Goal: Task Accomplishment & Management: Manage account settings

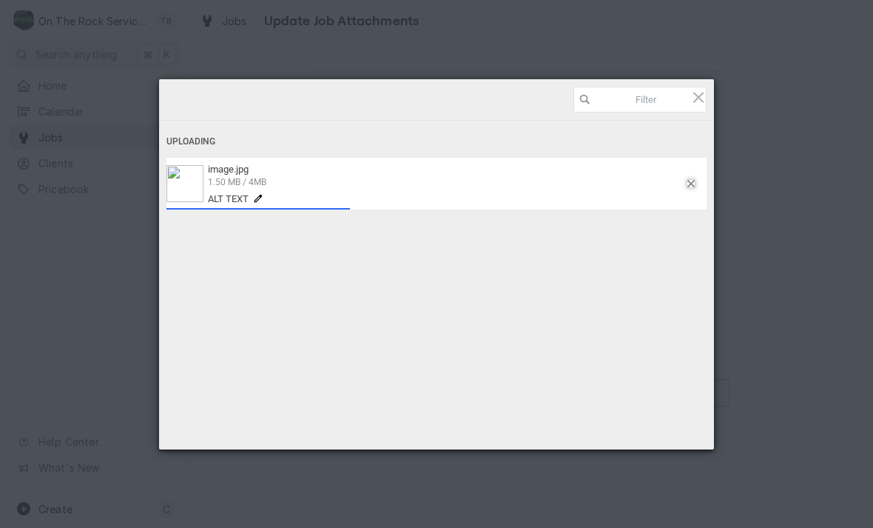
click at [690, 185] on span at bounding box center [690, 183] width 7 height 7
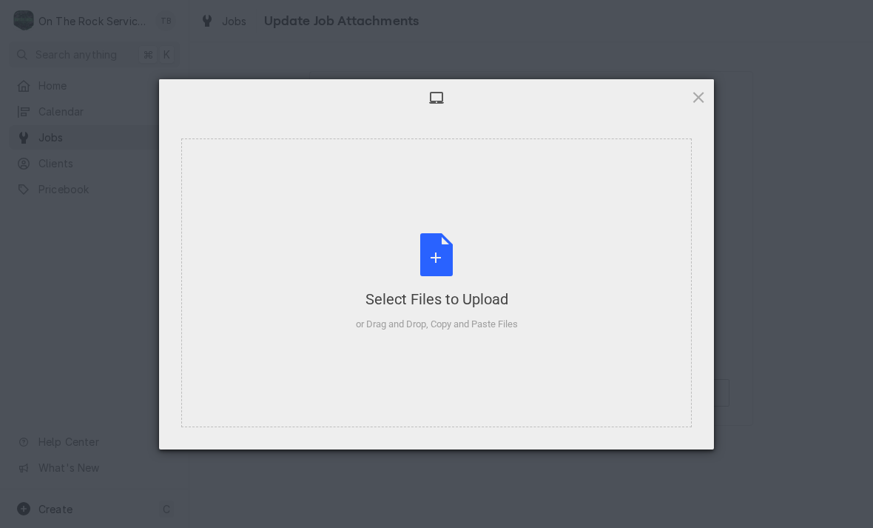
click at [698, 104] on span at bounding box center [698, 97] width 16 height 16
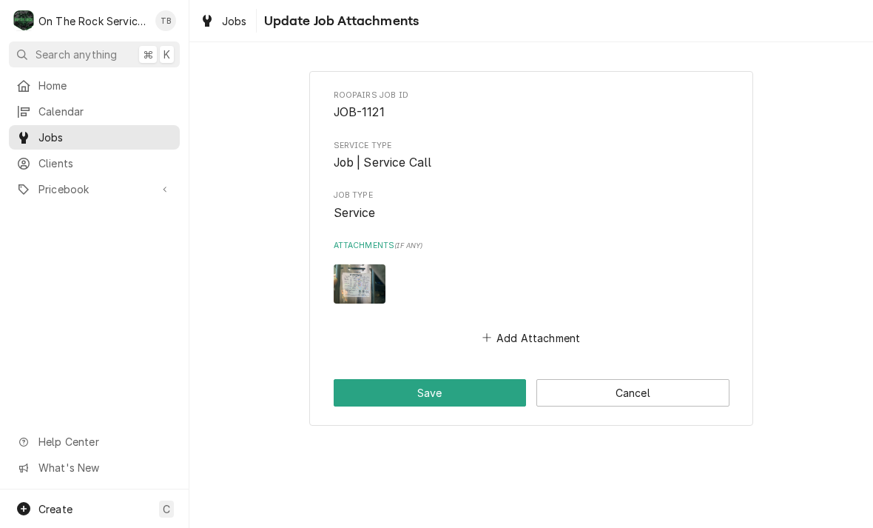
click at [461, 388] on button "Save" at bounding box center [430, 392] width 193 height 27
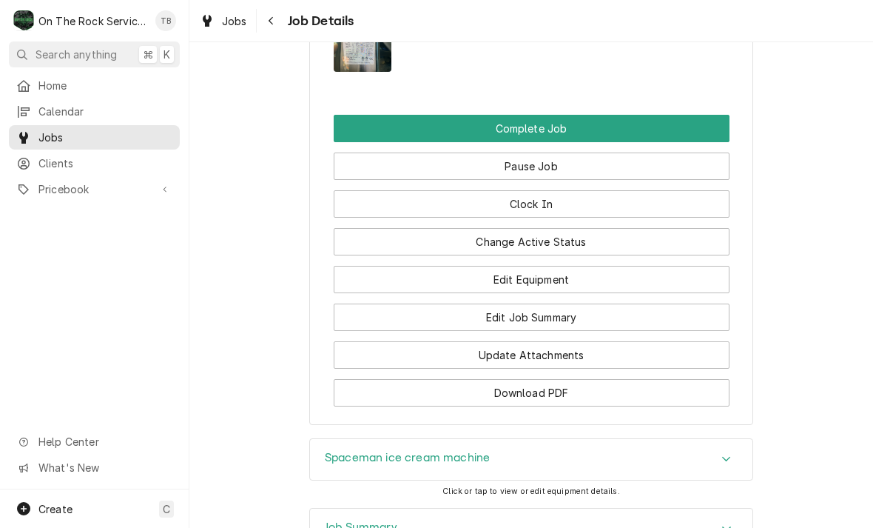
scroll to position [1345, 0]
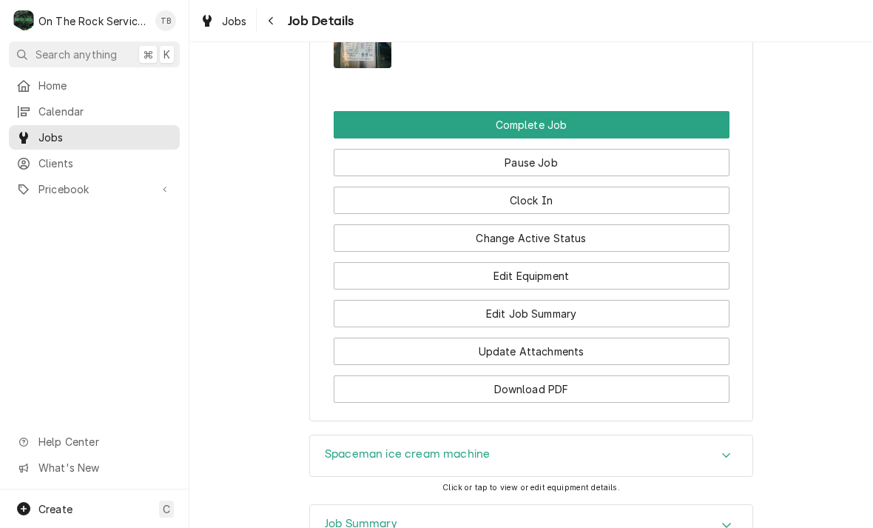
click at [559, 300] on button "Edit Job Summary" at bounding box center [532, 313] width 396 height 27
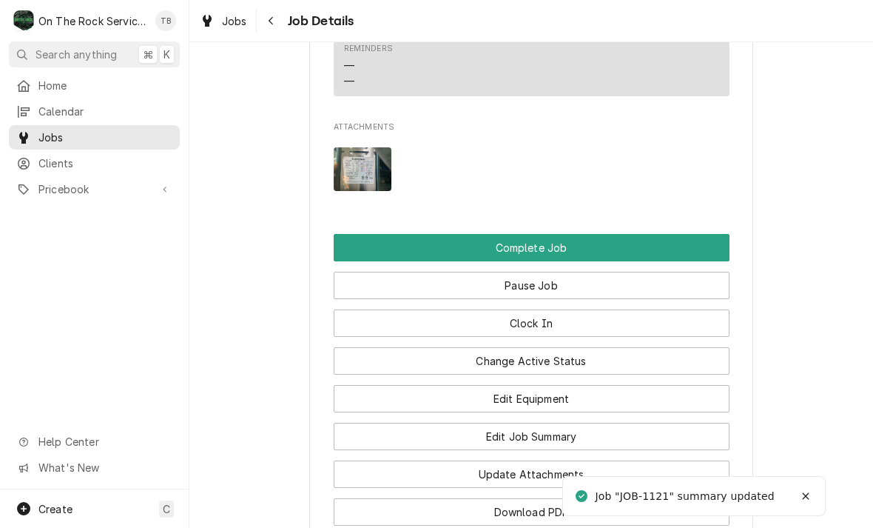
scroll to position [1460, 0]
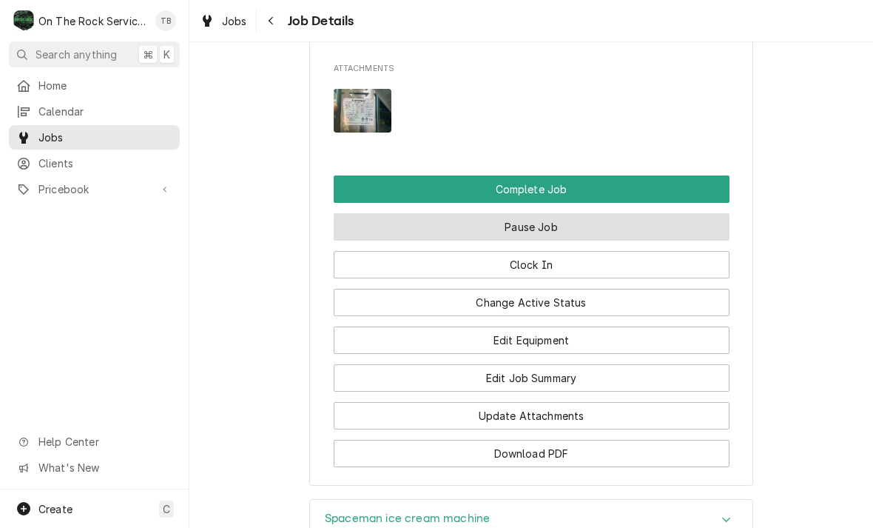
click at [538, 213] on button "Pause Job" at bounding box center [532, 226] width 396 height 27
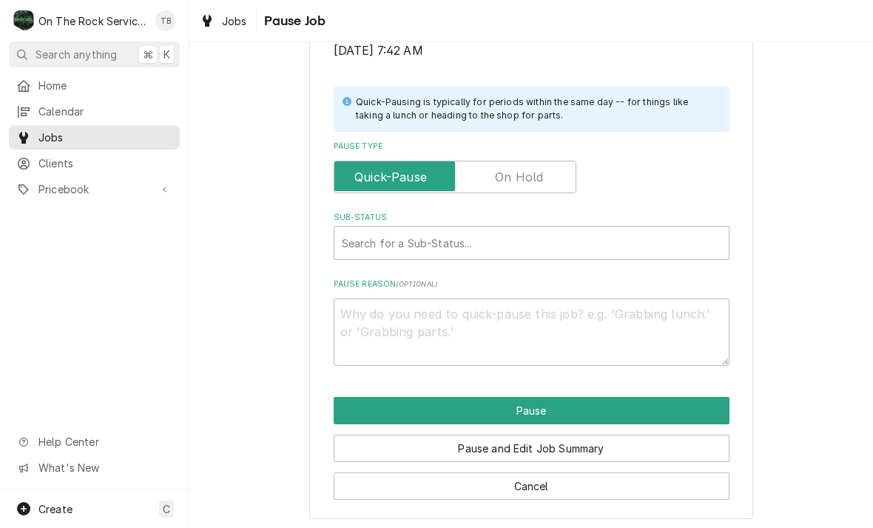
scroll to position [297, 0]
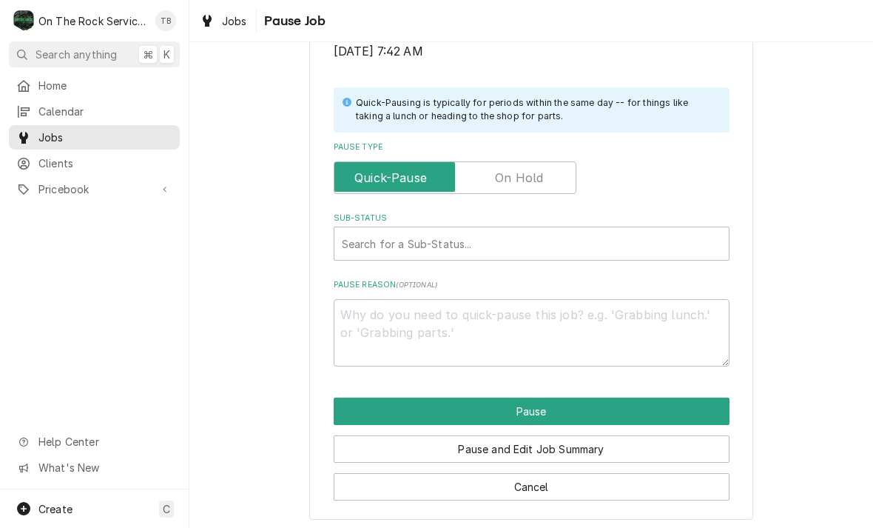
click at [535, 169] on label "Pause Type" at bounding box center [455, 177] width 243 height 33
click at [535, 169] on input "Pause Type" at bounding box center [454, 177] width 229 height 33
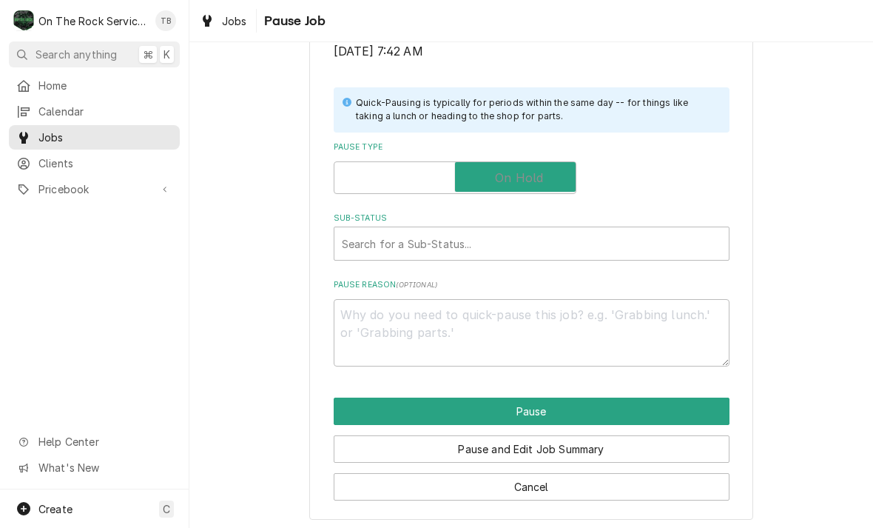
checkbox input "true"
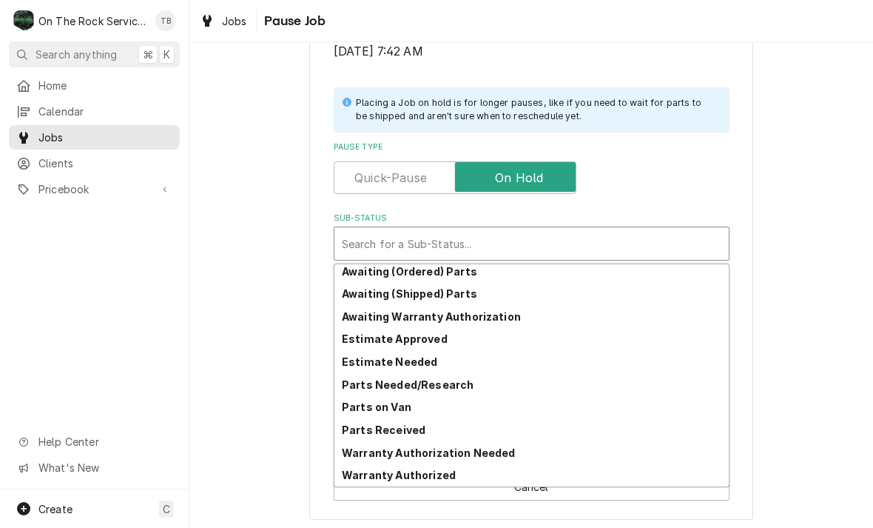
scroll to position [73, 0]
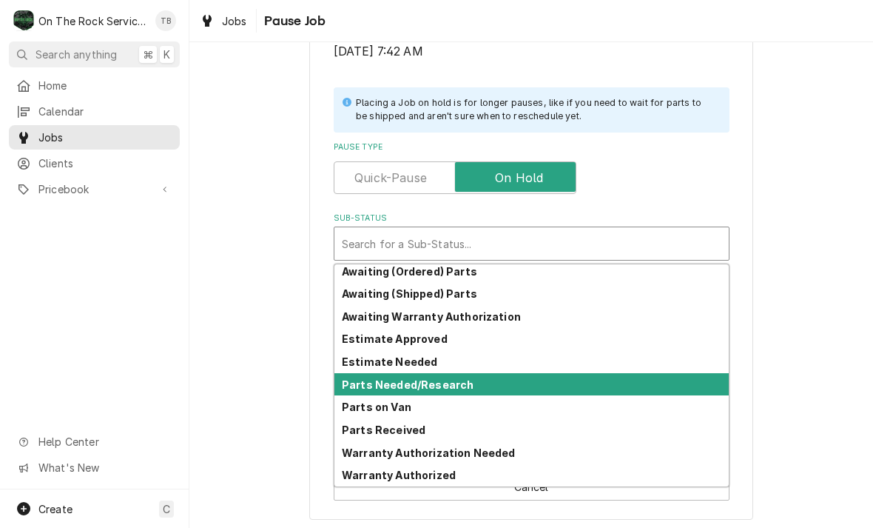
click at [445, 382] on strong "Parts Needed/Research" at bounding box center [408, 384] width 132 height 13
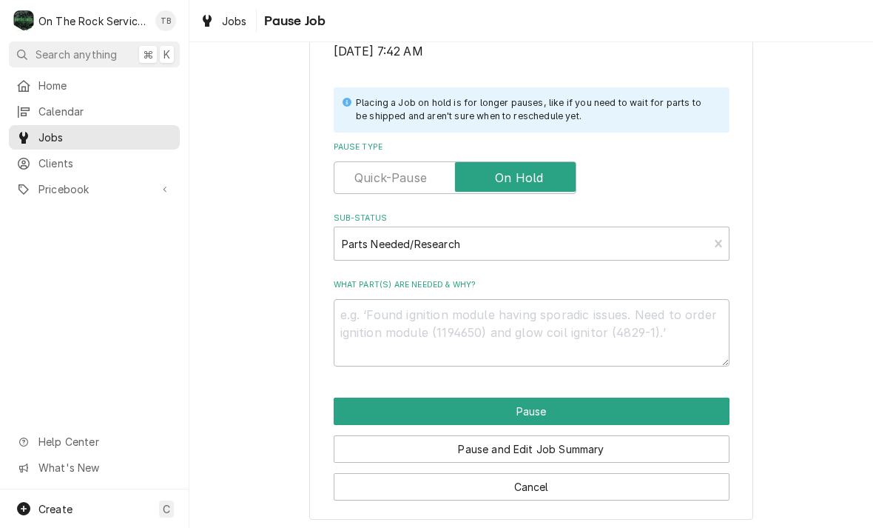
scroll to position [280, 0]
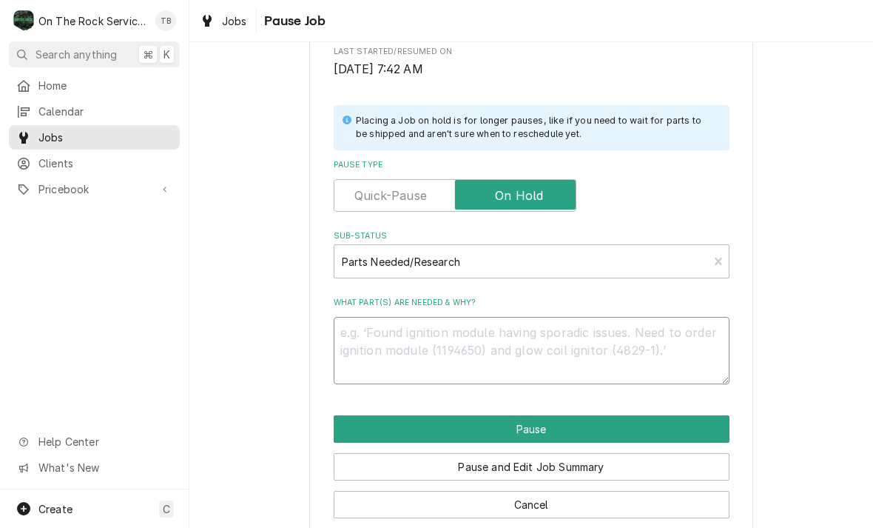
click at [384, 335] on textarea "What part(s) are needed & why?" at bounding box center [532, 350] width 396 height 67
type textarea "x"
type textarea "N"
type textarea "x"
type textarea "NE"
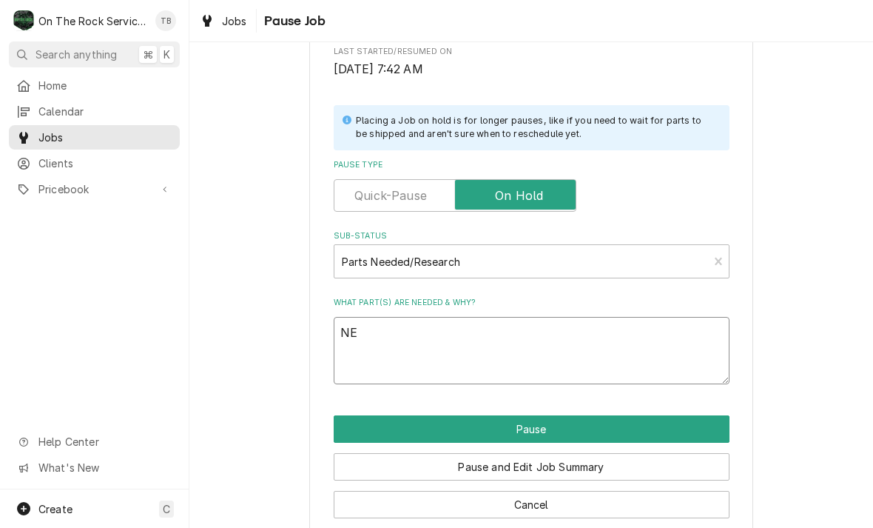
type textarea "x"
type textarea "NEE"
type textarea "x"
type textarea "NEED"
type textarea "x"
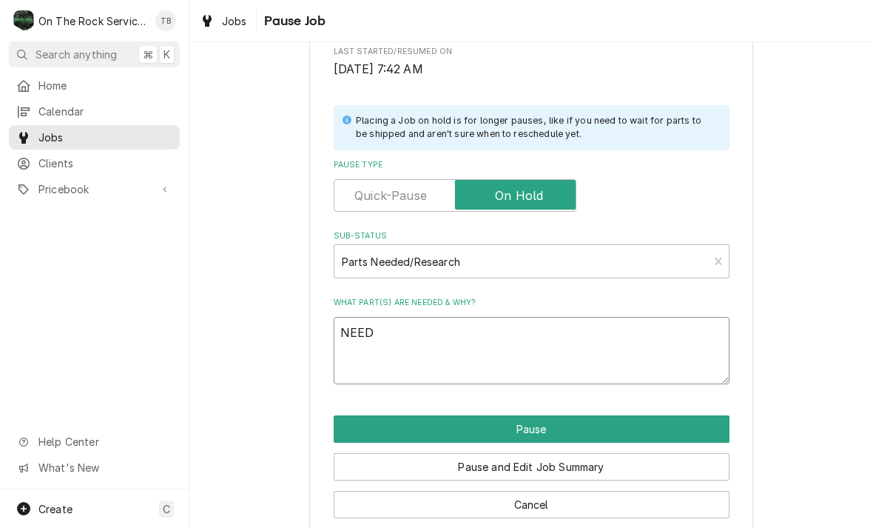
type textarea "NEED"
type textarea "x"
type textarea "NEED MO"
type textarea "x"
type textarea "NEED MOR"
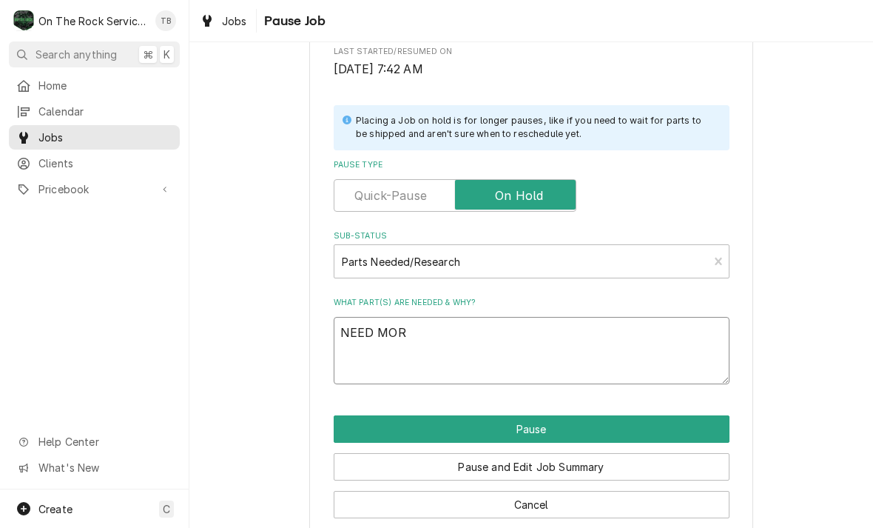
type textarea "x"
type textarea "NEED MORE"
type textarea "x"
type textarea "NEED MORE"
type textarea "x"
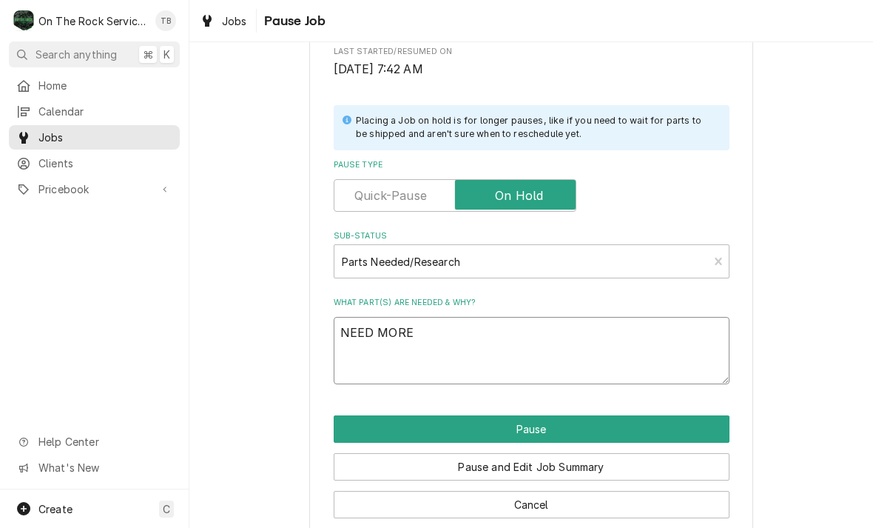
type textarea "NEED MORE T"
type textarea "x"
type textarea "NEED MORE TE"
type textarea "x"
type textarea "NEED MORE TEC"
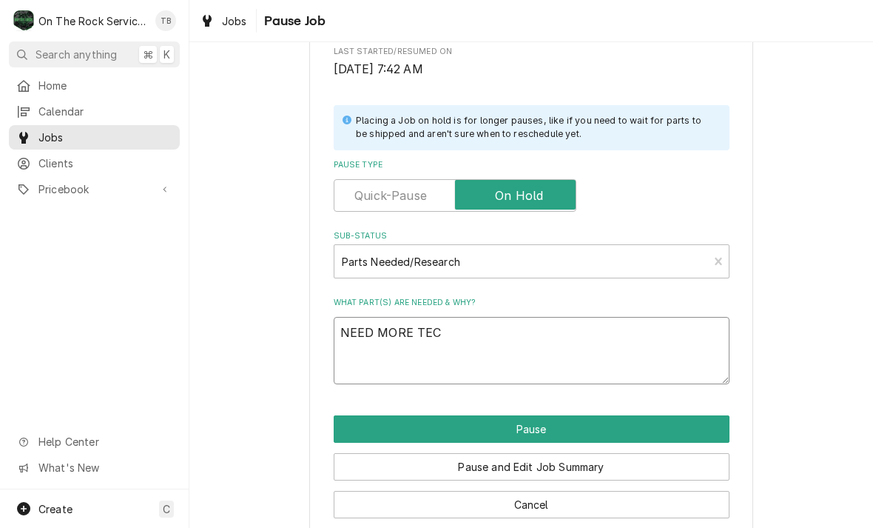
type textarea "x"
type textarea "NEED MORE TECH"
type textarea "x"
type textarea "NEED MORE TECH"
type textarea "x"
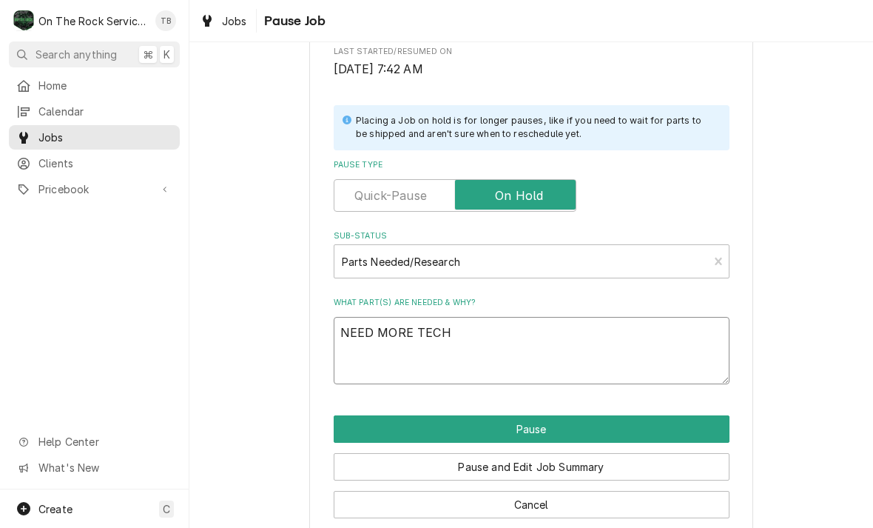
type textarea "NEED MORE TECH I"
type textarea "x"
type textarea "NEED MORE TECH IN"
type textarea "x"
type textarea "NEED MORE TECH INFO"
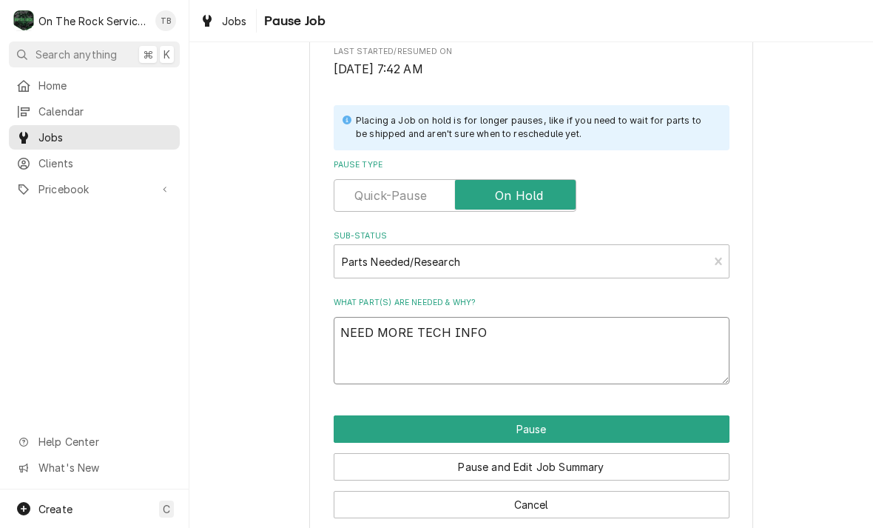
type textarea "x"
type textarea "NEED MORE TECH INFO"
type textarea "x"
type textarea "NEED MORE TECH INFO."
type textarea "x"
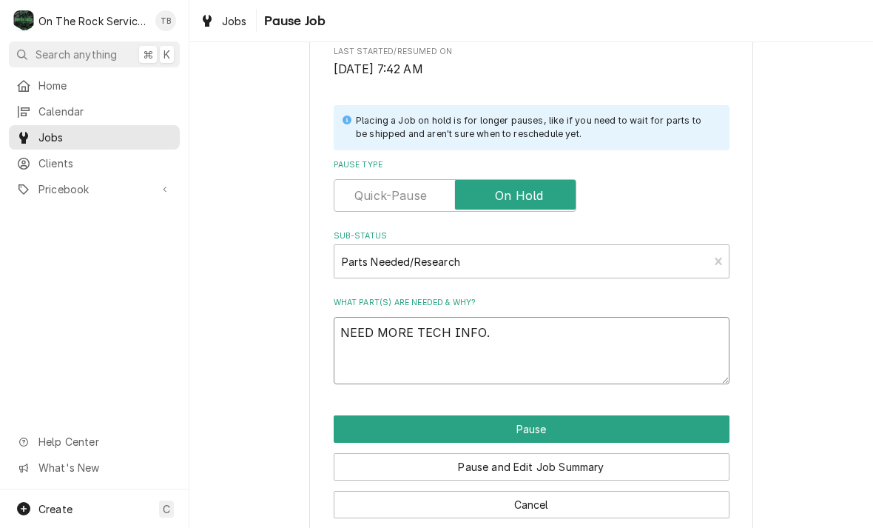
type textarea "NEED MORE TECH INFO."
type textarea "x"
type textarea "NEED MORE TECH INFO. 1"
type textarea "x"
type textarea "NEED MORE TECH INFO. 1-"
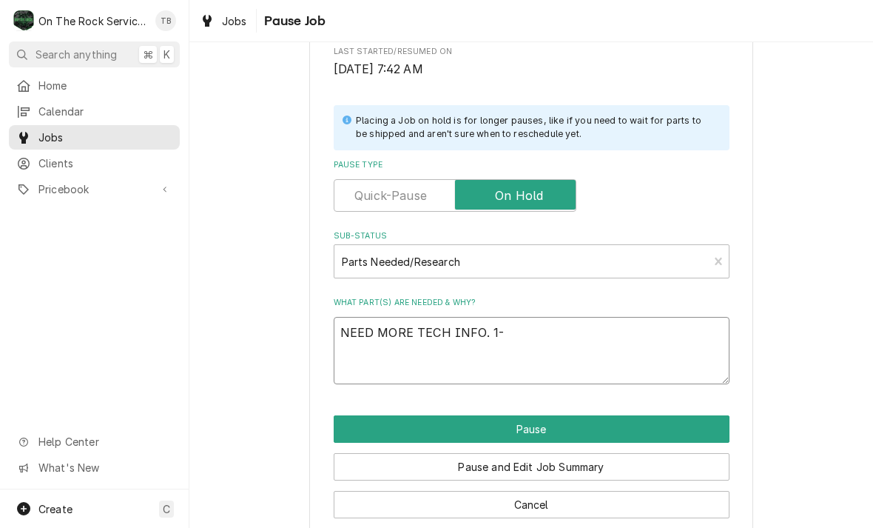
type textarea "x"
type textarea "NEED MORE TECH INFO. 1-7"
type textarea "x"
type textarea "NEED MORE TECH INFO. 1-72"
type textarea "x"
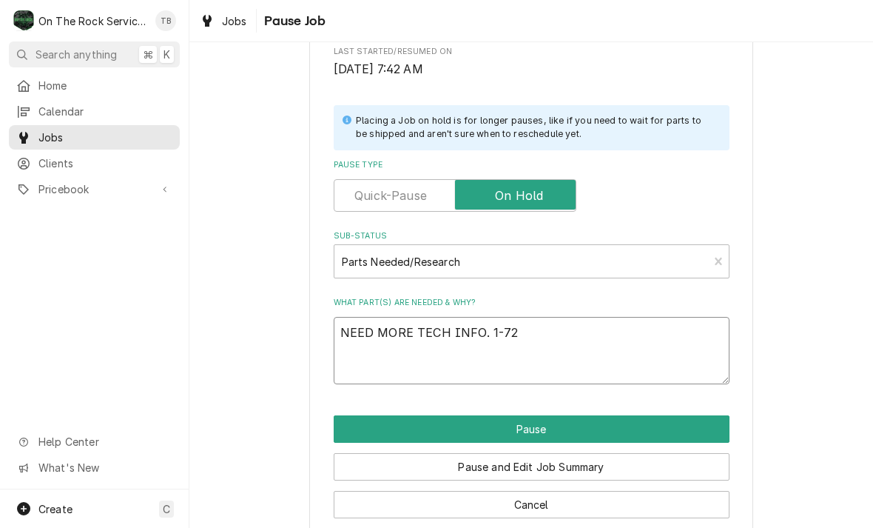
type textarea "NEED MORE TECH INFO. 1-720"
type textarea "x"
type textarea "NEED MORE TECH INFO. 1-720-"
type textarea "x"
type textarea "NEED MORE TECH INFO. 1-720-3"
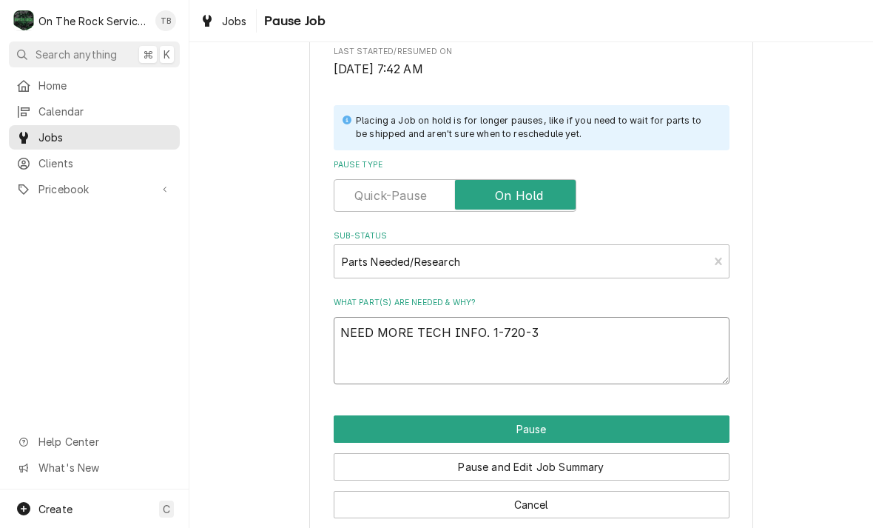
type textarea "x"
type textarea "NEED MORE TECH INFO. 1-720-32"
type textarea "x"
type textarea "NEED MORE TECH INFO. 1-720-328"
type textarea "x"
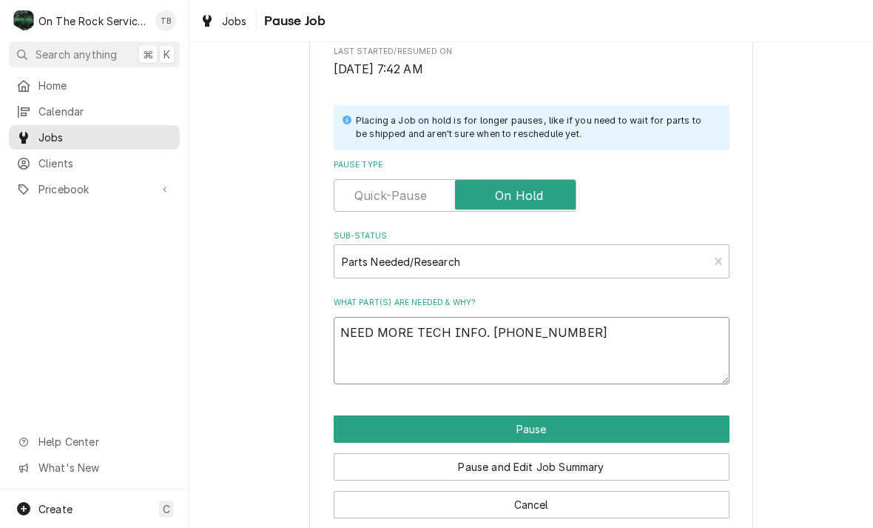
type textarea "NEED MORE TECH INFO. 1-720-328-"
type textarea "x"
type textarea "NEED MORE TECH INFO. 1-720-328-1"
type textarea "x"
type textarea "NEED MORE TECH INFO. 1-720-328-10"
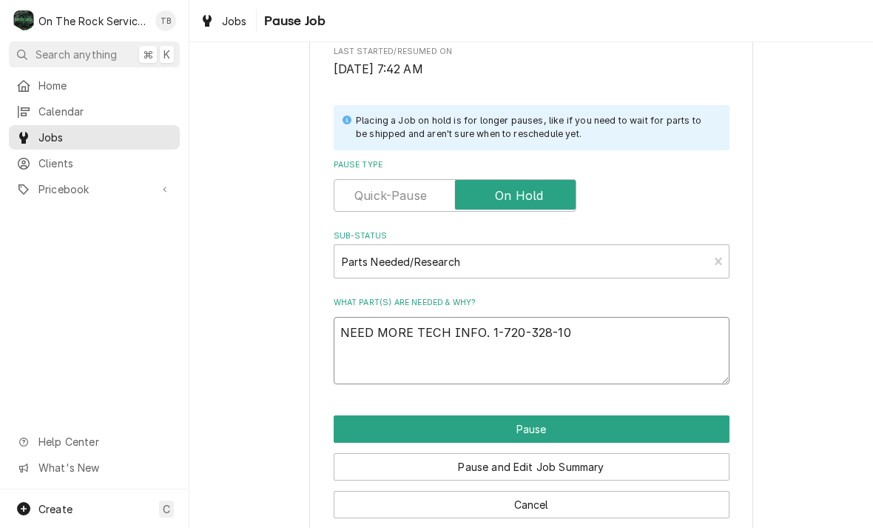
type textarea "x"
type textarea "NEED MORE TECH INFO. 1-720-328-102"
type textarea "x"
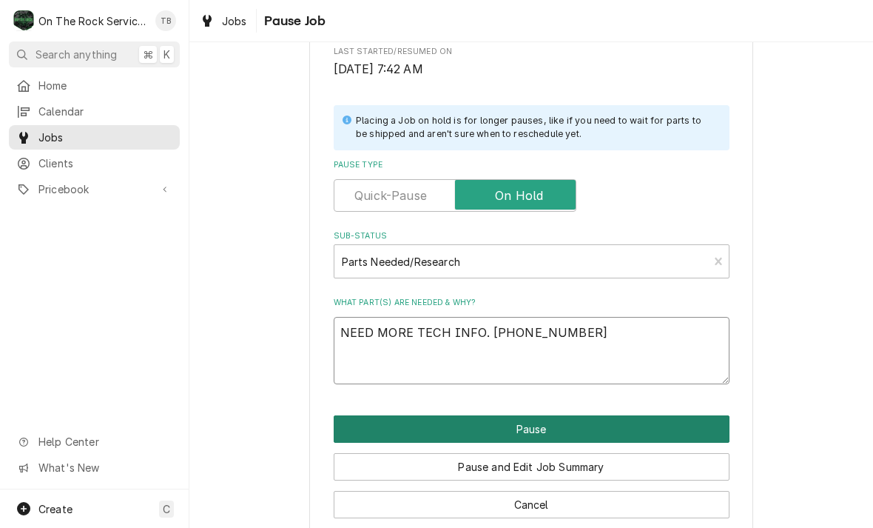
type textarea "NEED MORE TECH INFO. 1-720-328-1020"
click at [541, 427] on button "Pause" at bounding box center [532, 428] width 396 height 27
type textarea "x"
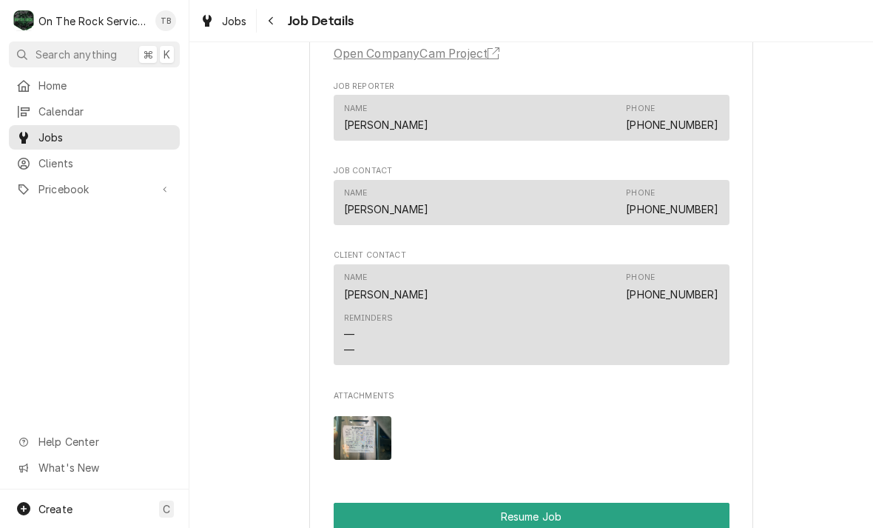
scroll to position [1202, 0]
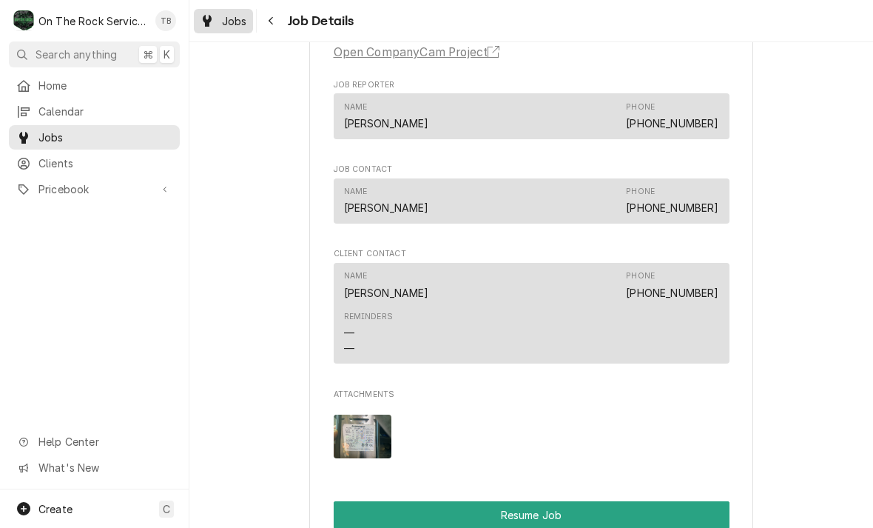
click at [222, 32] on link "Jobs" at bounding box center [223, 21] width 59 height 24
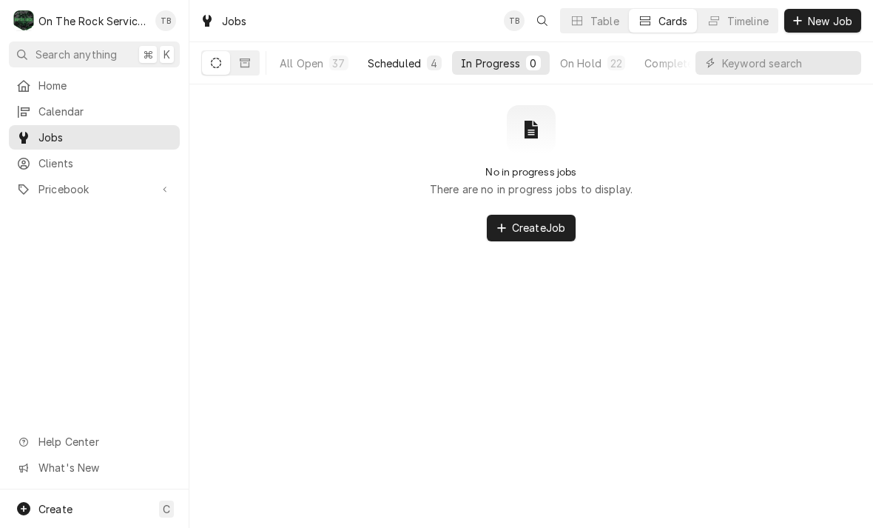
click at [400, 69] on div "Scheduled" at bounding box center [394, 63] width 53 height 16
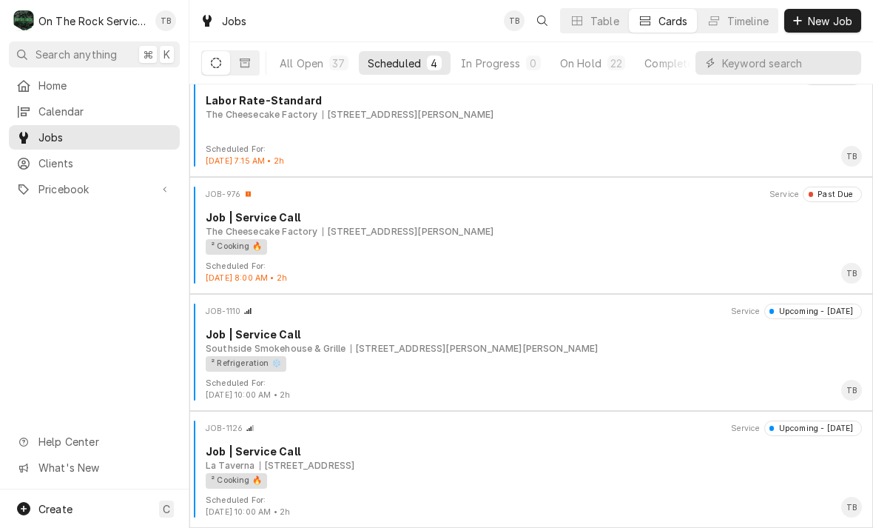
scroll to position [24, 0]
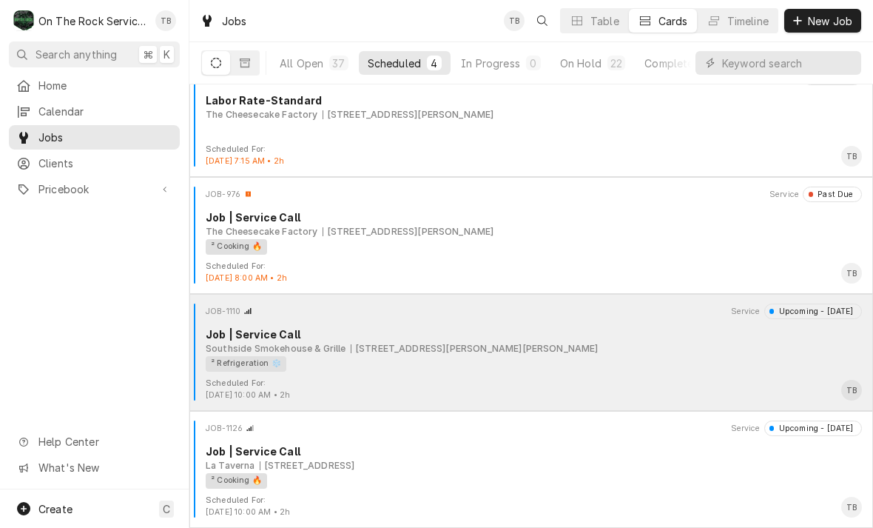
click at [485, 351] on div "726 S Howard Ave, Landrum, SC 29356" at bounding box center [475, 348] width 248 height 13
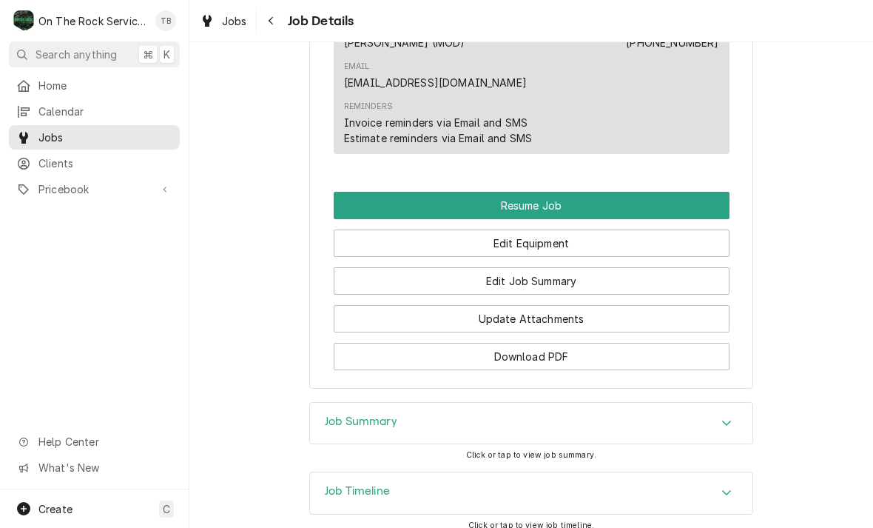
scroll to position [1387, 0]
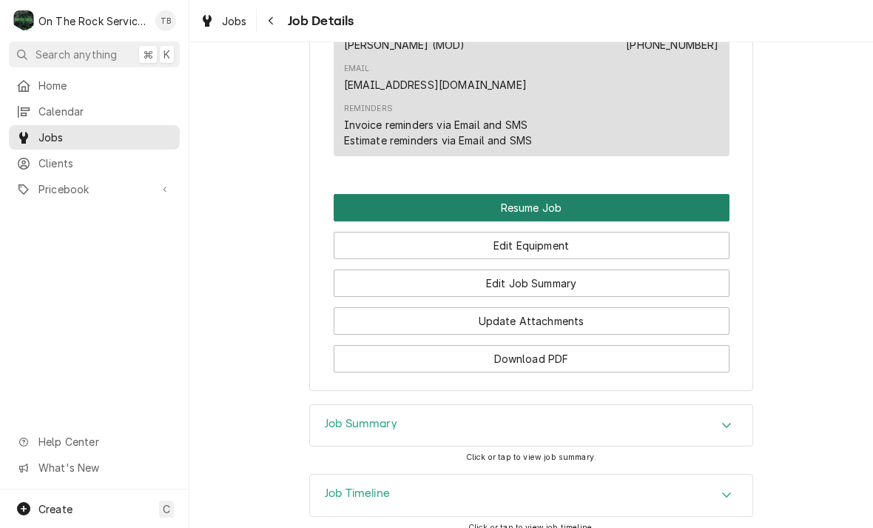
click at [542, 194] on button "Resume Job" at bounding box center [532, 207] width 396 height 27
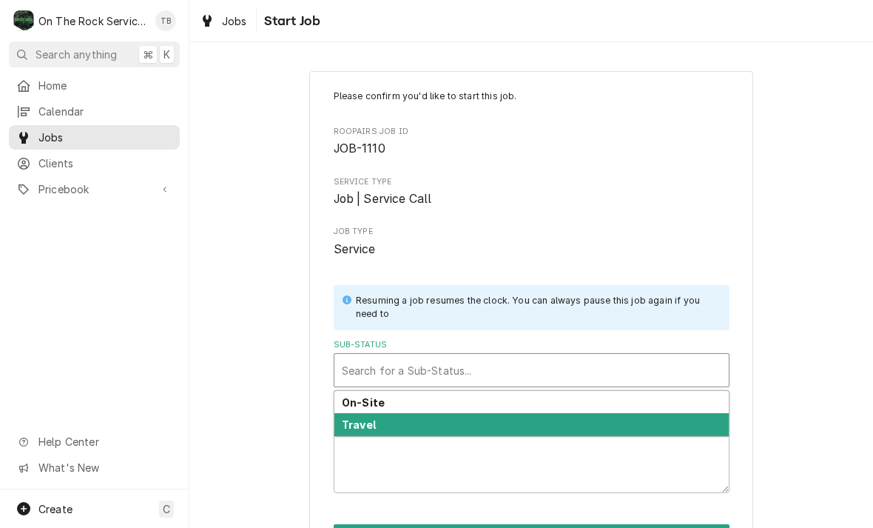
click at [388, 420] on div "Travel" at bounding box center [531, 424] width 394 height 23
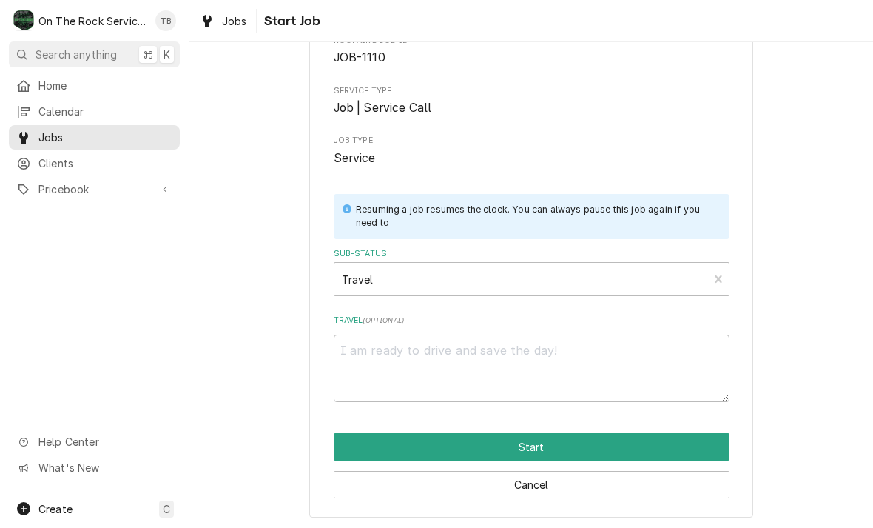
scroll to position [90, 0]
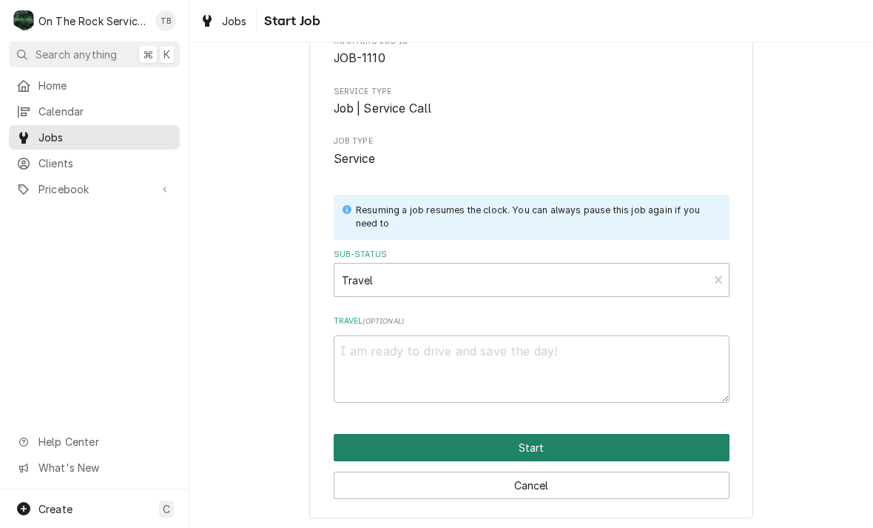
click at [528, 443] on button "Start" at bounding box center [532, 447] width 396 height 27
type textarea "x"
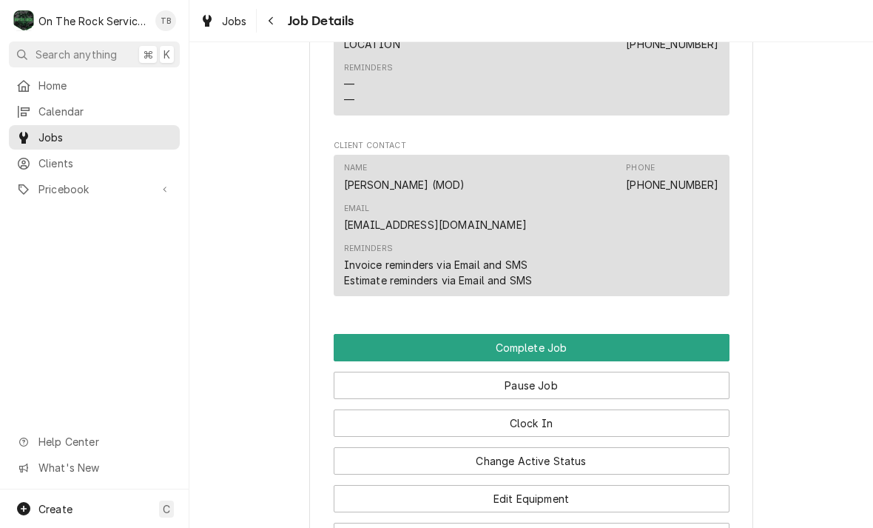
scroll to position [1250, 0]
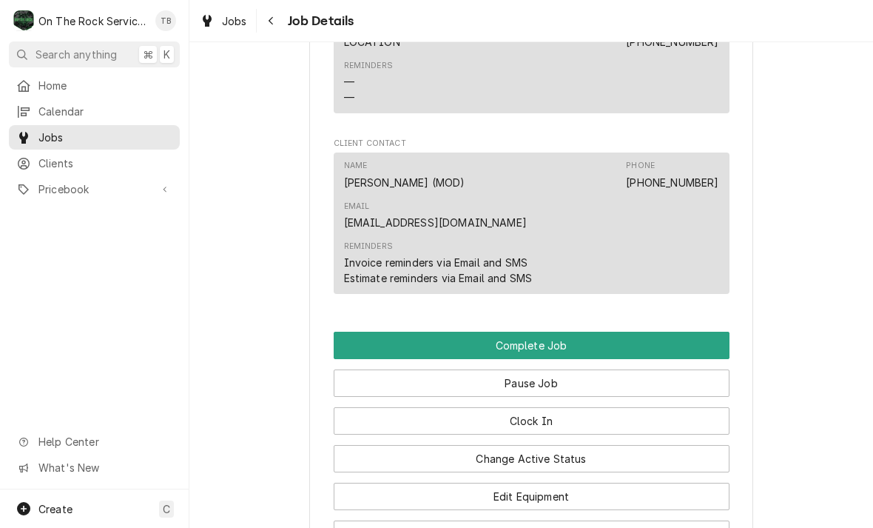
click at [564, 445] on button "Change Active Status" at bounding box center [532, 458] width 396 height 27
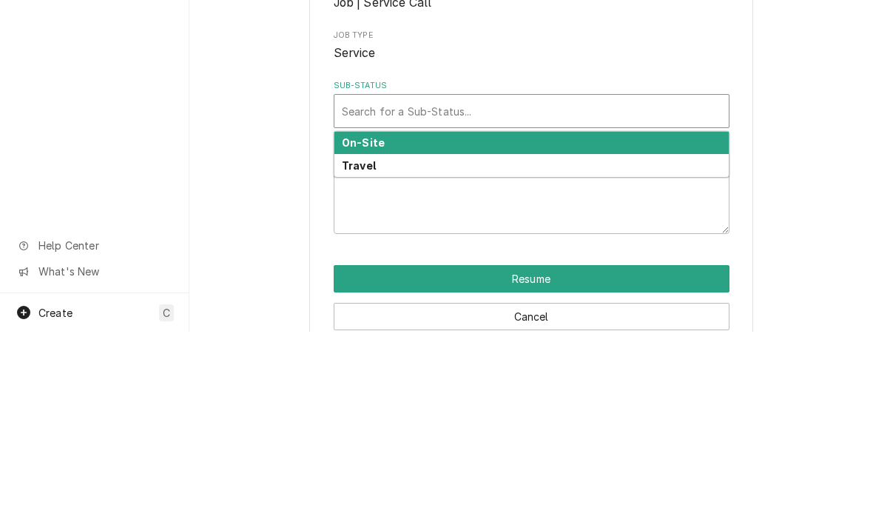
click at [382, 328] on div "On-Site" at bounding box center [531, 339] width 394 height 23
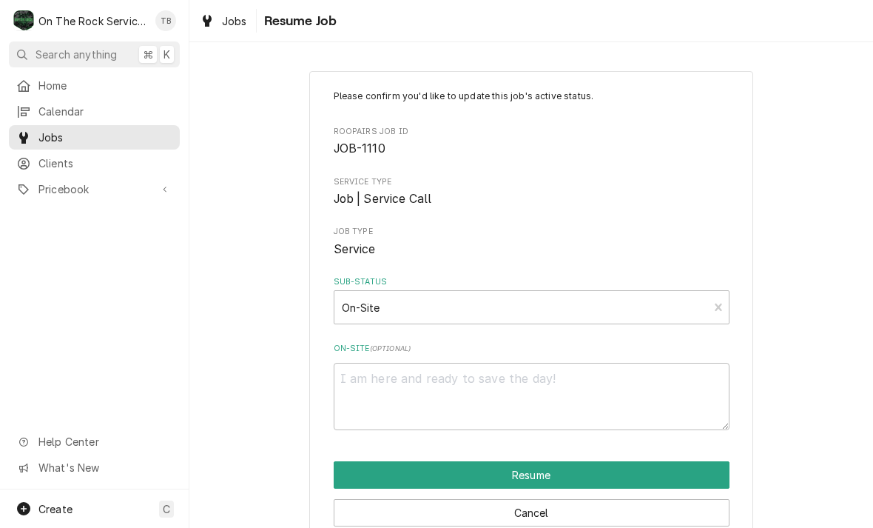
click at [550, 476] on button "Resume" at bounding box center [532, 474] width 396 height 27
type textarea "x"
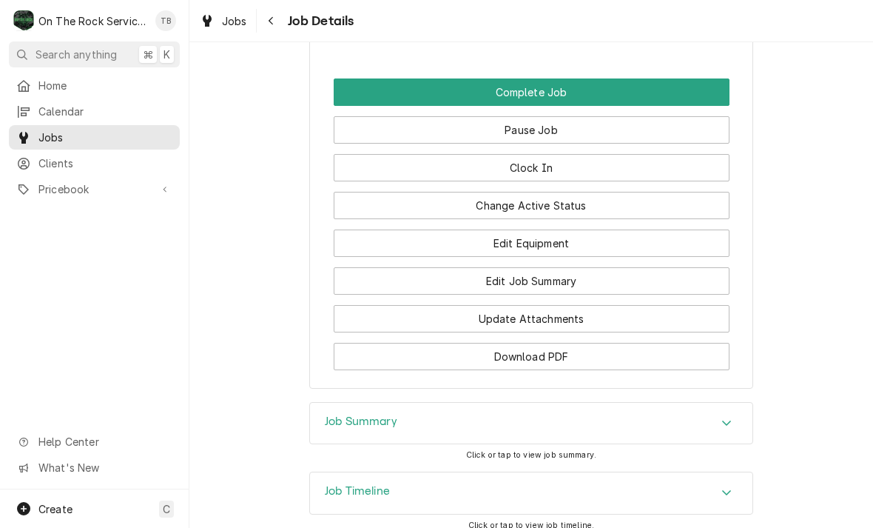
scroll to position [1503, 0]
click at [552, 229] on button "Edit Equipment" at bounding box center [532, 242] width 396 height 27
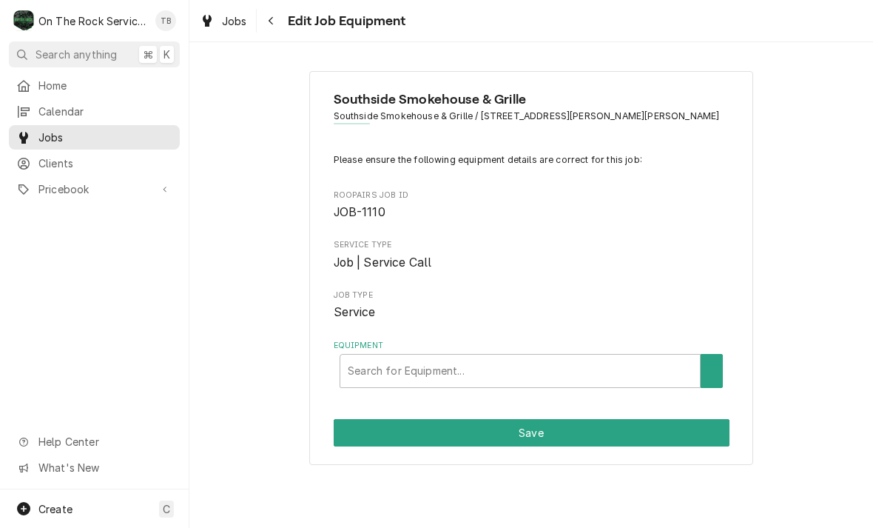
click at [360, 382] on div "Search for Equipment..." at bounding box center [520, 370] width 360 height 33
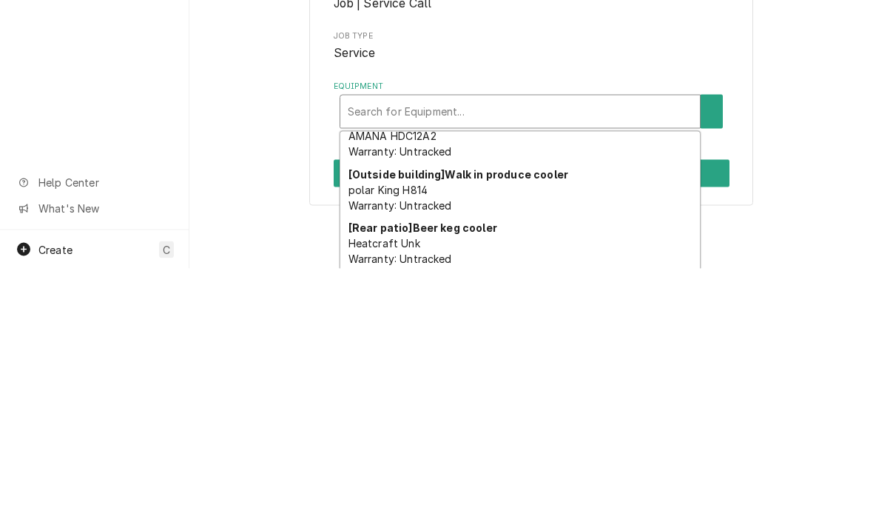
scroll to position [346, 0]
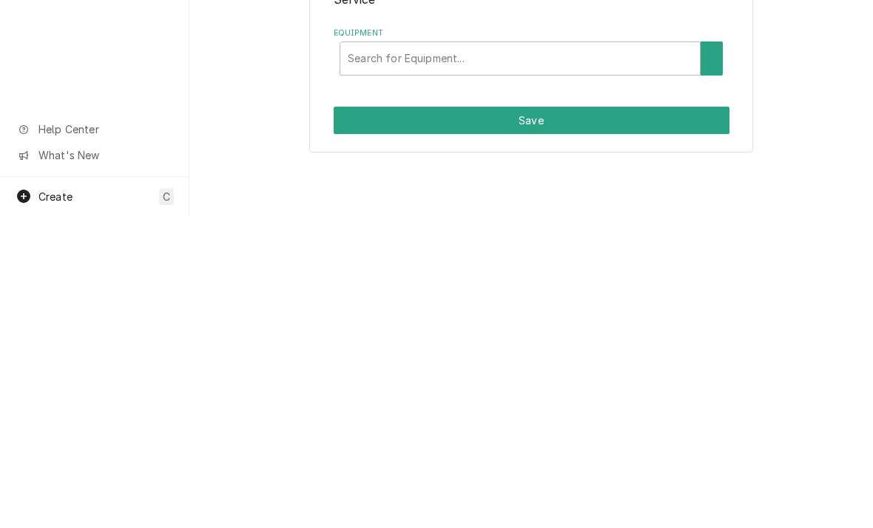
click at [707, 354] on button "Equipment" at bounding box center [712, 371] width 22 height 34
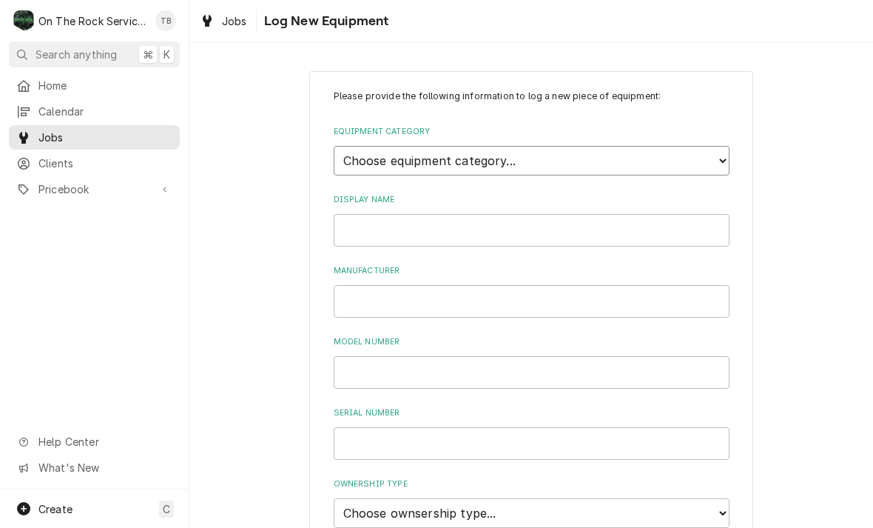
click at [714, 149] on select "Choose equipment category... Cooking Equipment Fryers Ice Machines Ovens and Ra…" at bounding box center [532, 161] width 396 height 30
select select "8"
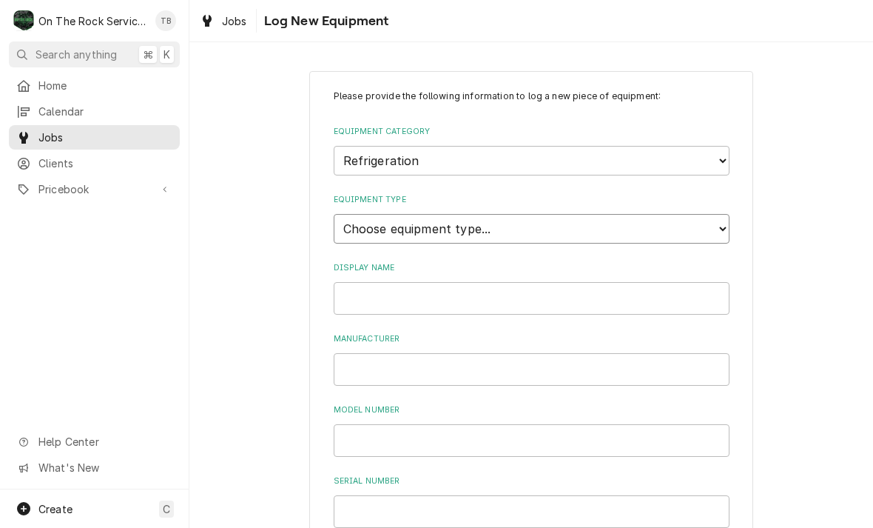
click at [525, 224] on select "Choose equipment type... Bar Refrigeration Blast Chiller Chef Base Freezer Chef…" at bounding box center [532, 229] width 396 height 30
select select "76"
click at [421, 282] on input "Display Name" at bounding box center [532, 298] width 396 height 33
type input "WALK IN FREEZER"
click at [382, 353] on input "Manufacturer" at bounding box center [532, 369] width 396 height 33
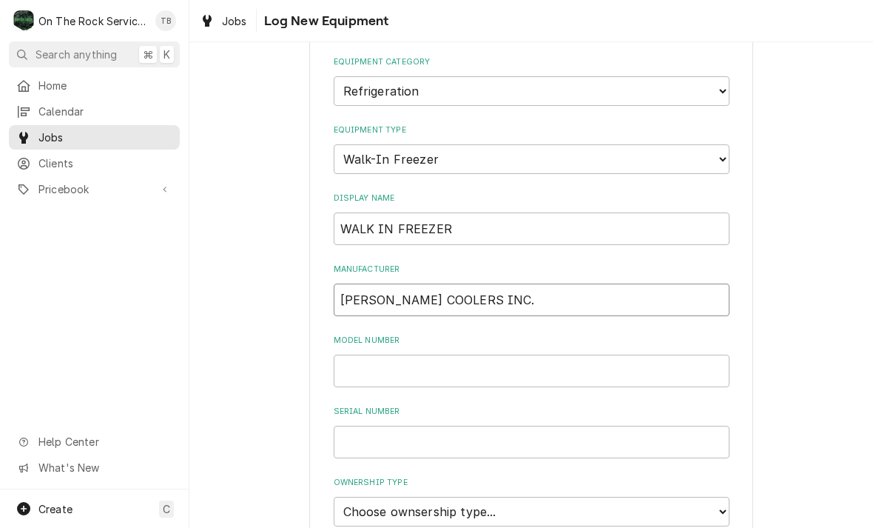
scroll to position [109, 0]
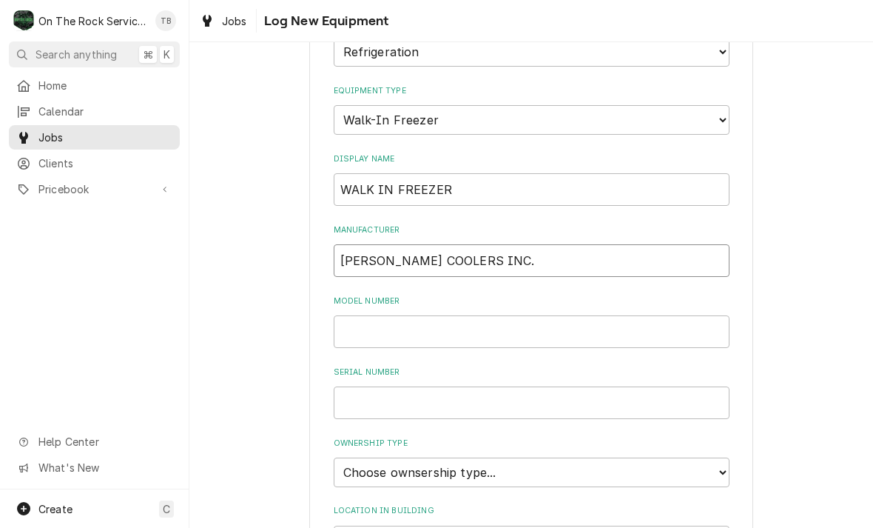
type input "CARROLL COOLERS INC."
click at [383, 323] on input "Model Number" at bounding box center [532, 331] width 396 height 33
type input "UNK"
click at [382, 386] on input "Serial Number" at bounding box center [532, 402] width 396 height 33
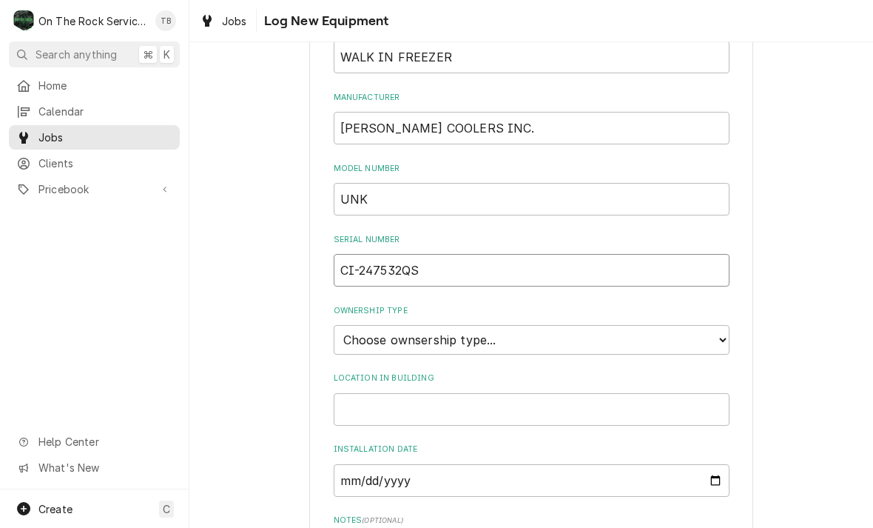
scroll to position [249, 0]
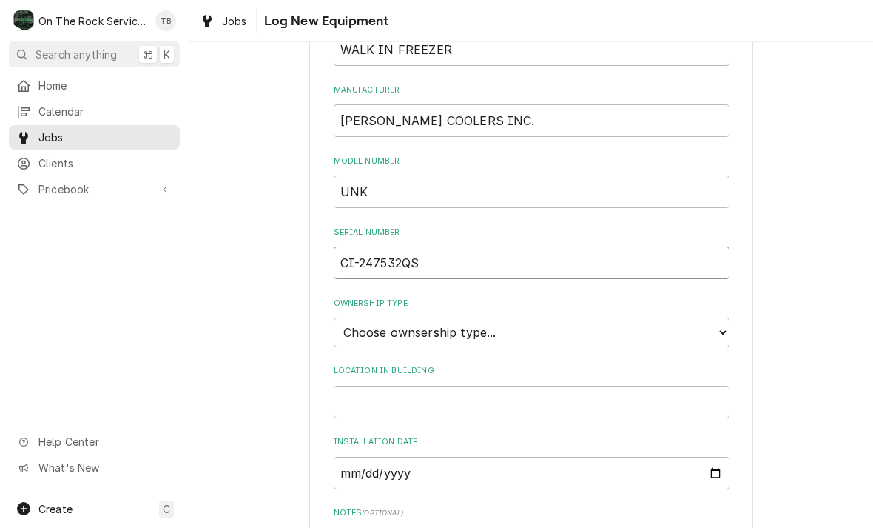
type input "CI-247532QS"
click at [720, 317] on select "Choose ownsership type... Unknown Owned Leased Rented" at bounding box center [532, 332] width 396 height 30
select select "1"
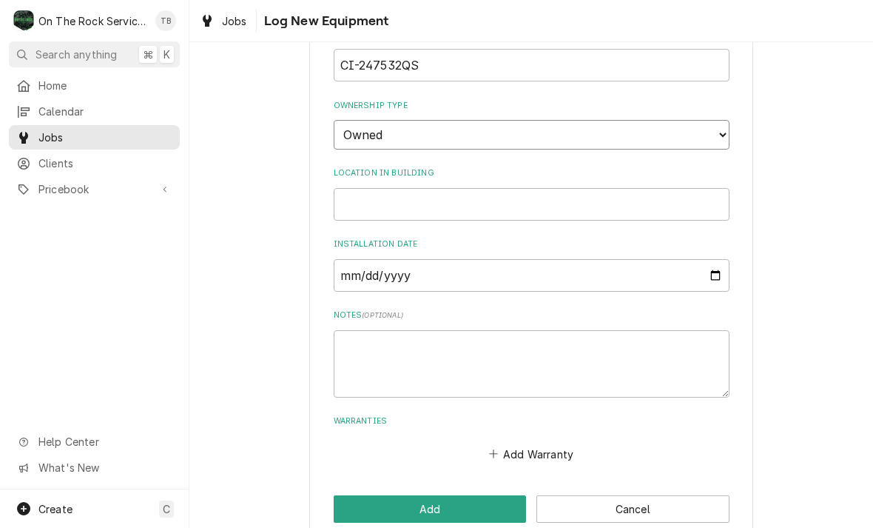
scroll to position [445, 0]
click at [388, 189] on input "Location in Building" at bounding box center [532, 205] width 396 height 33
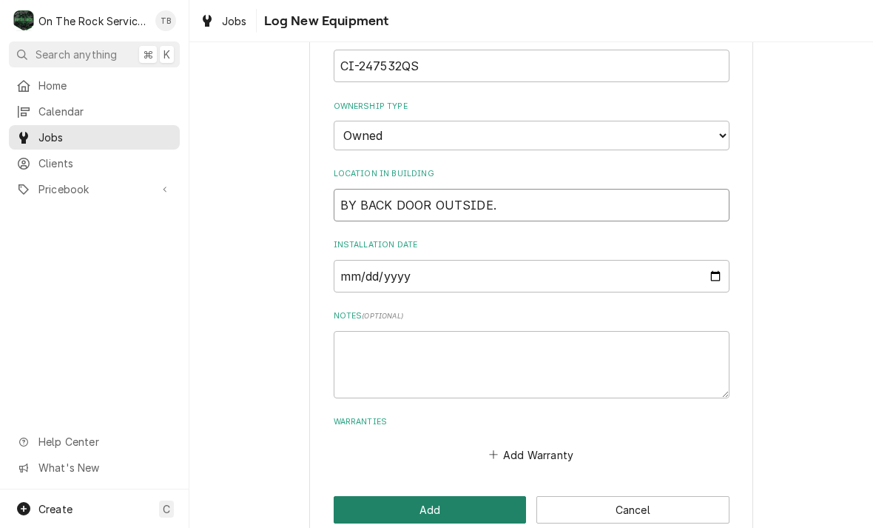
type input "BY BACK DOOR OUTSIDE."
click at [416, 496] on button "Add" at bounding box center [430, 509] width 193 height 27
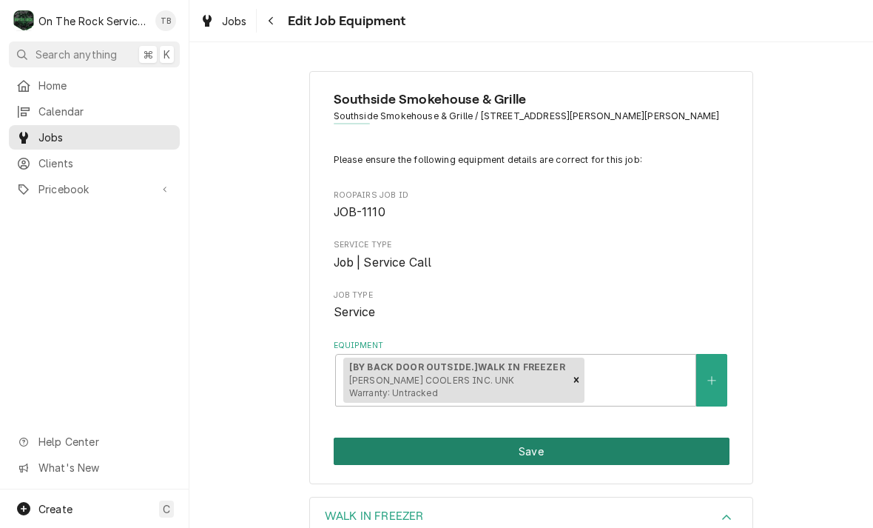
click at [519, 445] on button "Save" at bounding box center [532, 450] width 396 height 27
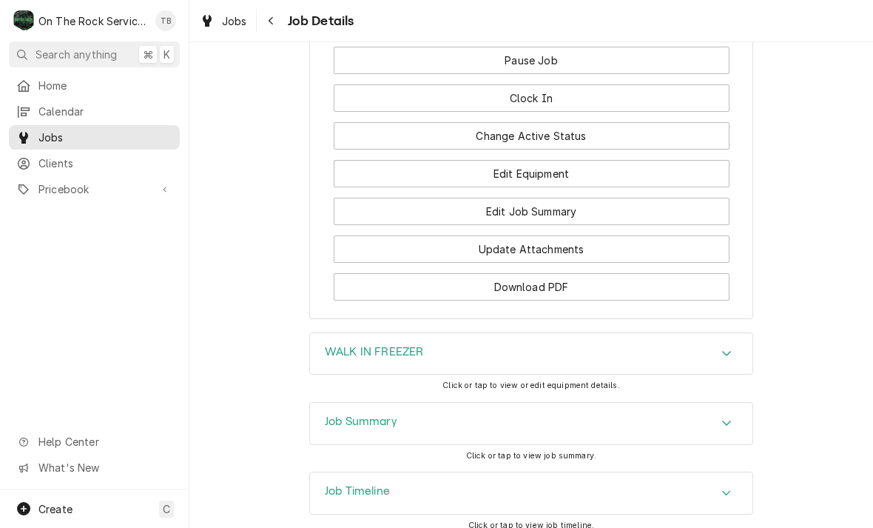
scroll to position [1572, 0]
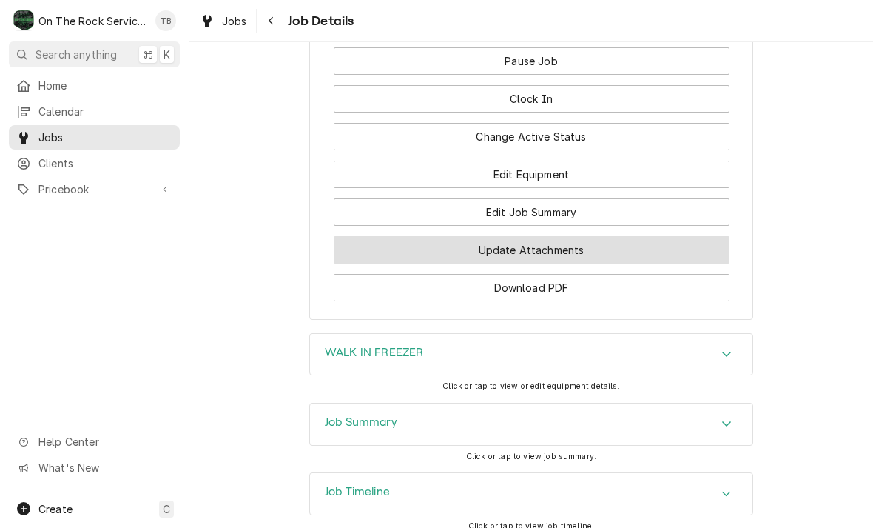
click at [541, 236] on button "Update Attachments" at bounding box center [532, 249] width 396 height 27
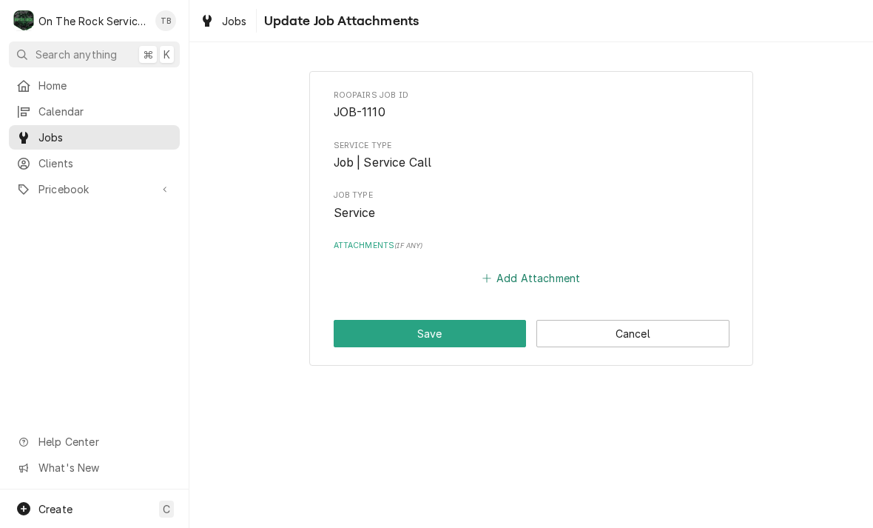
click at [539, 280] on button "Add Attachment" at bounding box center [531, 278] width 104 height 21
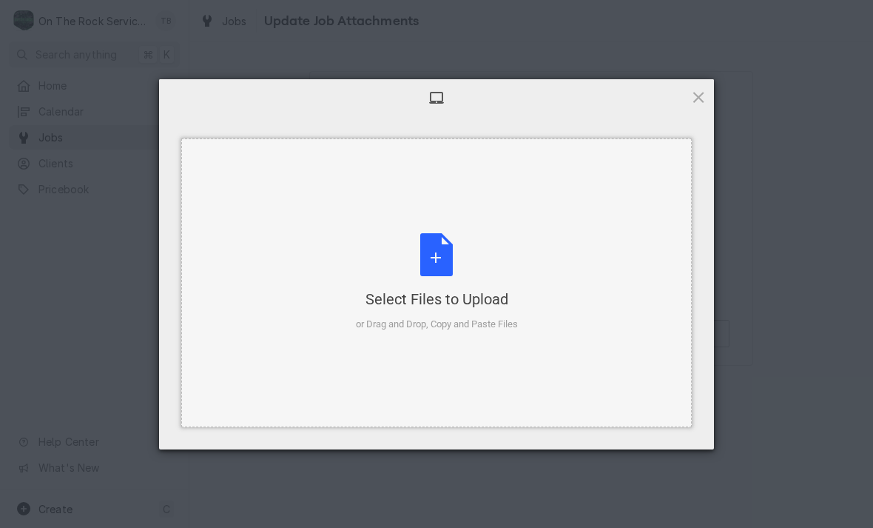
click at [448, 261] on div "Select Files to Upload or Drag and Drop, Copy and Paste Files" at bounding box center [437, 282] width 162 height 98
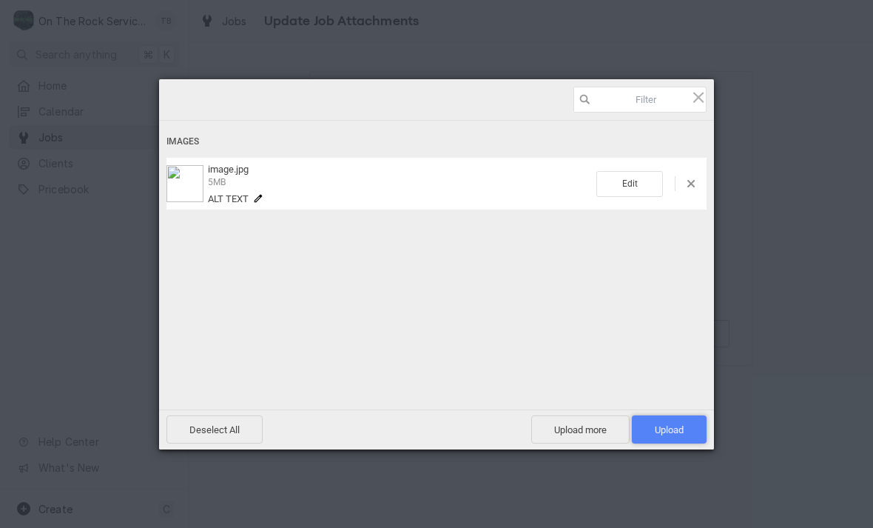
click at [682, 433] on span "Upload 1" at bounding box center [669, 429] width 29 height 11
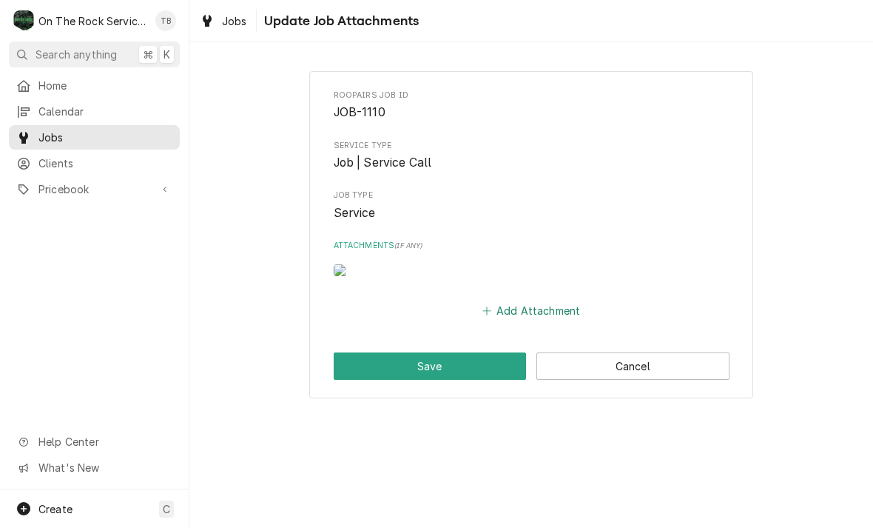
click at [520, 321] on button "Add Attachment" at bounding box center [531, 310] width 104 height 21
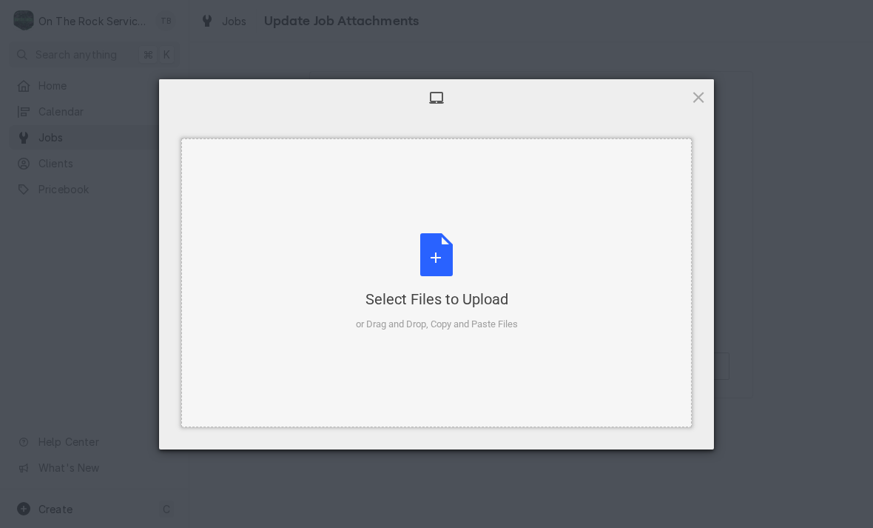
click at [440, 267] on div "Select Files to Upload or Drag and Drop, Copy and Paste Files" at bounding box center [437, 282] width 162 height 98
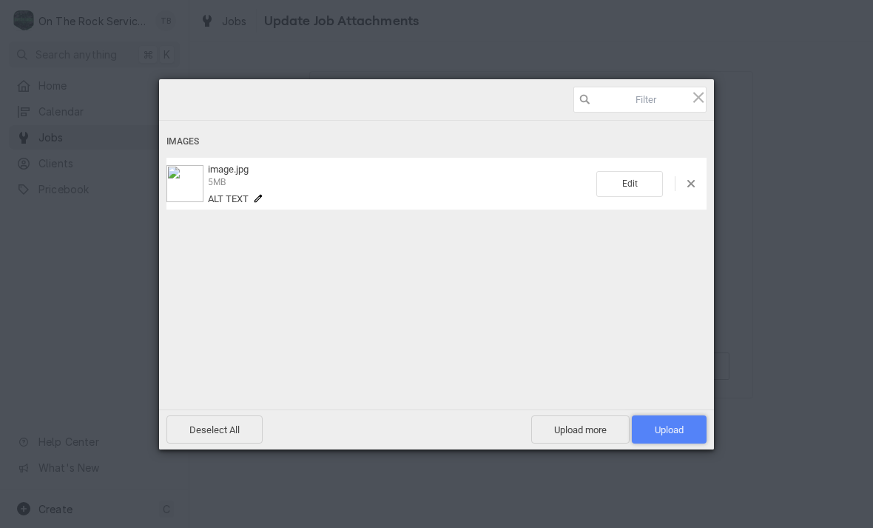
click at [670, 434] on span "Upload 1" at bounding box center [669, 429] width 29 height 11
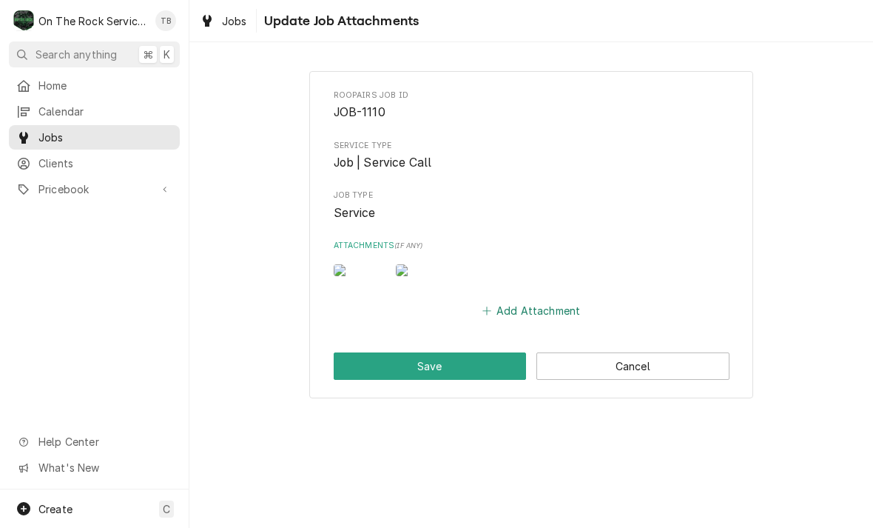
click at [530, 321] on button "Add Attachment" at bounding box center [531, 310] width 104 height 21
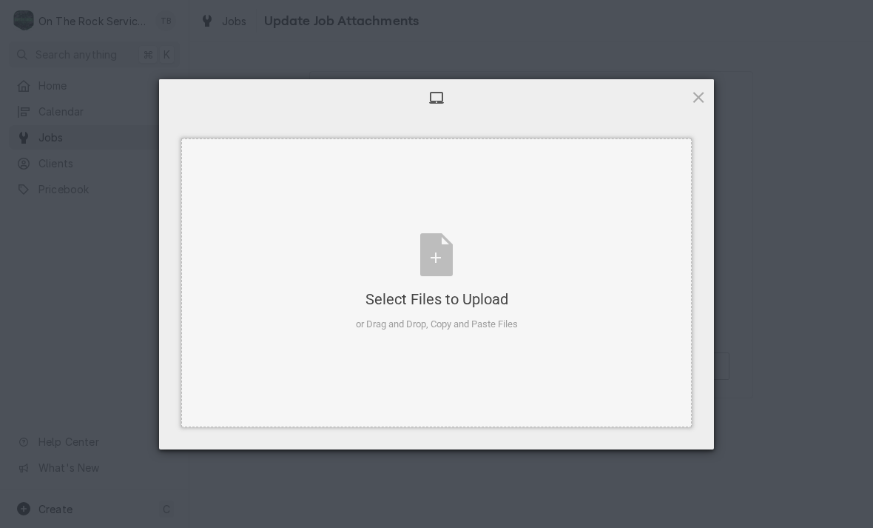
click at [445, 262] on div "Select Files to Upload or Drag and Drop, Copy and Paste Files" at bounding box center [437, 282] width 162 height 98
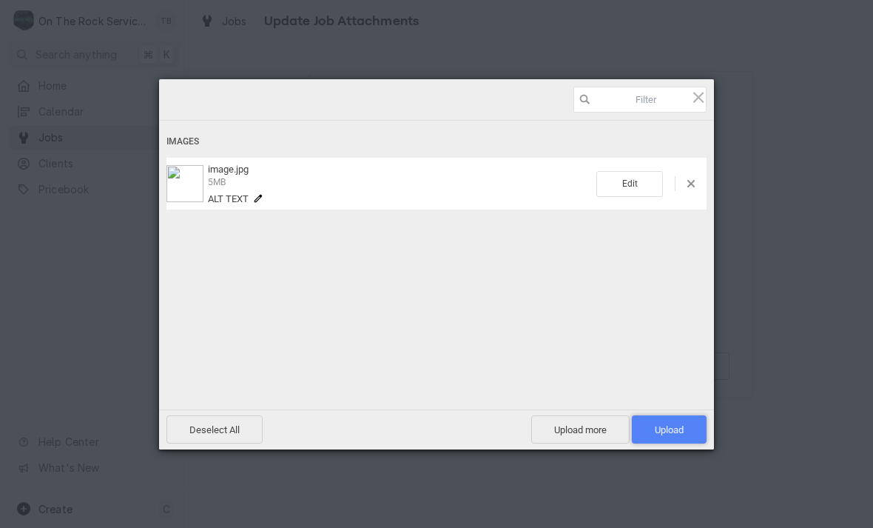
click at [686, 436] on span "Upload 1" at bounding box center [669, 429] width 75 height 28
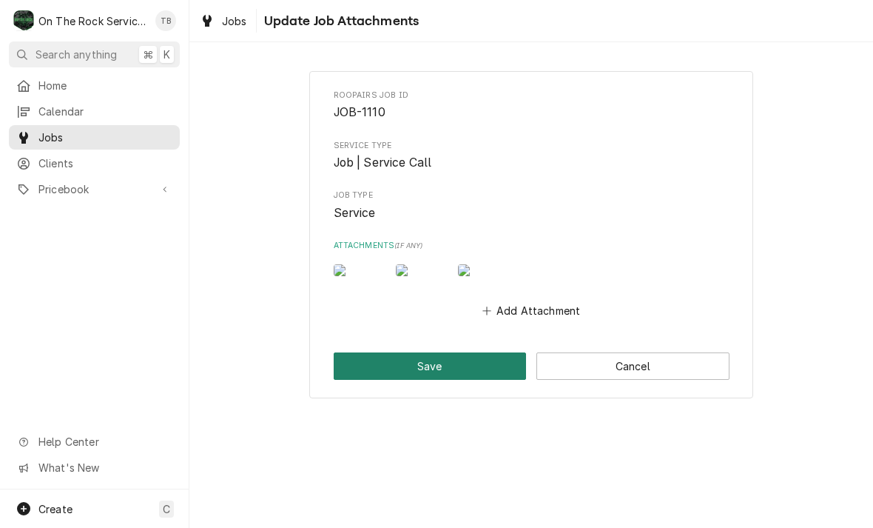
click at [459, 380] on button "Save" at bounding box center [430, 365] width 193 height 27
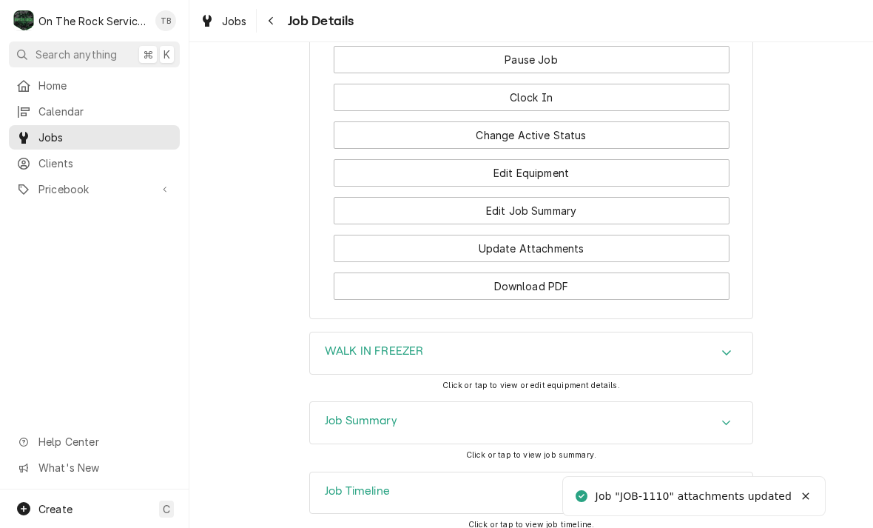
scroll to position [1671, 0]
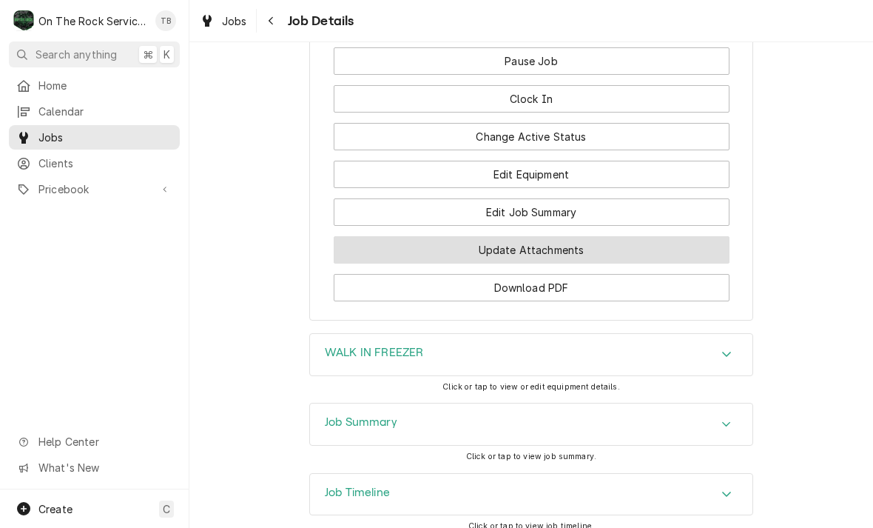
click at [552, 236] on button "Update Attachments" at bounding box center [532, 249] width 396 height 27
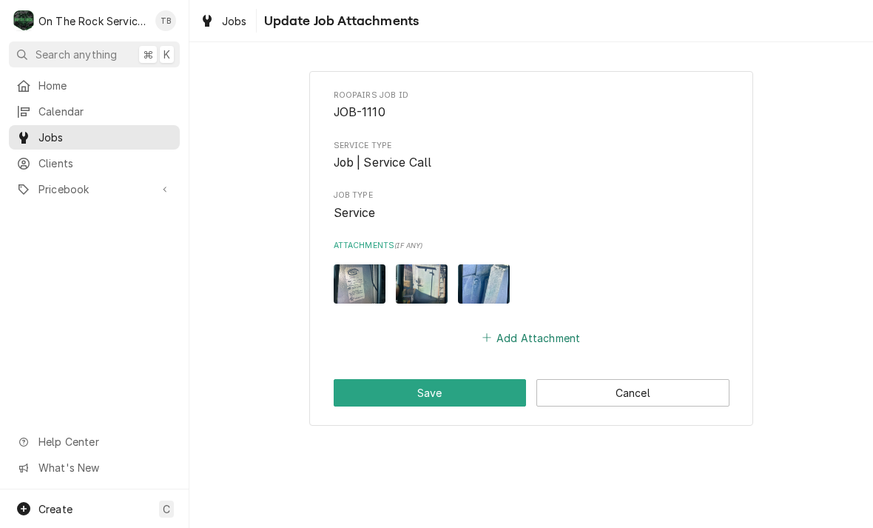
click at [533, 337] on button "Add Attachment" at bounding box center [531, 337] width 104 height 21
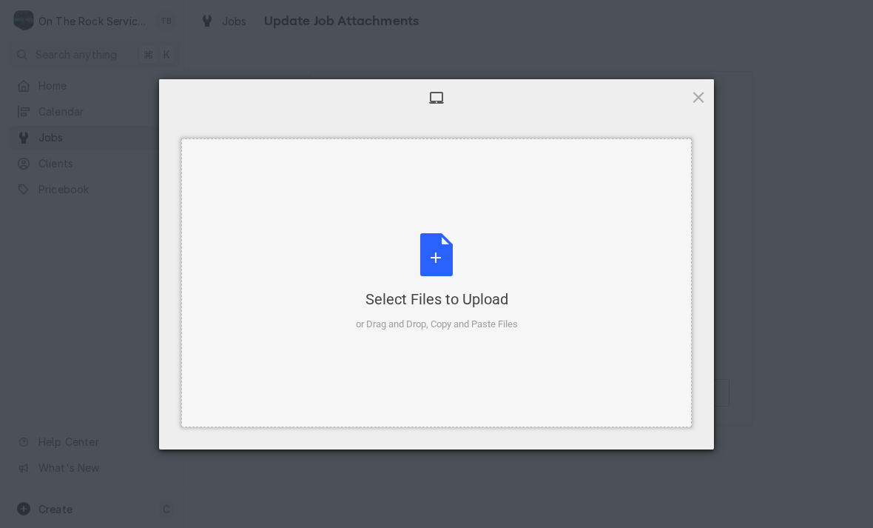
click at [450, 283] on div "Select Files to Upload or Drag and Drop, Copy and Paste Files" at bounding box center [437, 282] width 162 height 98
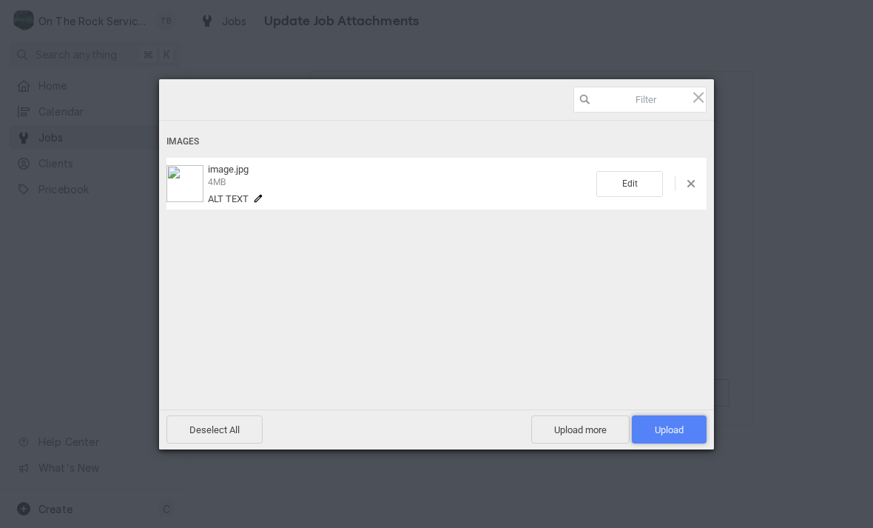
click at [679, 427] on span "Upload 1" at bounding box center [669, 429] width 29 height 11
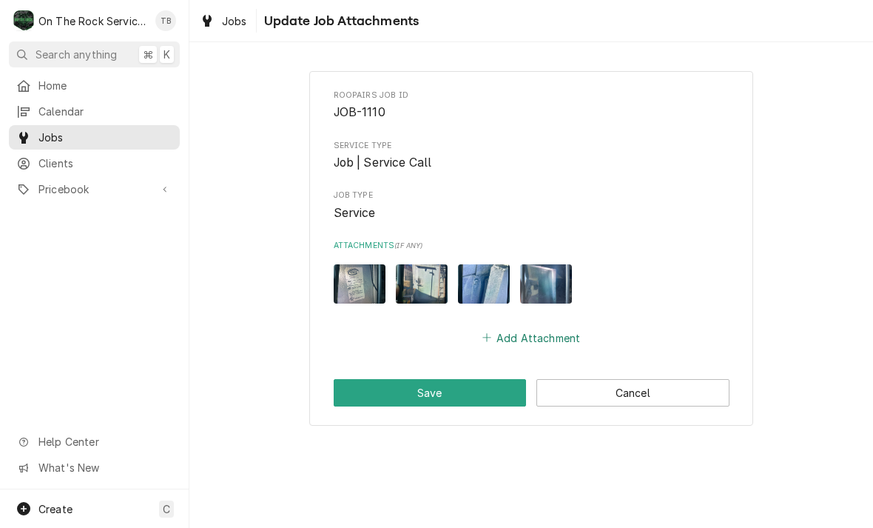
click at [531, 334] on button "Add Attachment" at bounding box center [531, 337] width 104 height 21
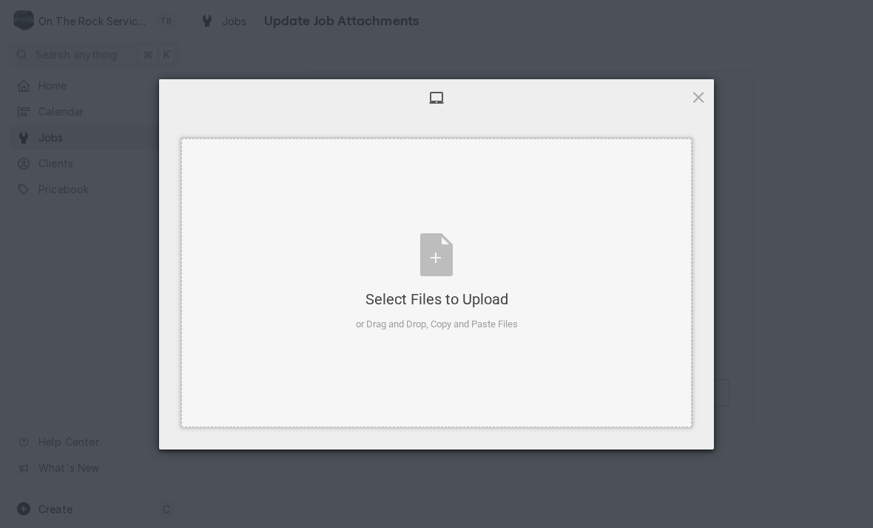
click at [446, 257] on div "Select Files to Upload or Drag and Drop, Copy and Paste Files" at bounding box center [437, 282] width 162 height 98
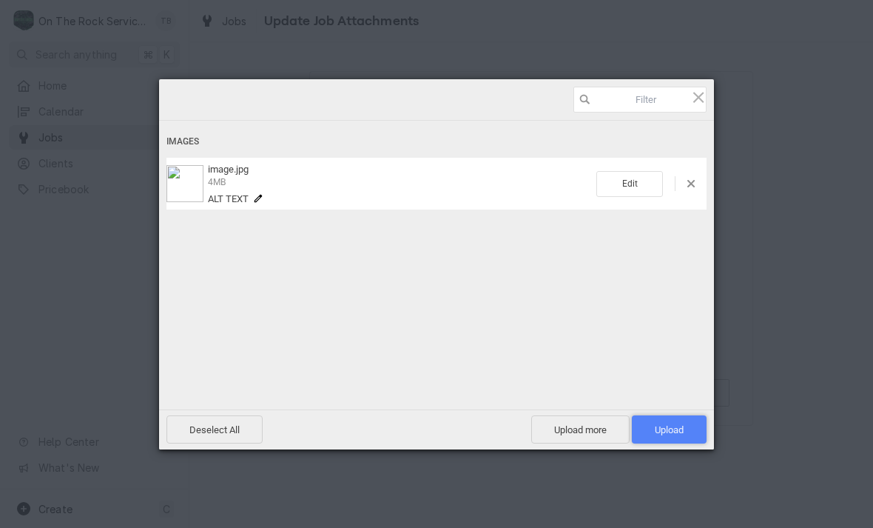
click at [680, 434] on span "Upload 1" at bounding box center [669, 429] width 29 height 11
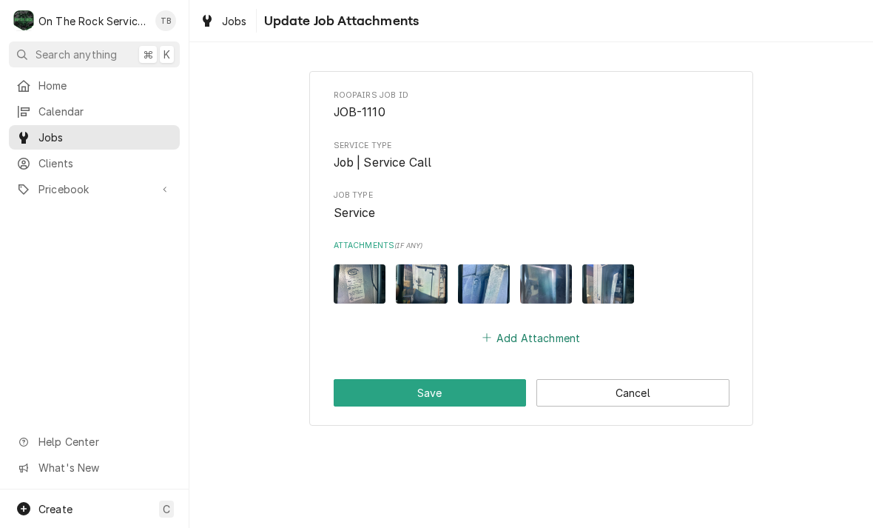
click at [528, 334] on button "Add Attachment" at bounding box center [531, 337] width 104 height 21
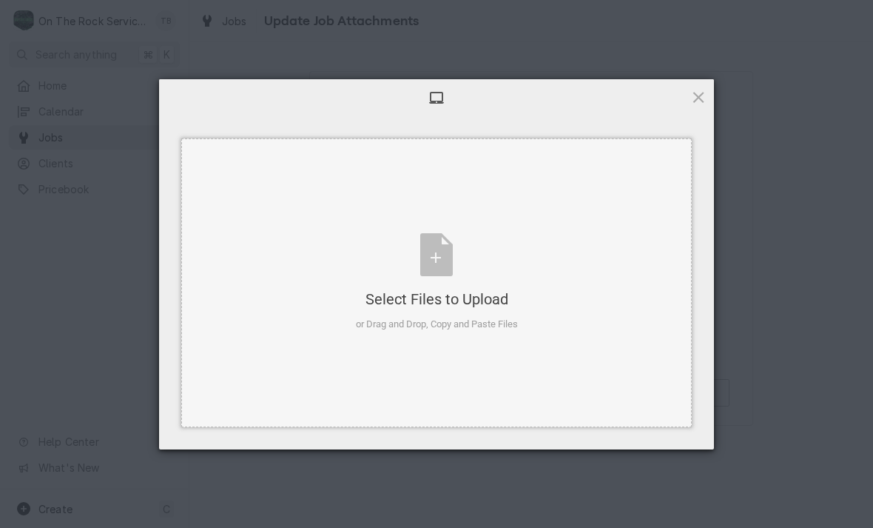
click at [443, 253] on div "Select Files to Upload or Drag and Drop, Copy and Paste Files" at bounding box center [437, 282] width 162 height 98
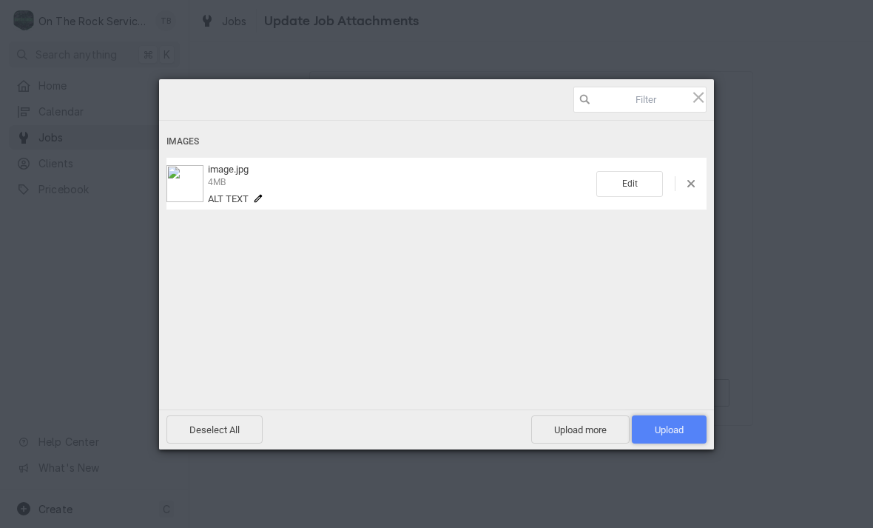
click at [673, 429] on span "Upload 1" at bounding box center [669, 429] width 29 height 11
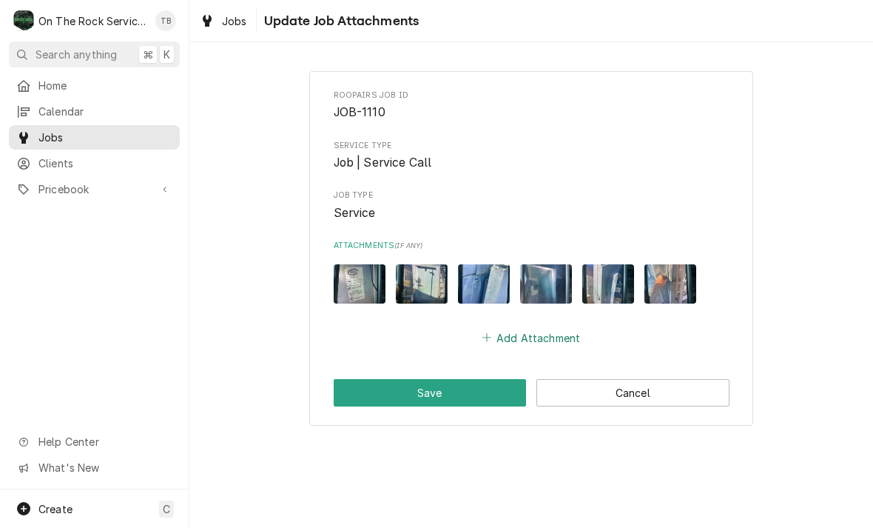
click at [532, 336] on button "Add Attachment" at bounding box center [531, 337] width 104 height 21
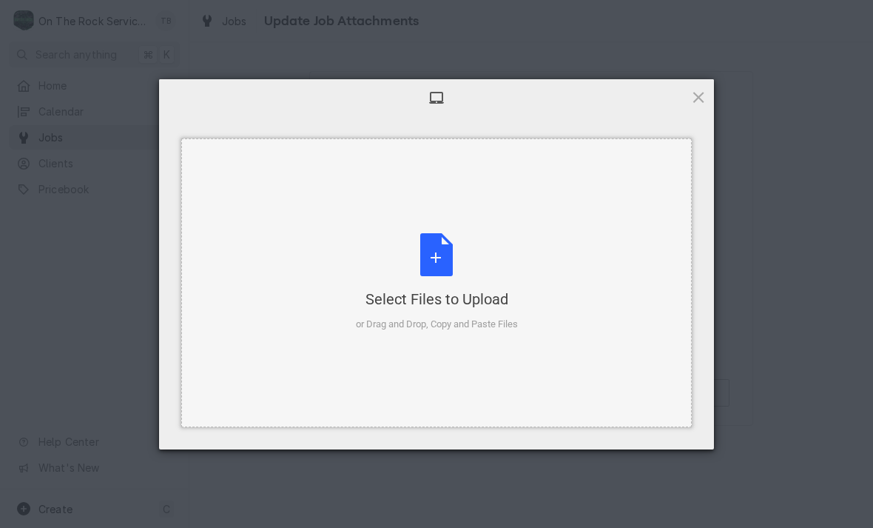
click at [444, 265] on div "Select Files to Upload or Drag and Drop, Copy and Paste Files" at bounding box center [437, 282] width 162 height 98
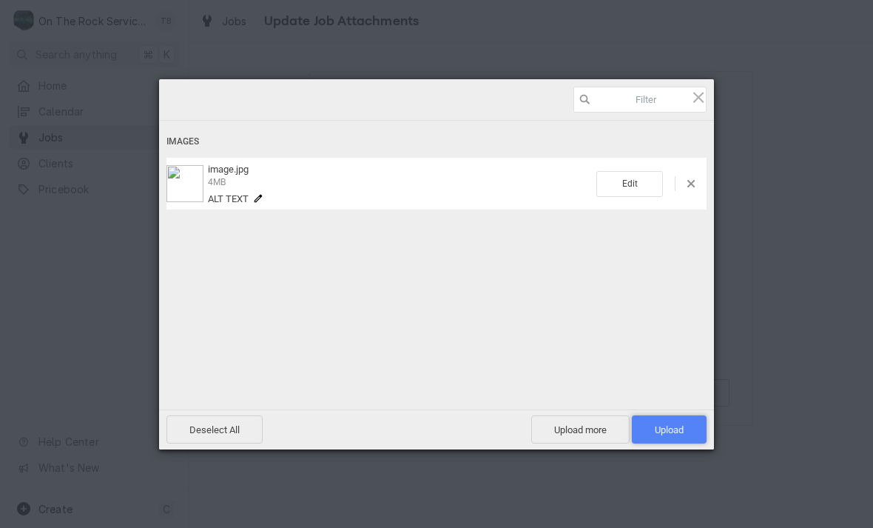
click at [664, 439] on span "Upload 1" at bounding box center [669, 429] width 75 height 28
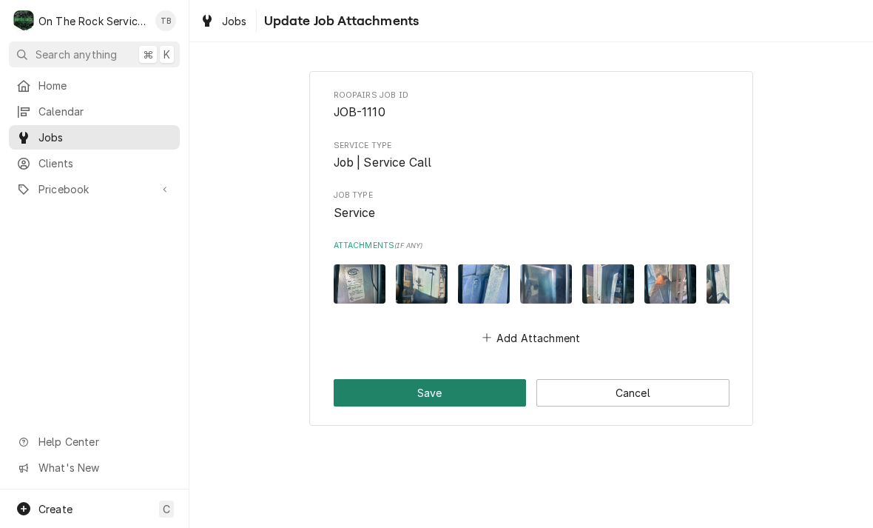
click at [468, 400] on button "Save" at bounding box center [430, 392] width 193 height 27
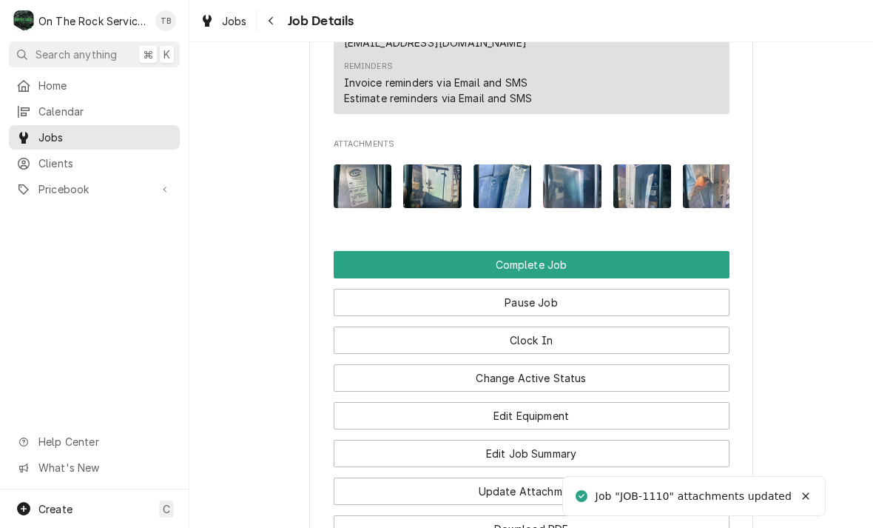
scroll to position [1500, 0]
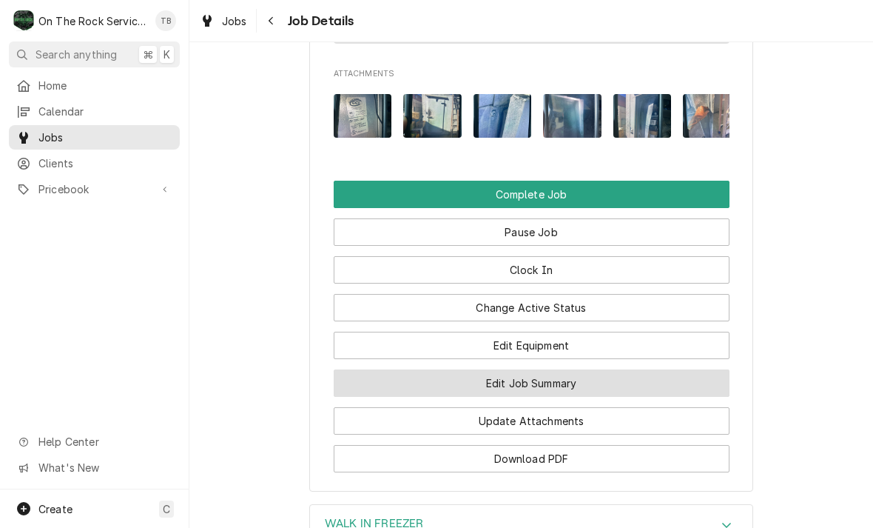
click at [538, 369] on button "Edit Job Summary" at bounding box center [532, 382] width 396 height 27
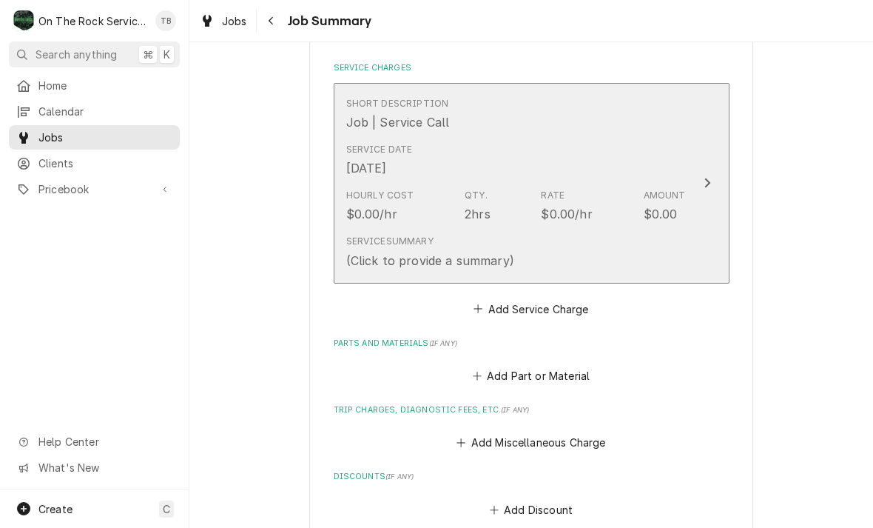
click at [579, 260] on div "Service Summary (Click to provide a summary)" at bounding box center [516, 252] width 340 height 46
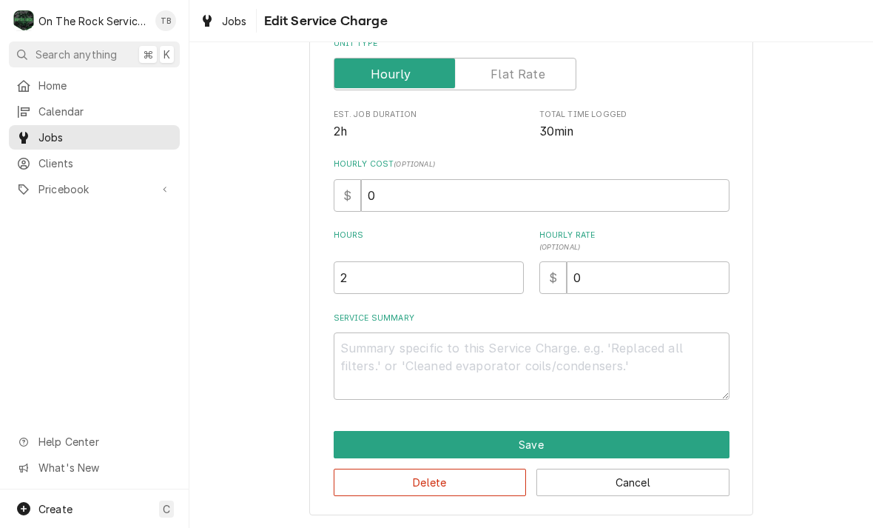
scroll to position [203, 0]
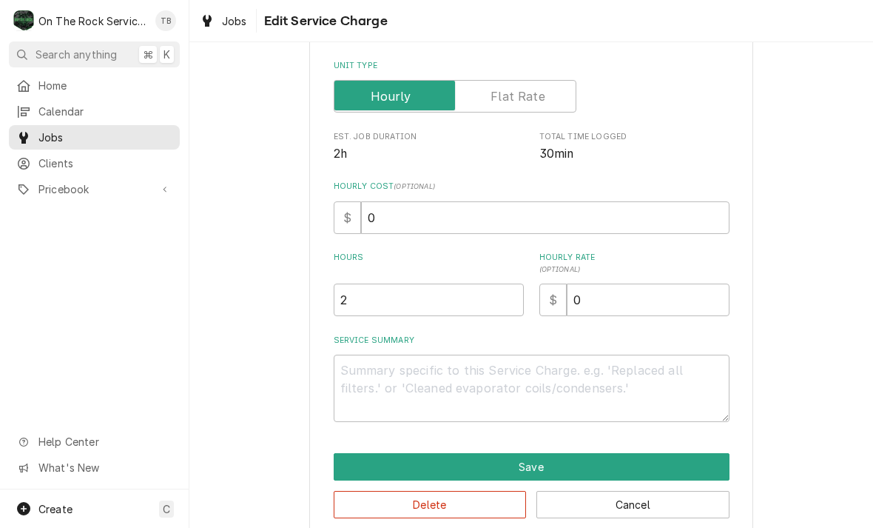
type textarea "x"
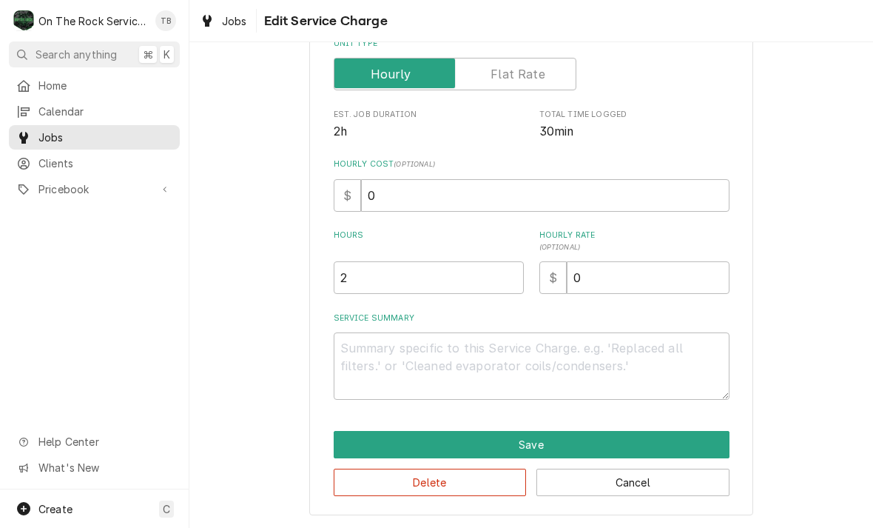
scroll to position [225, 0]
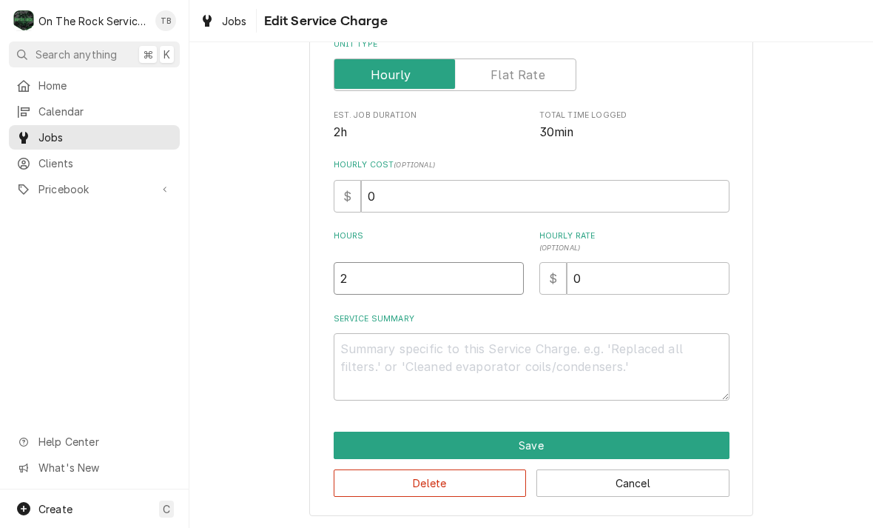
click at [381, 283] on input "2" at bounding box center [429, 278] width 190 height 33
type textarea "x"
type input ".5"
click at [366, 363] on textarea "Service Summary" at bounding box center [532, 366] width 396 height 67
type textarea "x"
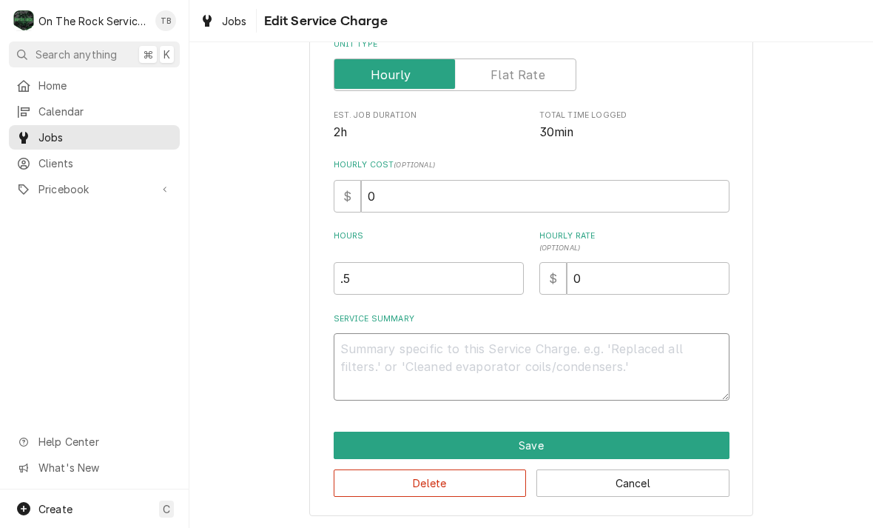
type textarea "1"
type textarea "x"
type textarea "10"
type textarea "x"
type textarea "10/"
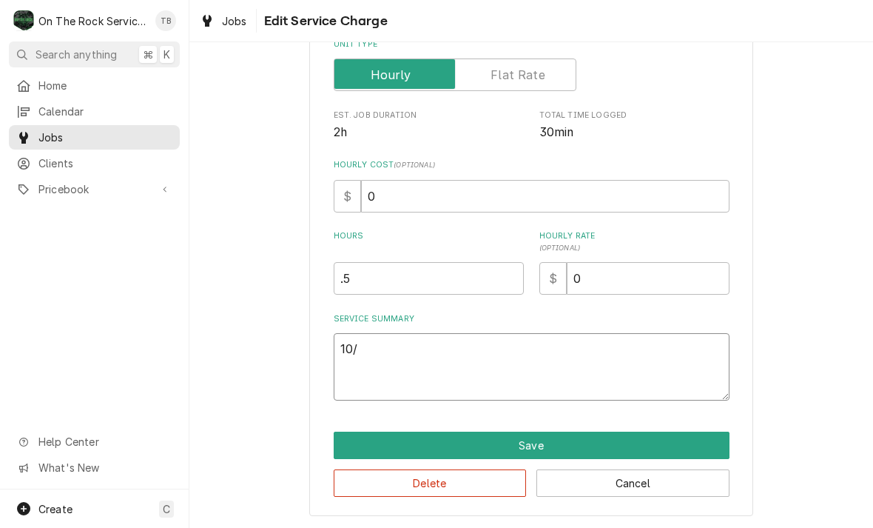
type textarea "x"
type textarea "10/3/"
type textarea "x"
type textarea "10/3/2"
type textarea "x"
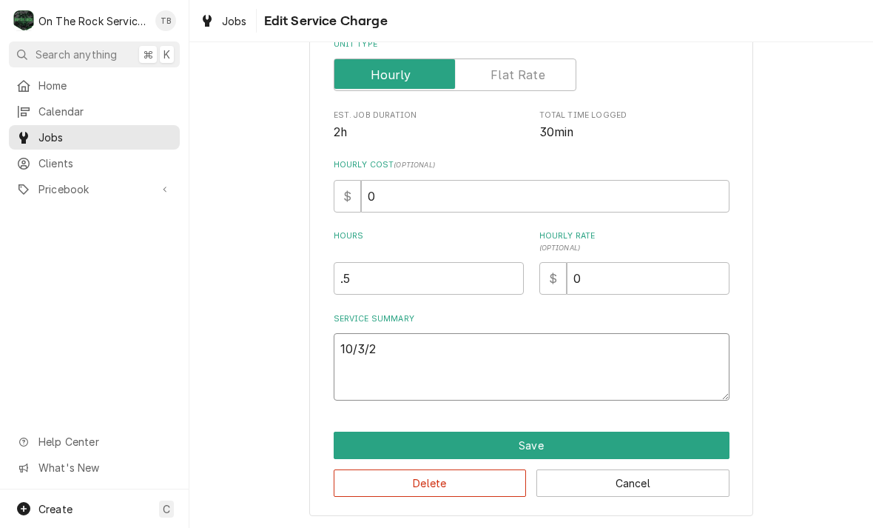
type textarea "10/3/25"
type textarea "x"
type textarea "10/3/25"
type textarea "x"
type textarea "10/3/25 T"
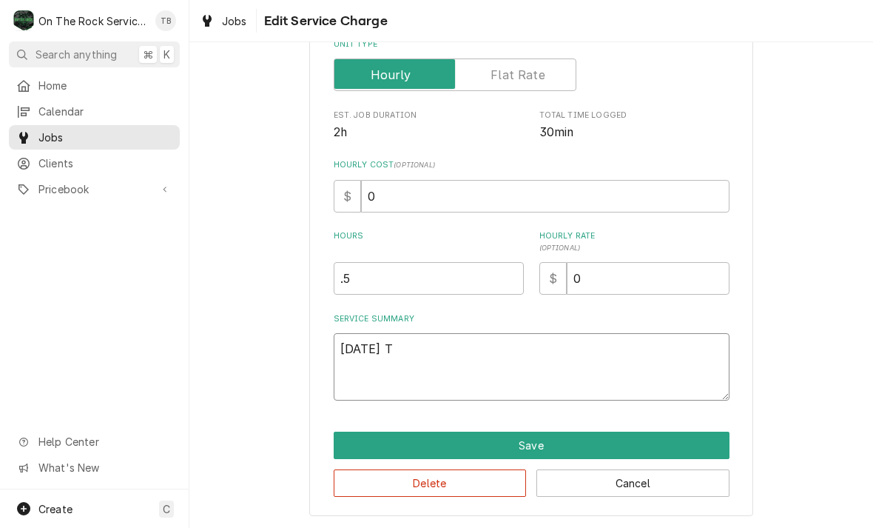
type textarea "x"
type textarea "10/3/25 TMB"
type textarea "x"
type textarea "10/3/25 TMB"
type textarea "x"
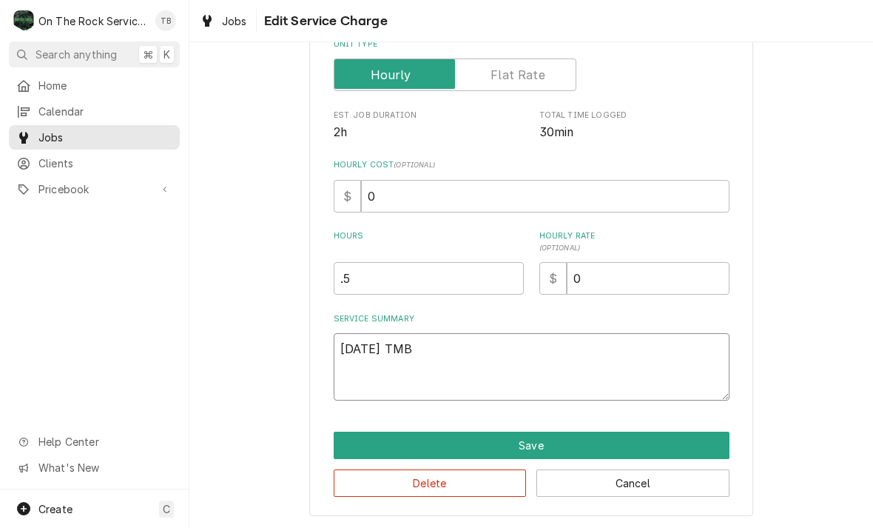
type textarea "10/3/25 TMB P"
type textarea "x"
type textarea "10/3/25 TMB PR"
type textarea "x"
type textarea "10/3/25 TMB PRO"
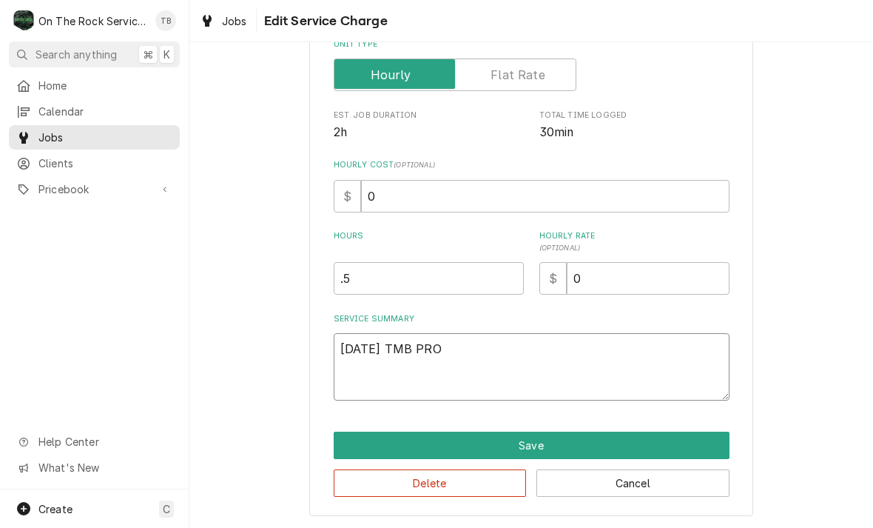
type textarea "x"
type textarea "10/3/25 TMB PROV"
type textarea "x"
type textarea "10/3/25 TMB PROVI"
type textarea "x"
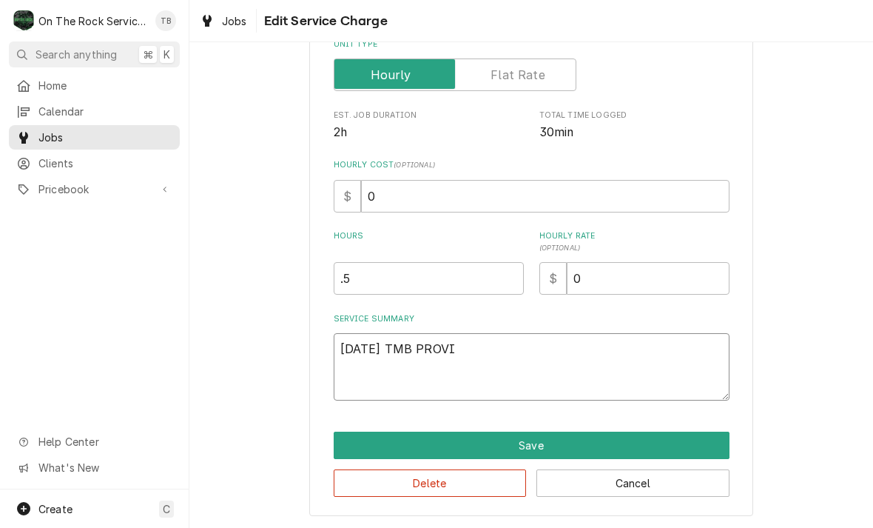
type textarea "10/3/25 TMB PROVID"
type textarea "x"
type textarea "10/3/25 TMB PROVIDE"
type textarea "x"
type textarea "10/3/25 TMB PROVIDE S"
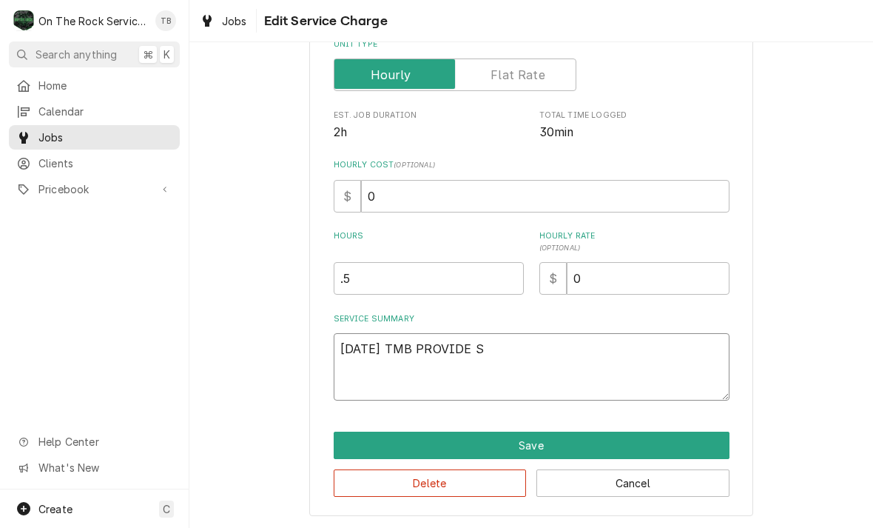
type textarea "x"
type textarea "10/3/25 TMB PROVIDE SER"
type textarea "x"
type textarea "10/3/25 TMB PROVIDE SERV"
type textarea "x"
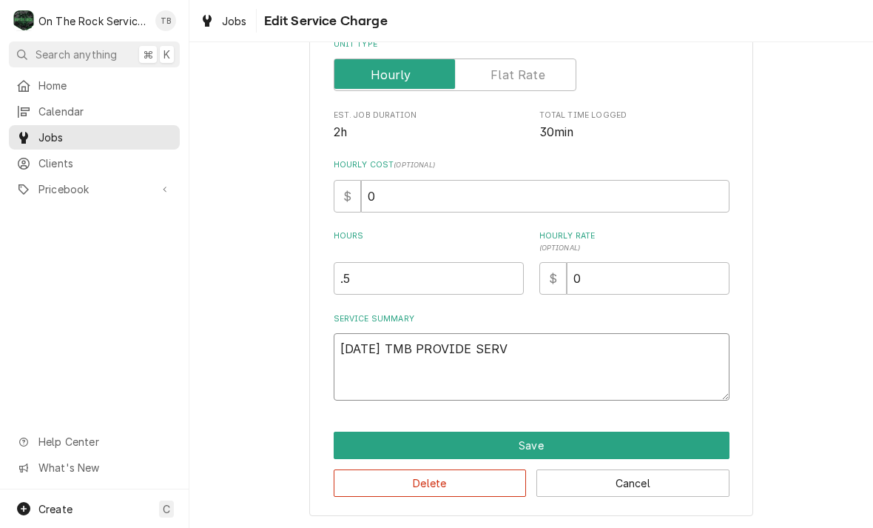
type textarea "10/3/25 TMB PROVIDE SERVI"
type textarea "x"
type textarea "10/3/25 TMB PROVIDE SERVIC"
type textarea "x"
type textarea "10/3/25 TMB PROVIDE SERVICE"
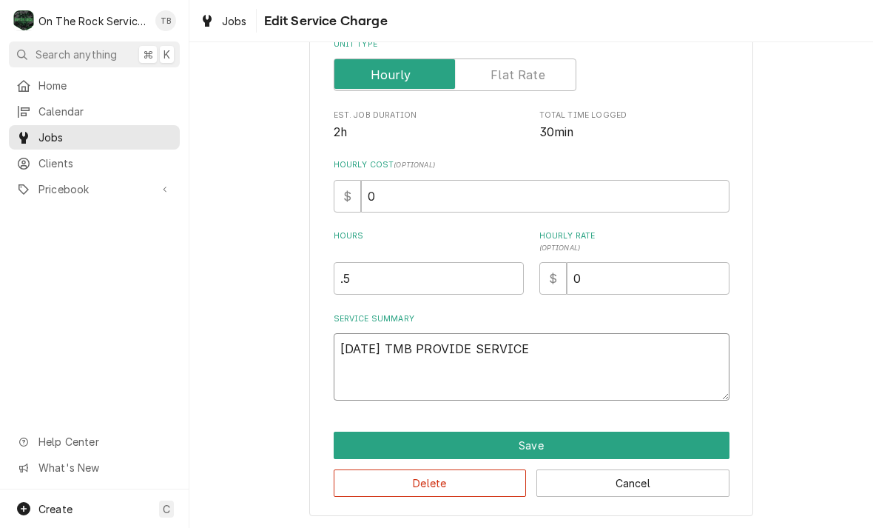
type textarea "x"
type textarea "10/3/25 TMB PROVIDE SERVICE"
type textarea "x"
type textarea "10/3/25 TMB PROVIDE SERVICE P"
type textarea "x"
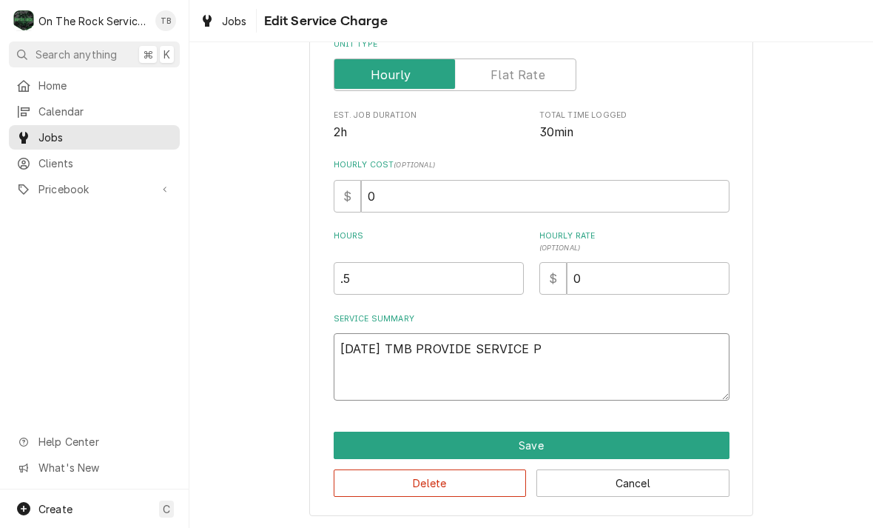
type textarea "10/3/25 TMB PROVIDE SERVICE PA"
type textarea "x"
type textarea "10/3/25 TMB PROVIDE SERVICE PAR"
type textarea "x"
type textarea "10/3/25 TMB PROVIDE SERVICE PARTS"
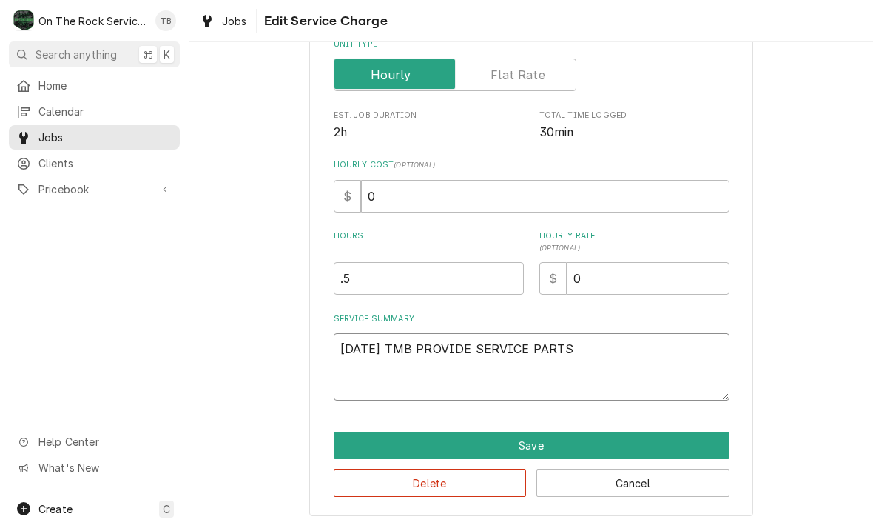
type textarea "x"
type textarea "10/3/25 TMB PROVIDE SERVICE PARTS A"
type textarea "x"
type textarea "10/3/25 TMB PROVIDE SERVICE PARTS AN"
type textarea "x"
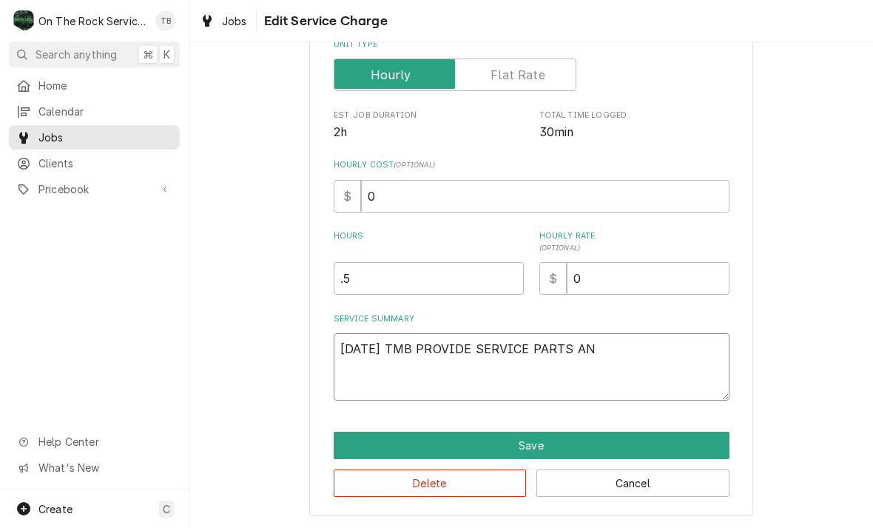
type textarea "10/3/25 TMB PROVIDE SERVICE PARTS AND"
type textarea "x"
type textarea "10/3/25 TMB PROVIDE SERVICE PARTS AND"
type textarea "x"
type textarea "10/3/25 TMB PROVIDE SERVICE PARTS AND L"
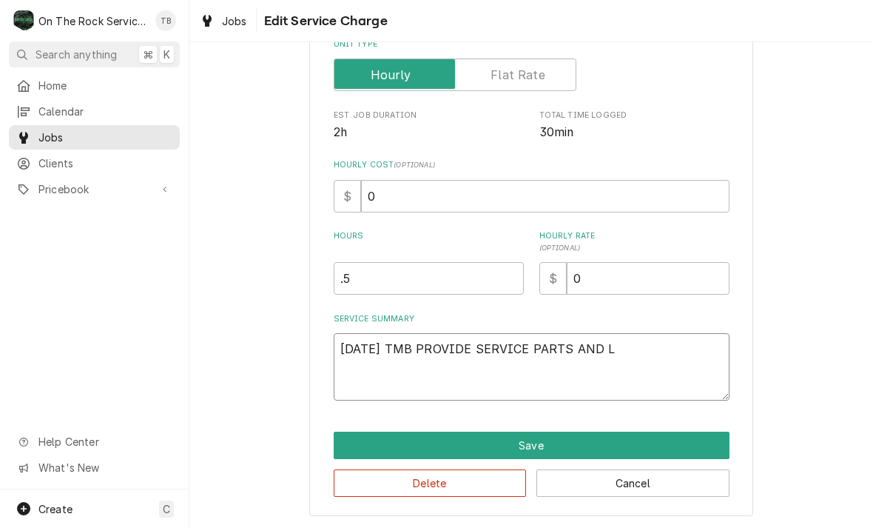
type textarea "x"
type textarea "10/3/25 TMB PROVIDE SERVICE PARTS AND LA"
type textarea "x"
type textarea "10/3/25 TMB PROVIDE SERVICE PARTS AND LABO"
type textarea "x"
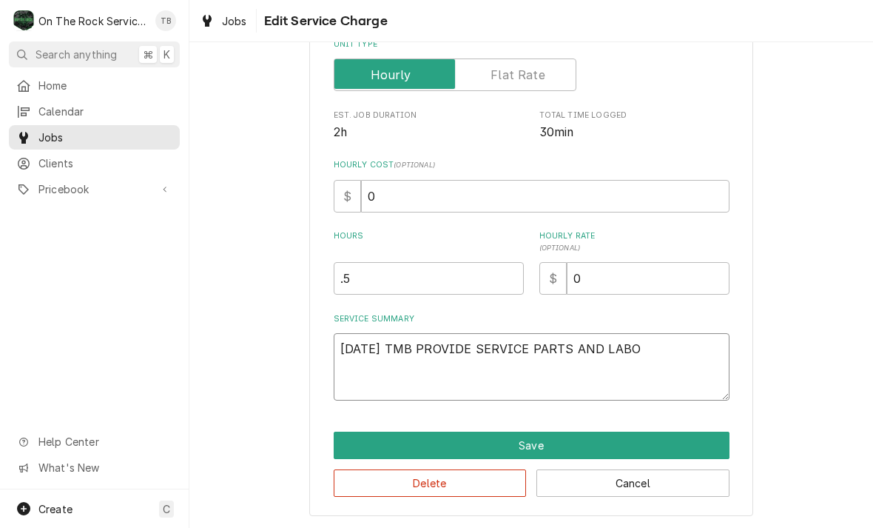
type textarea "10/3/25 TMB PROVIDE SERVICE PARTS AND LABOR"
type textarea "x"
type textarea "10/3/25 TMB PROVIDE SERVICE PARTS AND LABOR"
type textarea "x"
type textarea "10/3/25 TMB PROVIDE SERVICE PARTS AND LABOR T"
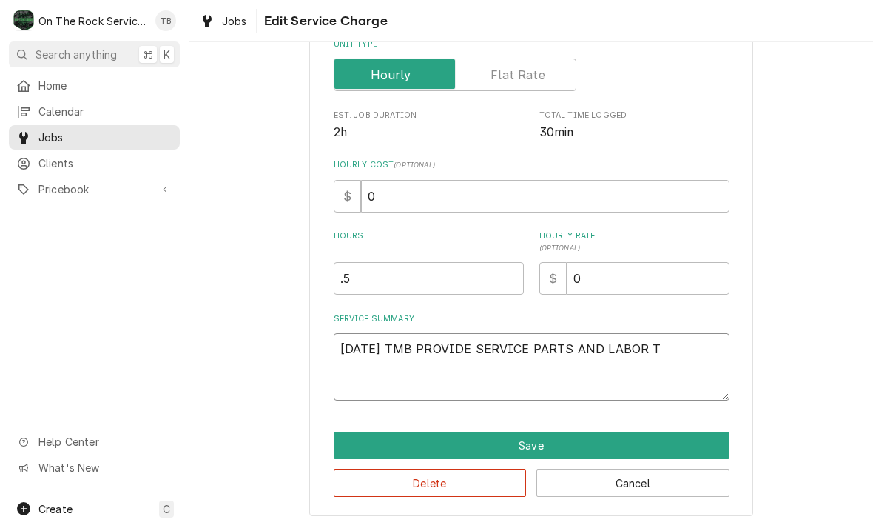
type textarea "x"
type textarea "10/3/25 TMB PROVIDE SERVICE PARTS AND LABOR TO"
type textarea "x"
type textarea "10/3/25 TMB PROVIDE SERVICE PARTS AND LABOR TO D"
type textarea "x"
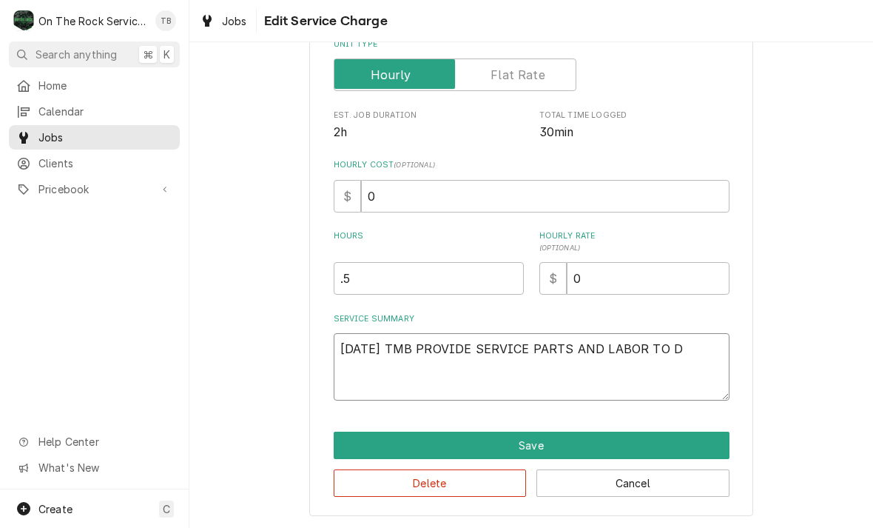
type textarea "10/3/25 TMB PROVIDE SERVICE PARTS AND LABOR TO DE"
type textarea "x"
type textarea "10/3/25 TMB PROVIDE SERVICE PARTS AND LABOR TO DET"
type textarea "x"
type textarea "10/3/25 TMB PROVIDE SERVICE PARTS AND LABOR TO DETER"
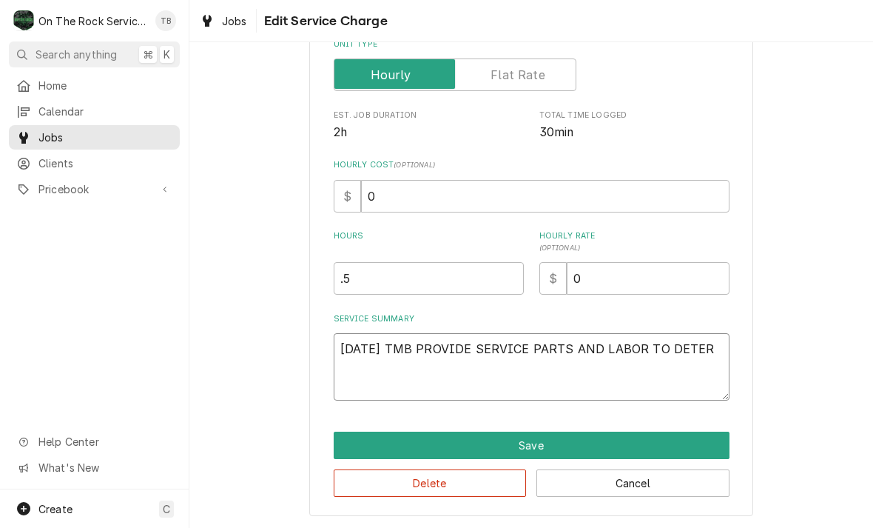
type textarea "x"
type textarea "10/3/25 TMB PROVIDE SERVICE PARTS AND LABOR TO DETERM"
type textarea "x"
type textarea "10/3/25 TMB PROVIDE SERVICE PARTS AND LABOR TO DETERMIN"
type textarea "x"
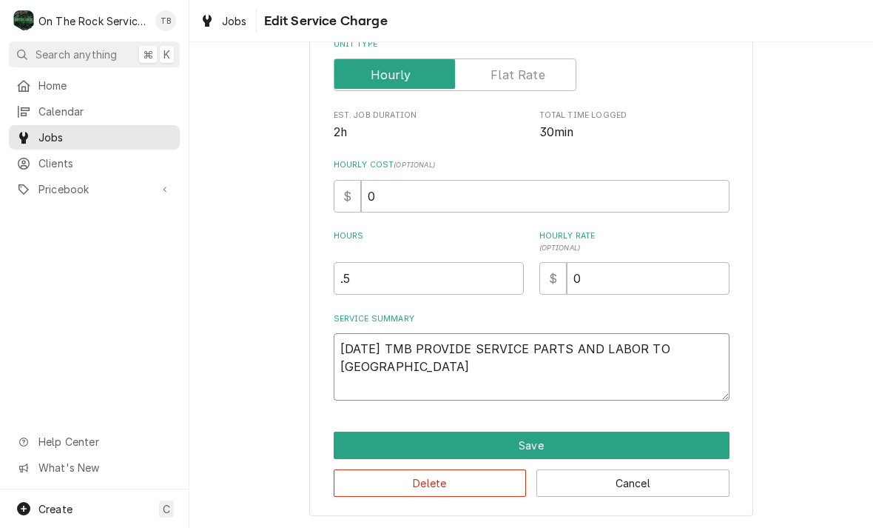
type textarea "10/3/25 TMB PROVIDE SERVICE PARTS AND LABOR TO DETERMINE"
type textarea "x"
type textarea "10/3/25 TMB PROVIDE SERVICE PARTS AND LABOR TO DETERMINE"
type textarea "x"
type textarea "10/3/25 TMB PROVIDE SERVICE PARTS AND LABOR TO DETERMINE T"
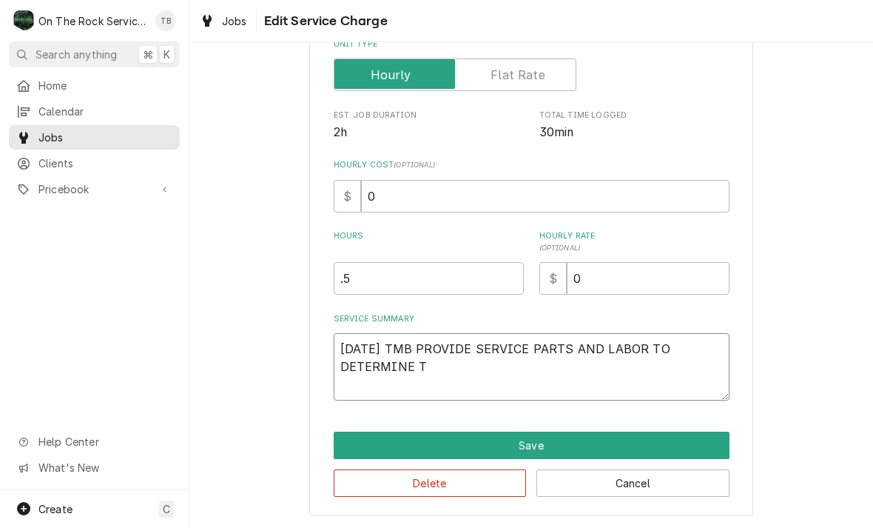
type textarea "x"
type textarea "10/3/25 TMB PROVIDE SERVICE PARTS AND LABOR TO DETERMINE THA"
type textarea "x"
type textarea "10/3/25 TMB PROVIDE SERVICE PARTS AND LABOR TO DETERMINE THAT"
type textarea "x"
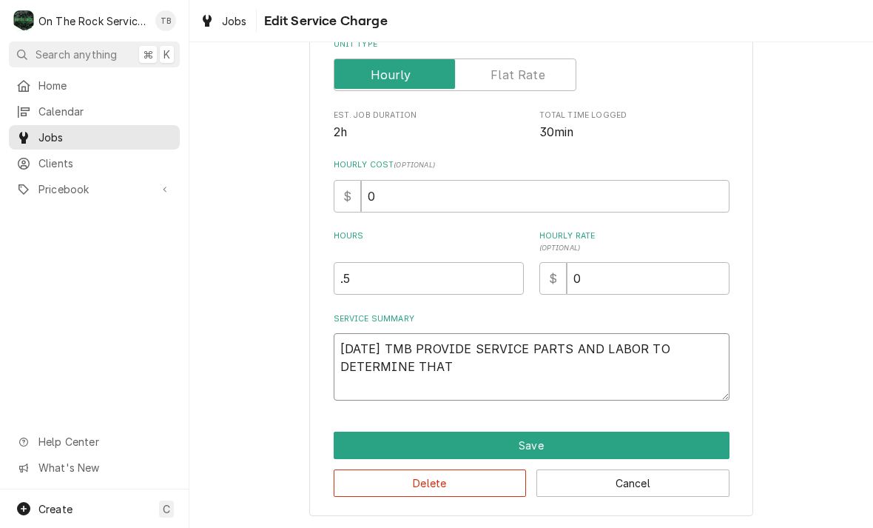
type textarea "10/3/25 TMB PROVIDE SERVICE PARTS AND LABOR TO DETERMINE THAT"
type textarea "x"
type textarea "10/3/25 TMB PROVIDE SERVICE PARTS AND LABOR TO DETERMINE THAT O"
type textarea "x"
type textarea "10/3/25 TMB PROVIDE SERVICE PARTS AND LABOR TO DETERMINE THAT ON"
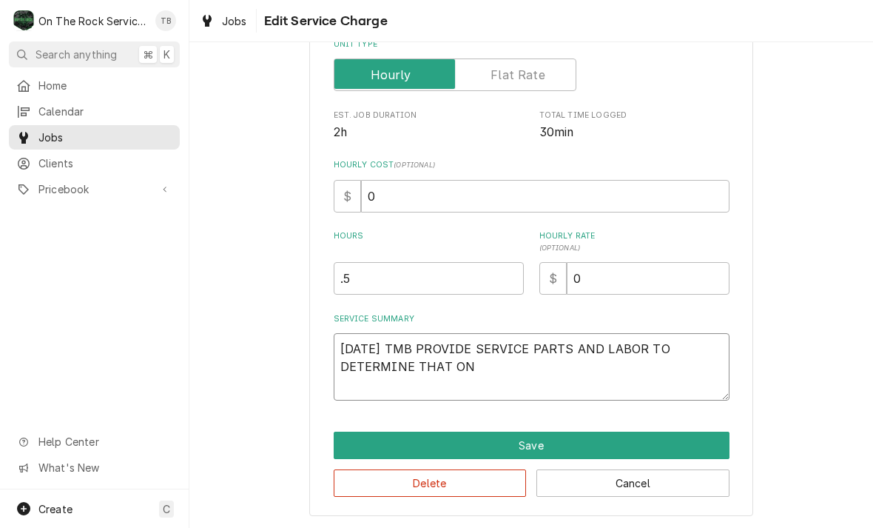
type textarea "x"
type textarea "10/3/25 TMB PROVIDE SERVICE PARTS AND LABOR TO DETERMINE THAT ON"
type textarea "x"
type textarea "10/3/25 TMB PROVIDE SERVICE PARTS AND LABOR TO DETERMINE THAT ON W"
type textarea "x"
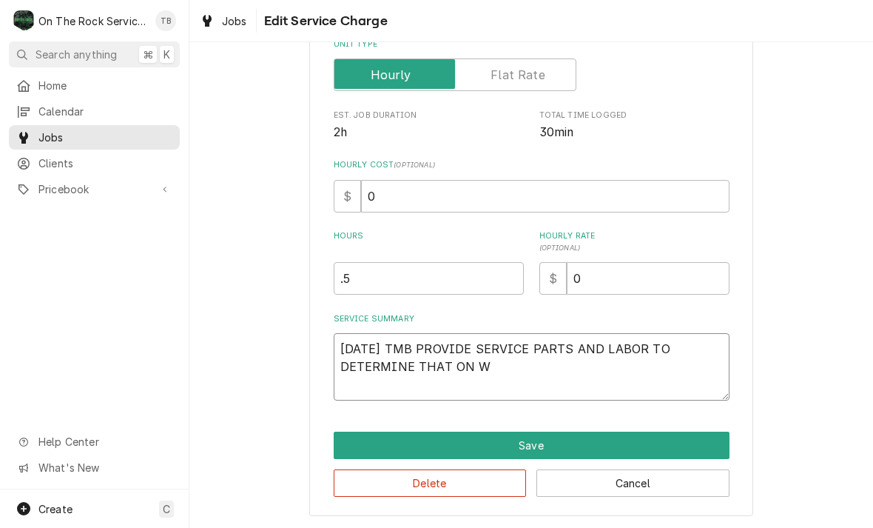
type textarea "10/3/25 TMB PROVIDE SERVICE PARTS AND LABOR TO DETERMINE THAT ON WA"
type textarea "x"
type textarea "10/3/25 TMB PROVIDE SERVICE PARTS AND LABOR TO DETERMINE THAT ON WALK"
type textarea "x"
type textarea "10/3/25 TMB PROVIDE SERVICE PARTS AND LABOR TO DETERMINE THAT ON WALK"
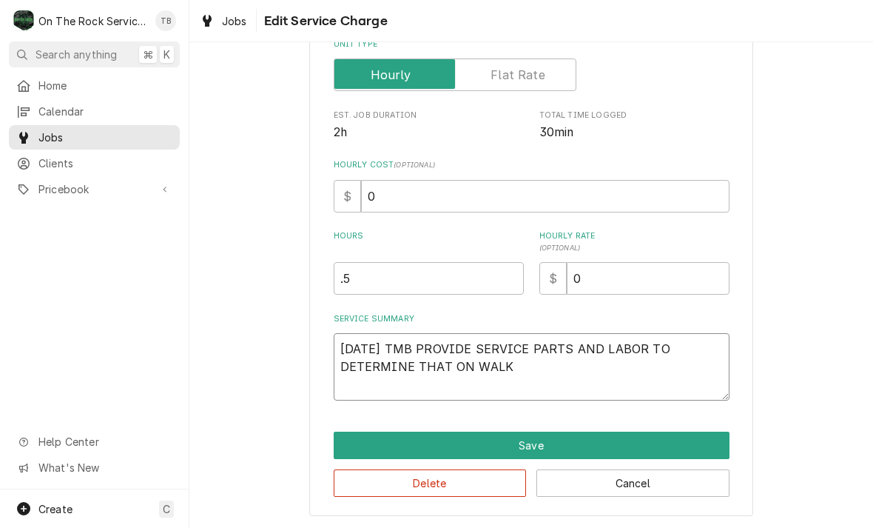
type textarea "x"
type textarea "10/3/25 TMB PROVIDE SERVICE PARTS AND LABOR TO DETERMINE THAT ON WALK IN"
type textarea "x"
type textarea "10/3/25 TMB PROVIDE SERVICE PARTS AND LABOR TO DETERMINE THAT ON WALK IN"
type textarea "x"
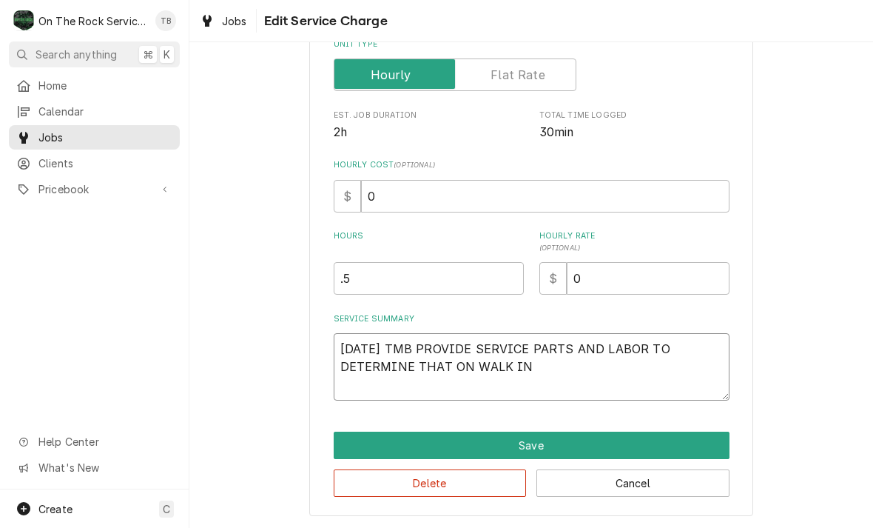
type textarea "10/3/25 TMB PROVIDE SERVICE PARTS AND LABOR TO DETERMINE THAT ON WALK IN F"
type textarea "x"
type textarea "10/3/25 TMB PROVIDE SERVICE PARTS AND LABOR TO DETERMINE THAT ON WALK IN FR"
type textarea "x"
type textarea "10/3/25 TMB PROVIDE SERVICE PARTS AND LABOR TO DETERMINE THAT ON WALK IN FRE"
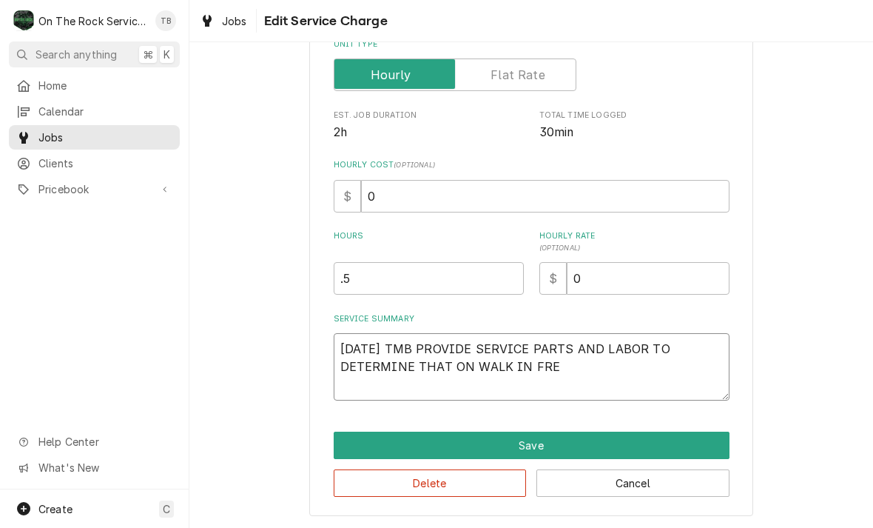
type textarea "x"
type textarea "10/3/25 TMB PROVIDE SERVICE PARTS AND LABOR TO DETERMINE THAT ON WALK IN FREE"
type textarea "x"
type textarea "10/3/25 TMB PROVIDE SERVICE PARTS AND LABOR TO DETERMINE THAT ON WALK IN FREEZ"
type textarea "x"
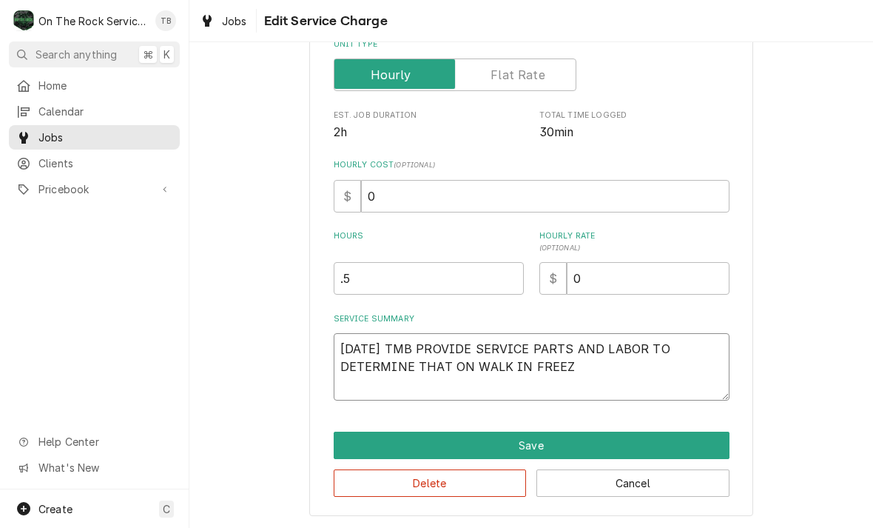
type textarea "10/3/25 TMB PROVIDE SERVICE PARTS AND LABOR TO DETERMINE THAT ON WALK IN FREEZE"
type textarea "x"
type textarea "10/3/25 TMB PROVIDE SERVICE PARTS AND LABOR TO DETERMINE THAT ON WALK IN FREEZER"
type textarea "x"
type textarea "10/3/25 TMB PROVIDE SERVICE PARTS AND LABOR TO DETERMINE THAT ON WALK IN FREEZER"
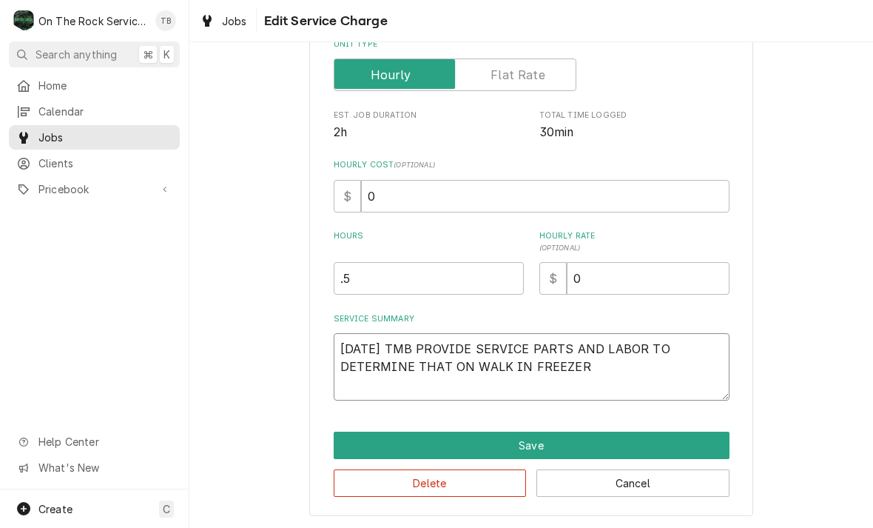
type textarea "x"
type textarea "10/3/25 TMB PROVIDE SERVICE PARTS AND LABOR TO DETERMINE THAT ON WALK IN FREEZE…"
type textarea "x"
type textarea "10/3/25 TMB PROVIDE SERVICE PARTS AND LABOR TO DETERMINE THAT ON WALK IN FREEZE…"
type textarea "x"
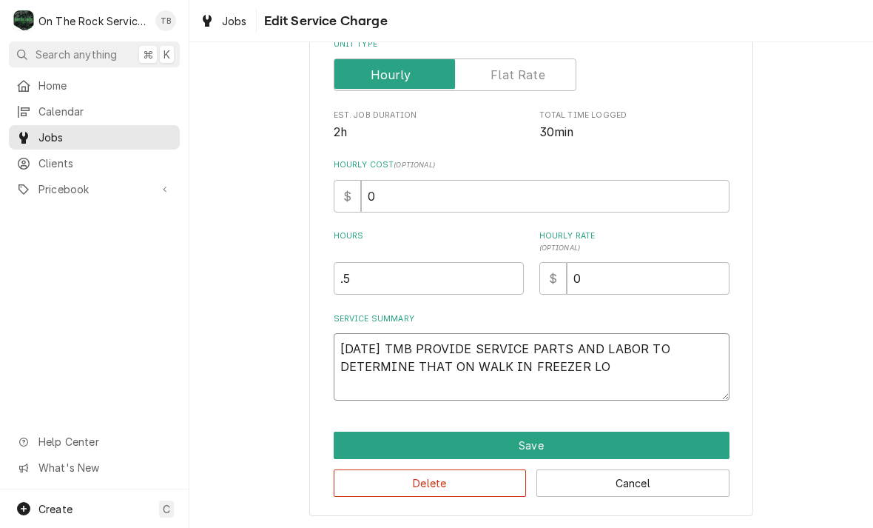
type textarea "10/3/25 TMB PROVIDE SERVICE PARTS AND LABOR TO DETERMINE THAT ON WALK IN FREEZE…"
type textarea "x"
type textarea "10/3/25 TMB PROVIDE SERVICE PARTS AND LABOR TO DETERMINE THAT ON WALK IN FREEZE…"
type textarea "x"
type textarea "10/3/25 TMB PROVIDE SERVICE PARTS AND LABOR TO DETERMINE THAT ON WALK IN FREEZE…"
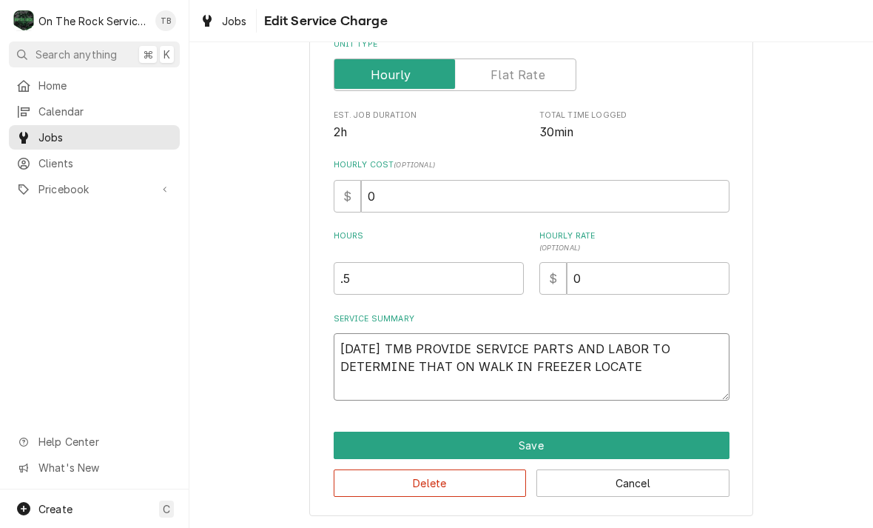
type textarea "x"
type textarea "10/3/25 TMB PROVIDE SERVICE PARTS AND LABOR TO DETERMINE THAT ON WALK IN FREEZE…"
type textarea "x"
type textarea "10/3/25 TMB PROVIDE SERVICE PARTS AND LABOR TO DETERMINE THAT ON WALK IN FREEZE…"
type textarea "x"
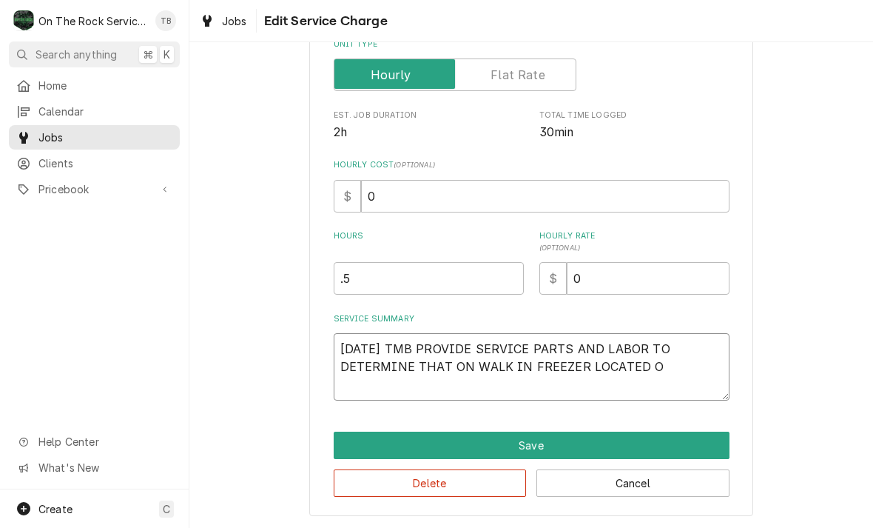
type textarea "10/3/25 TMB PROVIDE SERVICE PARTS AND LABOR TO DETERMINE THAT ON WALK IN FREEZE…"
type textarea "x"
type textarea "10/3/25 TMB PROVIDE SERVICE PARTS AND LABOR TO DETERMINE THAT ON WALK IN FREEZE…"
type textarea "x"
type textarea "10/3/25 TMB PROVIDE SERVICE PARTS AND LABOR TO DETERMINE THAT ON WALK IN FREEZE…"
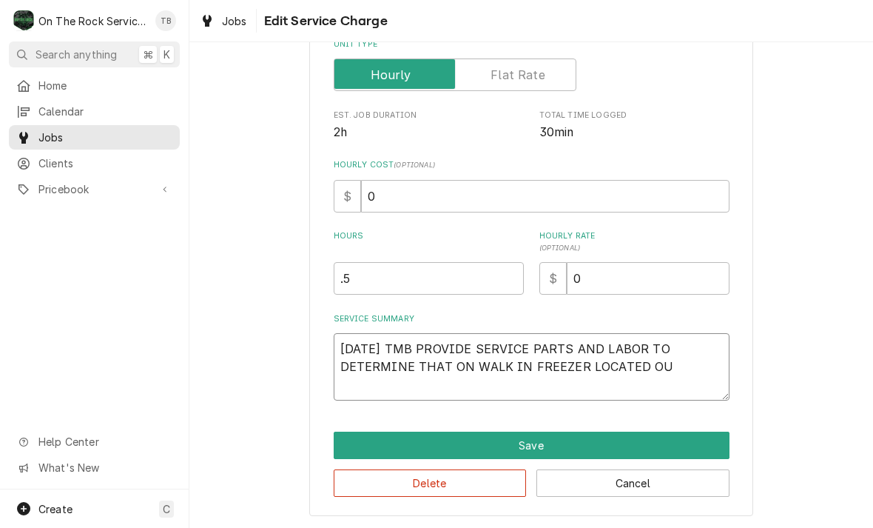
type textarea "x"
type textarea "10/3/25 TMB PROVIDE SERVICE PARTS AND LABOR TO DETERMINE THAT ON WALK IN FREEZE…"
type textarea "x"
type textarea "10/3/25 TMB PROVIDE SERVICE PARTS AND LABOR TO DETERMINE THAT ON WALK IN FREEZE…"
type textarea "x"
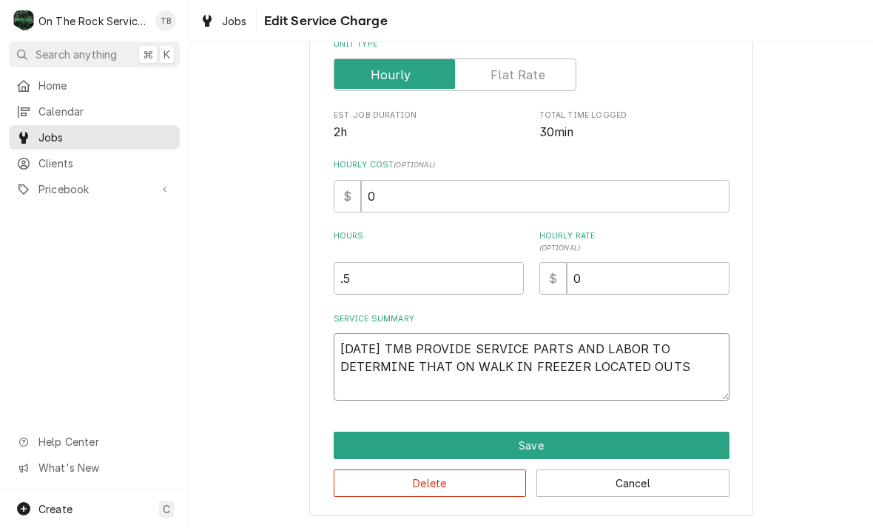
type textarea "10/3/25 TMB PROVIDE SERVICE PARTS AND LABOR TO DETERMINE THAT ON WALK IN FREEZE…"
type textarea "x"
type textarea "10/3/25 TMB PROVIDE SERVICE PARTS AND LABOR TO DETERMINE THAT ON WALK IN FREEZE…"
type textarea "x"
type textarea "10/3/25 TMB PROVIDE SERVICE PARTS AND LABOR TO DETERMINE THAT ON WALK IN FREEZE…"
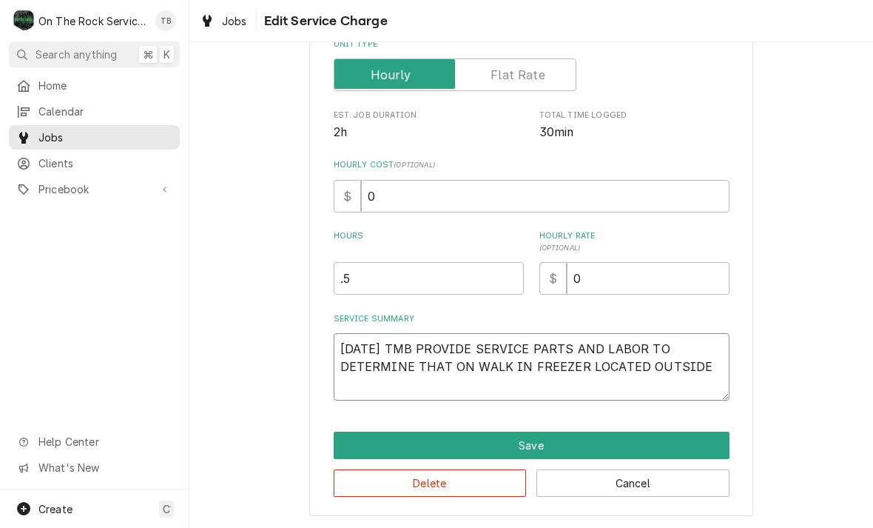
type textarea "x"
type textarea "10/3/25 TMB PROVIDE SERVICE PARTS AND LABOR TO DETERMINE THAT ON WALK IN FREEZE…"
type textarea "x"
type textarea "10/3/25 TMB PROVIDE SERVICE PARTS AND LABOR TO DETERMINE THAT ON WALK IN FREEZE…"
type textarea "x"
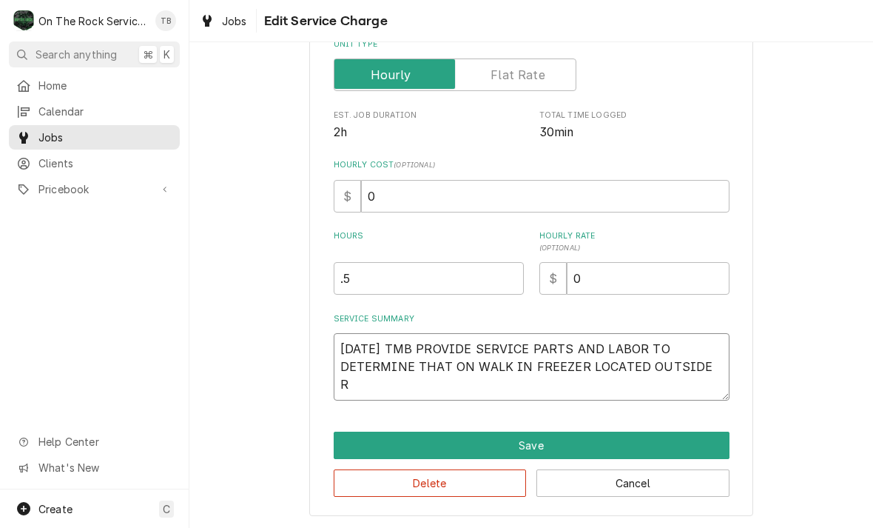
type textarea "10/3/25 TMB PROVIDE SERVICE PARTS AND LABOR TO DETERMINE THAT ON WALK IN FREEZE…"
type textarea "x"
type textarea "10/3/25 TMB PROVIDE SERVICE PARTS AND LABOR TO DETERMINE THAT ON WALK IN FREEZE…"
type textarea "x"
type textarea "10/3/25 TMB PROVIDE SERVICE PARTS AND LABOR TO DETERMINE THAT ON WALK IN FREEZE…"
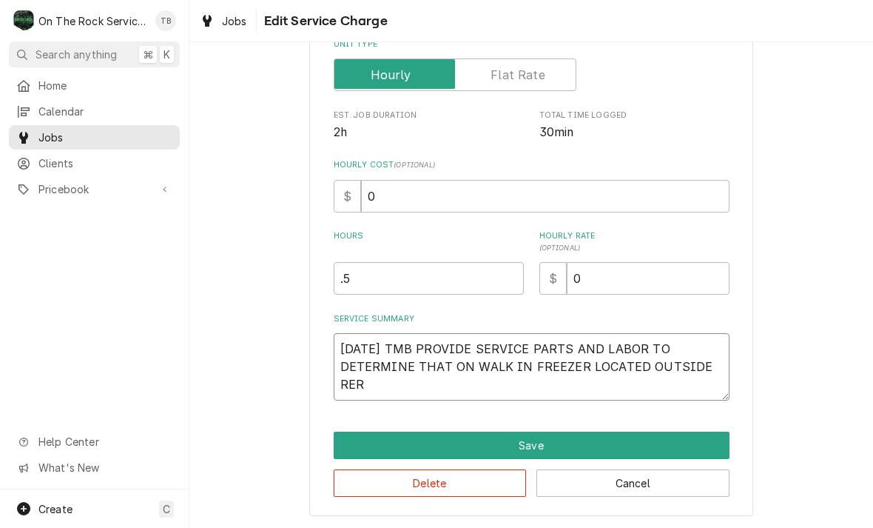
type textarea "x"
type textarea "10/3/25 TMB PROVIDE SERVICE PARTS AND LABOR TO DETERMINE THAT ON WALK IN FREEZE…"
type textarea "x"
type textarea "10/3/25 TMB PROVIDE SERVICE PARTS AND LABOR TO DETERMINE THAT ON WALK IN FREEZE…"
type textarea "x"
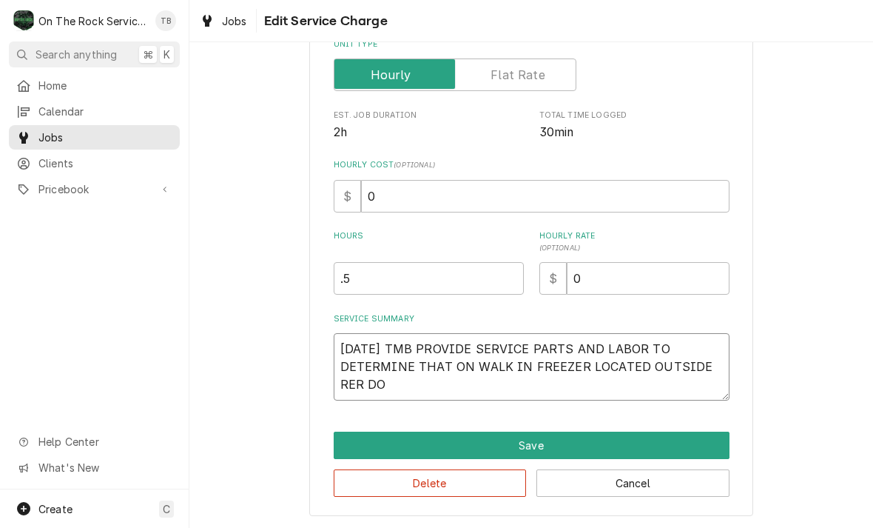
type textarea "10/3/25 TMB PROVIDE SERVICE PARTS AND LABOR TO DETERMINE THAT ON WALK IN FREEZE…"
type textarea "x"
type textarea "10/3/25 TMB PROVIDE SERVICE PARTS AND LABOR TO DETERMINE THAT ON WALK IN FREEZE…"
type textarea "x"
type textarea "10/3/25 TMB PROVIDE SERVICE PARTS AND LABOR TO DETERMINE THAT ON WALK IN FREEZE…"
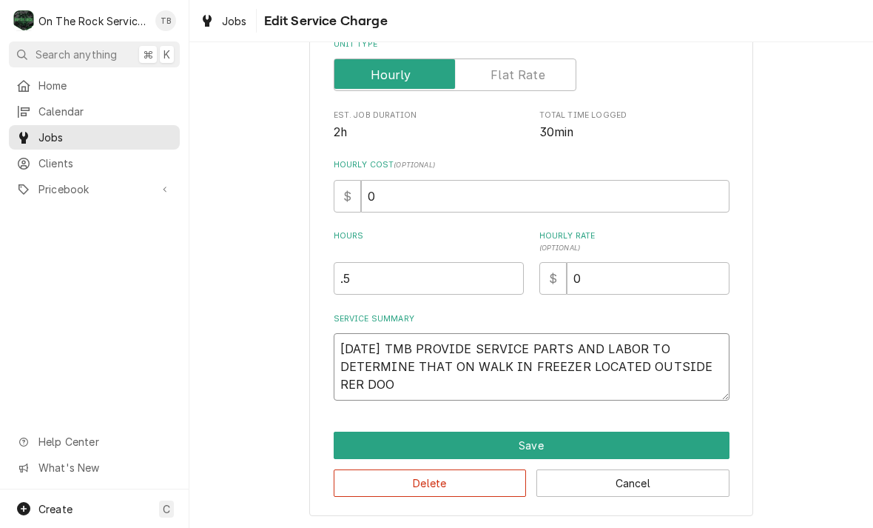
type textarea "x"
type textarea "10/3/25 TMB PROVIDE SERVICE PARTS AND LABOR TO DETERMINE THAT ON WALK IN FREEZE…"
type textarea "x"
type textarea "10/3/25 TMB PROVIDE SERVICE PARTS AND LABOR TO DETERMINE THAT ON WALK IN FREEZE…"
type textarea "x"
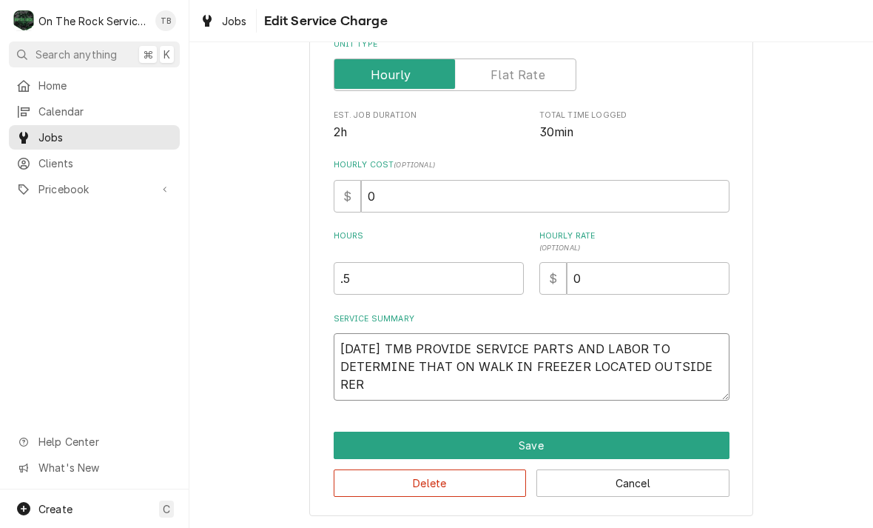
type textarea "10/3/25 TMB PROVIDE SERVICE PARTS AND LABOR TO DETERMINE THAT ON WALK IN FREEZE…"
type textarea "x"
type textarea "10/3/25 TMB PROVIDE SERVICE PARTS AND LABOR TO DETERMINE THAT ON WALK IN FREEZE…"
type textarea "x"
type textarea "10/3/25 TMB PROVIDE SERVICE PARTS AND LABOR TO DETERMINE THAT ON WALK IN FREEZE…"
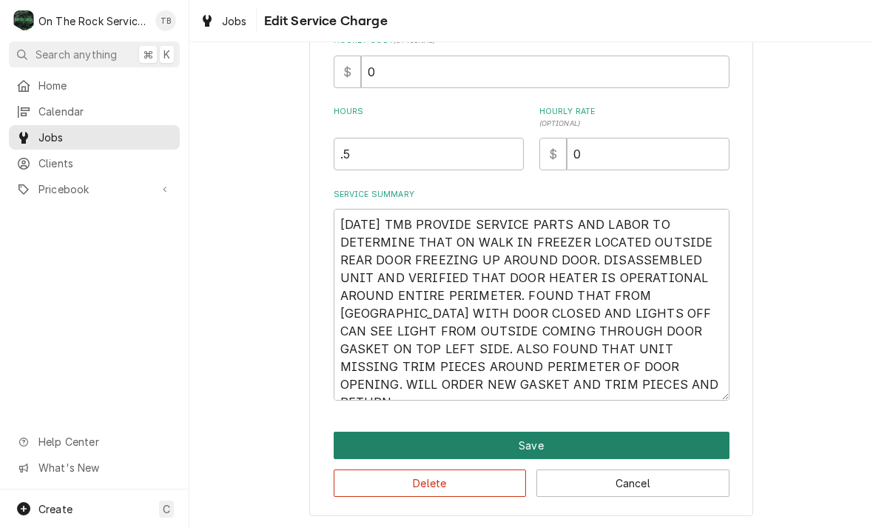
click at [535, 444] on button "Save" at bounding box center [532, 444] width 396 height 27
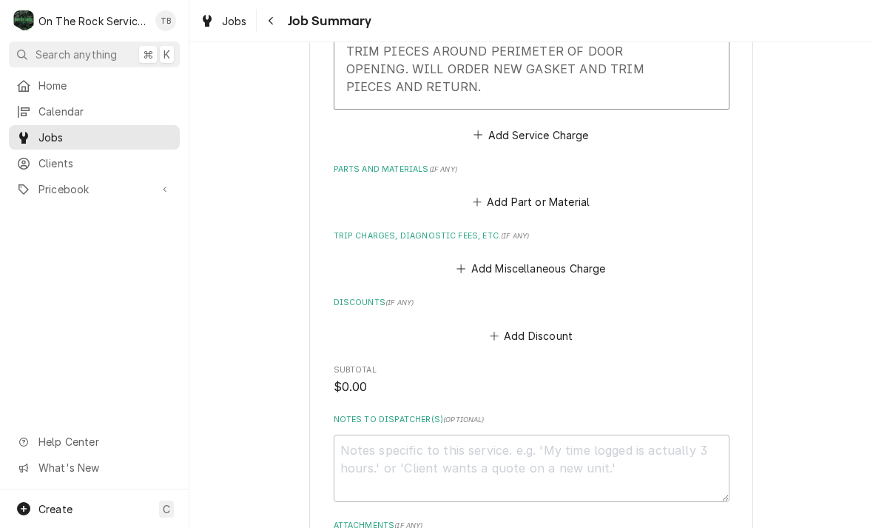
scroll to position [742, 0]
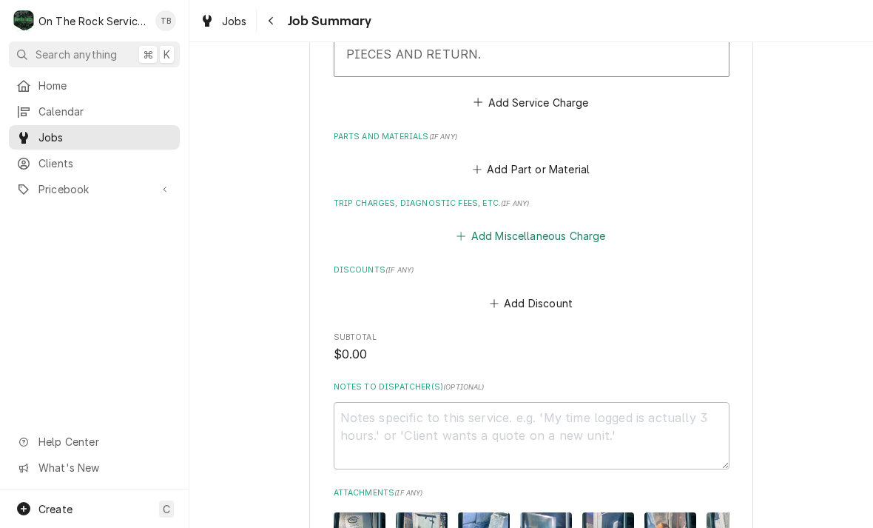
click at [561, 226] on button "Add Miscellaneous Charge" at bounding box center [531, 236] width 154 height 21
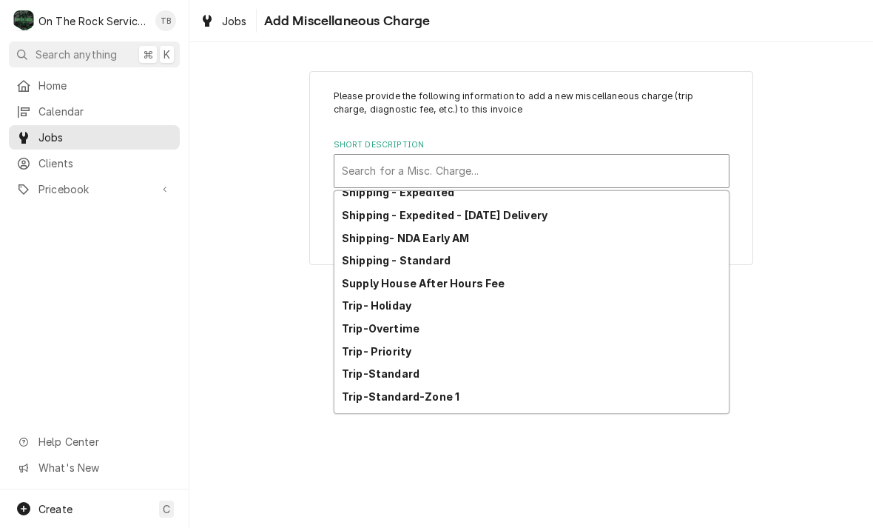
scroll to position [237, 0]
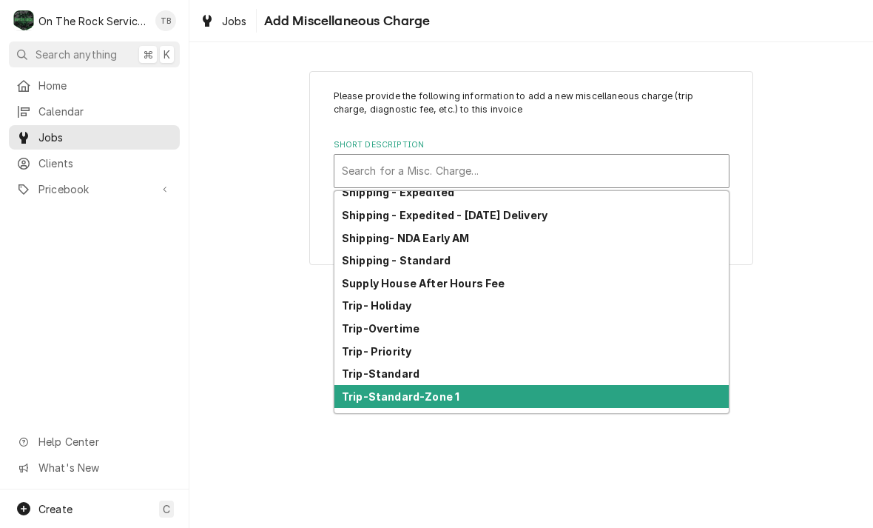
click at [458, 400] on div "Trip-Standard-Zone 1" at bounding box center [531, 396] width 394 height 23
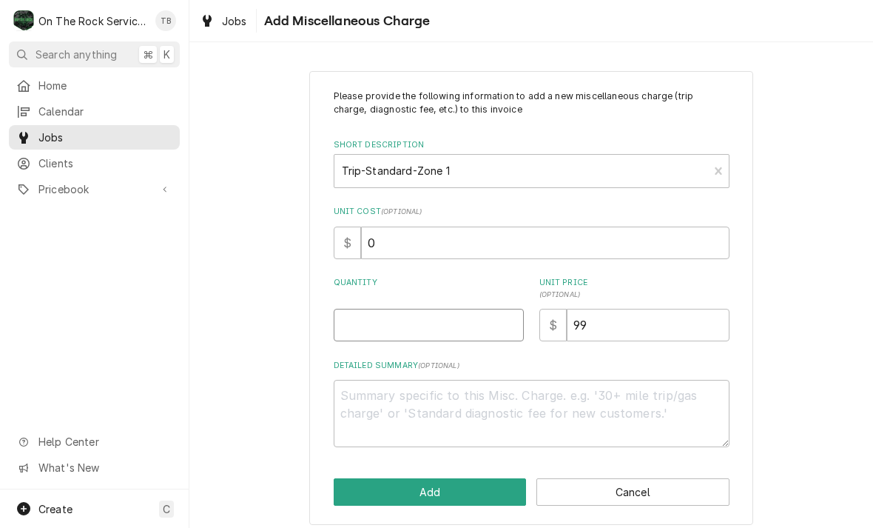
click at [383, 329] on input "Quantity" at bounding box center [429, 325] width 190 height 33
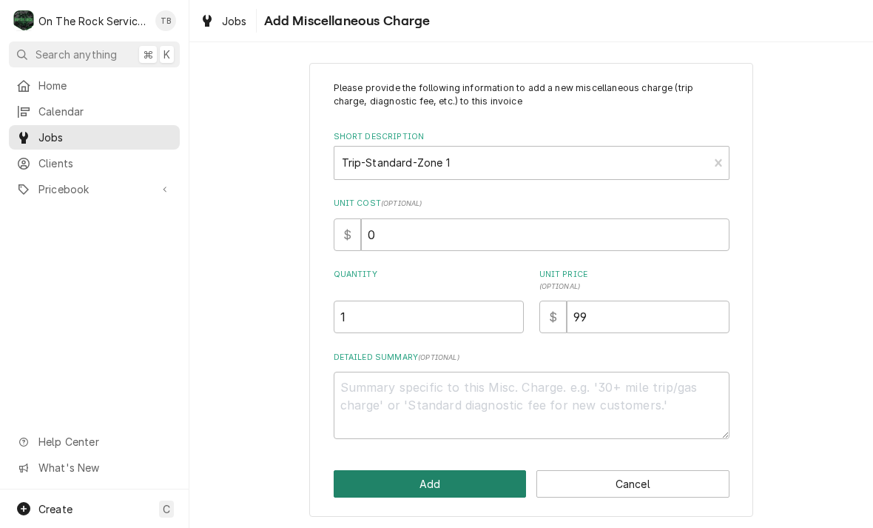
click at [431, 481] on button "Add" at bounding box center [430, 483] width 193 height 27
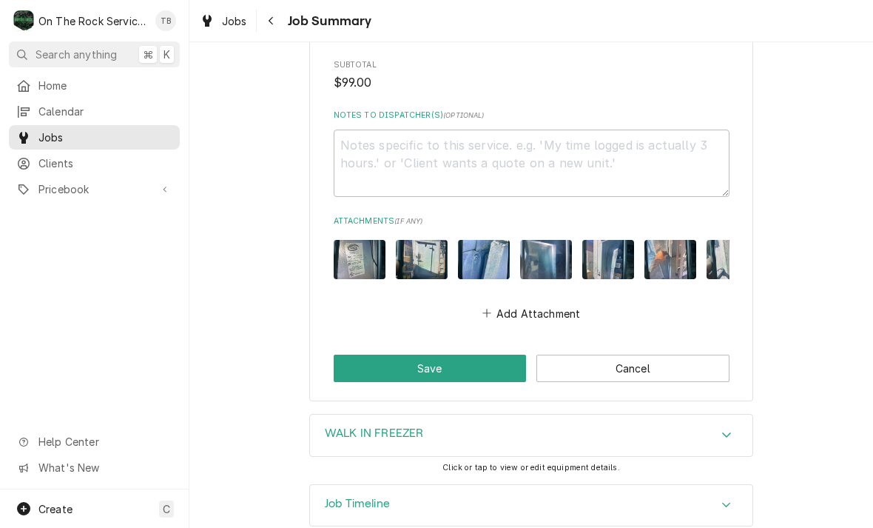
scroll to position [1129, 0]
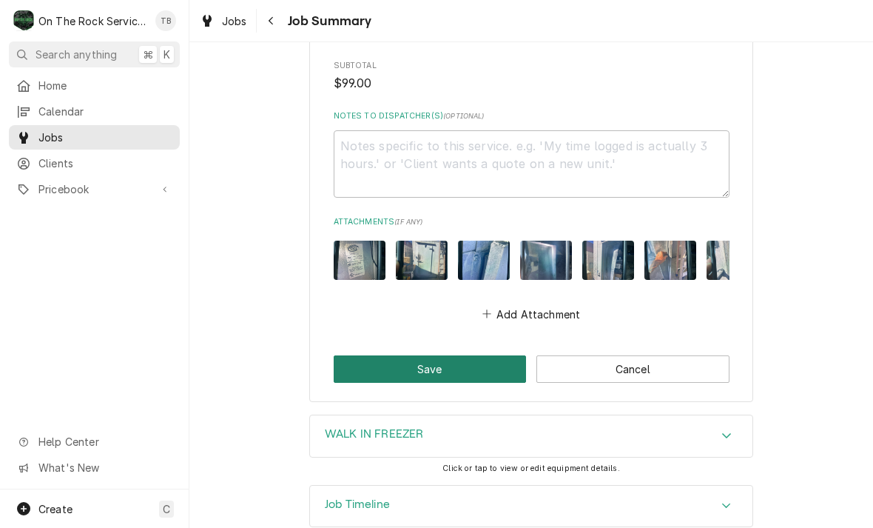
click at [449, 355] on button "Save" at bounding box center [430, 368] width 193 height 27
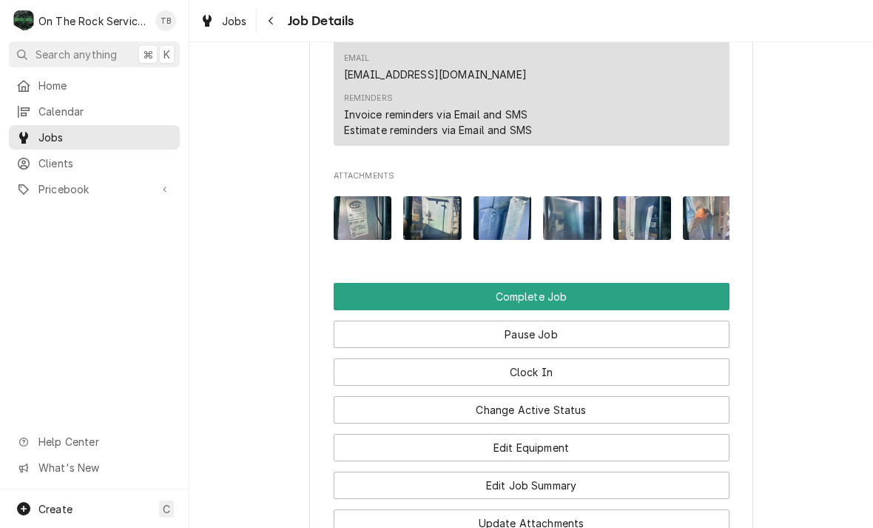
scroll to position [1575, 0]
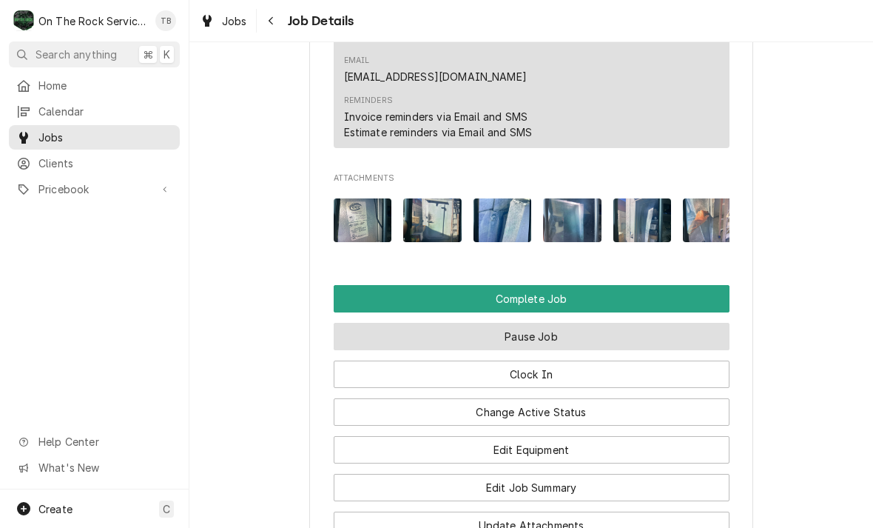
click at [557, 323] on button "Pause Job" at bounding box center [532, 336] width 396 height 27
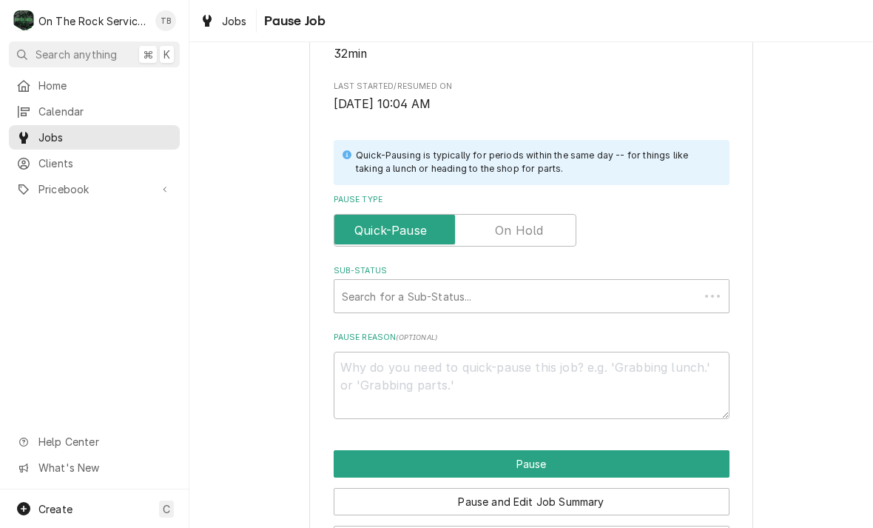
scroll to position [257, 0]
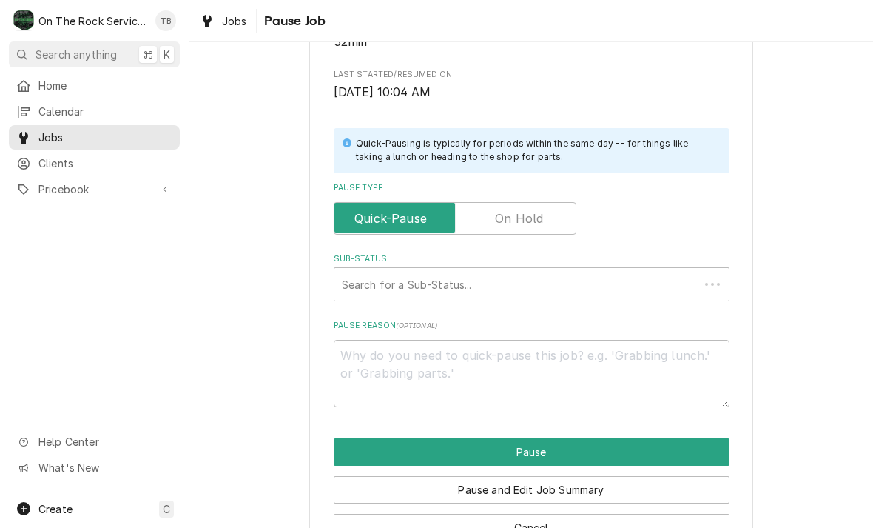
click at [536, 217] on label "Pause Type" at bounding box center [455, 218] width 243 height 33
click at [536, 217] on input "Pause Type" at bounding box center [454, 218] width 229 height 33
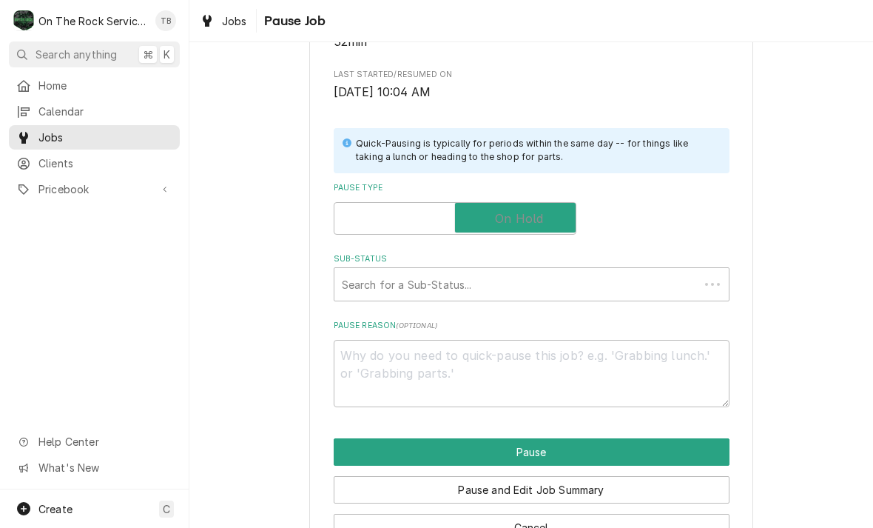
checkbox input "true"
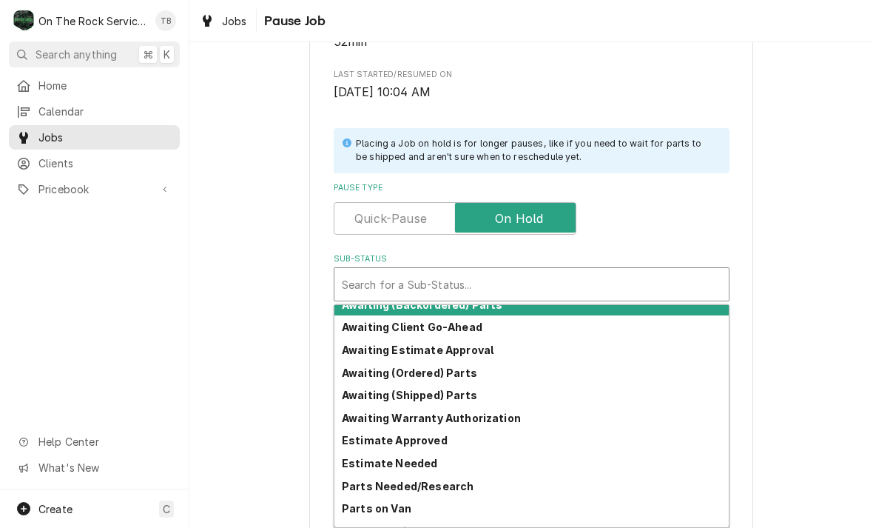
scroll to position [11, 0]
click at [466, 367] on strong "Awaiting (Ordered) Parts" at bounding box center [409, 373] width 135 height 13
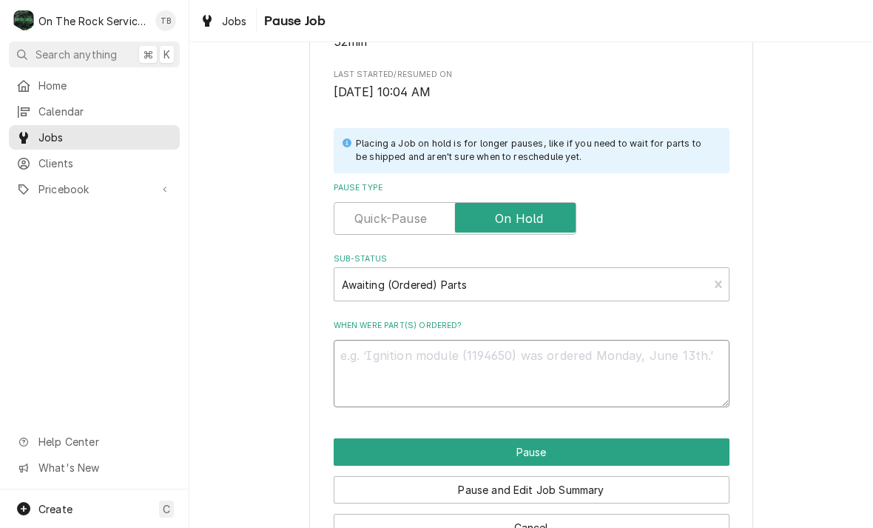
click at [400, 366] on textarea "When were part(s) ordered?" at bounding box center [532, 373] width 396 height 67
type textarea "x"
type textarea "G"
type textarea "x"
type textarea "GA"
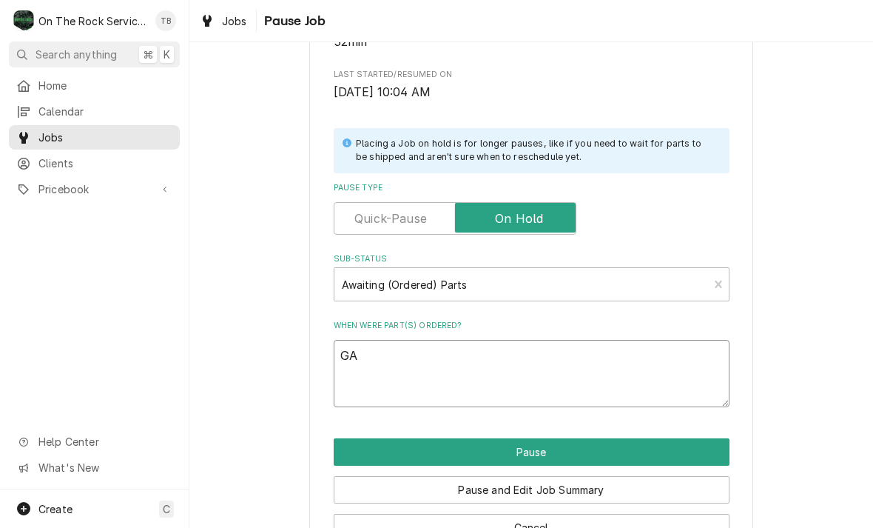
type textarea "x"
type textarea "GAS"
type textarea "x"
type textarea "GASK"
type textarea "x"
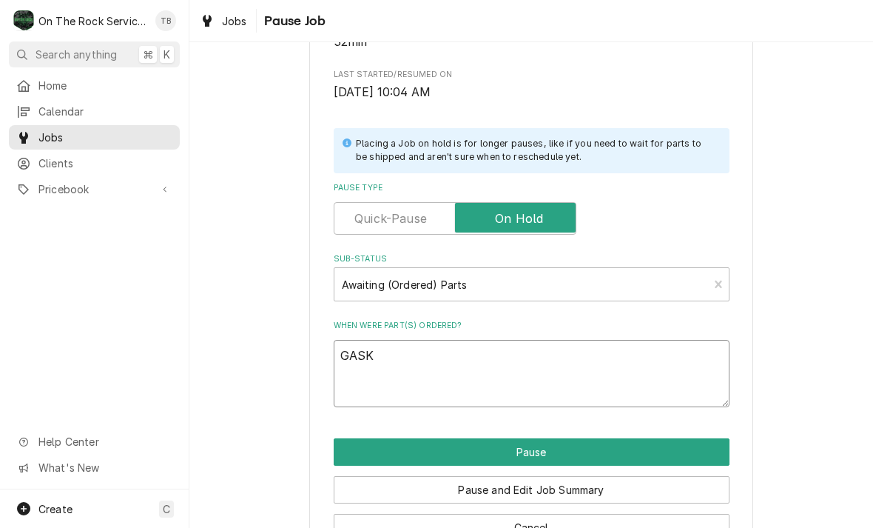
type textarea "[PERSON_NAME]"
type textarea "x"
type textarea "GASKET"
type textarea "x"
type textarea "GASKET"
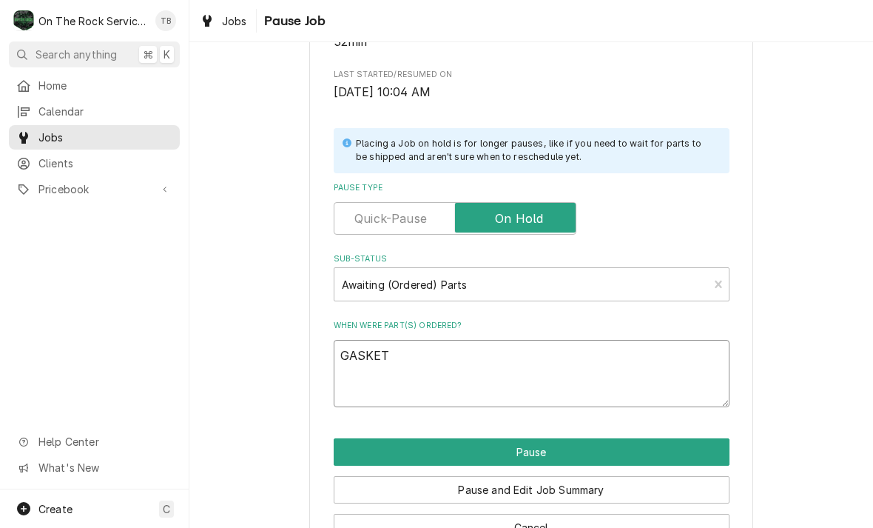
type textarea "x"
type textarea "GASKET A"
type textarea "x"
type textarea "GASKET AN"
type textarea "x"
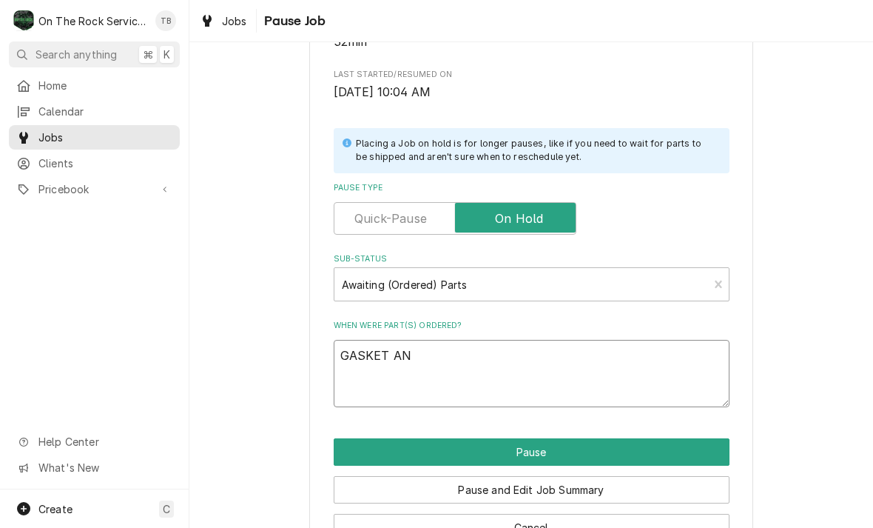
type textarea "GASKET AND"
type textarea "x"
type textarea "GASKET AND"
type textarea "x"
type textarea "GASKET AND T"
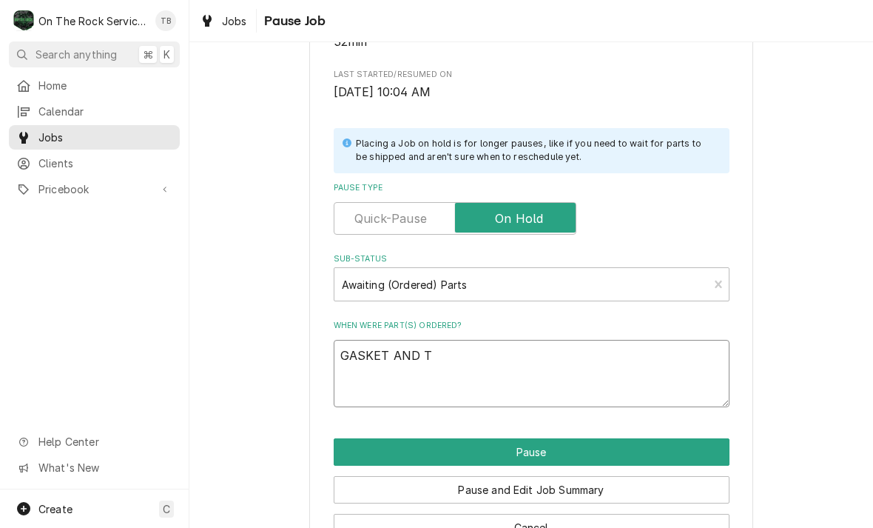
type textarea "x"
type textarea "GASKET AND TR"
type textarea "x"
type textarea "GASKET AND TRI"
type textarea "x"
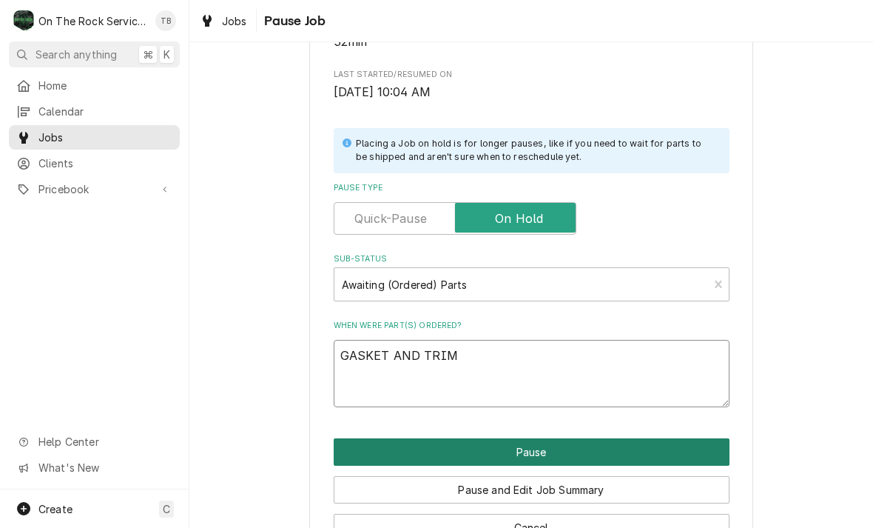
type textarea "GASKET AND TRIM"
click at [539, 450] on button "Pause" at bounding box center [532, 451] width 396 height 27
click at [563, 457] on button "Pause" at bounding box center [532, 451] width 396 height 27
click at [618, 447] on button "Pause" at bounding box center [532, 451] width 396 height 27
click at [581, 438] on button "Pause" at bounding box center [532, 451] width 396 height 27
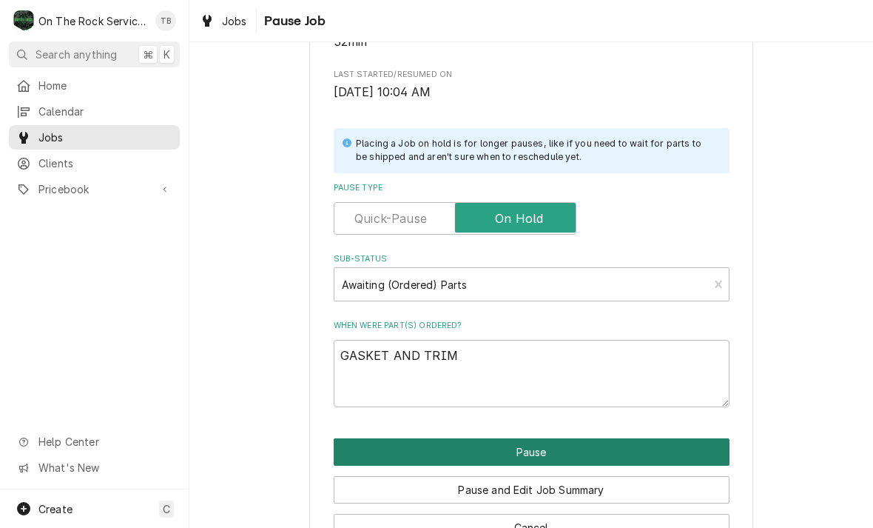
click at [539, 438] on button "Pause" at bounding box center [532, 451] width 396 height 27
type textarea "x"
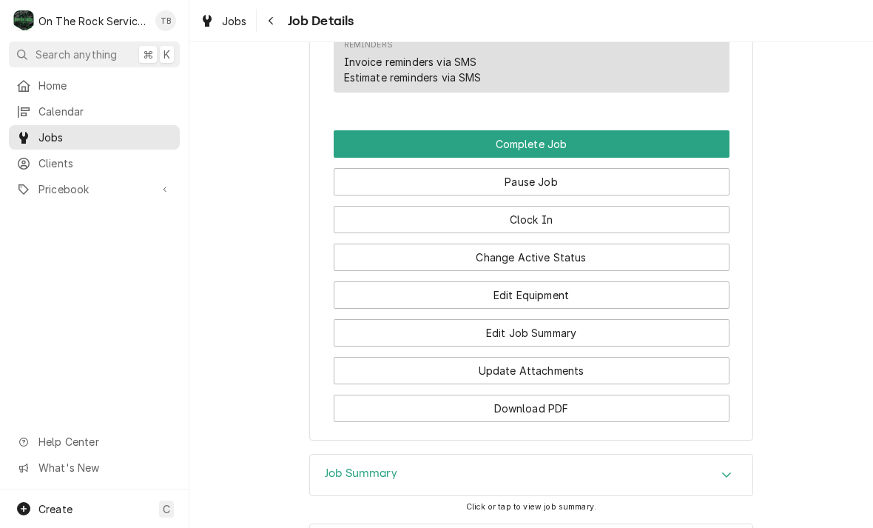
scroll to position [1070, 0]
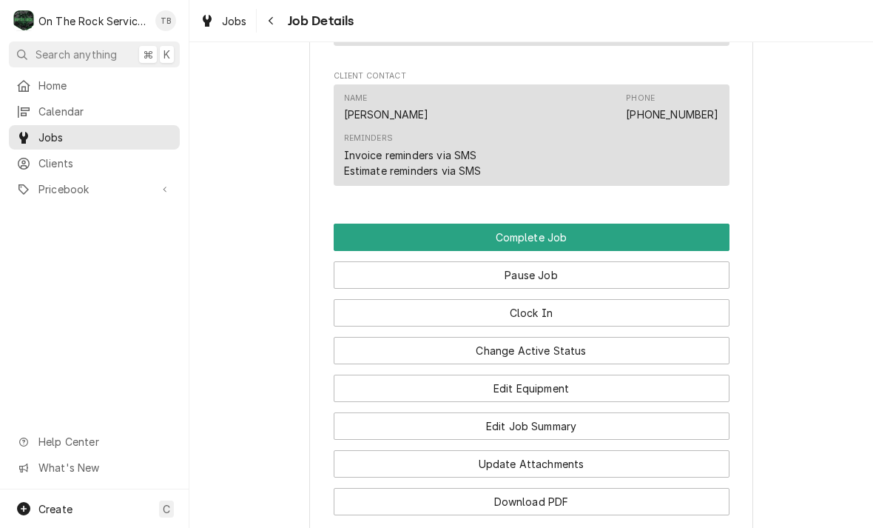
click at [562, 339] on button "Change Active Status" at bounding box center [532, 350] width 396 height 27
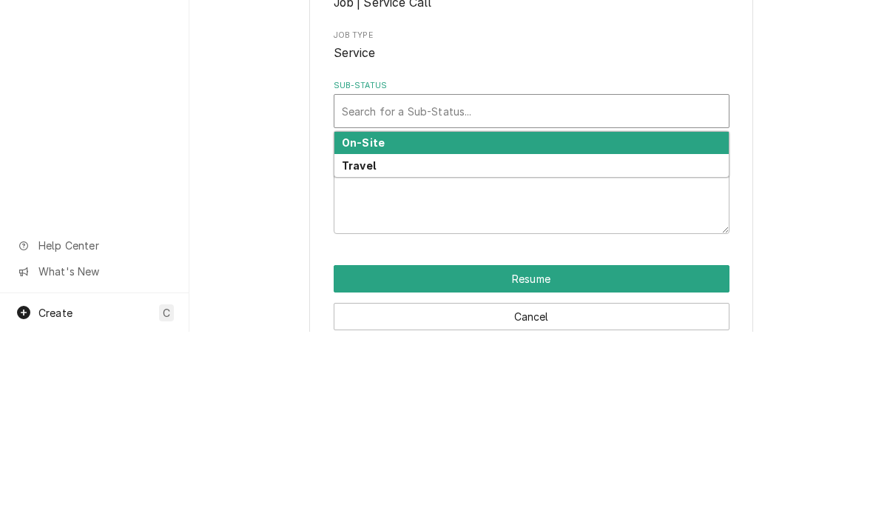
click at [391, 328] on div "On-Site" at bounding box center [531, 339] width 394 height 23
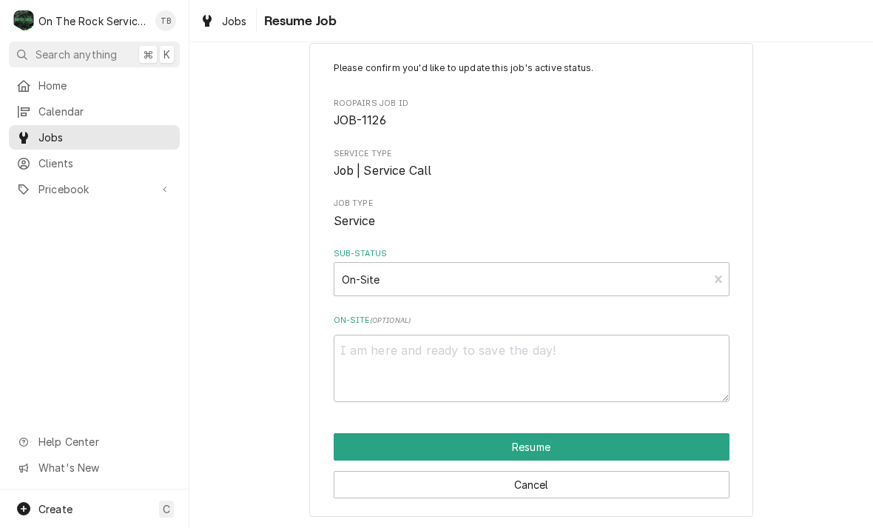
scroll to position [28, 0]
click at [545, 443] on button "Resume" at bounding box center [532, 446] width 396 height 27
type textarea "x"
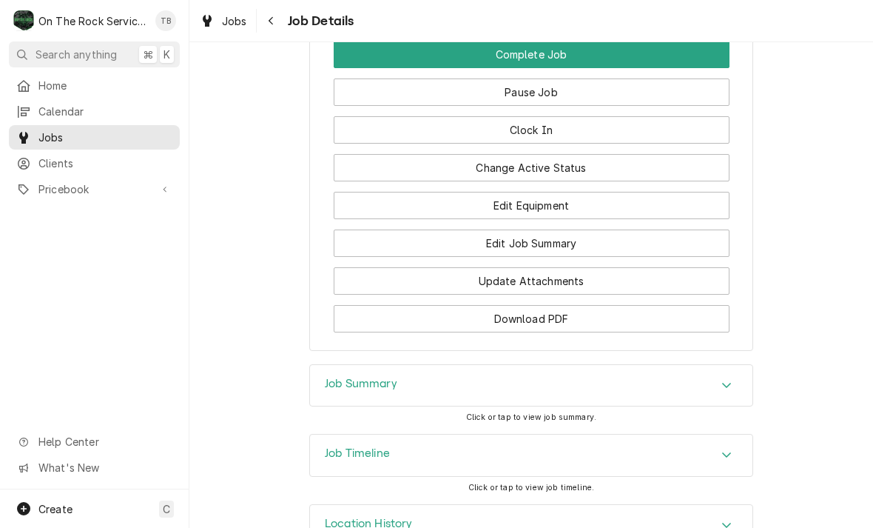
scroll to position [1250, 0]
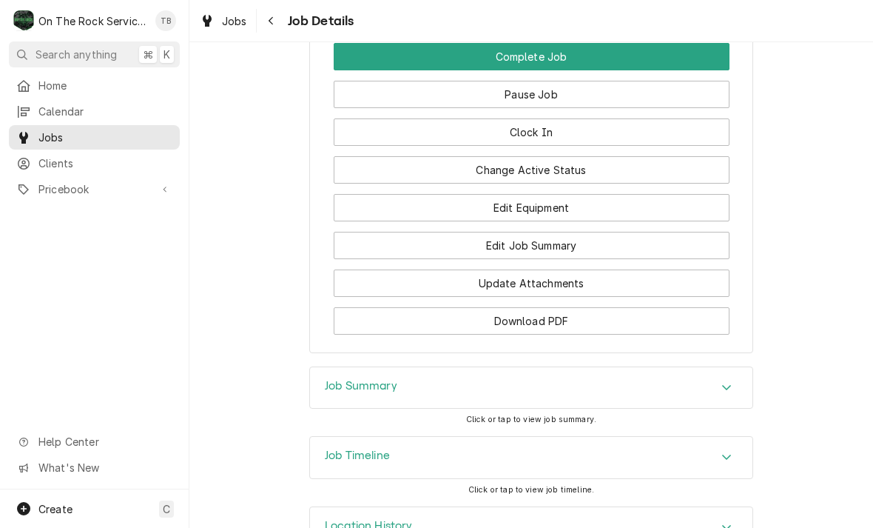
click at [539, 194] on button "Edit Equipment" at bounding box center [532, 207] width 396 height 27
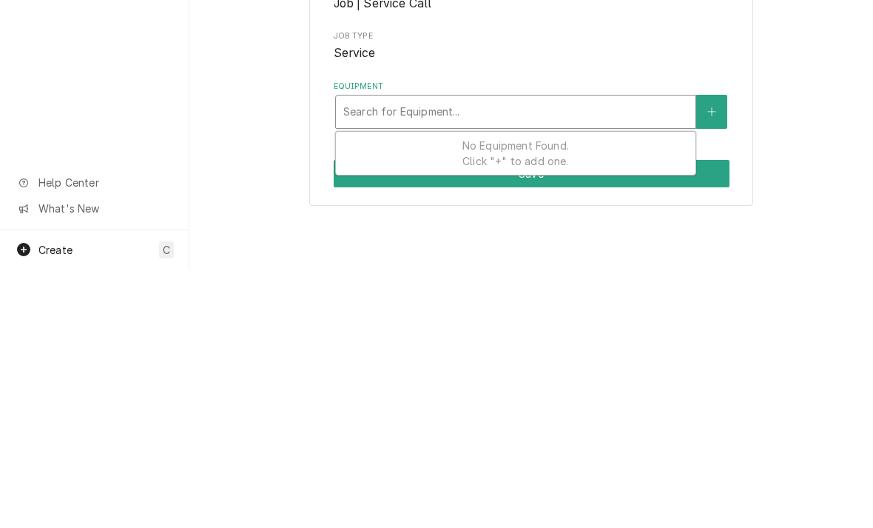
click at [709, 368] on icon "Create New Equipment" at bounding box center [711, 371] width 9 height 10
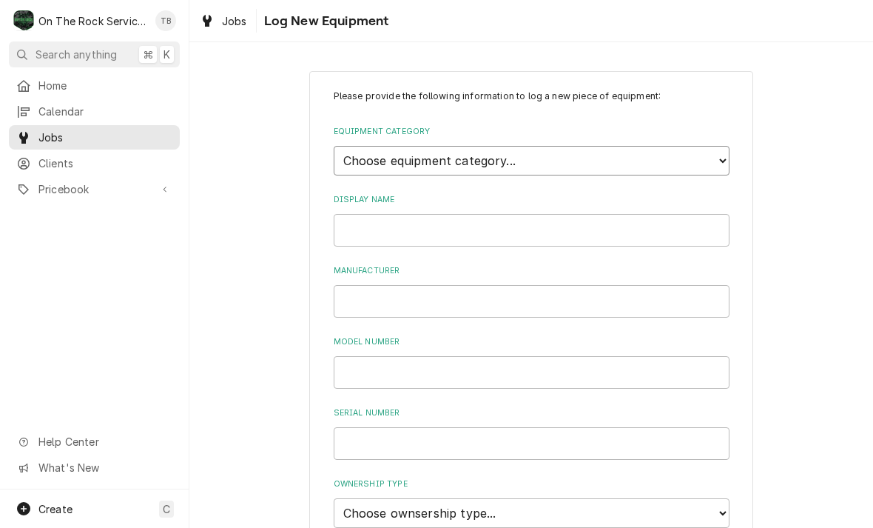
click at [715, 152] on select "Choose equipment category... Cooking Equipment Fryers Ice Machines Ovens and Ra…" at bounding box center [532, 161] width 396 height 30
select select "2"
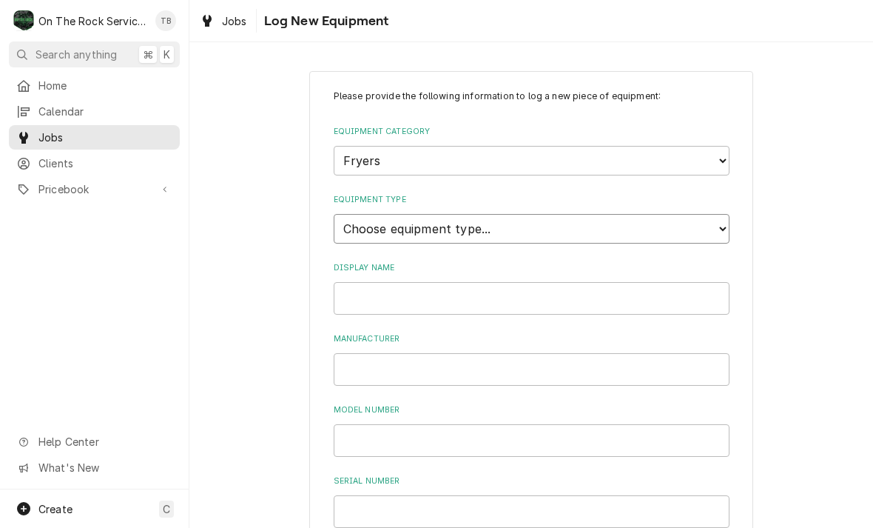
click at [550, 218] on select "Choose equipment type... Electric Fryer Fryer Filtration Equipment Gas Fryer" at bounding box center [532, 229] width 396 height 30
select select "15"
click at [476, 282] on input "Display Name" at bounding box center [532, 298] width 396 height 33
click at [376, 285] on input "Display Name" at bounding box center [532, 298] width 396 height 33
type input "FRYER"
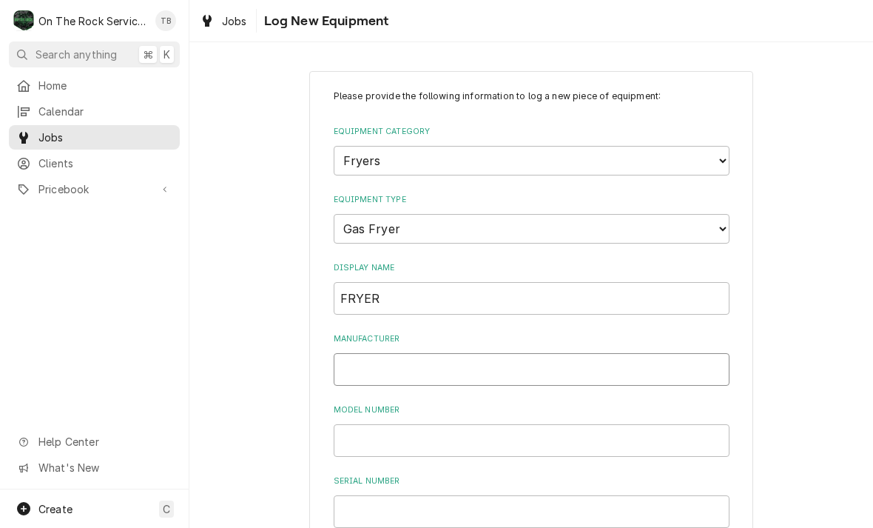
click at [368, 354] on input "Manufacturer" at bounding box center [532, 369] width 396 height 33
type input "VULCAN"
click at [378, 425] on input "Model Number" at bounding box center [532, 440] width 396 height 33
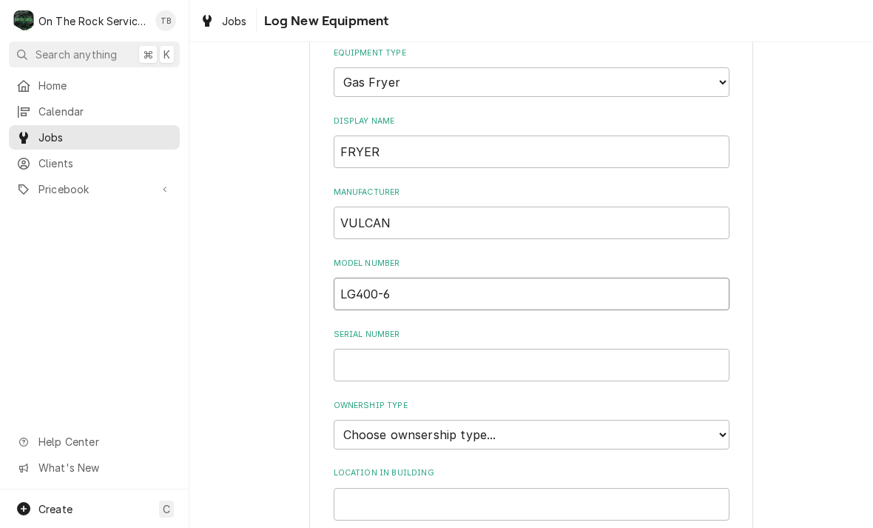
scroll to position [157, 0]
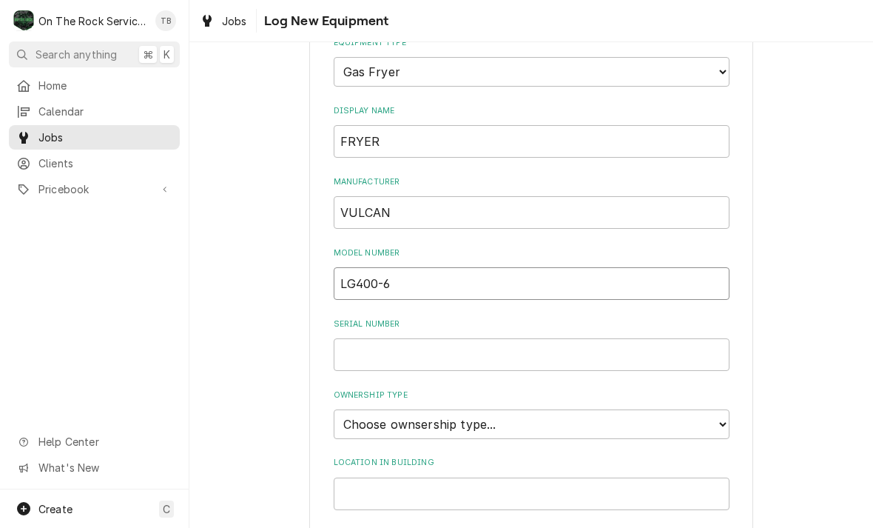
type input "LG400-6"
click at [400, 338] on input "Serial Number" at bounding box center [532, 354] width 396 height 33
type input "1162322"
click at [729, 409] on select "Choose ownsership type... Unknown Owned Leased Rented" at bounding box center [532, 424] width 396 height 30
select select "1"
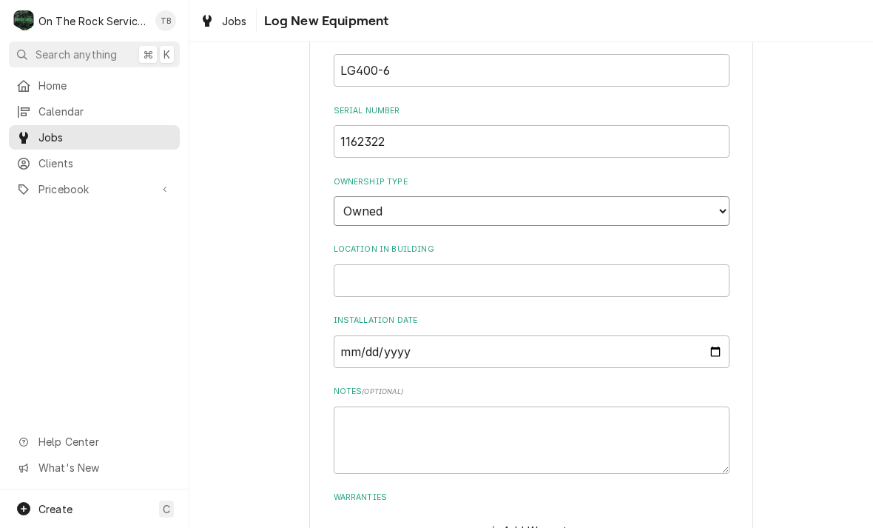
scroll to position [388, 0]
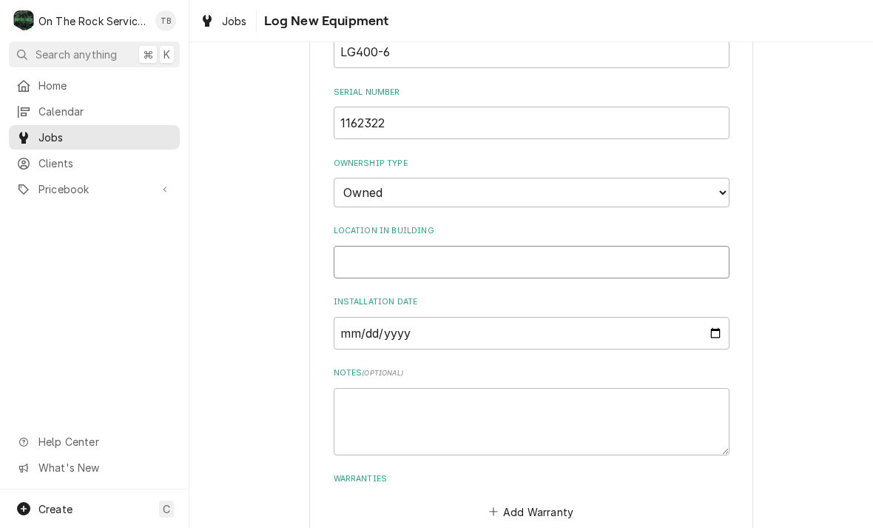
click at [374, 246] on input "Location in Building" at bounding box center [532, 262] width 396 height 33
type input "REAR KITCHEN"
click at [368, 388] on textarea "Notes ( optional )" at bounding box center [532, 421] width 396 height 67
type textarea "x"
type textarea "N"
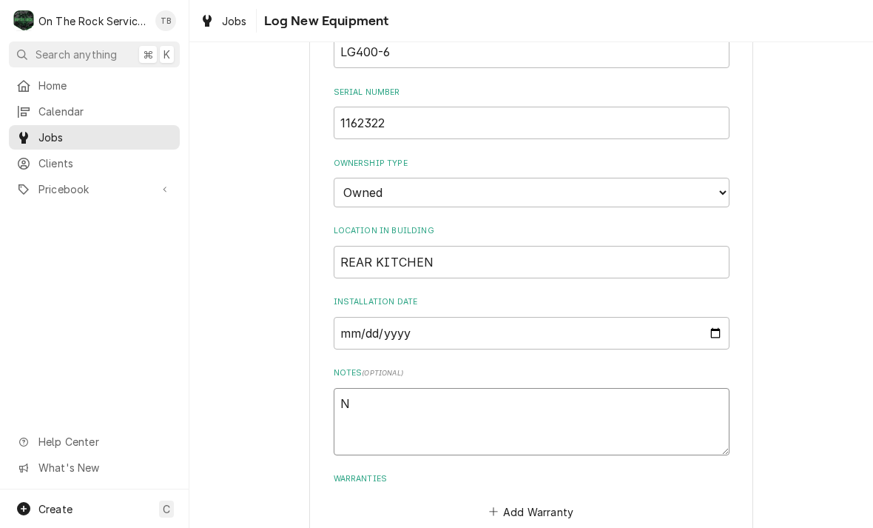
type textarea "x"
type textarea "NOT"
type textarea "x"
type textarea "NOTE"
type textarea "x"
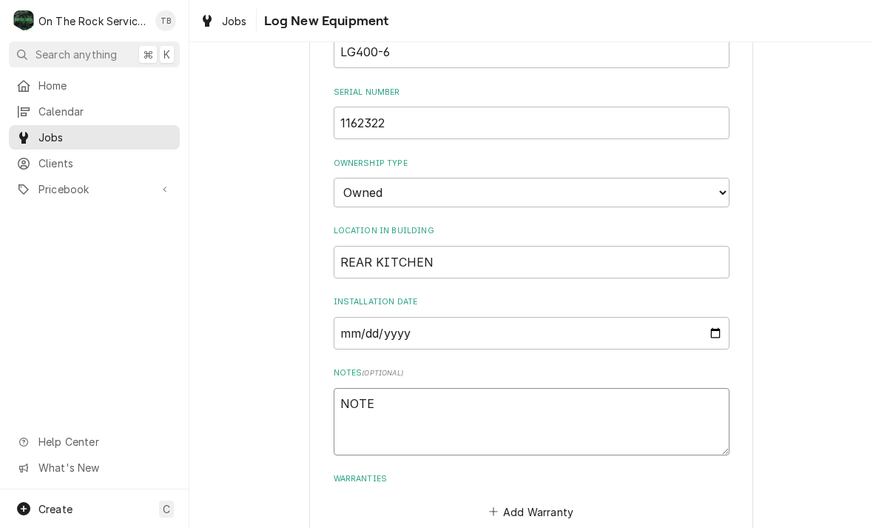
type textarea "NOTE"
type textarea "x"
type textarea "NOTE C"
type textarea "x"
type textarea "NOTE CO"
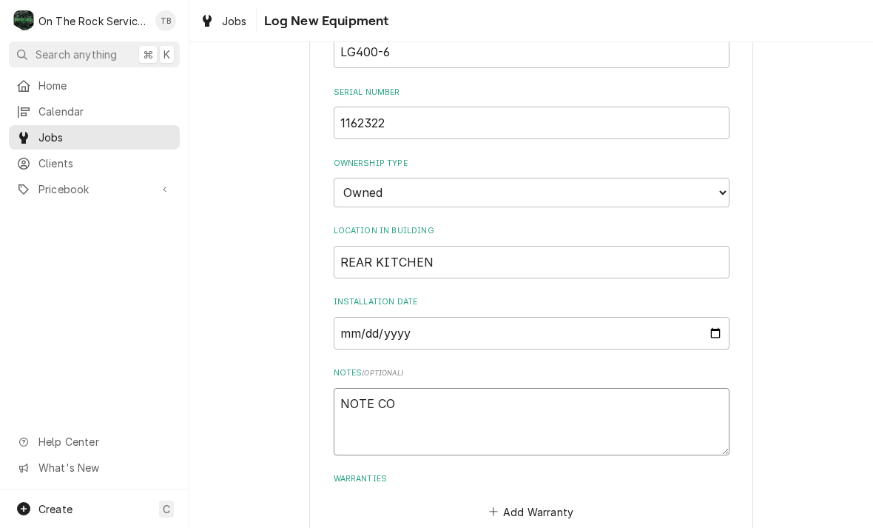
type textarea "x"
type textarea "NOTE CON"
type textarea "x"
type textarea "NOTE CONV"
type textarea "x"
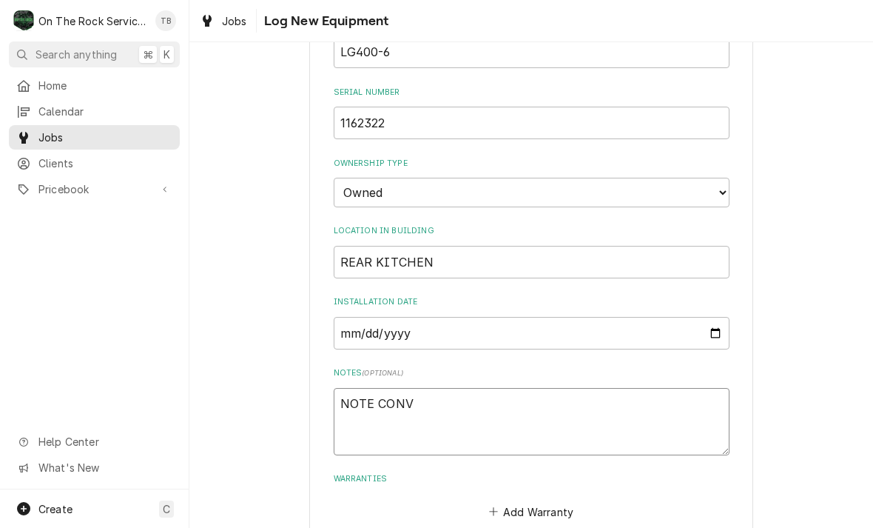
type textarea "NOTE CONVE"
type textarea "x"
type textarea "NOTE CONVER"
type textarea "x"
type textarea "NOTE CONVERT"
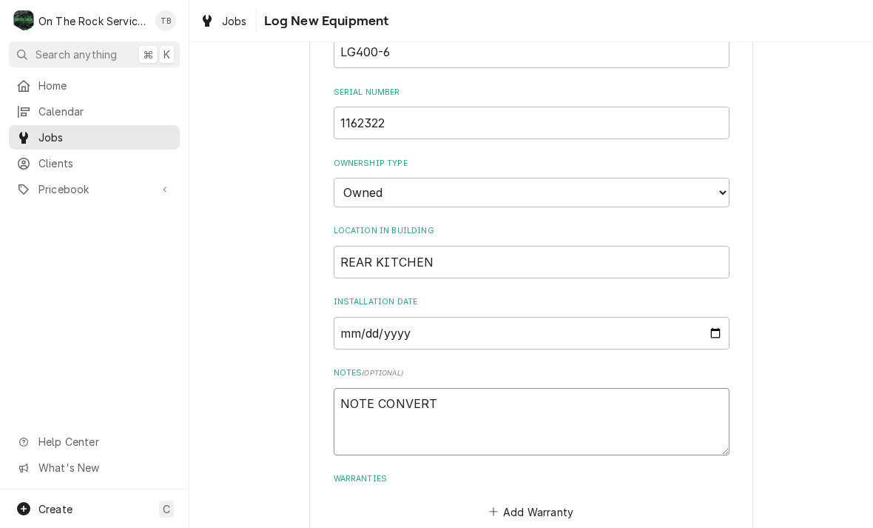
type textarea "x"
type textarea "NOTE CONVERTE"
type textarea "x"
type textarea "NOTE CONVERTED"
type textarea "x"
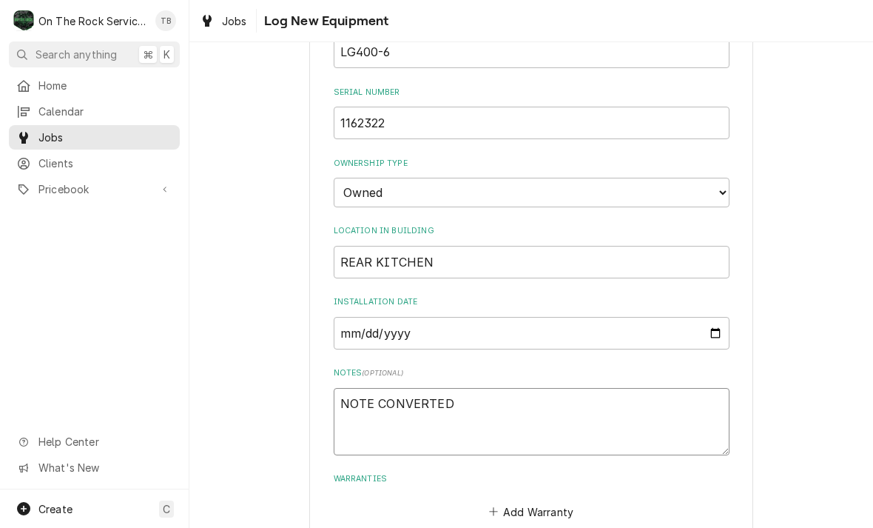
type textarea "NOTE CONVERTED F"
type textarea "x"
type textarea "NOTE CONVERTED FR"
type textarea "x"
type textarea "NOTE CONVERTED FRO"
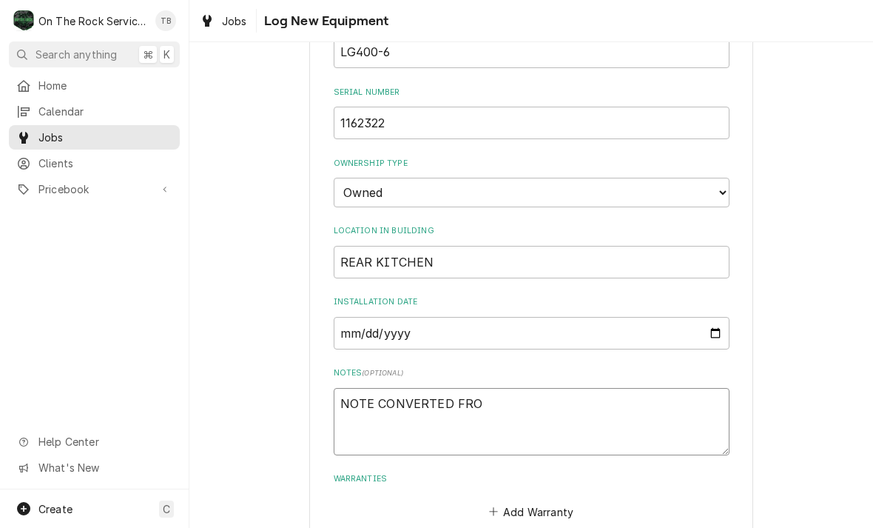
type textarea "x"
type textarea "NOTE CONVERTED FROM"
type textarea "x"
type textarea "NOTE CONVERTED FROM"
type textarea "x"
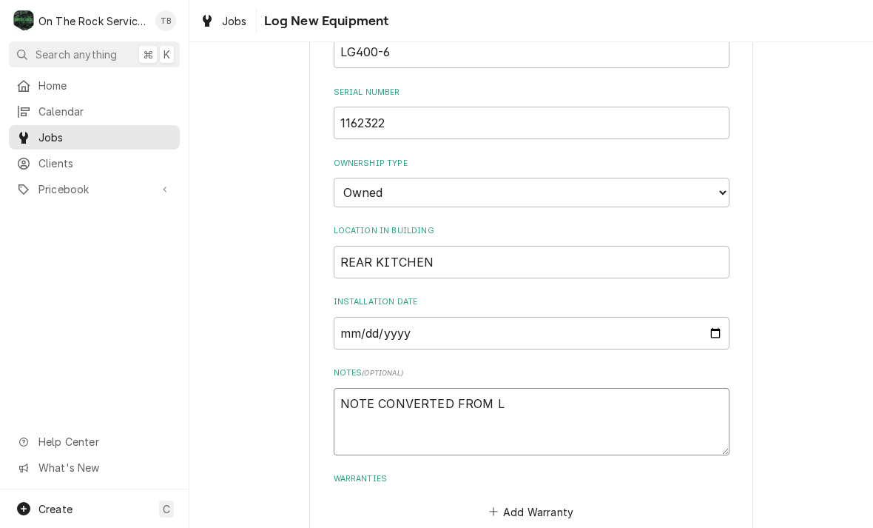
type textarea "NOTE CONVERTED FROM LP"
type textarea "x"
type textarea "NOTE CONVERTED FROM LP"
type textarea "x"
type textarea "NOTE CONVERTED FROM LP TO"
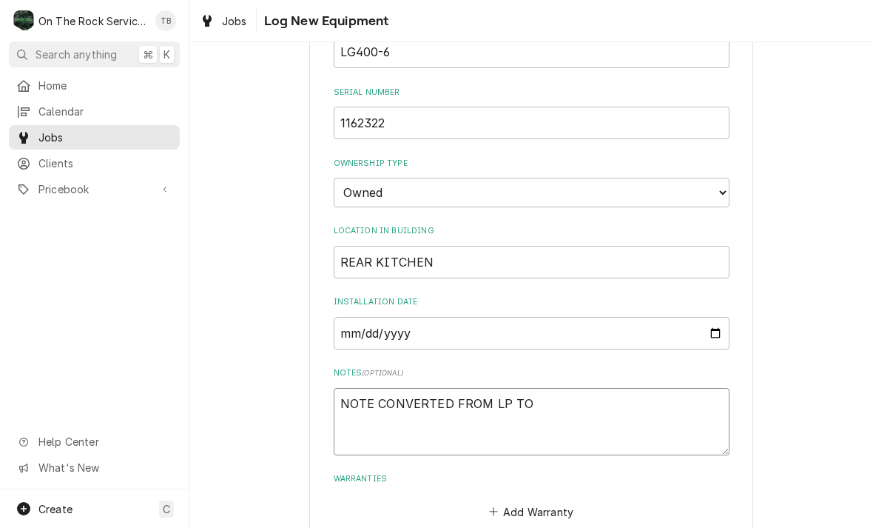
type textarea "x"
type textarea "NOTE CONVERTED FROM LP TO"
type textarea "x"
type textarea "NOTE CONVERTED FROM LP TO N"
type textarea "x"
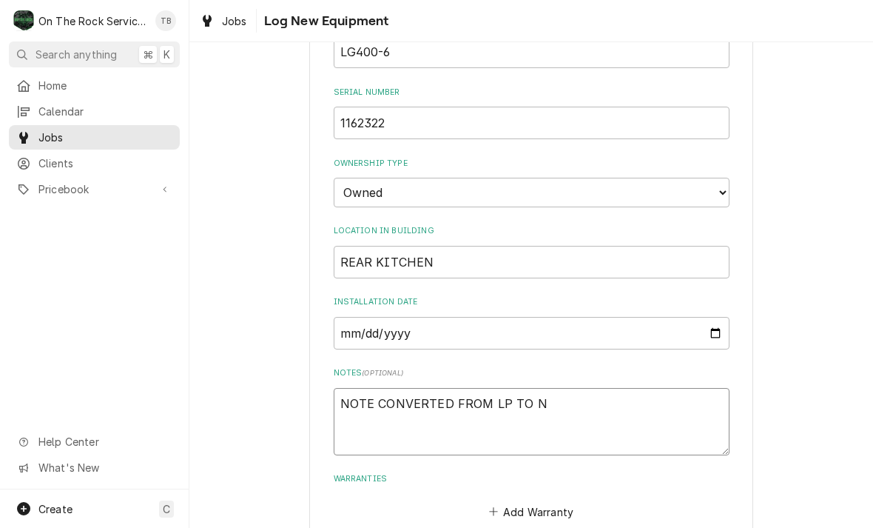
type textarea "NOTE CONVERTED FROM LP TO NA"
type textarea "x"
type textarea "NOTE CONVERTED FROM LP TO NAT"
type textarea "x"
type textarea "NOTE CONVERTED FROM LP TO NATU"
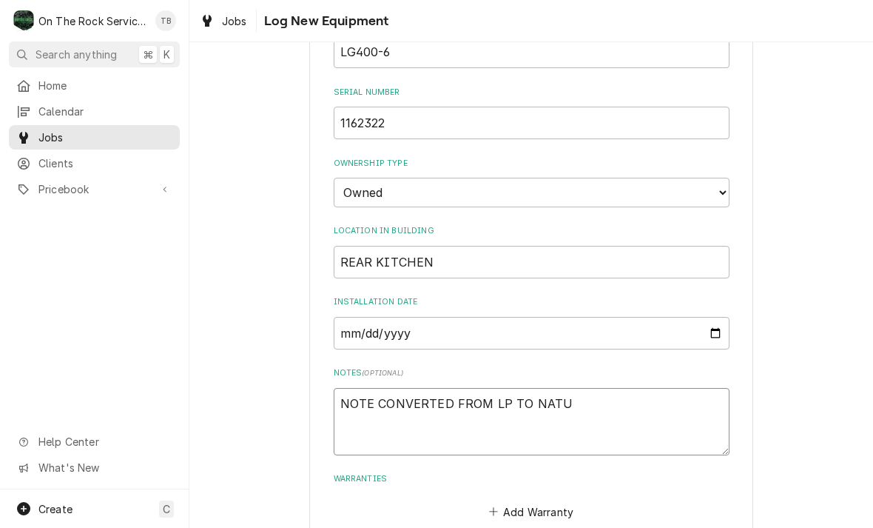
type textarea "x"
type textarea "NOTE CONVERTED FROM LP TO NATURA"
type textarea "x"
type textarea "NOTE CONVERTED FROM LP TO NATURAL"
type textarea "x"
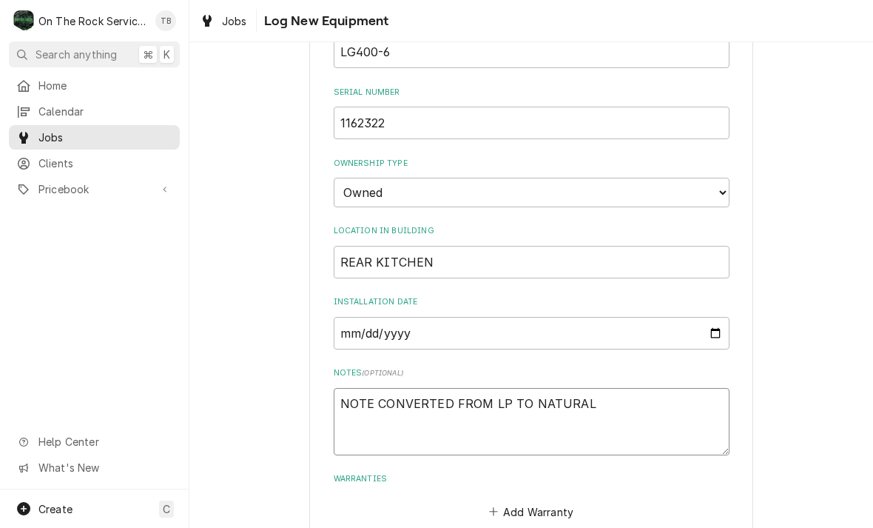
type textarea "NOTE CONVERTED FROM LP TO NATURAL"
type textarea "x"
type textarea "NOTE CONVERTED FROM LP TO NATURAL G"
type textarea "x"
type textarea "NOTE CONVERTED FROM LP TO NATURAL GAS"
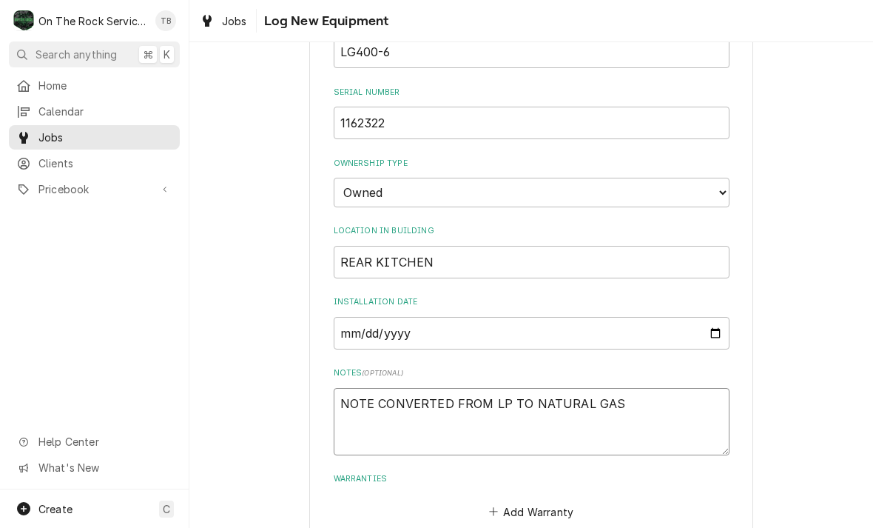
type textarea "x"
type textarea "NOTE CONVERTED FROM LP TO NATURAL GAS"
type textarea "x"
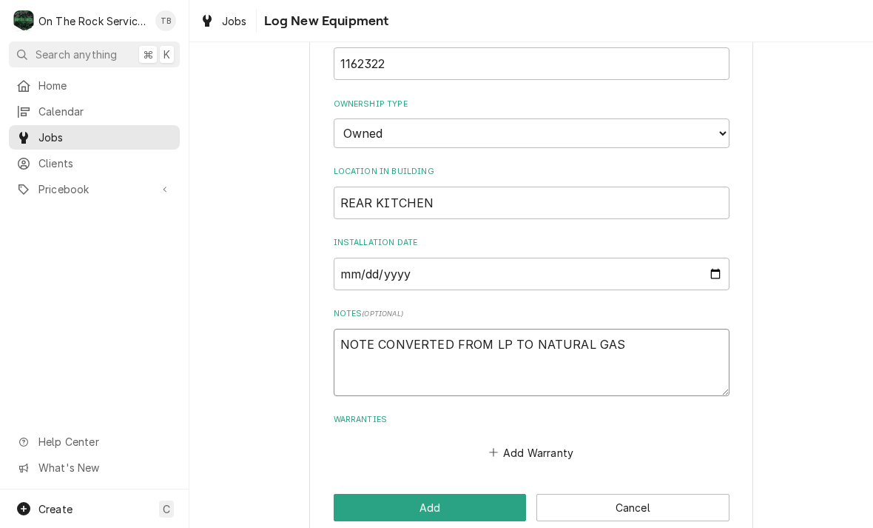
scroll to position [445, 0]
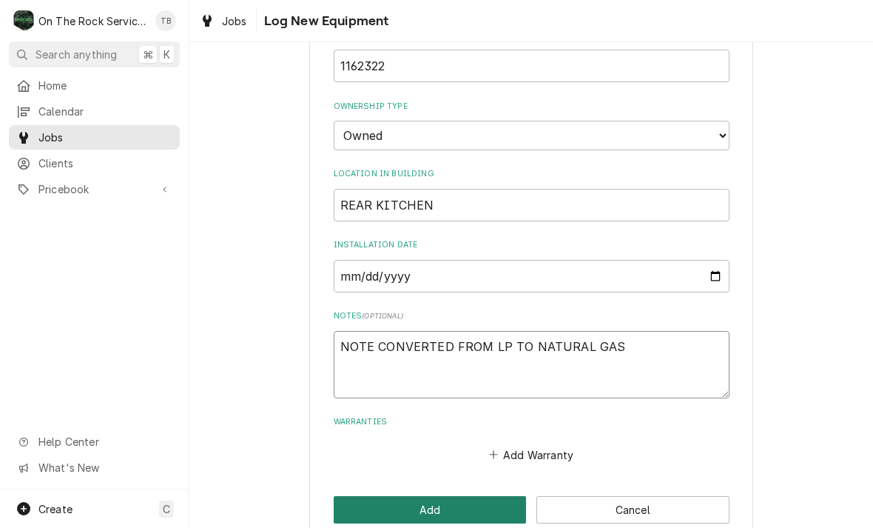
type textarea "NOTE CONVERTED FROM LP TO NATURAL GAS"
click at [429, 496] on button "Add" at bounding box center [430, 509] width 193 height 27
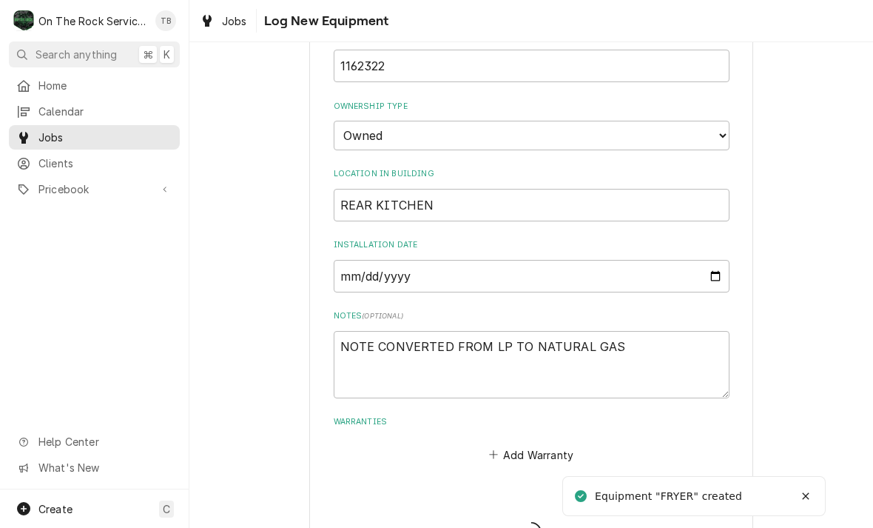
type textarea "x"
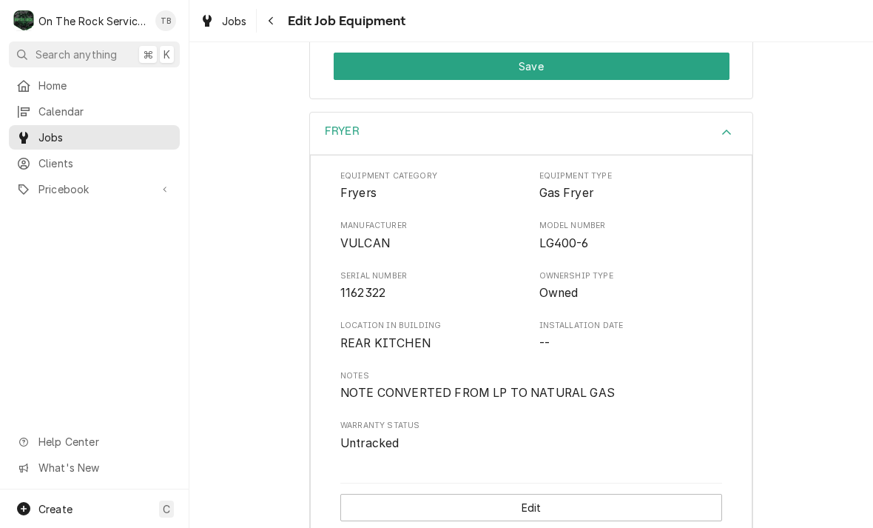
scroll to position [385, 0]
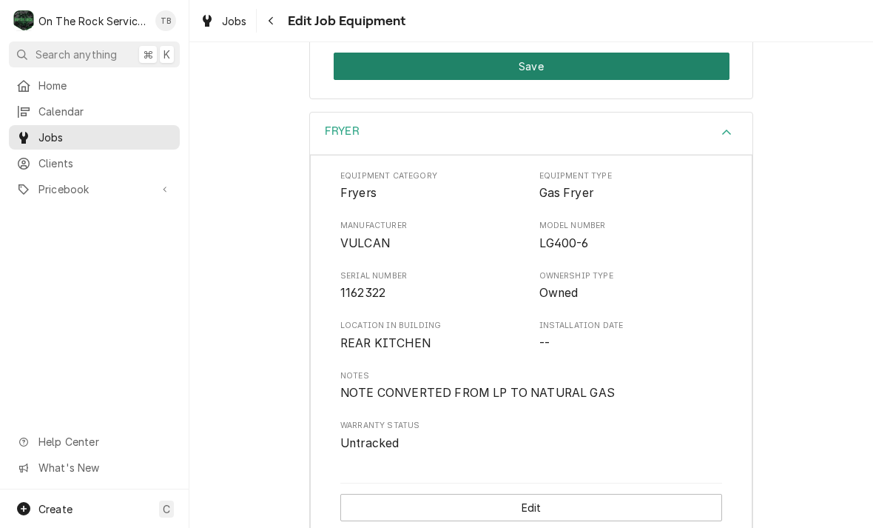
click at [510, 66] on button "Save" at bounding box center [532, 66] width 396 height 27
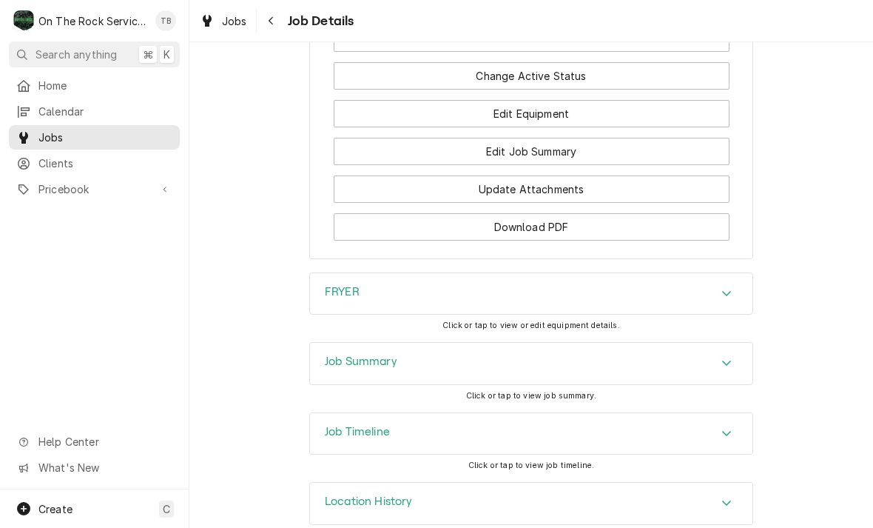
scroll to position [1330, 0]
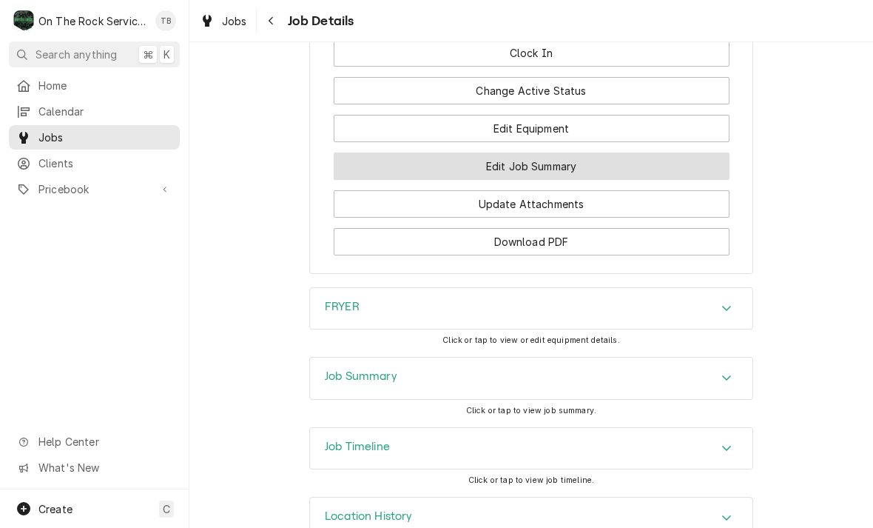
click at [548, 152] on button "Edit Job Summary" at bounding box center [532, 165] width 396 height 27
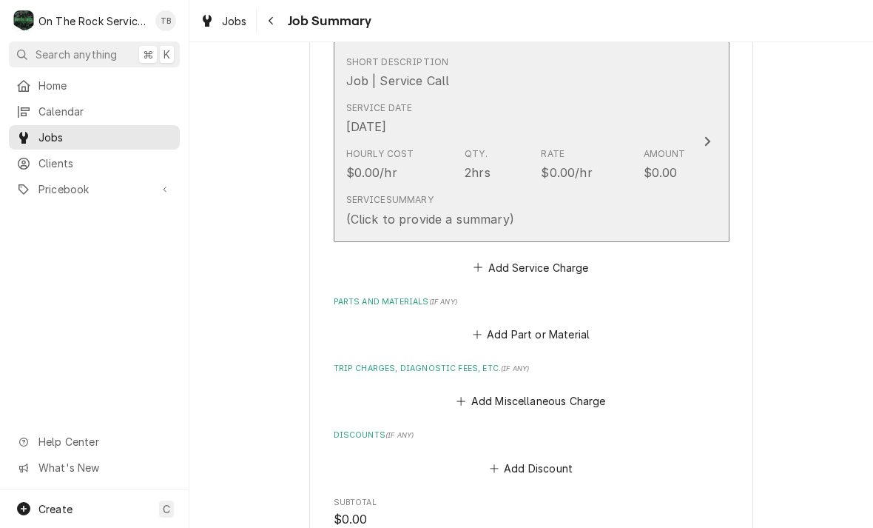
click at [563, 207] on div "Service Summary (Click to provide a summary)" at bounding box center [516, 210] width 340 height 46
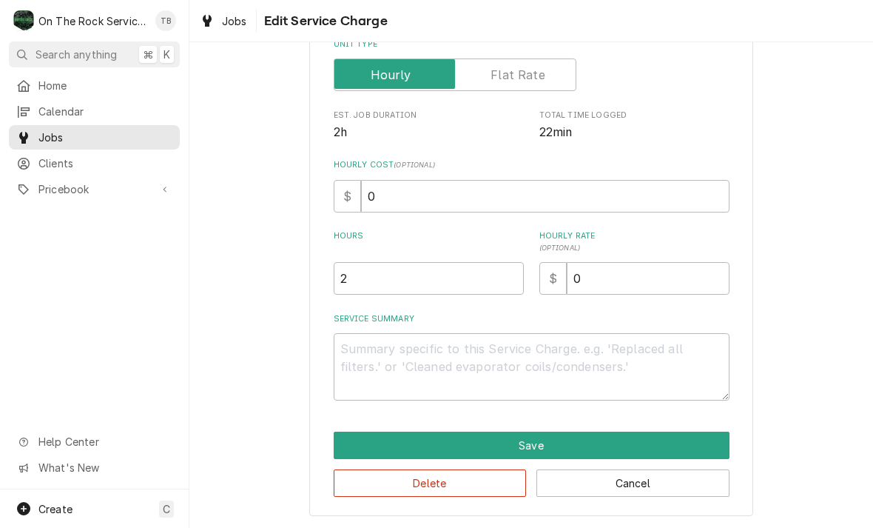
scroll to position [225, 0]
click at [366, 356] on textarea "Service Summary" at bounding box center [532, 366] width 396 height 67
type textarea "x"
type textarea "1"
type textarea "x"
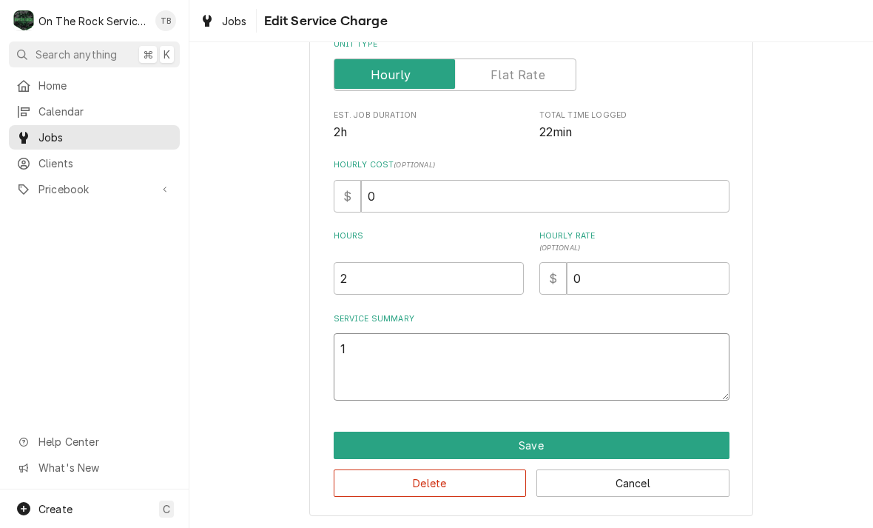
type textarea "10"
type textarea "x"
type textarea "10/"
type textarea "x"
type textarea "10/3"
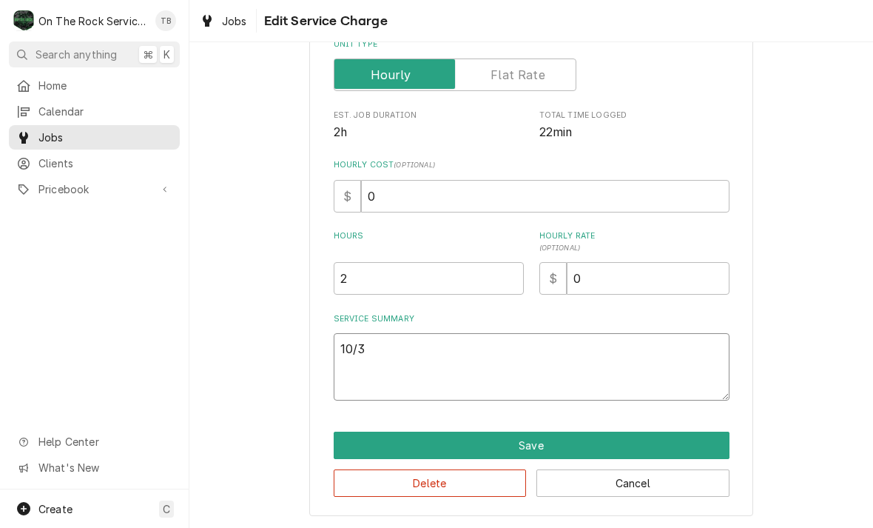
type textarea "x"
type textarea "10/3/"
type textarea "x"
type textarea "10/3/2"
type textarea "x"
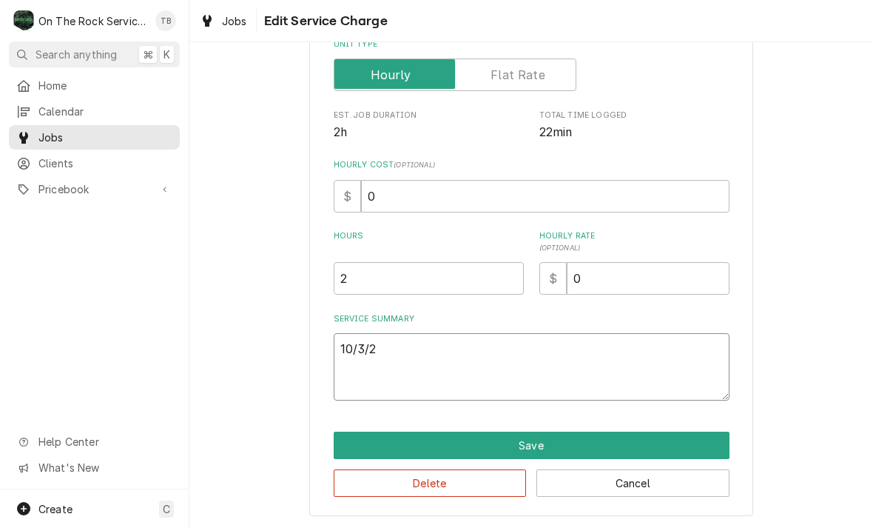
type textarea "10/3/25"
type textarea "x"
type textarea "10/3/25"
type textarea "x"
type textarea "10/3/25 T"
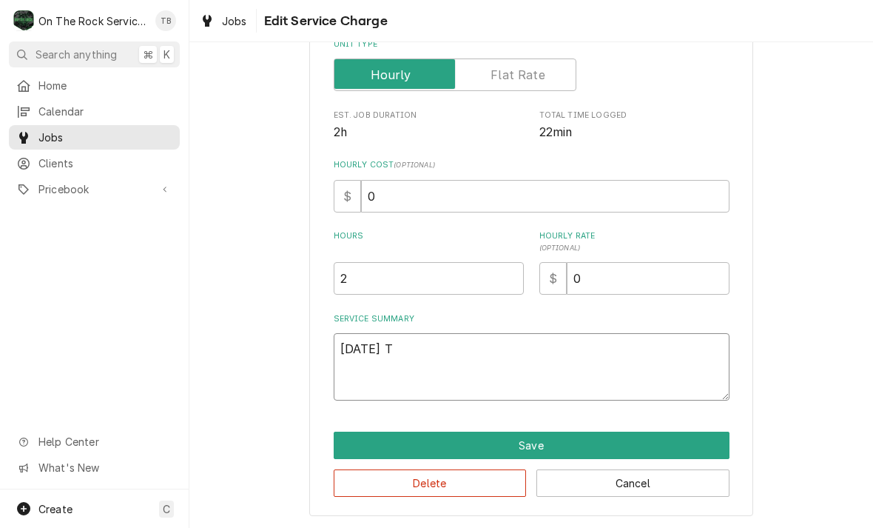
type textarea "x"
type textarea "10/3/25 TMB"
type textarea "x"
type textarea "10/3/25 TMBN"
type textarea "x"
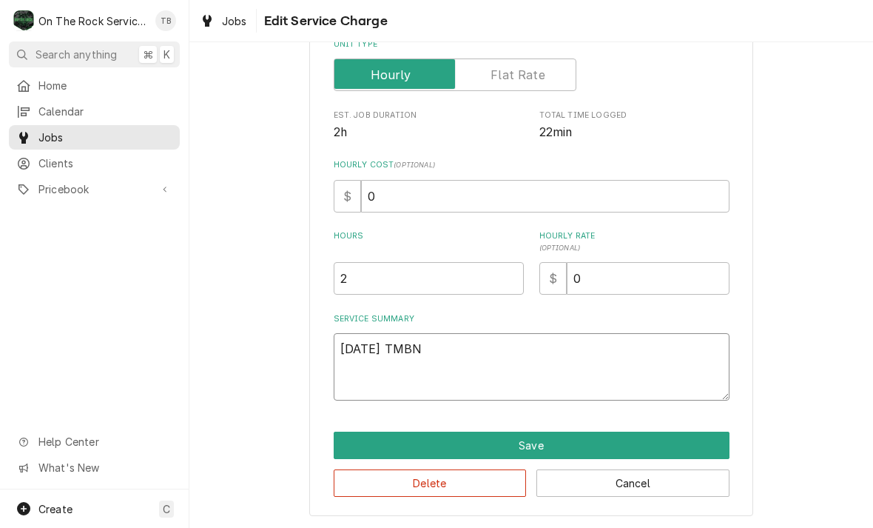
type textarea "10/3/25 TMBN"
type textarea "x"
type textarea "10/3/25 TMBN P"
type textarea "x"
type textarea "10/3/25 TMBN PR"
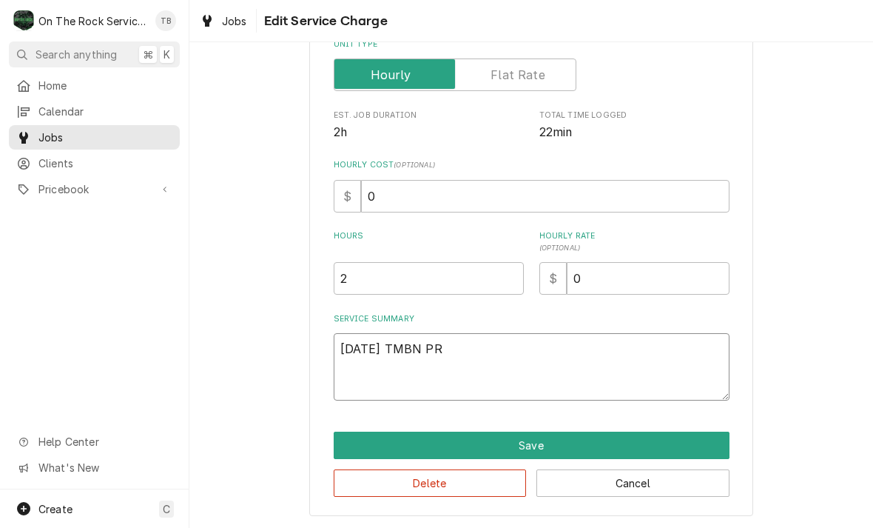
type textarea "x"
type textarea "10/3/25 TMBN PRO"
type textarea "x"
type textarea "10/3/25 TMBN PROVI"
type textarea "x"
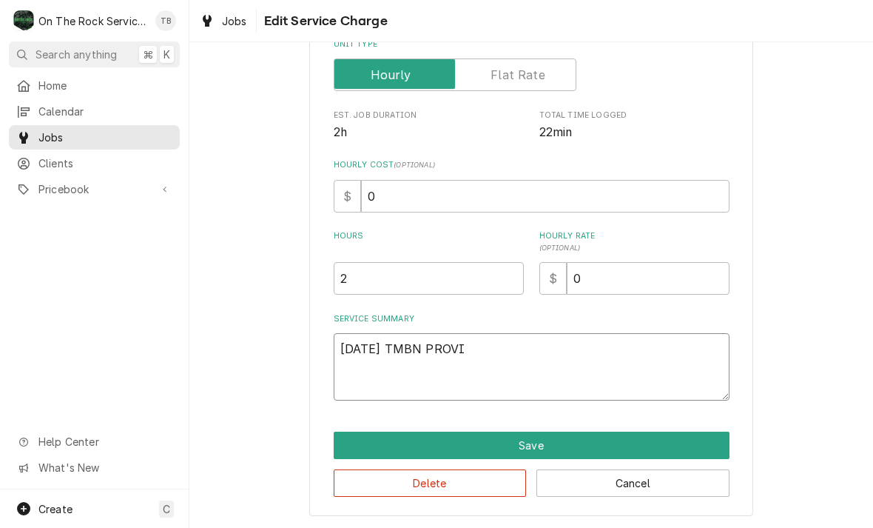
type textarea "10/3/25 TMBN PROVIE"
type textarea "x"
type textarea "10/3/25 TMBN PROVIE"
type textarea "x"
type textarea "10/3/25 TMBN PROVIE S"
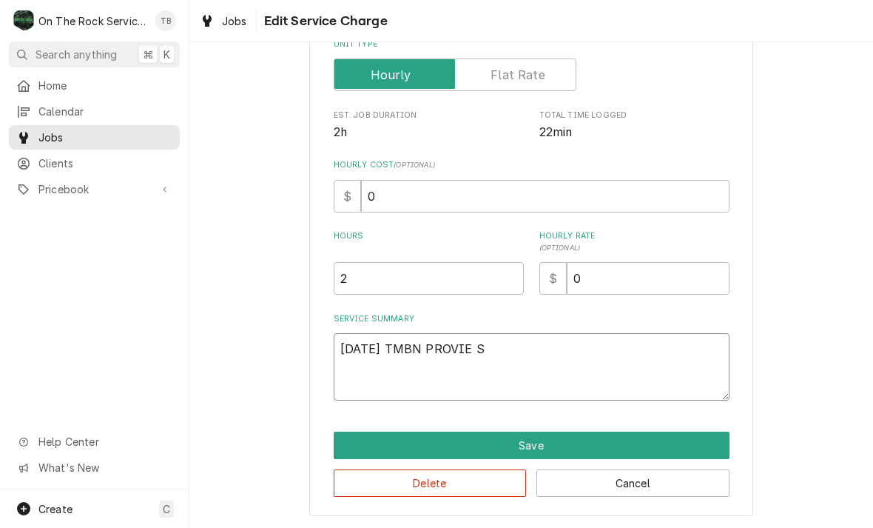
type textarea "x"
type textarea "10/3/25 TMBN PROVIE"
type textarea "x"
type textarea "10/3/25 TMBN PROVIE"
type textarea "x"
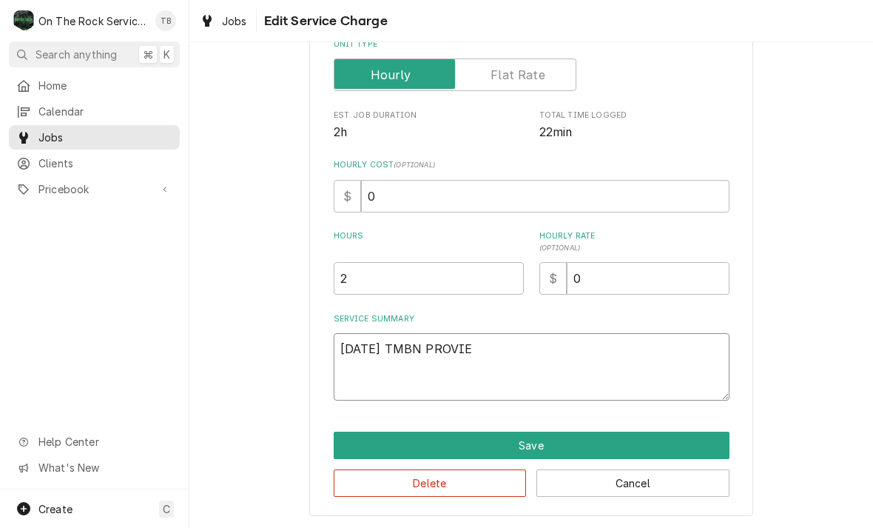
type textarea "10/3/25 TMBN PROVI"
type textarea "x"
type textarea "10/3/25 TMBN PROVID"
type textarea "x"
type textarea "10/3/25 TMBN PROVIDE"
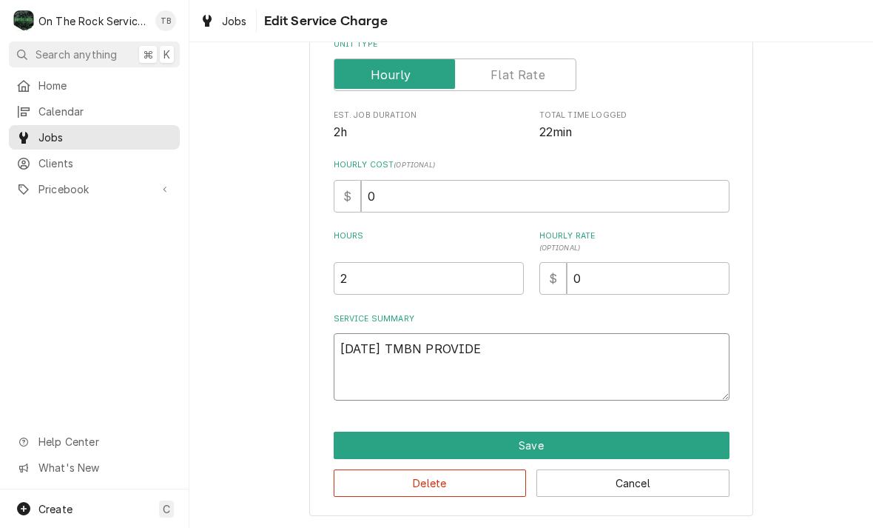
type textarea "x"
type textarea "10/3/25 TMBN PROVIDE"
type textarea "x"
type textarea "10/3/25 TMBN PROVIDE S"
type textarea "x"
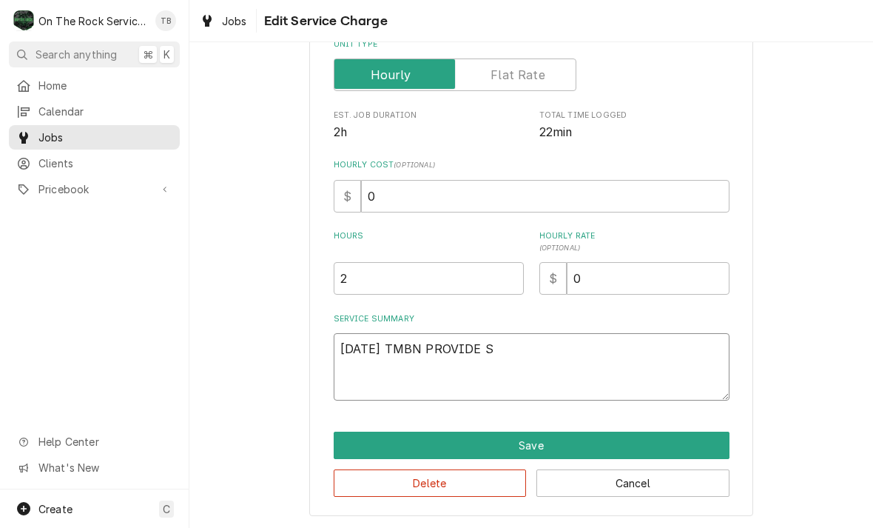
type textarea "10/3/25 TMBN PROVIDE SE"
type textarea "x"
type textarea "10/3/25 TMBN PROVIDE SER"
type textarea "x"
type textarea "10/3/25 TMBN PROVIDE SERV"
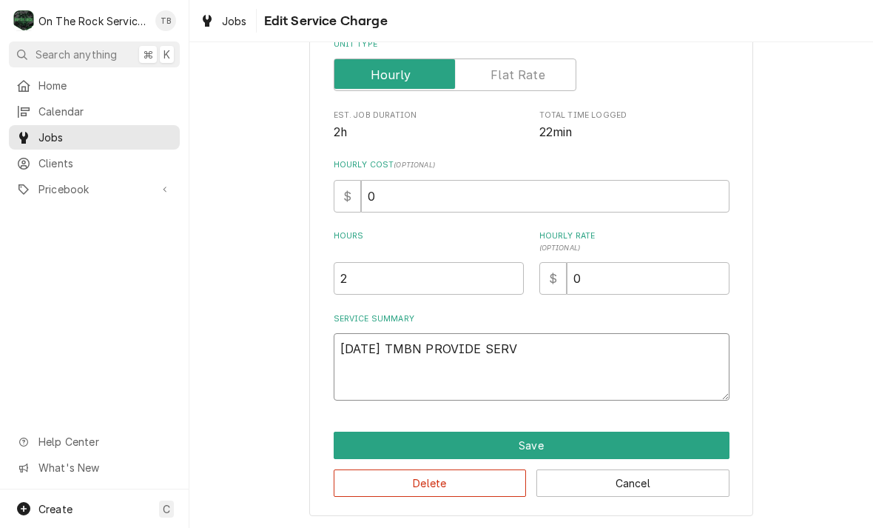
type textarea "x"
type textarea "10/3/25 TMBN PROVIDE SERVI"
type textarea "x"
type textarea "10/3/25 TMBN PROVIDE SERVIC"
type textarea "x"
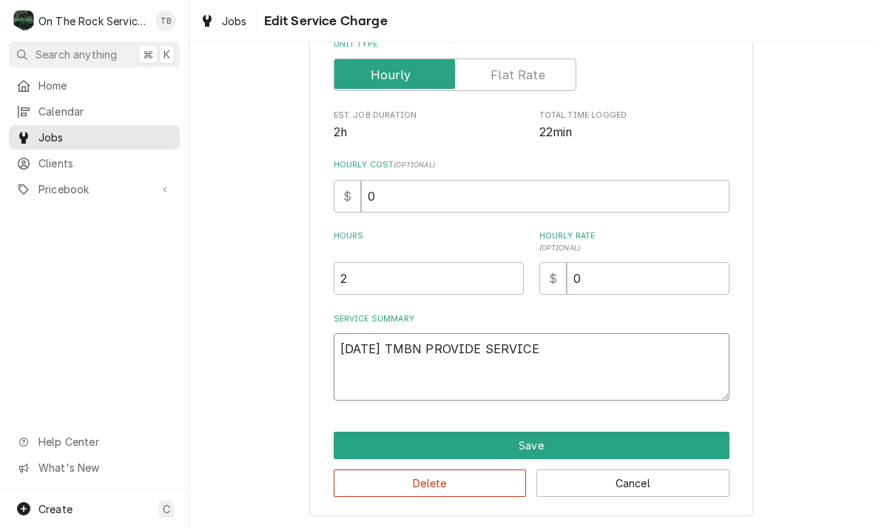
type textarea "10/3/25 TMBN PROVIDE SERVICE"
type textarea "x"
type textarea "10/3/25 TMBN PROVIDE SERVICE P"
type textarea "x"
type textarea "10/3/25 TMBN PROVIDE SERVICE PA"
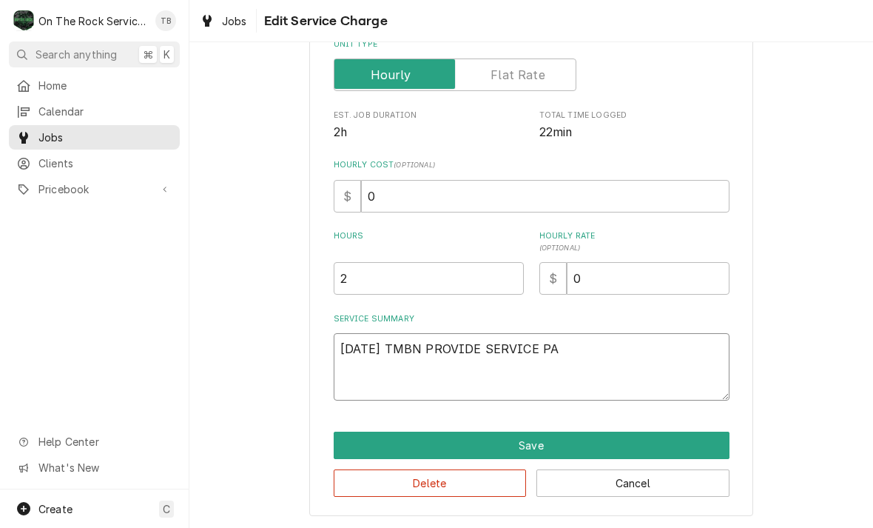
type textarea "x"
type textarea "10/3/25 TMBN PROVIDE SERVICE PART"
type textarea "x"
type textarea "10/3/25 TMBN PROVIDE SERVICE PARTS"
type textarea "x"
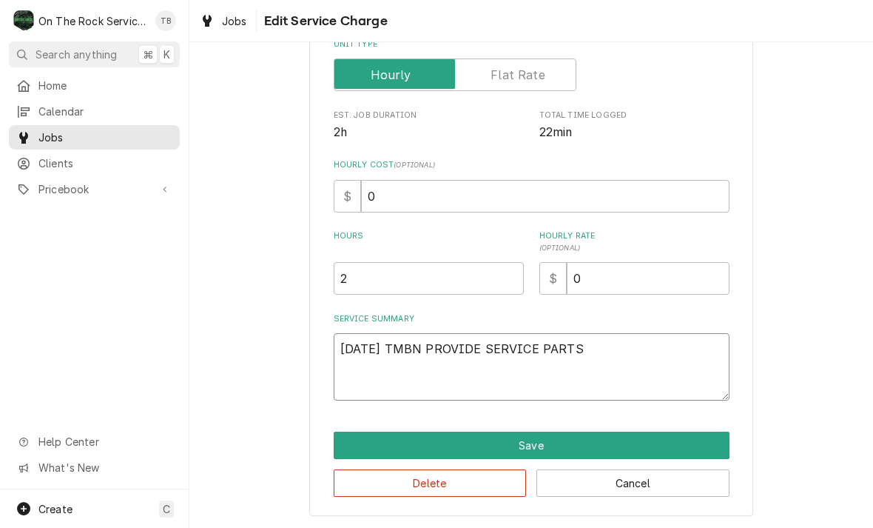
type textarea "10/3/25 TMBN PROVIDE SERVICE PARTS"
type textarea "x"
type textarea "10/3/25 TMBN PROVIDE SERVICE PARTS A"
type textarea "x"
type textarea "10/3/25 TMBN PROVIDE SERVICE PARTS AND"
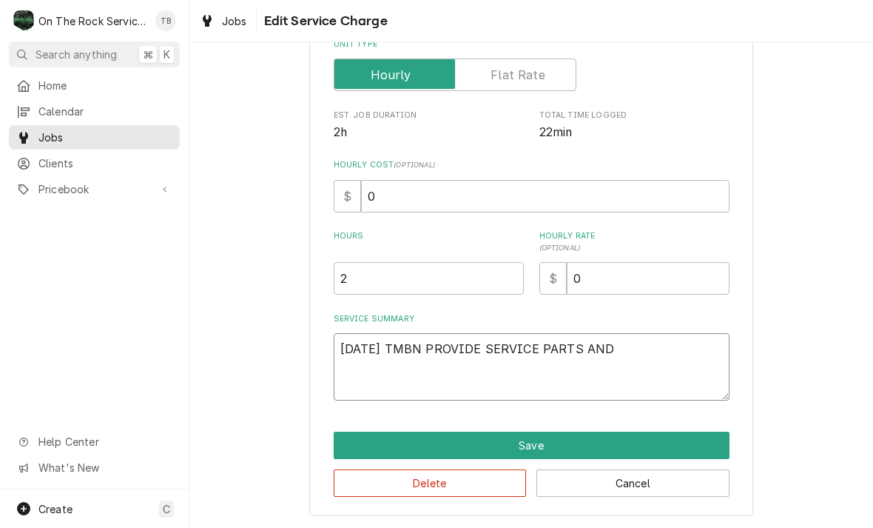
type textarea "x"
type textarea "10/3/25 TMBN PROVIDE SERVICE PARTS AND"
type textarea "x"
type textarea "10/3/25 TMBN PROVIDE SERVICE PARTS AND L"
type textarea "x"
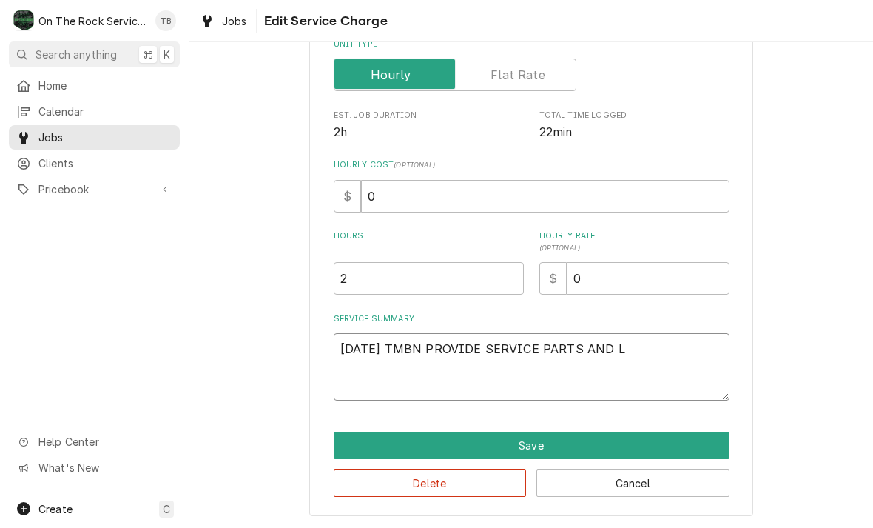
type textarea "10/3/25 TMBN PROVIDE SERVICE PARTS AND LA"
type textarea "x"
type textarea "10/3/25 TMBN PROVIDE SERVICE PARTS AND LABO"
type textarea "x"
type textarea "10/3/25 TMBN PROVIDE SERVICE PARTS AND LABOR"
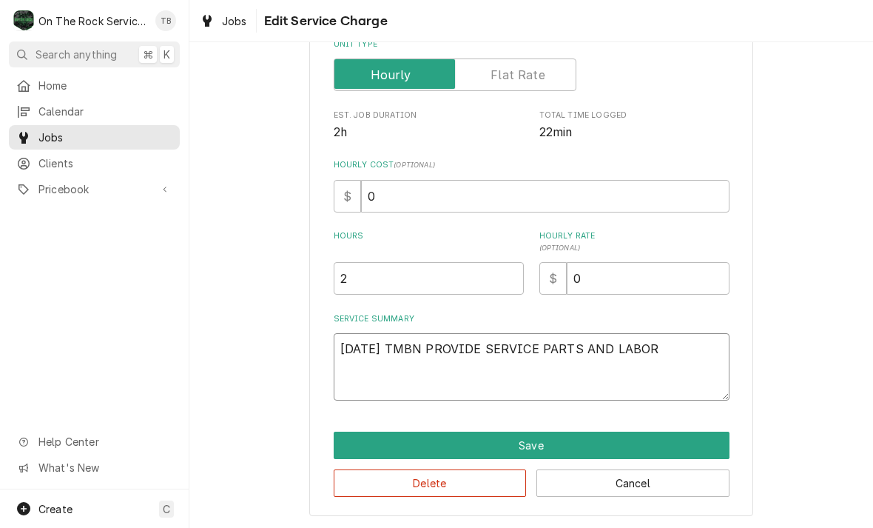
type textarea "x"
type textarea "10/3/25 TMBN PROVIDE SERVICE PARTS AND LABOR T"
type textarea "x"
type textarea "10/3/25 TMBN PROVIDE SERVICE PARTS AND LABOR TO"
type textarea "x"
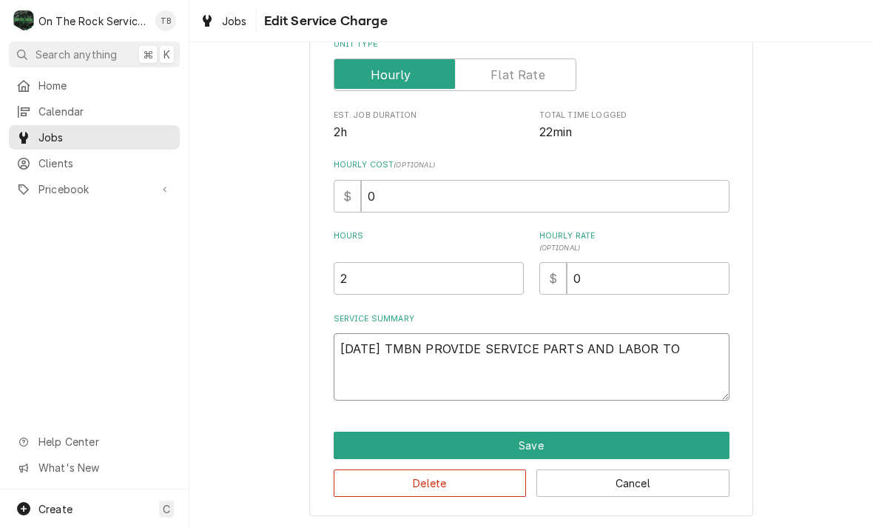
type textarea "10/3/25 TMBN PROVIDE SERVICE PARTS AND LABOR TO D"
type textarea "x"
type textarea "10/3/25 TMBN PROVIDE SERVICE PARTS AND LABOR TO DE"
type textarea "x"
type textarea "10/3/25 TMBN PROVIDE SERVICE PARTS AND LABOR TO DET"
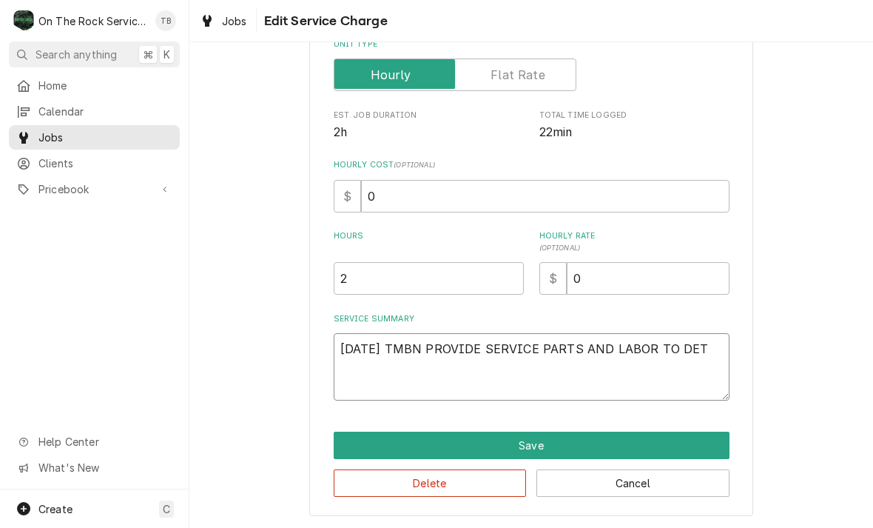
type textarea "x"
type textarea "10/3/25 TMBN PROVIDE SERVICE PARTS AND LABOR TO DETE"
type textarea "x"
type textarea "10/3/25 TMBN PROVIDE SERVICE PARTS AND LABOR TO DETERM"
type textarea "x"
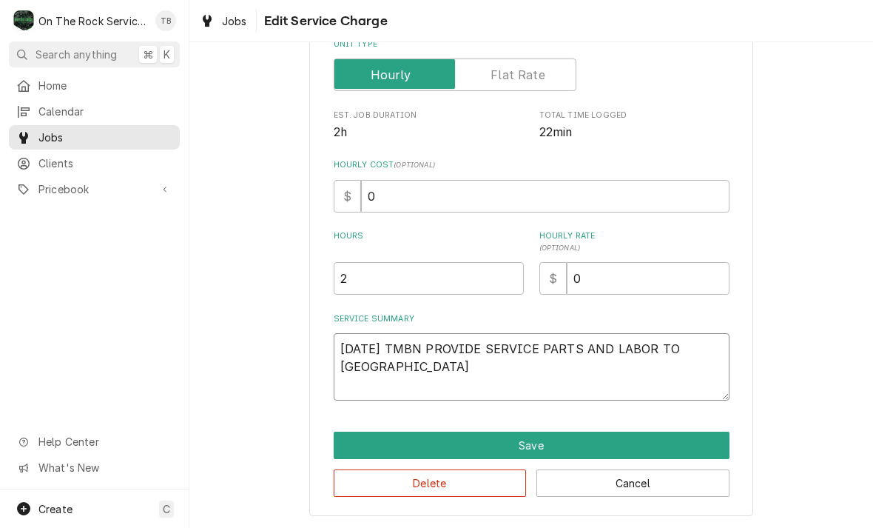
type textarea "10/3/25 TMBN PROVIDE SERVICE PARTS AND LABOR TO DETERMI"
type textarea "x"
type textarea "10/3/25 TMBN PROVIDE SERVICE PARTS AND LABOR TO DETERMINE"
type textarea "x"
type textarea "10/3/25 TMBN PROVIDE SERVICE PARTS AND LABOR TO DETERMINE"
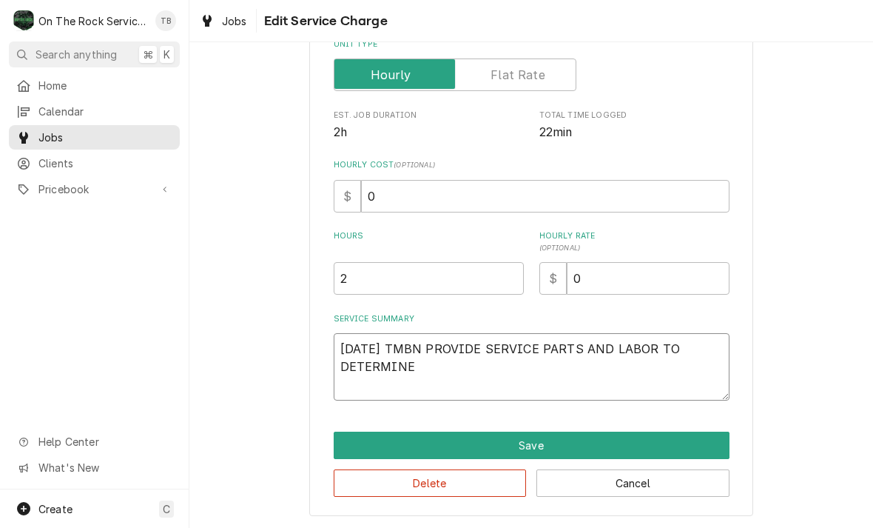
type textarea "x"
type textarea "10/3/25 TMBN PROVIDE SERVICE PARTS AND LABOR TO DETERMINE T"
type textarea "x"
type textarea "10/3/25 TMBN PROVIDE SERVICE PARTS AND LABOR TO DETERMINE TH"
type textarea "x"
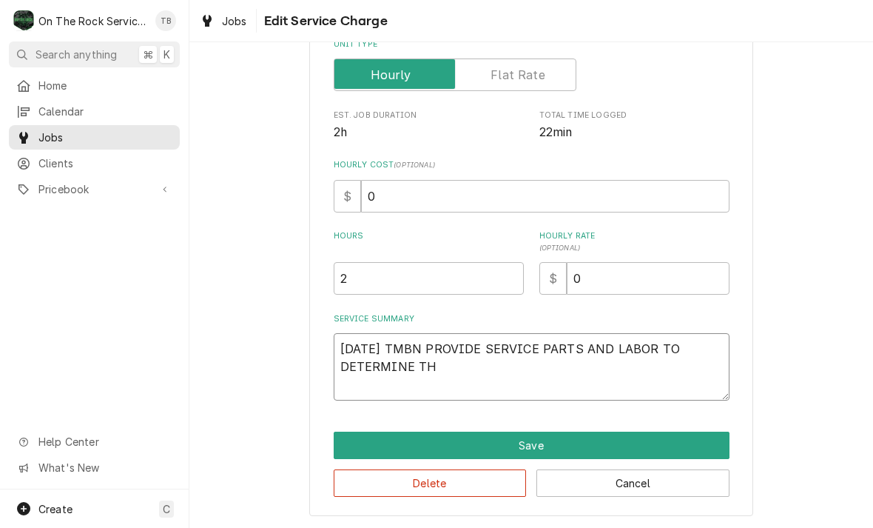
type textarea "10/3/25 TMBN PROVIDE SERVICE PARTS AND LABOR TO DETERMINE THA"
type textarea "x"
type textarea "10/3/25 TMBN PROVIDE SERVICE PARTS AND LABOR TO DETERMINE THAT"
type textarea "x"
type textarea "10/3/25 TMBN PROVIDE SERVICE PARTS AND LABOR TO DETERMINE THAT"
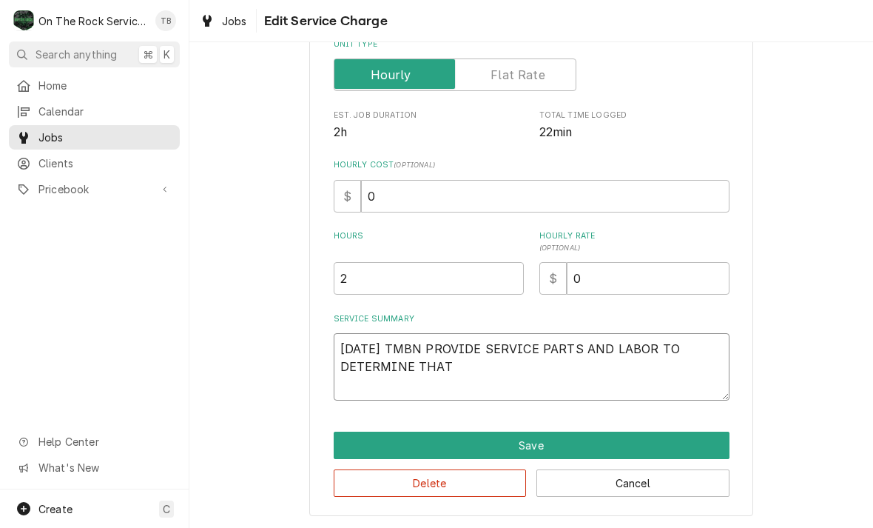
type textarea "x"
type textarea "10/3/25 TMBN PROVIDE SERVICE PARTS AND LABOR TO DETERMINE THAT O"
type textarea "x"
type textarea "10/3/25 TMBN PROVIDE SERVICE PARTS AND LABOR TO DETERMINE THAT ON"
type textarea "x"
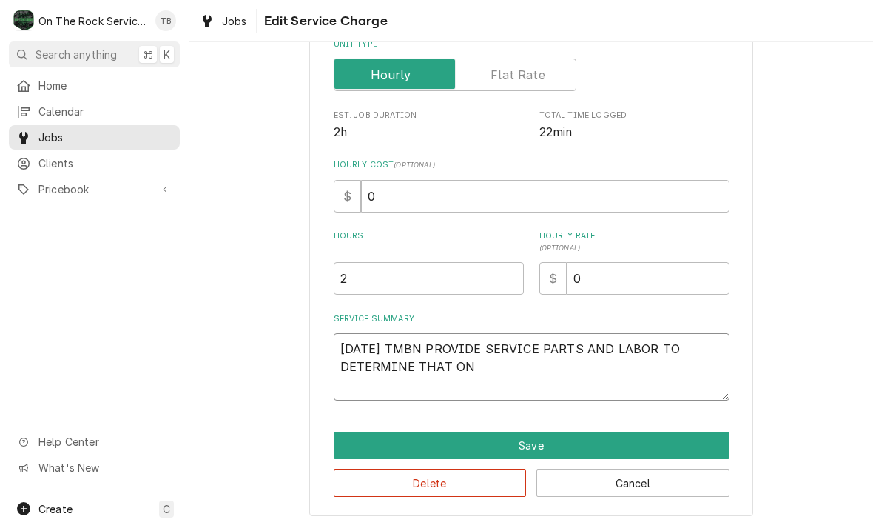
type textarea "10/3/25 TMBN PROVIDE SERVICE PARTS AND LABOR TO DETERMINE THAT ON"
type textarea "x"
type textarea "10/3/25 TMBN PROVIDE SERVICE PARTS AND LABOR TO DETERMINE THAT ON F"
type textarea "x"
type textarea "10/3/25 TMBN PROVIDE SERVICE PARTS AND LABOR TO DETERMINE THAT ON FR"
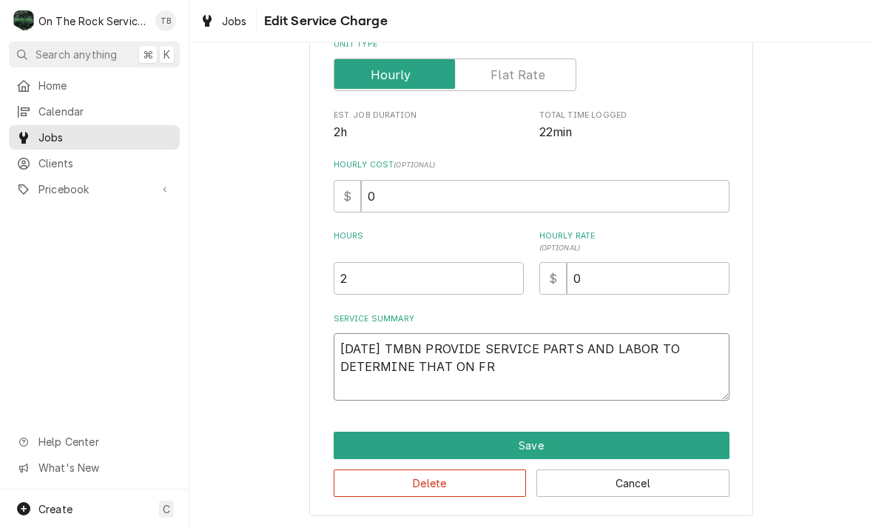
type textarea "x"
type textarea "10/3/25 TMBN PROVIDE SERVICE PARTS AND LABOR TO DETERMINE THAT ON FRY"
type textarea "x"
type textarea "10/3/25 TMBN PROVIDE SERVICE PARTS AND LABOR TO DETERMINE THAT ON FRYE"
type textarea "x"
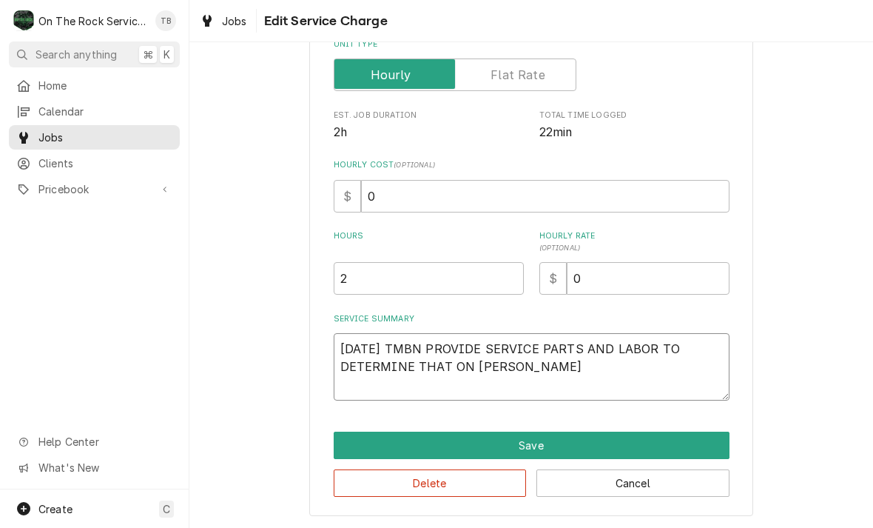
type textarea "10/3/25 TMBN PROVIDE SERVICE PARTS AND LABOR TO DETERMINE THAT ON FRYER"
type textarea "x"
type textarea "10/3/25 TMBN PROVIDE SERVICE PARTS AND LABOR TO DETERMINE THAT ON FRYER"
type textarea "x"
type textarea "10/3/25 TMBN PROVIDE SERVICE PARTS AND LABOR TO DETERMINE THAT ON FRYER P"
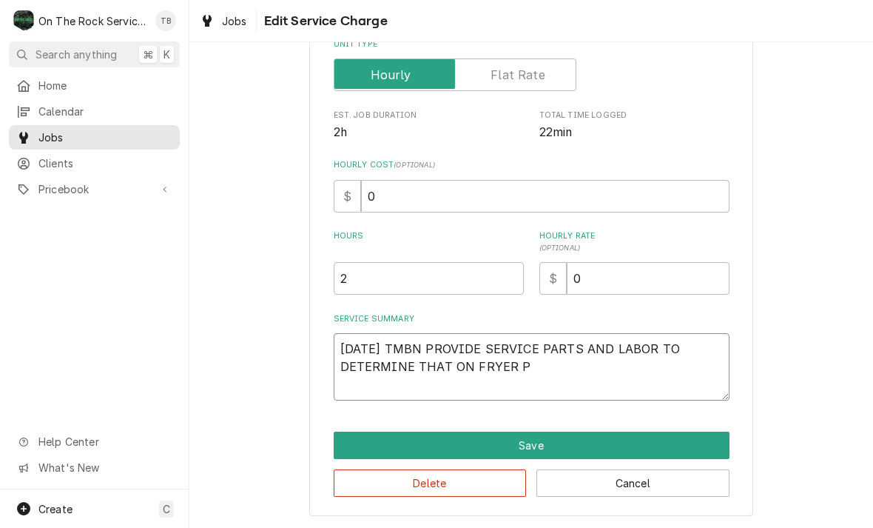
type textarea "x"
type textarea "10/3/25 TMBN PROVIDE SERVICE PARTS AND LABOR TO DETERMINE THAT ON FRYER PE"
type textarea "x"
type textarea "10/3/25 TMBN PROVIDE SERVICE PARTS AND LABOR TO DETERMINE THAT ON FRYER PER"
type textarea "x"
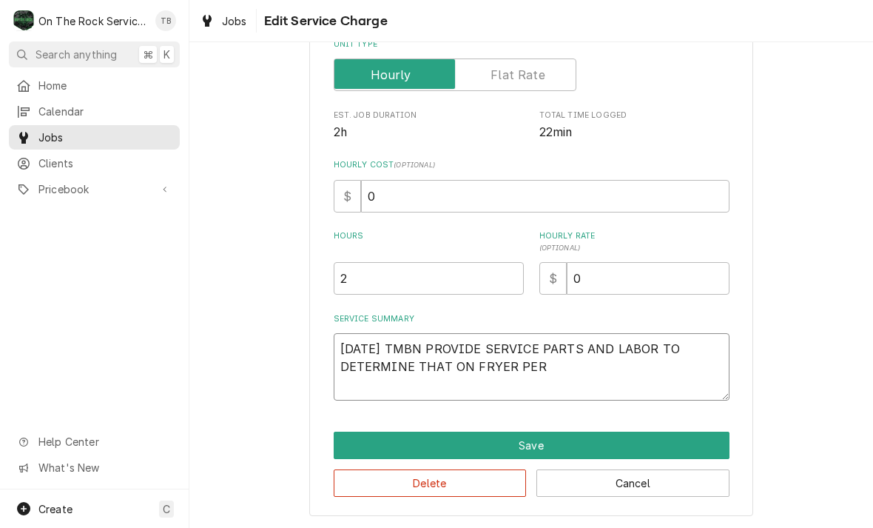
type textarea "10/3/25 TMBN PROVIDE SERVICE PARTS AND LABOR TO DETERMINE THAT ON FRYER PER"
type textarea "x"
type textarea "10/3/25 TMBN PROVIDE SERVICE PARTS AND LABOR TO DETERMINE THAT ON FRYER PER C"
type textarea "x"
type textarea "10/3/25 TMBN PROVIDE SERVICE PARTS AND LABOR TO DETERMINE THAT ON FRYER PER CU"
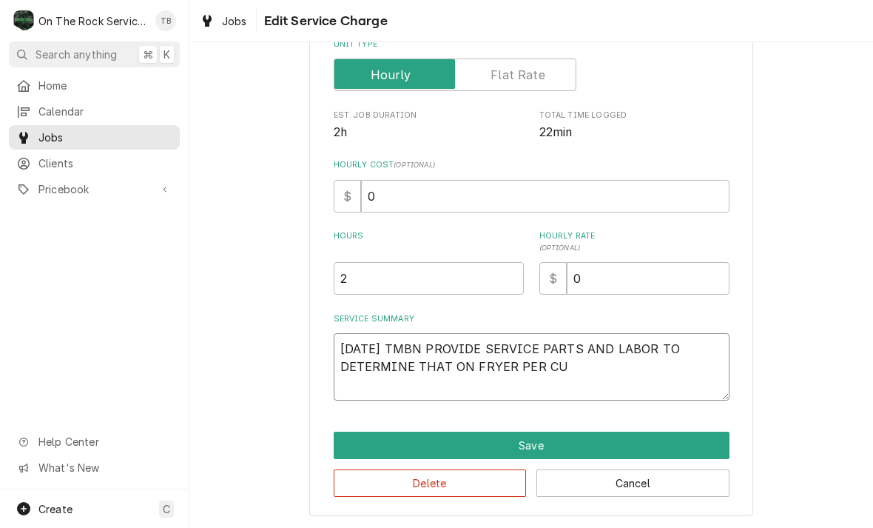
type textarea "x"
type textarea "10/3/25 TMBN PROVIDE SERVICE PARTS AND LABOR TO DETERMINE THAT ON FRYER PER CUS"
type textarea "x"
type textarea "10/3/25 TMBN PROVIDE SERVICE PARTS AND LABOR TO DETERMINE THAT ON FRYER PER CUST"
type textarea "x"
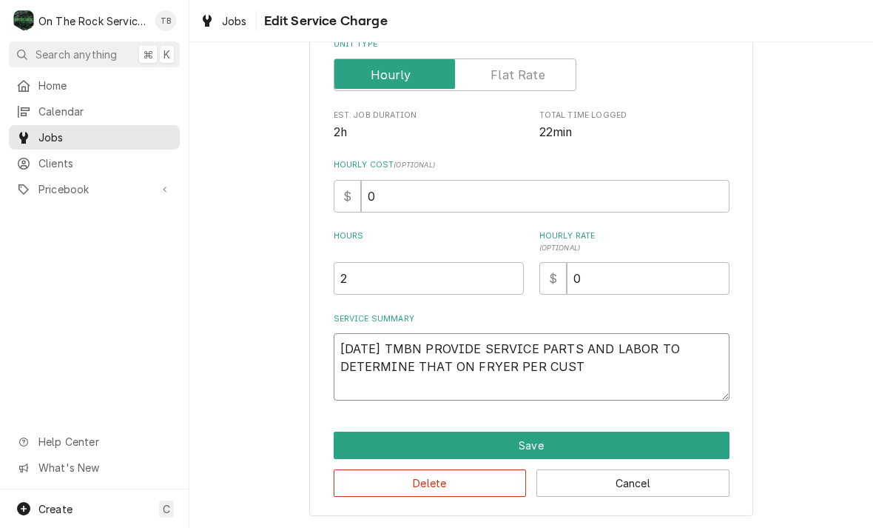
type textarea "10/3/25 TMBN PROVIDE SERVICE PARTS AND LABOR TO DETERMINE THAT ON FRYER PER CUS…"
type textarea "x"
type textarea "10/3/25 TMBN PROVIDE SERVICE PARTS AND LABOR TO DETERMINE THAT ON FRYER PER CUS…"
type textarea "x"
type textarea "10/3/25 TMBN PROVIDE SERVICE PARTS AND LABOR TO DETERMINE THAT ON FRYER PER CUS…"
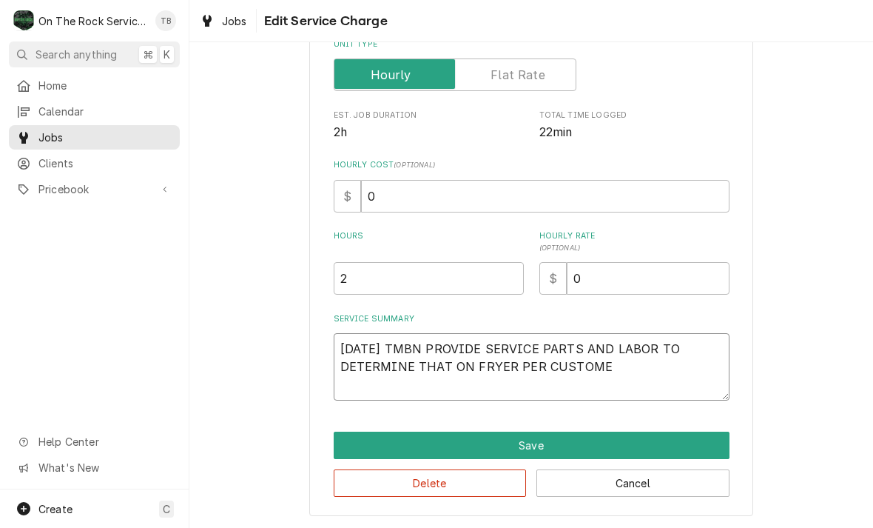
type textarea "x"
type textarea "10/3/25 TMBN PROVIDE SERVICE PARTS AND LABOR TO DETERMINE THAT ON FRYER PER CUS…"
type textarea "x"
type textarea "10/3/25 TMBN PROVIDE SERVICE PARTS AND LABOR TO DETERMINE THAT ON FRYER PER CUS…"
type textarea "x"
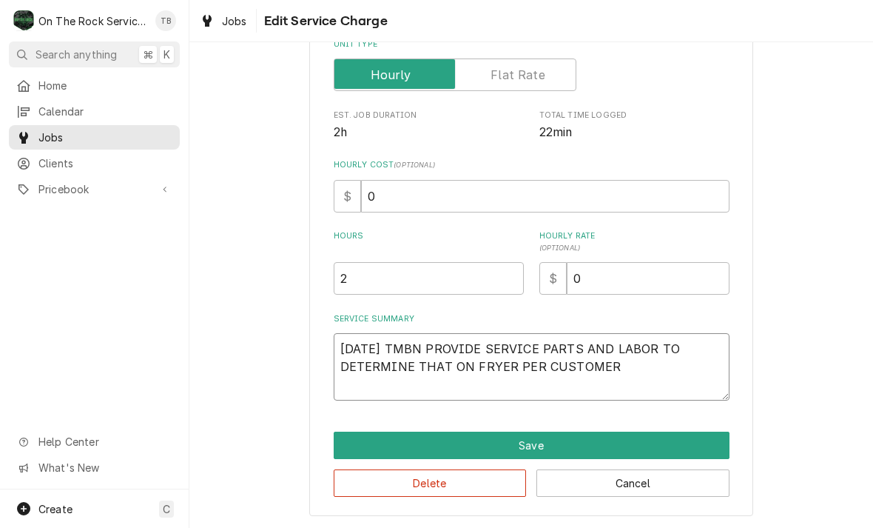
type textarea "10/3/25 TMBN PROVIDE SERVICE PARTS AND LABOR TO DETERMINE THAT ON FRYER PER CUS…"
type textarea "x"
type textarea "10/3/25 TMBN PROVIDE SERVICE PARTS AND LABOR TO DETERMINE THAT ON FRYER PER CUS…"
type textarea "x"
type textarea "10/3/25 TMBN PROVIDE SERVICE PARTS AND LABOR TO DETERMINE THAT ON FRYER PER CUS…"
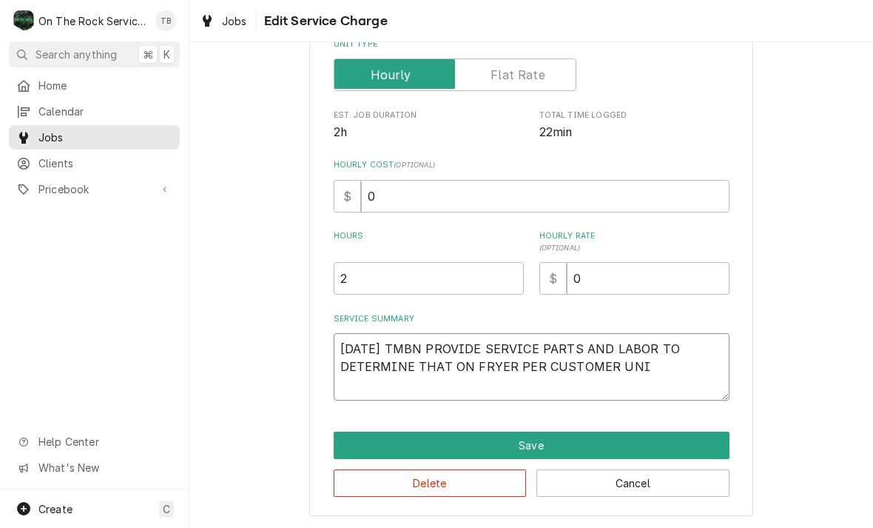
type textarea "x"
type textarea "10/3/25 TMBN PROVIDE SERVICE PARTS AND LABOR TO DETERMINE THAT ON FRYER PER CUS…"
type textarea "x"
type textarea "10/3/25 TMBN PROVIDE SERVICE PARTS AND LABOR TO DETERMINE THAT ON FRYER PER CUS…"
type textarea "x"
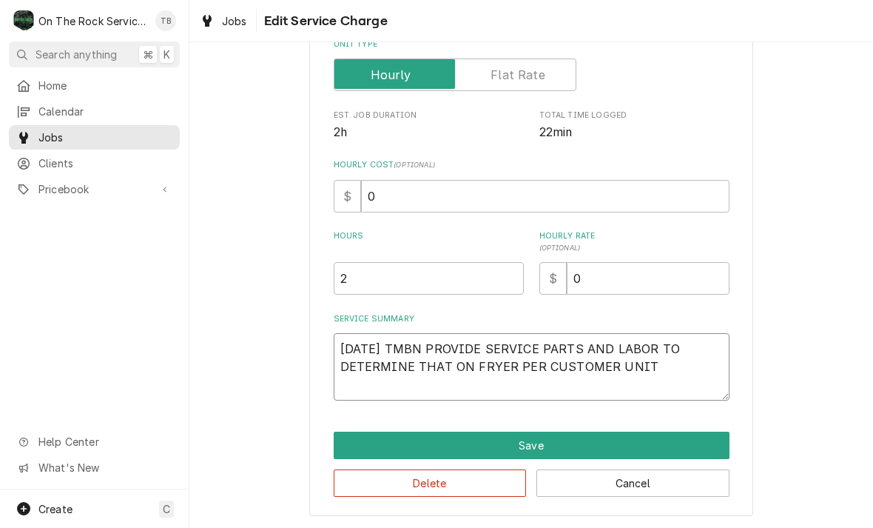
type textarea "10/3/25 TMBN PROVIDE SERVICE PARTS AND LABOR TO DETERMINE THAT ON FRYER PER CUS…"
type textarea "x"
type textarea "10/3/25 TMBN PROVIDE SERVICE PARTS AND LABOR TO DETERMINE THAT ON FRYER PER CUS…"
type textarea "x"
type textarea "10/3/25 TMBN PROVIDE SERVICE PARTS AND LABOR TO DETERMINE THAT ON FRYER PER CUS…"
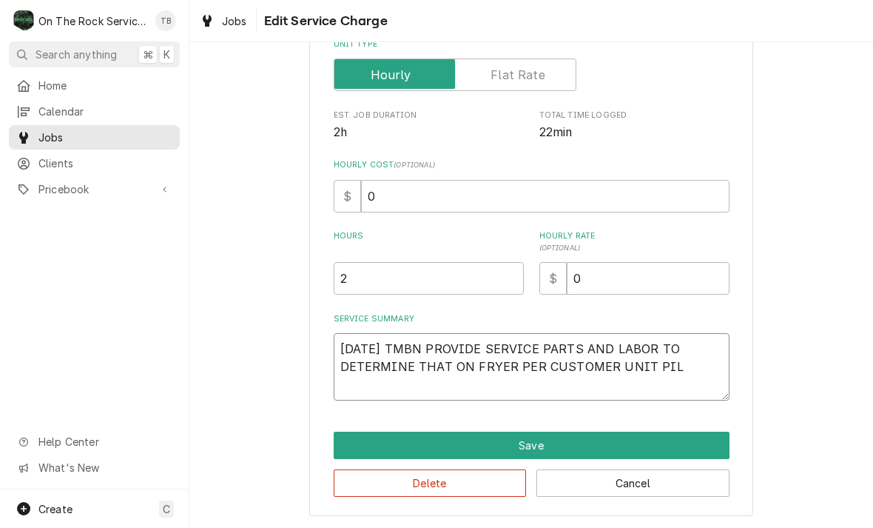
type textarea "x"
type textarea "10/3/25 TMBN PROVIDE SERVICE PARTS AND LABOR TO DETERMINE THAT ON FRYER PER CUS…"
type textarea "x"
type textarea "10/3/25 TMBN PROVIDE SERVICE PARTS AND LABOR TO DETERMINE THAT ON FRYER PER CUS…"
type textarea "x"
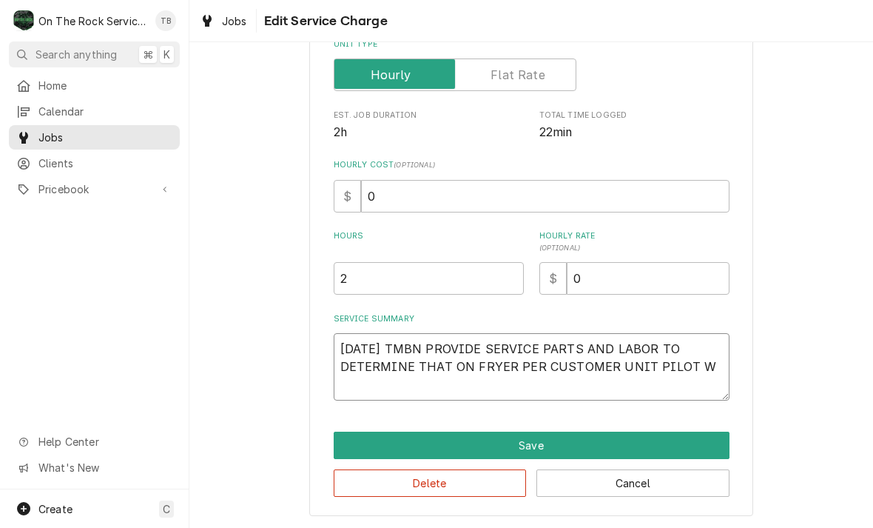
type textarea "10/3/25 TMBN PROVIDE SERVICE PARTS AND LABOR TO DETERMINE THAT ON FRYER PER CUS…"
type textarea "x"
type textarea "10/3/25 TMBN PROVIDE SERVICE PARTS AND LABOR TO DETERMINE THAT ON FRYER PER CUS…"
type textarea "x"
type textarea "10/3/25 TMBN PROVIDE SERVICE PARTS AND LABOR TO DETERMINE THAT ON FRYER PER CUS…"
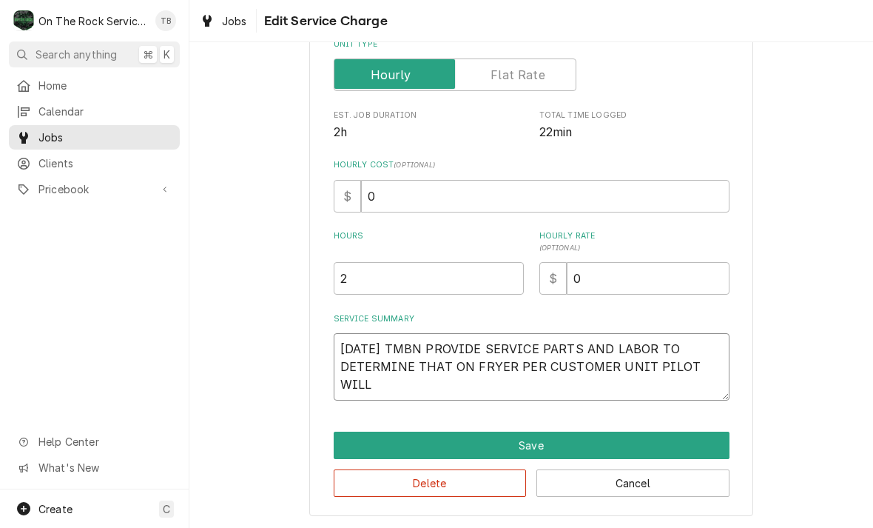
type textarea "x"
type textarea "10/3/25 TMBN PROVIDE SERVICE PARTS AND LABOR TO DETERMINE THAT ON FRYER PER CUS…"
type textarea "x"
type textarea "10/3/25 TMBN PROVIDE SERVICE PARTS AND LABOR TO DETERMINE THAT ON FRYER PER CUS…"
type textarea "x"
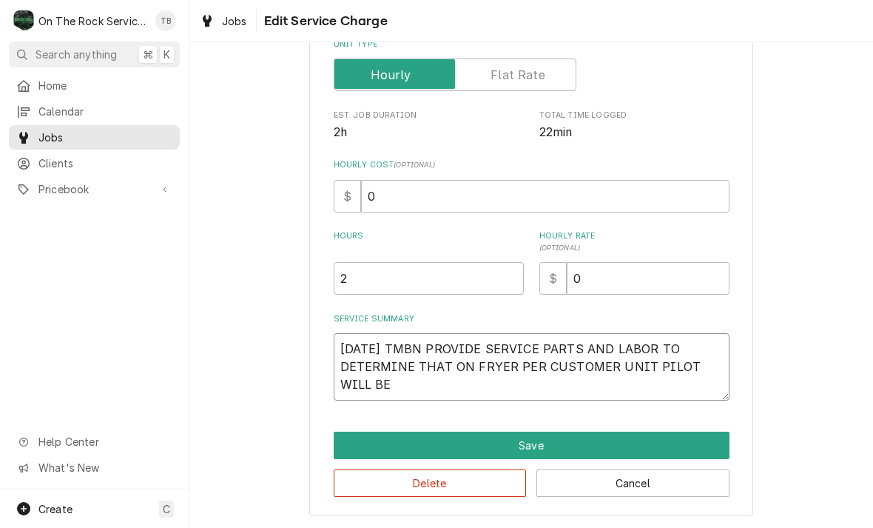
type textarea "10/3/25 TMBN PROVIDE SERVICE PARTS AND LABOR TO DETERMINE THAT ON FRYER PER CUS…"
type textarea "x"
type textarea "10/3/25 TMBN PROVIDE SERVICE PARTS AND LABOR TO DETERMINE THAT ON FRYER PER CUS…"
type textarea "x"
type textarea "10/3/25 TMBN PROVIDE SERVICE PARTS AND LABOR TO DETERMINE THAT ON FRYER PER CUS…"
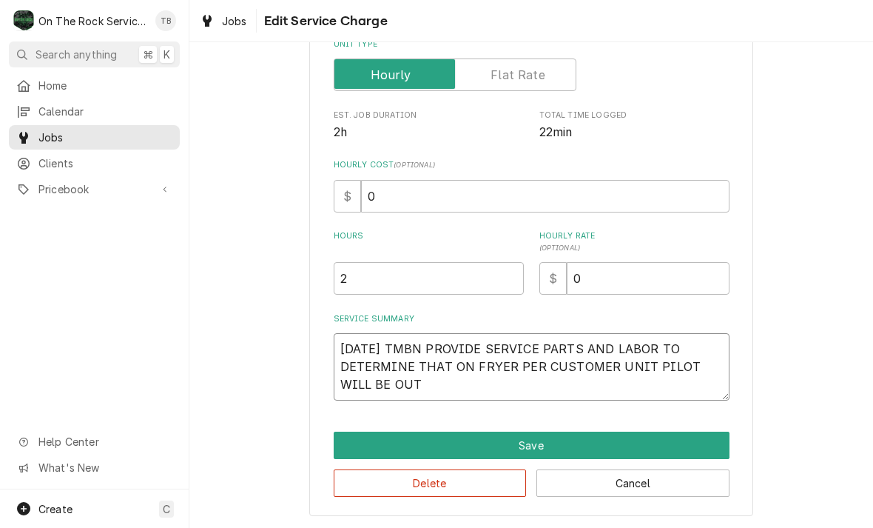
type textarea "x"
type textarea "10/3/25 TMBN PROVIDE SERVICE PARTS AND LABOR TO DETERMINE THAT ON FRYER PER CUS…"
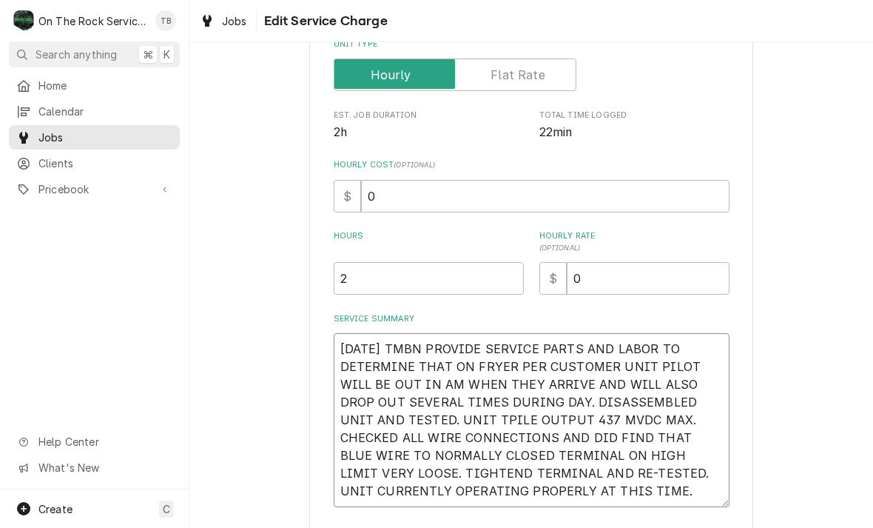
click at [424, 349] on textarea "10/3/25 TMBN PROVIDE SERVICE PARTS AND LABOR TO DETERMINE THAT ON FRYER PER CUS…" at bounding box center [532, 420] width 396 height 174
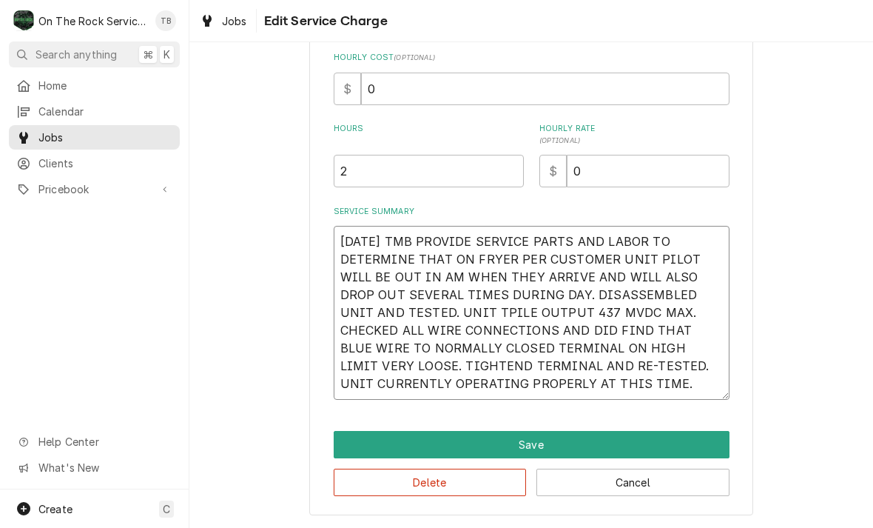
scroll to position [331, 0]
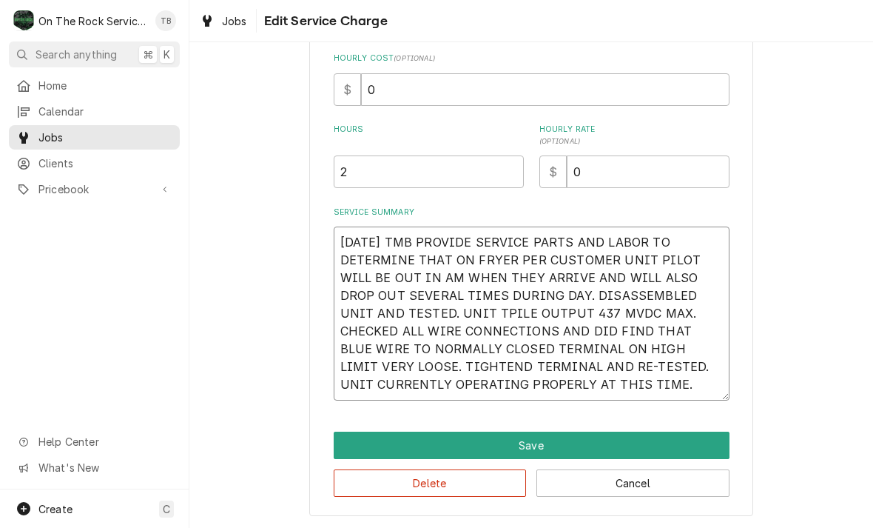
click at [377, 363] on textarea "10/3/25 TMB PROVIDE SERVICE PARTS AND LABOR TO DETERMINE THAT ON FRYER PER CUST…" at bounding box center [532, 313] width 396 height 174
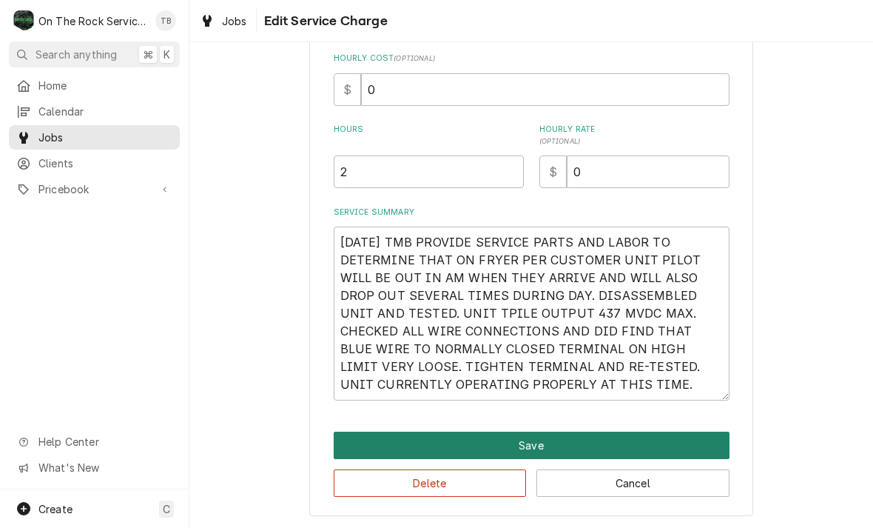
click at [521, 440] on button "Save" at bounding box center [532, 444] width 396 height 27
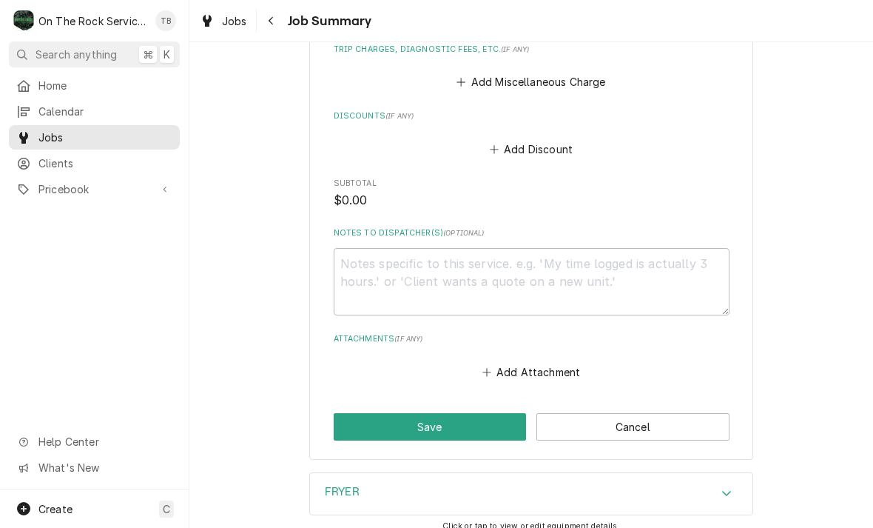
scroll to position [859, 0]
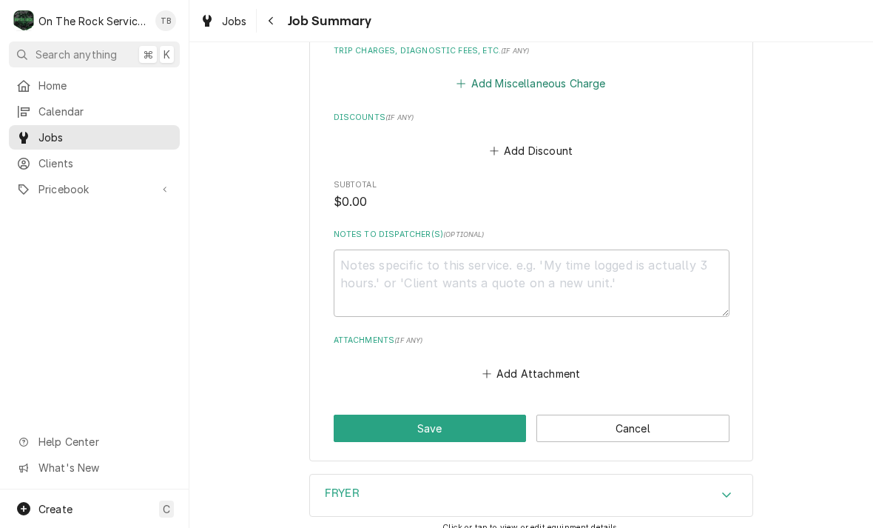
click at [545, 86] on button "Add Miscellaneous Charge" at bounding box center [531, 83] width 154 height 21
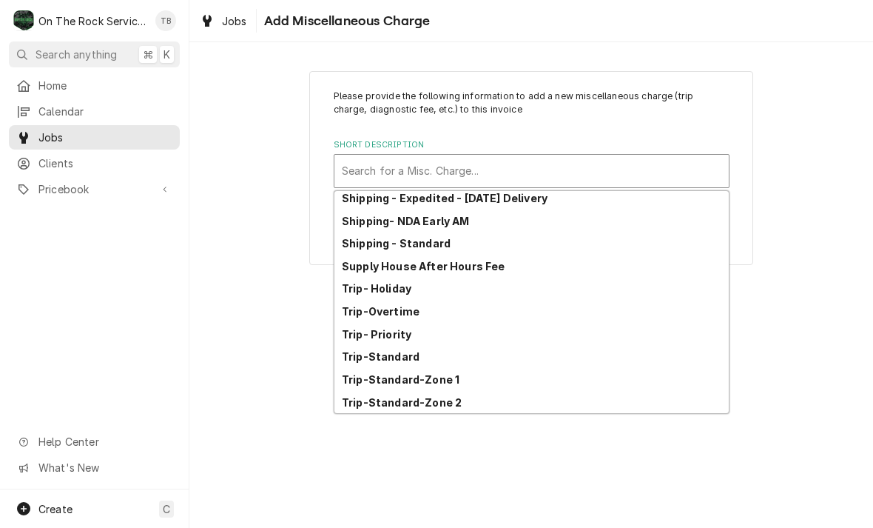
scroll to position [254, 0]
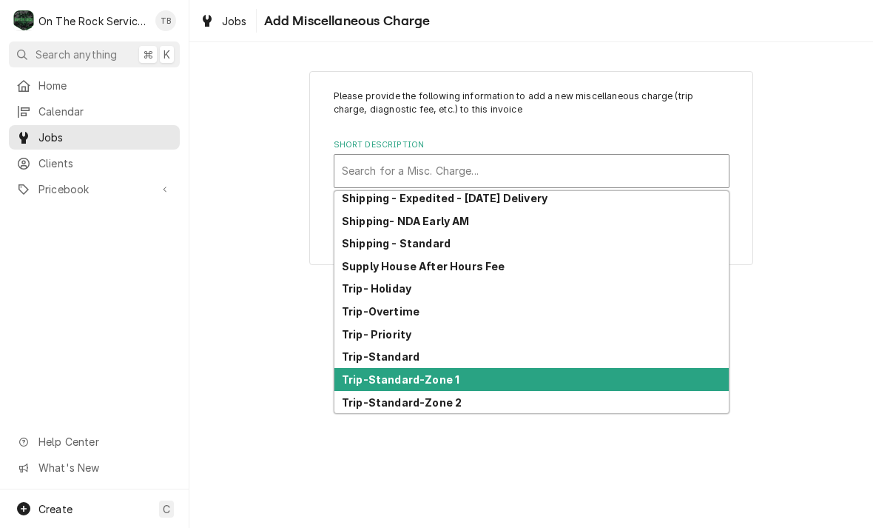
click at [447, 383] on strong "Trip-Standard-Zone 1" at bounding box center [401, 379] width 118 height 13
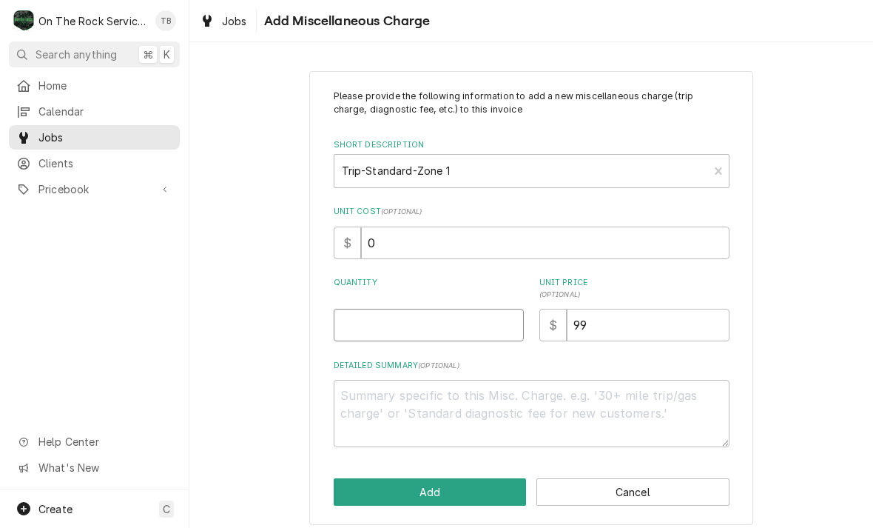
click at [372, 325] on input "Quantity" at bounding box center [429, 325] width 190 height 33
click at [832, 277] on div "Please provide the following information to add a new miscellaneous charge (tri…" at bounding box center [531, 297] width 684 height 479
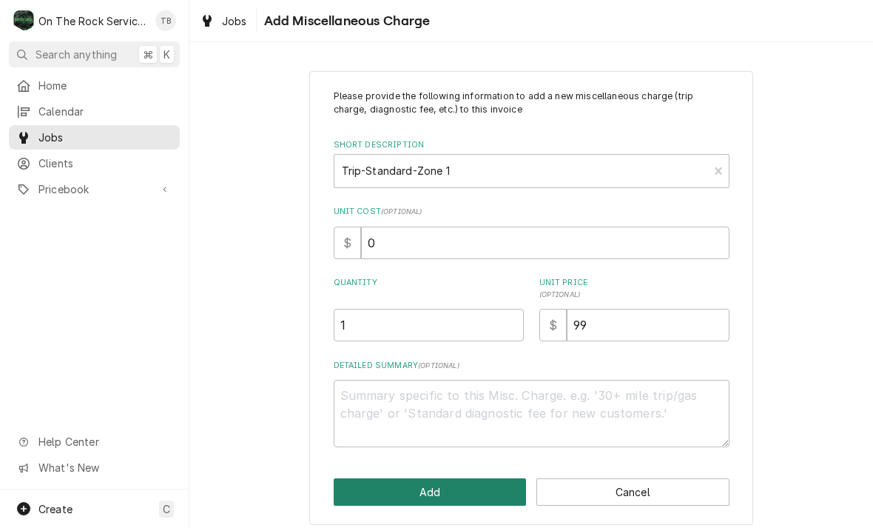
click at [429, 496] on button "Add" at bounding box center [430, 491] width 193 height 27
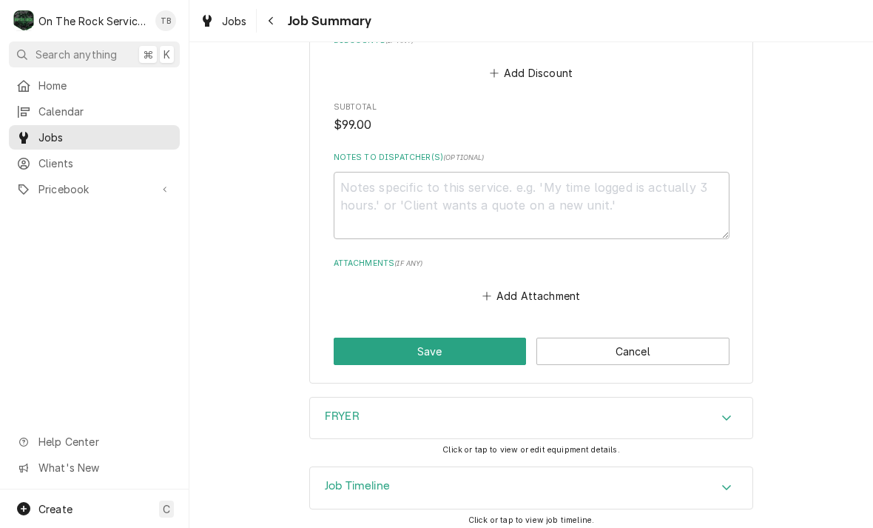
scroll to position [1051, 0]
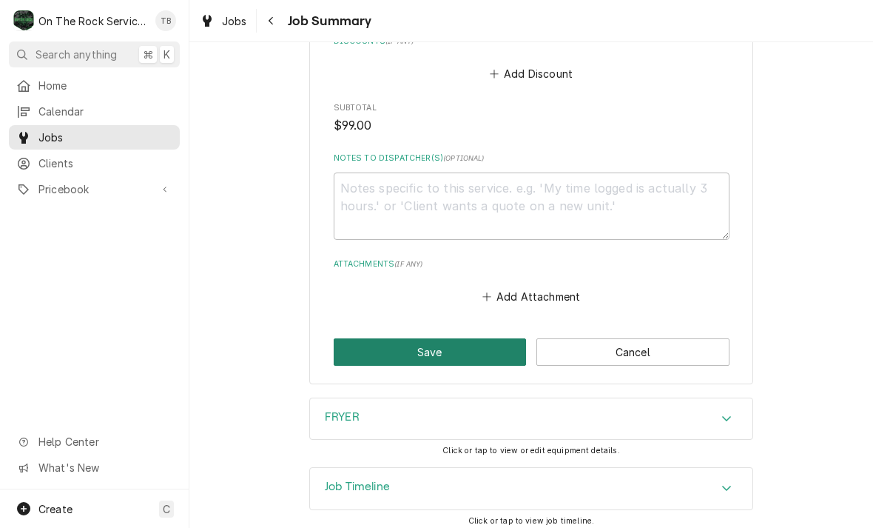
click at [420, 347] on button "Save" at bounding box center [430, 351] width 193 height 27
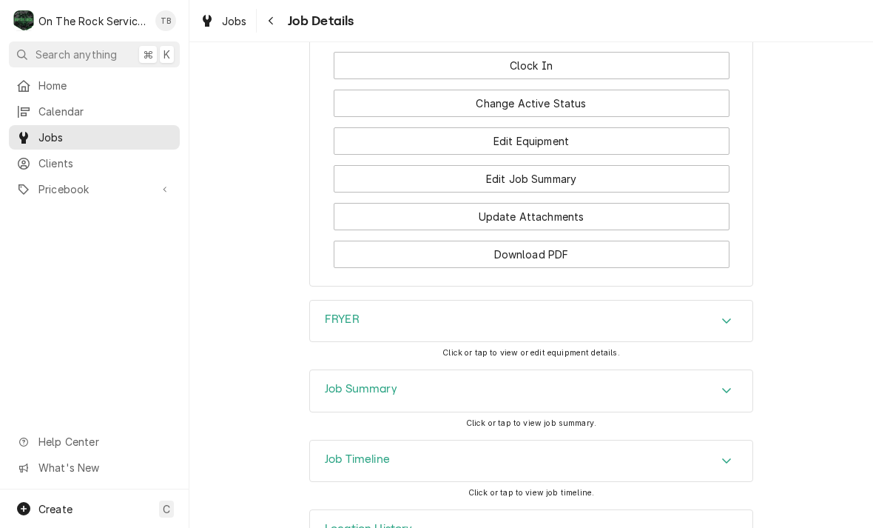
scroll to position [1492, 0]
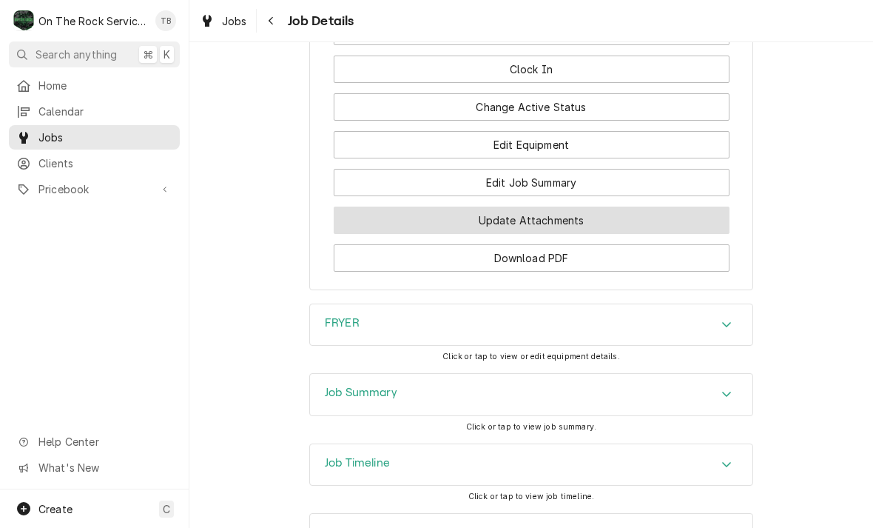
click at [556, 206] on button "Update Attachments" at bounding box center [532, 219] width 396 height 27
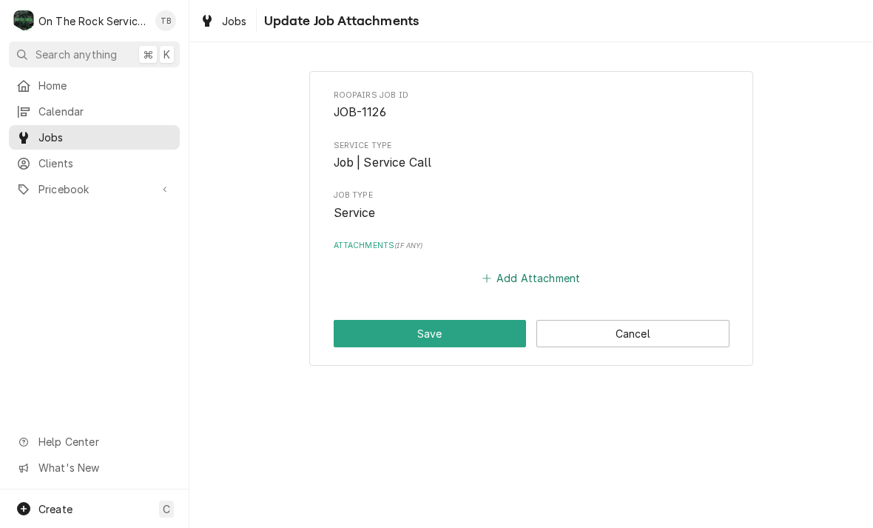
click at [543, 277] on button "Add Attachment" at bounding box center [531, 278] width 104 height 21
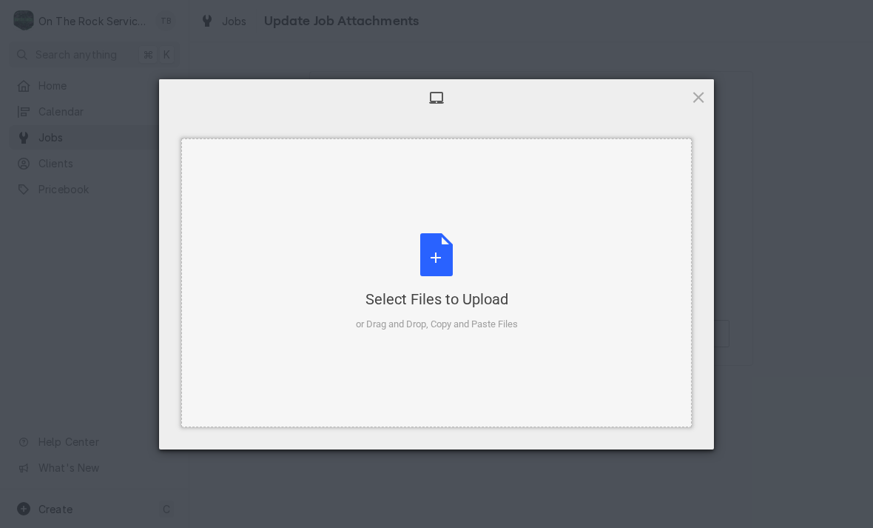
click at [429, 255] on div "Select Files to Upload or Drag and Drop, Copy and Paste Files" at bounding box center [437, 282] width 162 height 98
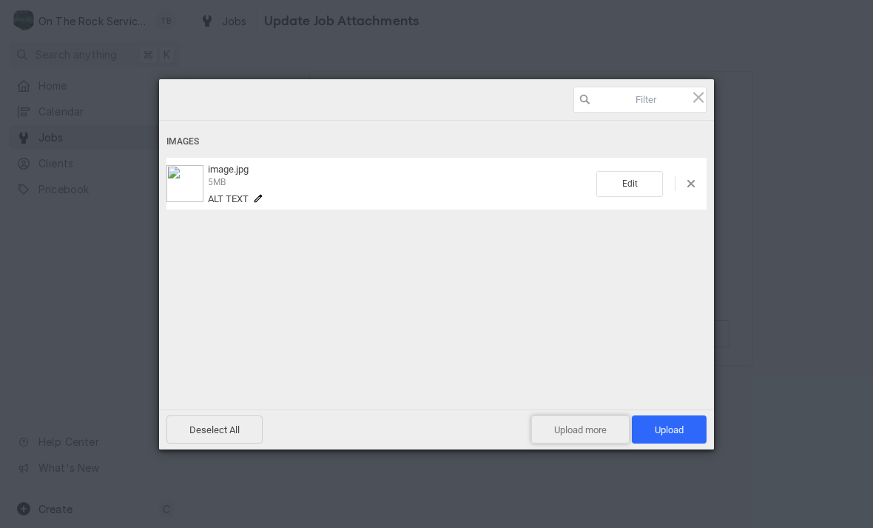
click at [587, 428] on span "Upload more" at bounding box center [580, 429] width 98 height 28
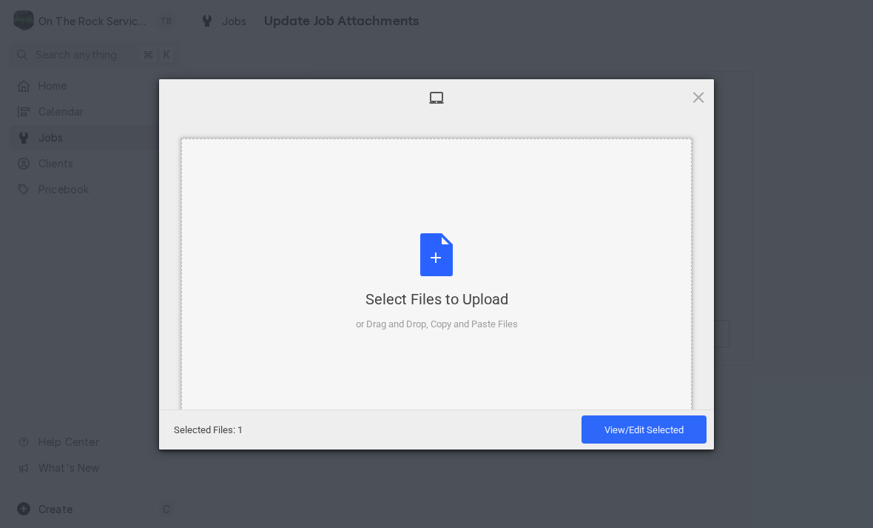
click at [448, 263] on div "Select Files to Upload or Drag and Drop, Copy and Paste Files" at bounding box center [437, 282] width 162 height 98
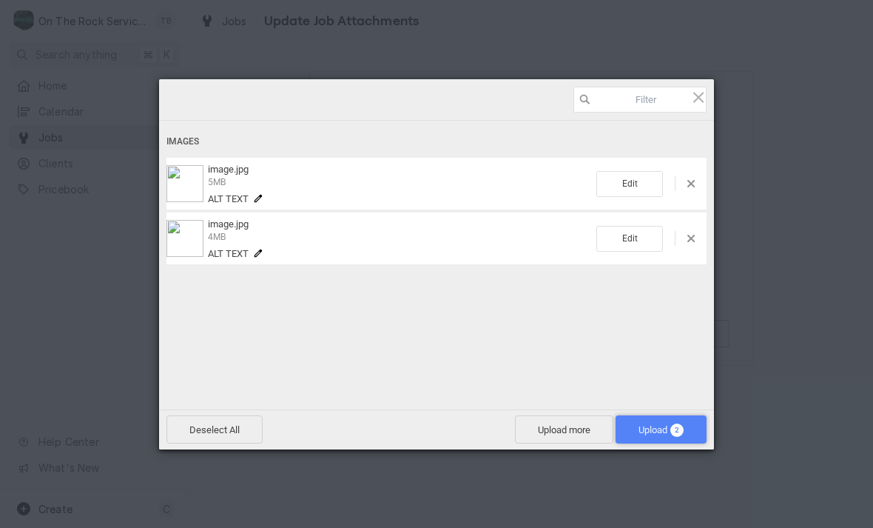
click at [681, 436] on span "Upload 2" at bounding box center [661, 429] width 91 height 28
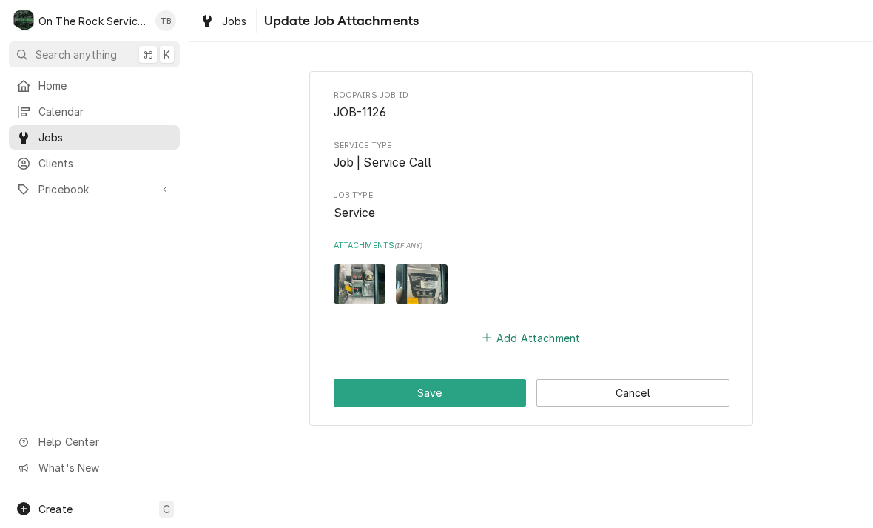
click at [546, 327] on button "Add Attachment" at bounding box center [531, 337] width 104 height 21
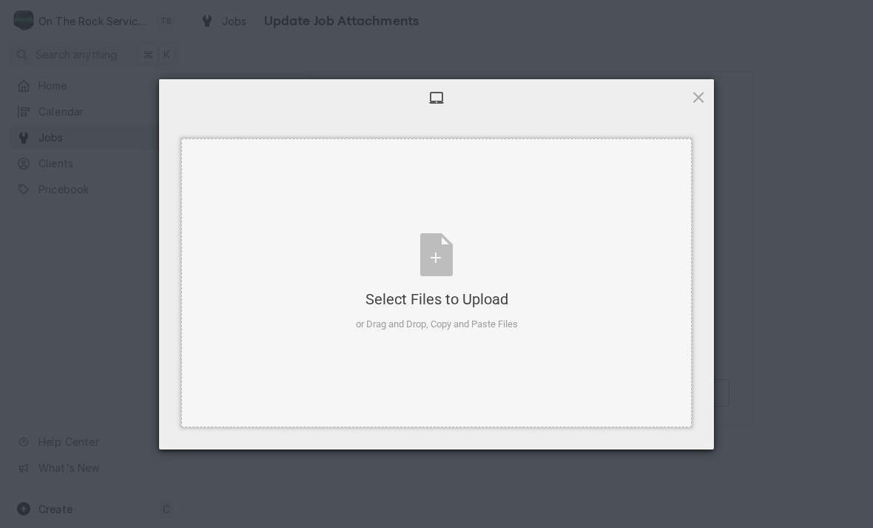
click at [437, 272] on div "Select Files to Upload or Drag and Drop, Copy and Paste Files" at bounding box center [437, 282] width 162 height 98
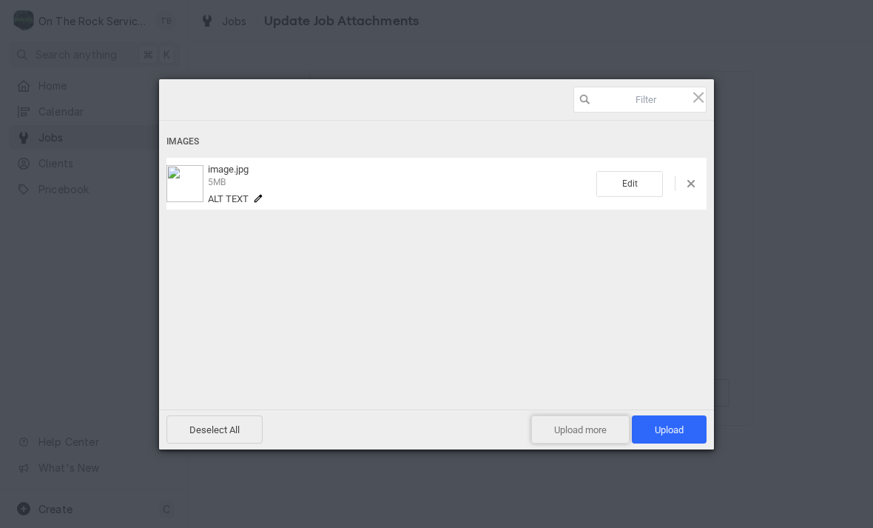
click at [573, 428] on span "Upload more" at bounding box center [580, 429] width 98 height 28
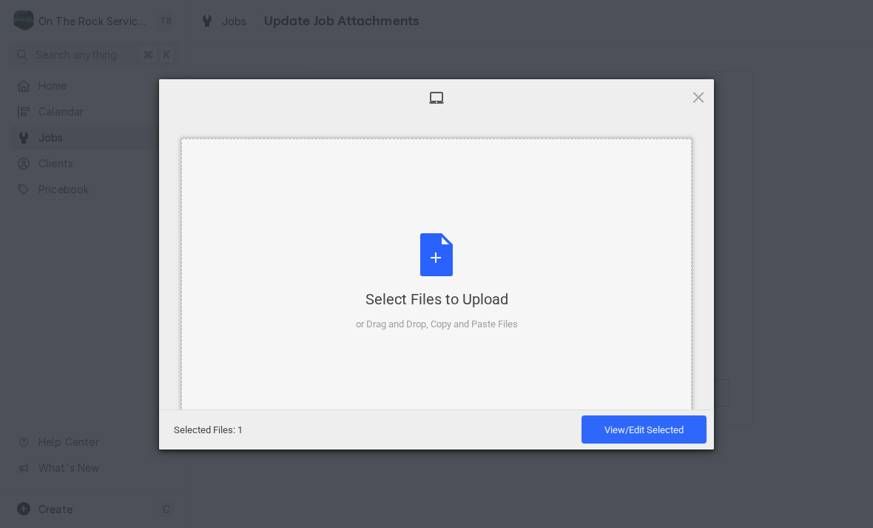
click at [451, 266] on div "Select Files to Upload or Drag and Drop, Copy and Paste Files" at bounding box center [437, 282] width 162 height 98
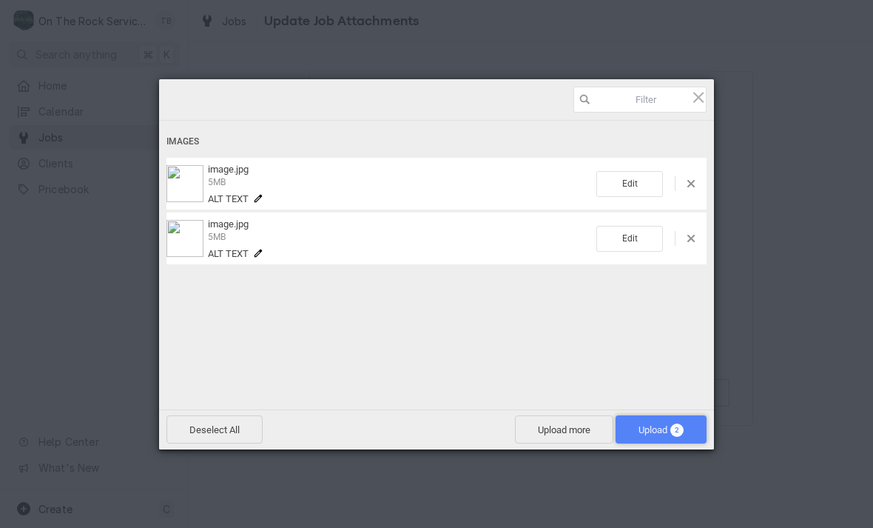
click at [640, 428] on span "Upload 2" at bounding box center [661, 429] width 45 height 11
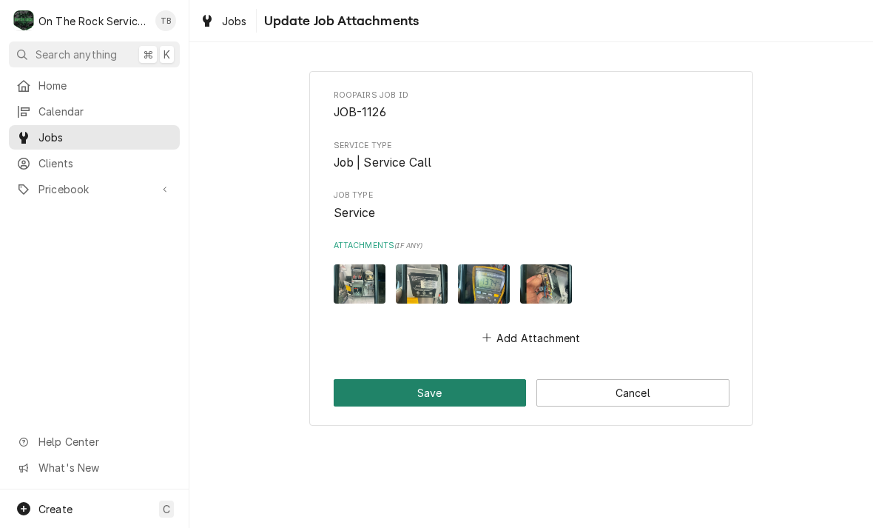
click at [459, 388] on button "Save" at bounding box center [430, 392] width 193 height 27
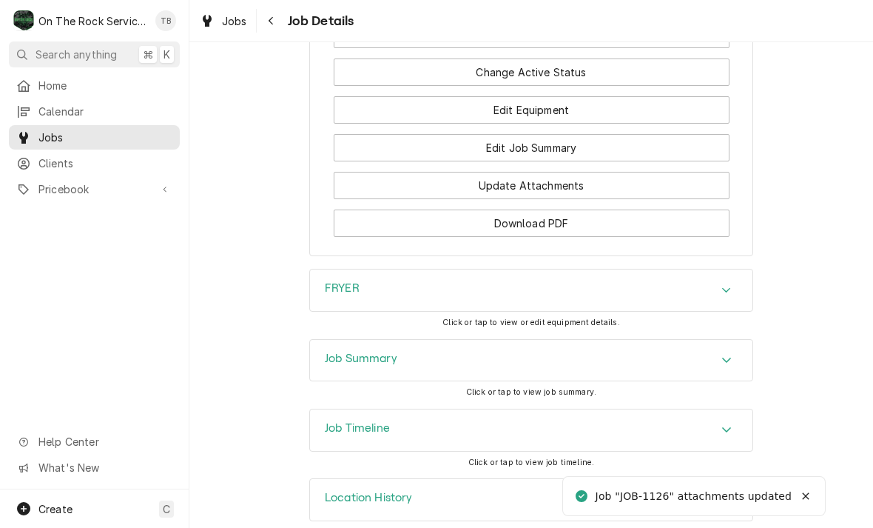
scroll to position [1626, 0]
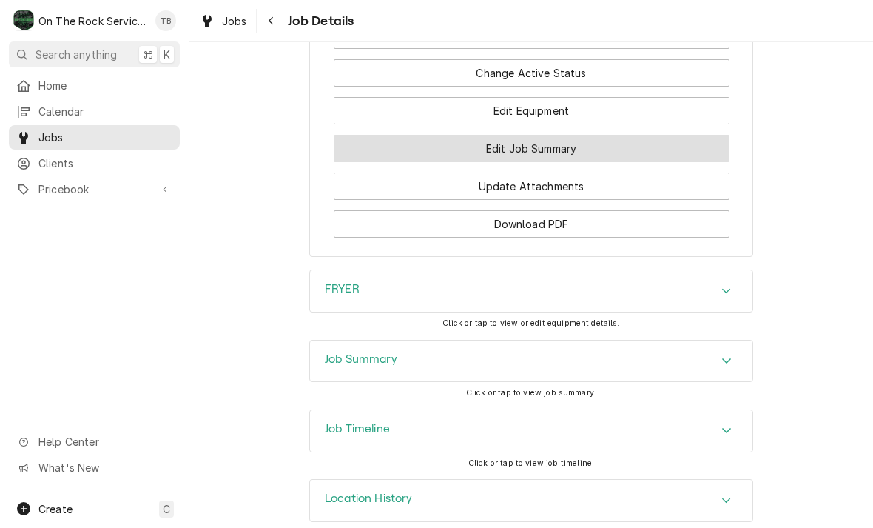
click at [564, 135] on button "Edit Job Summary" at bounding box center [532, 148] width 396 height 27
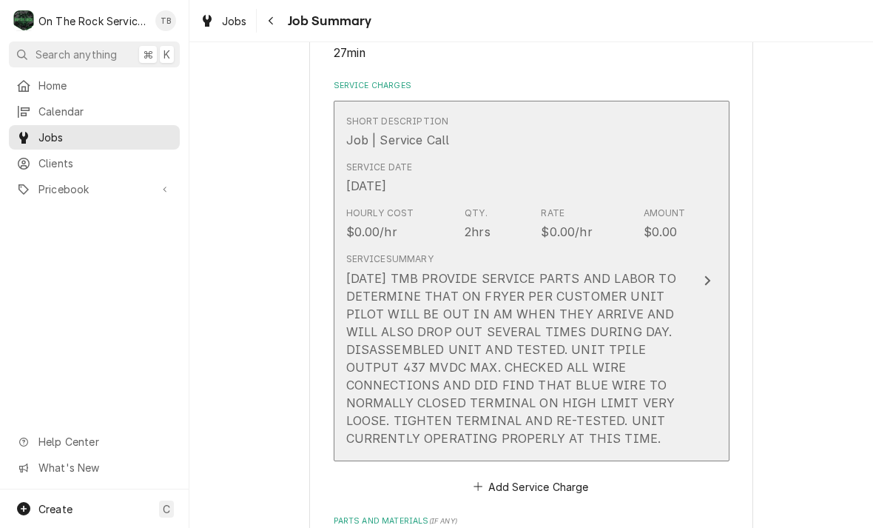
click at [629, 394] on div "[DATE] TMB PROVIDE SERVICE PARTS AND LABOR TO DETERMINE THAT ON FRYER PER CUSTO…" at bounding box center [516, 358] width 340 height 178
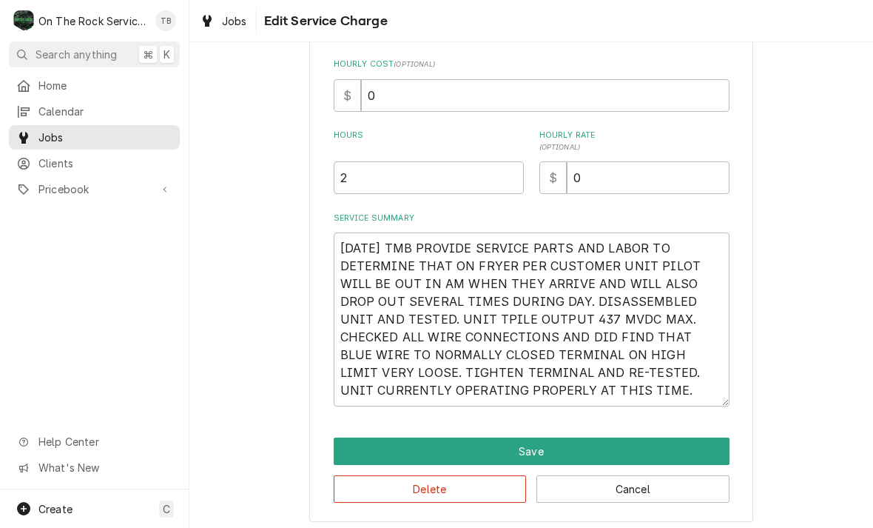
scroll to position [203, 0]
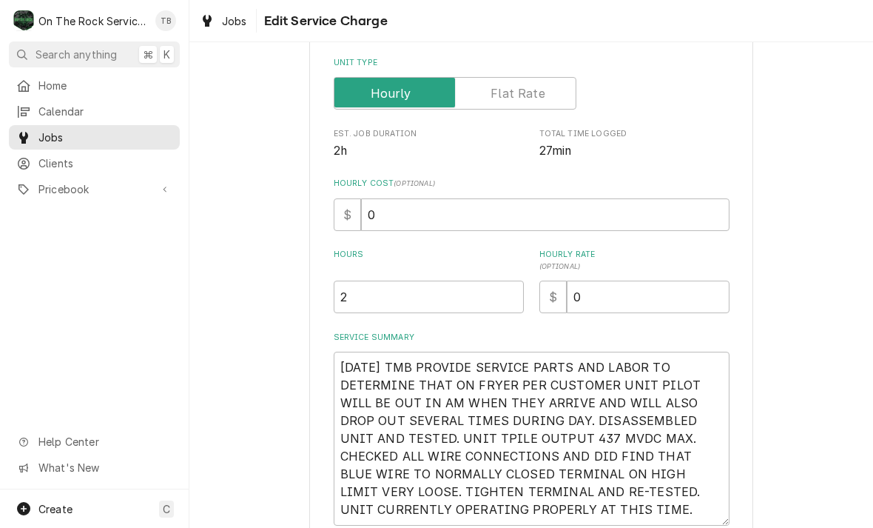
type textarea "x"
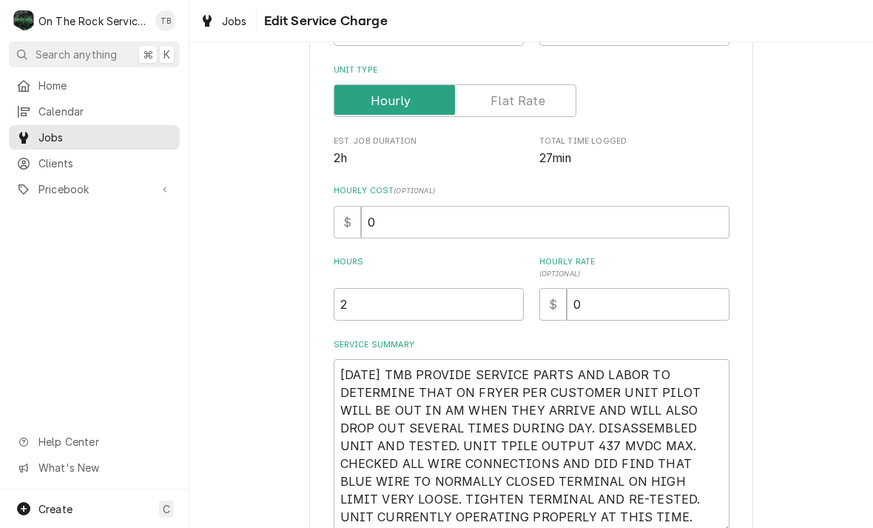
scroll to position [204, 0]
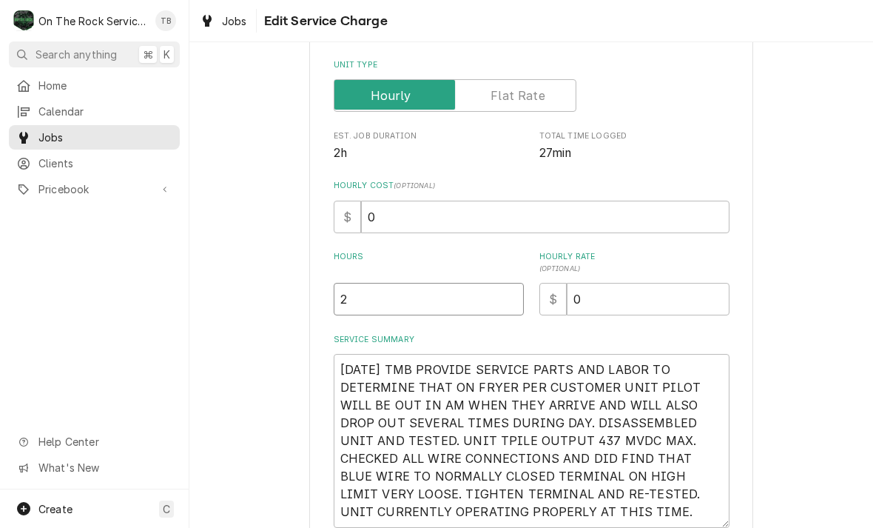
click at [398, 300] on input "2" at bounding box center [429, 299] width 190 height 33
type textarea "x"
type input ".5"
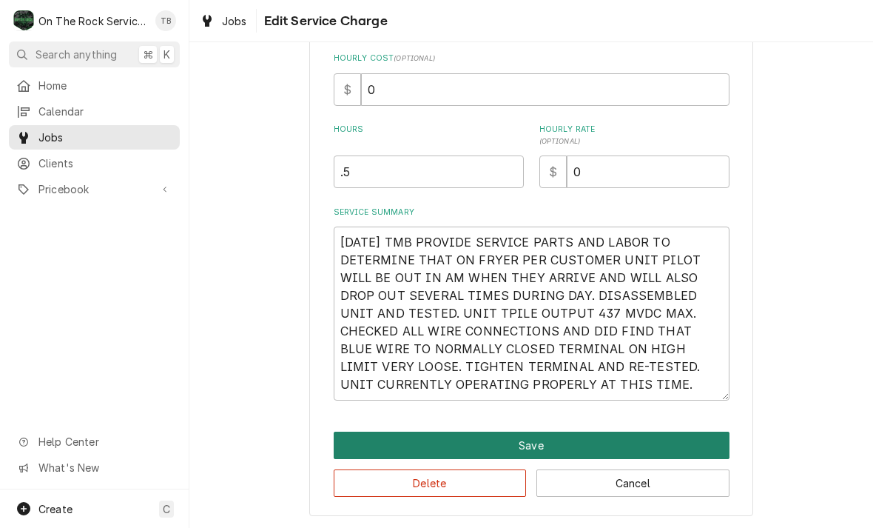
click at [559, 442] on button "Save" at bounding box center [532, 444] width 396 height 27
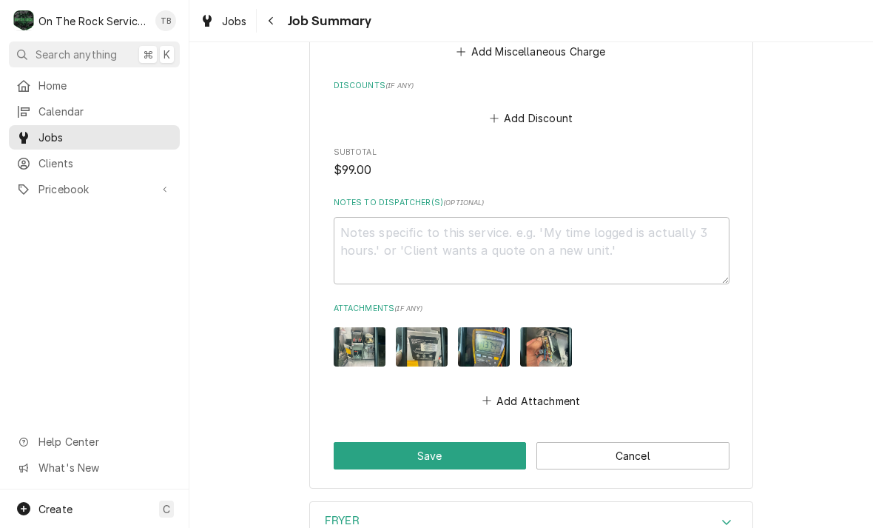
scroll to position [1013, 0]
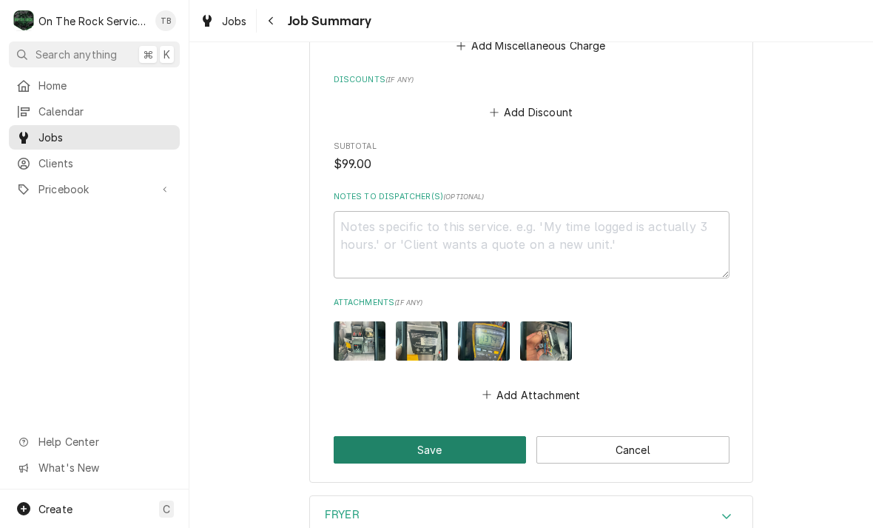
click at [442, 445] on button "Save" at bounding box center [430, 449] width 193 height 27
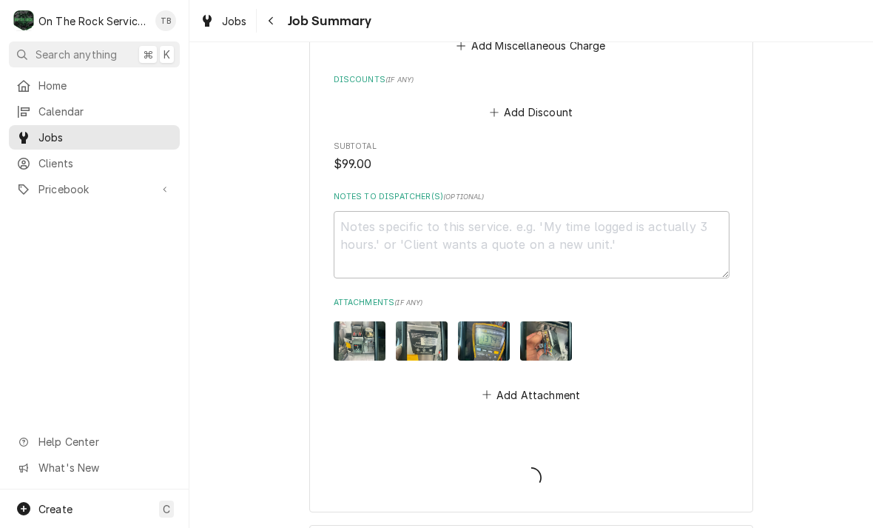
type textarea "x"
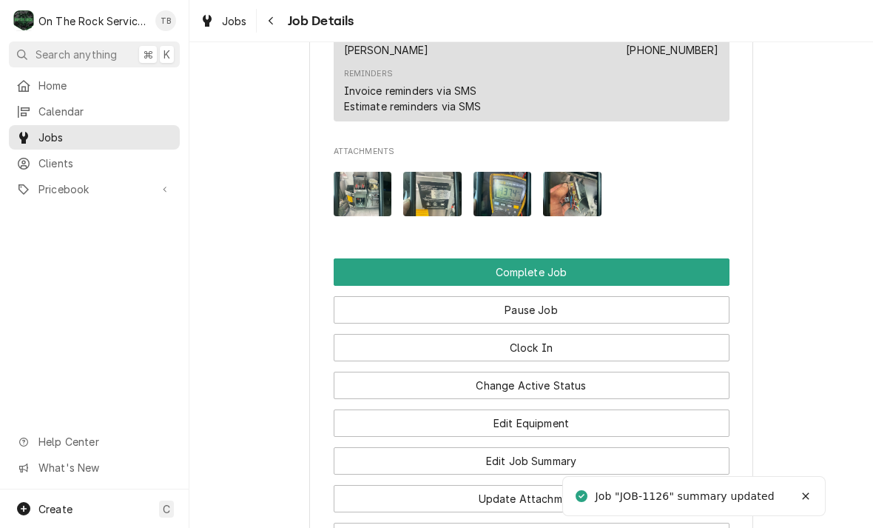
scroll to position [1314, 0]
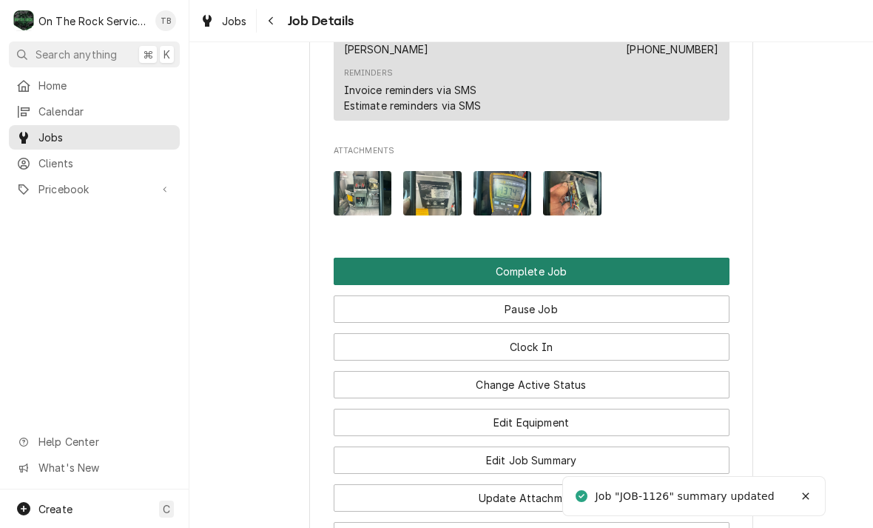
click at [583, 257] on button "Complete Job" at bounding box center [532, 270] width 396 height 27
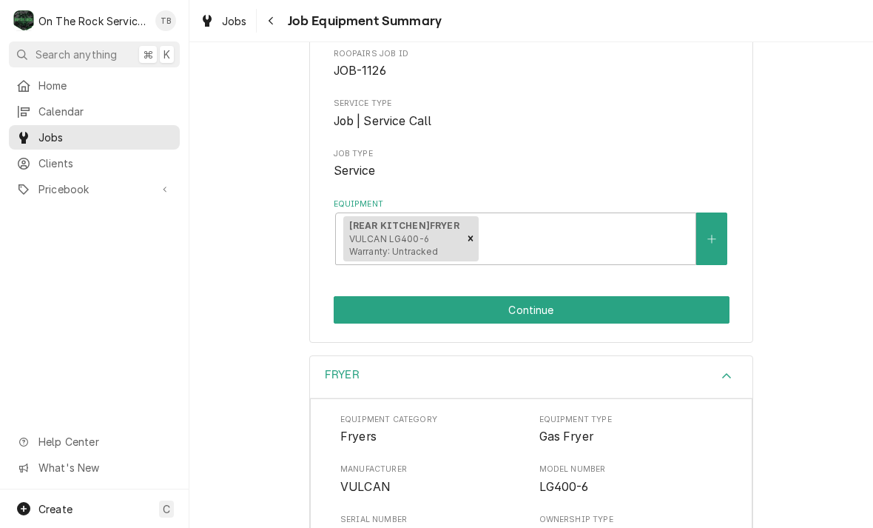
scroll to position [138, 0]
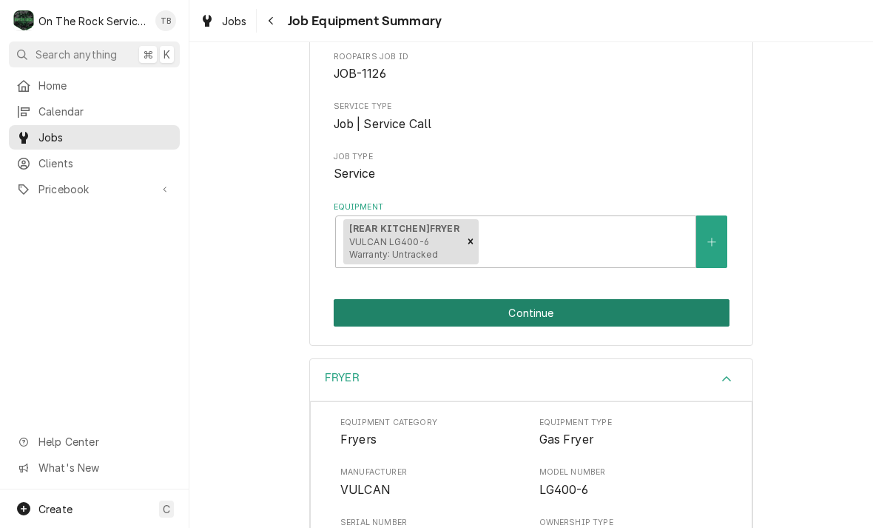
click at [572, 311] on button "Continue" at bounding box center [532, 312] width 396 height 27
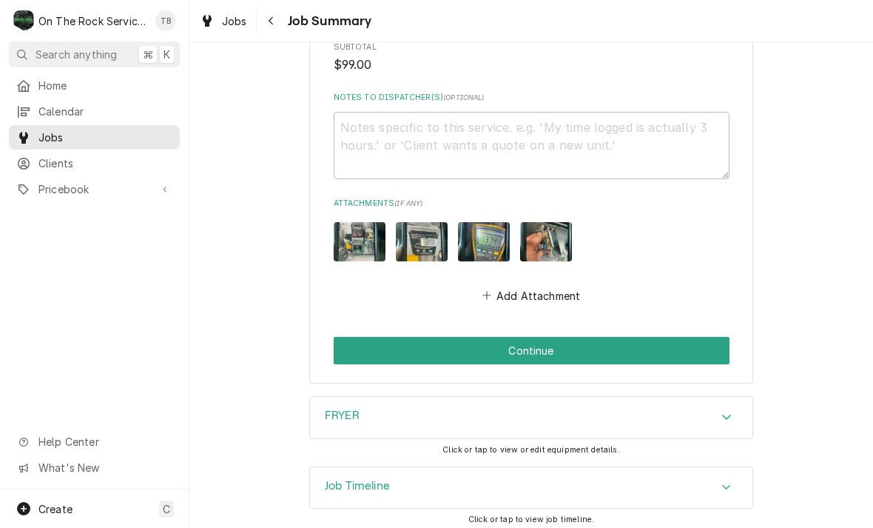
scroll to position [1111, 0]
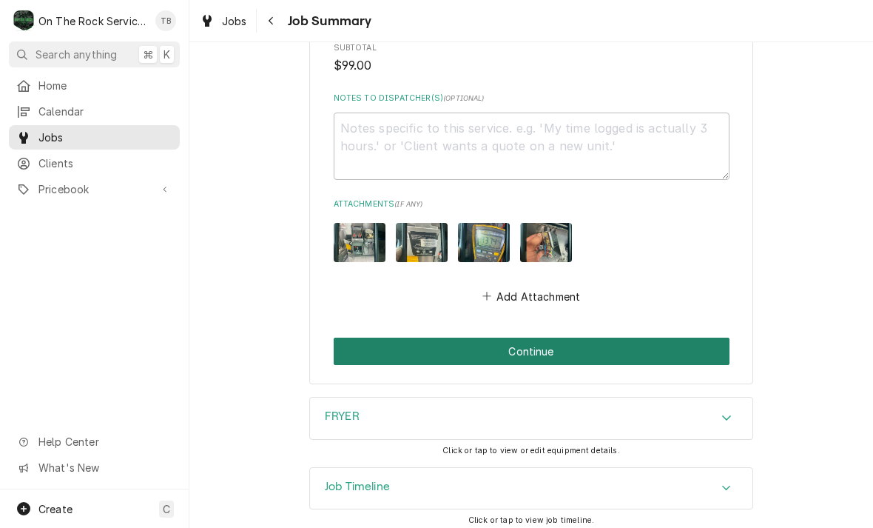
click at [549, 346] on button "Continue" at bounding box center [532, 350] width 396 height 27
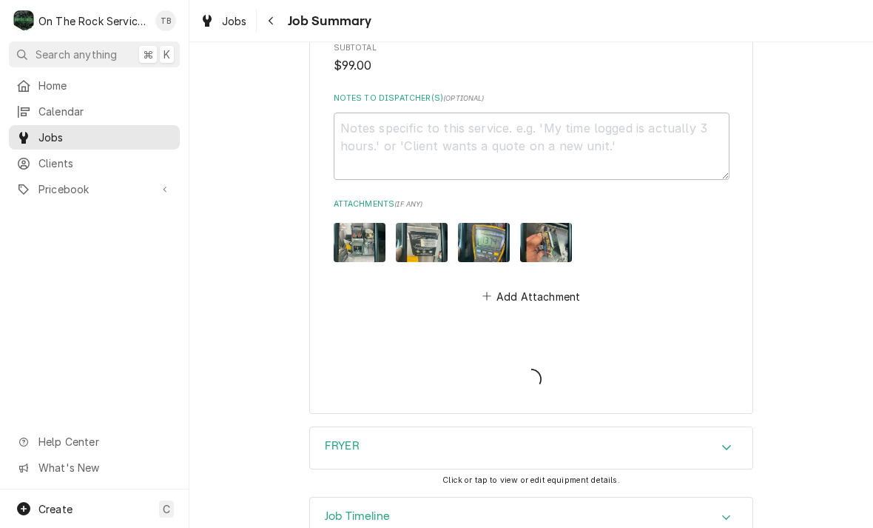
type textarea "x"
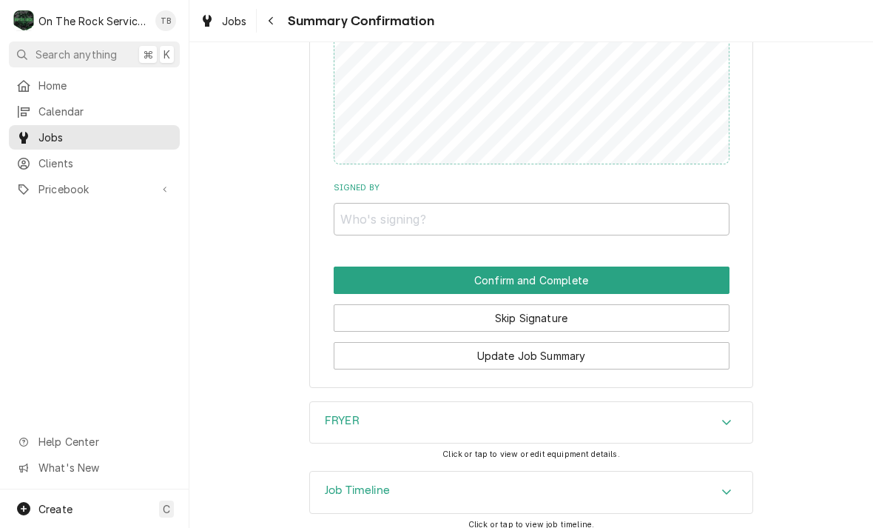
scroll to position [1125, 0]
click at [720, 417] on div "Accordion Header" at bounding box center [727, 423] width 22 height 18
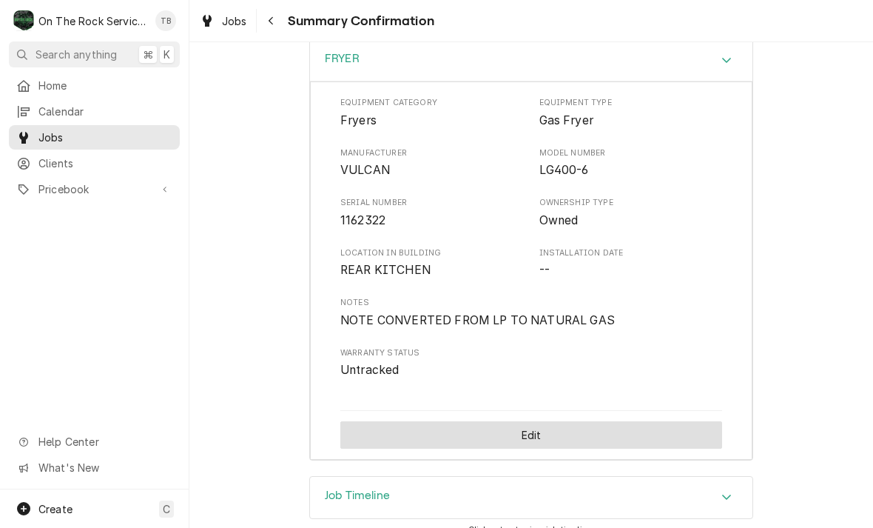
click at [533, 421] on button "Edit" at bounding box center [531, 434] width 382 height 27
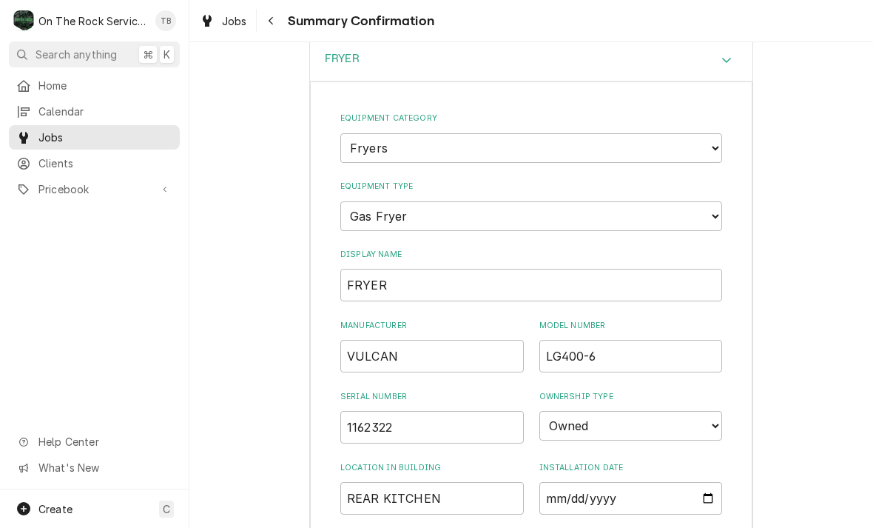
scroll to position [1487, 0]
click at [462, 340] on input "VULCAN" at bounding box center [432, 356] width 184 height 33
type textarea "x"
type input "VULCA"
type textarea "x"
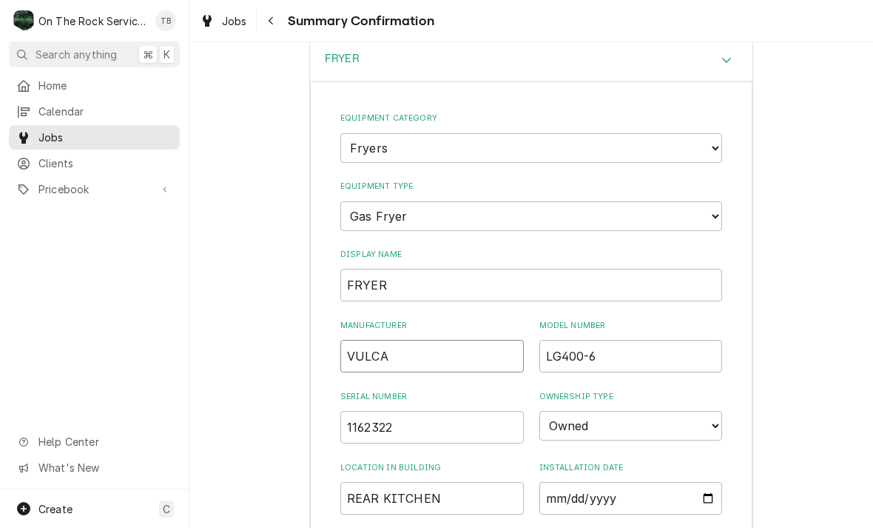
type input "VULC"
type textarea "x"
type input "VUL"
type textarea "x"
type input "V"
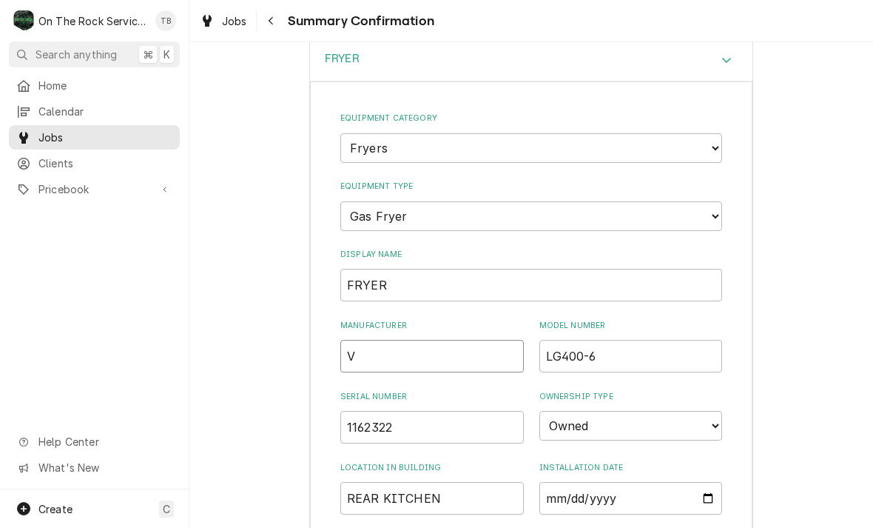
type textarea "x"
type input "S"
type textarea "x"
type input "SU"
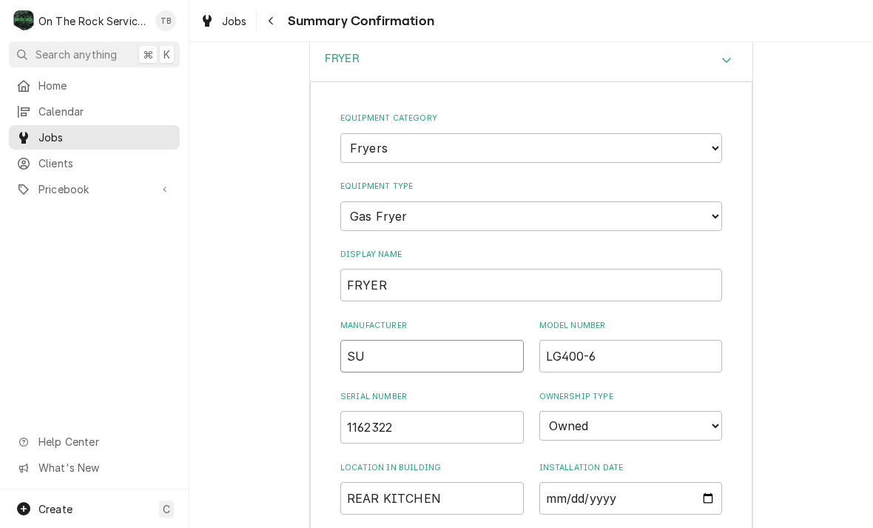
type textarea "x"
type input "SUP"
type textarea "x"
type input "SUPE"
type textarea "x"
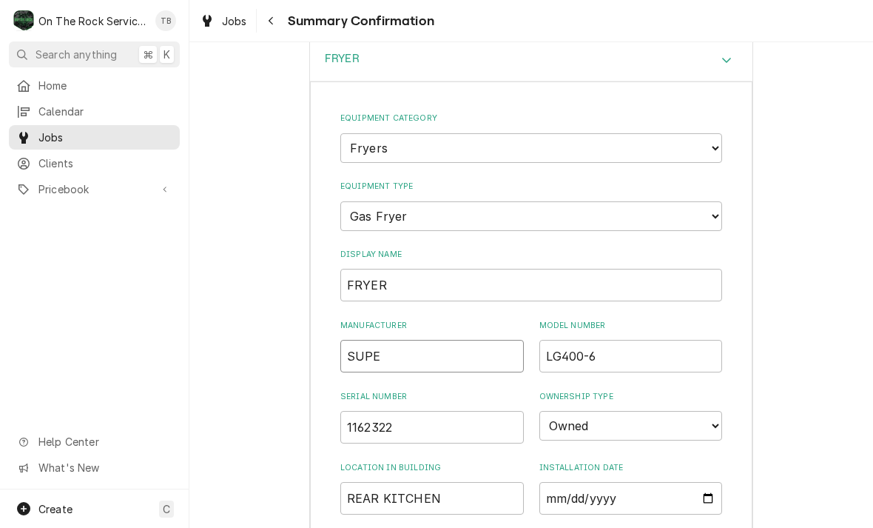
type input "SUPER"
type textarea "x"
type input "SUPERI"
type textarea "x"
type input "SUPERIO"
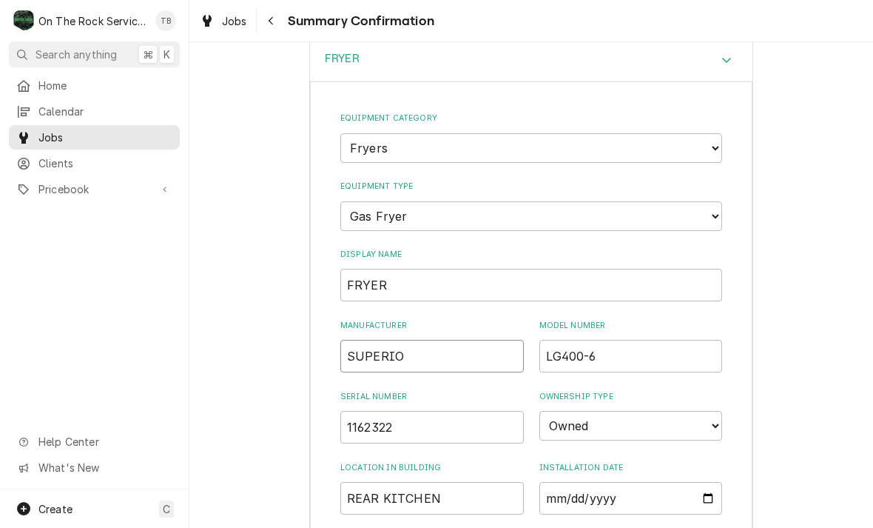
type textarea "x"
type input "SUPERIOR"
type textarea "x"
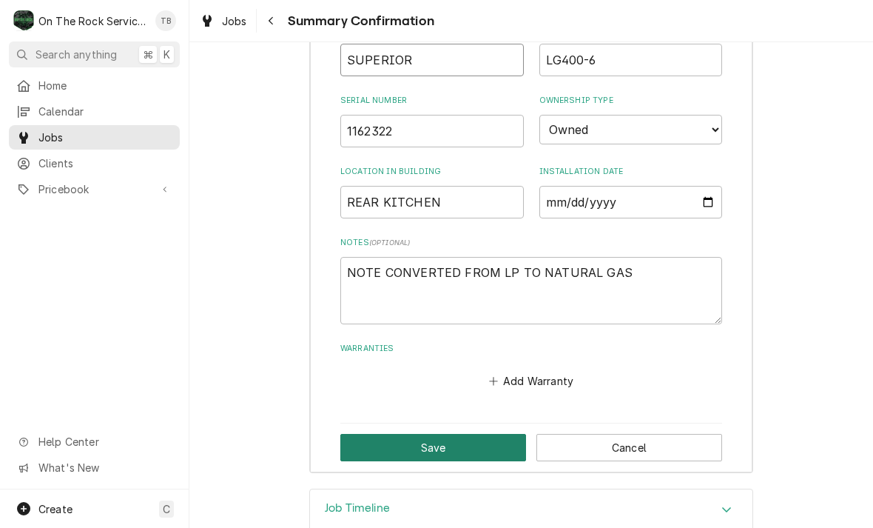
type input "SUPERIOR"
click at [449, 434] on button "Save" at bounding box center [433, 447] width 186 height 27
type textarea "x"
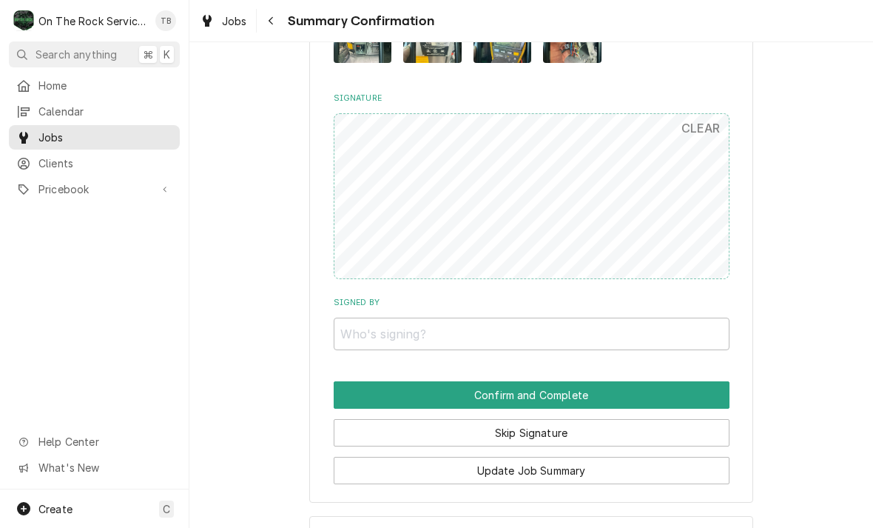
scroll to position [1011, 0]
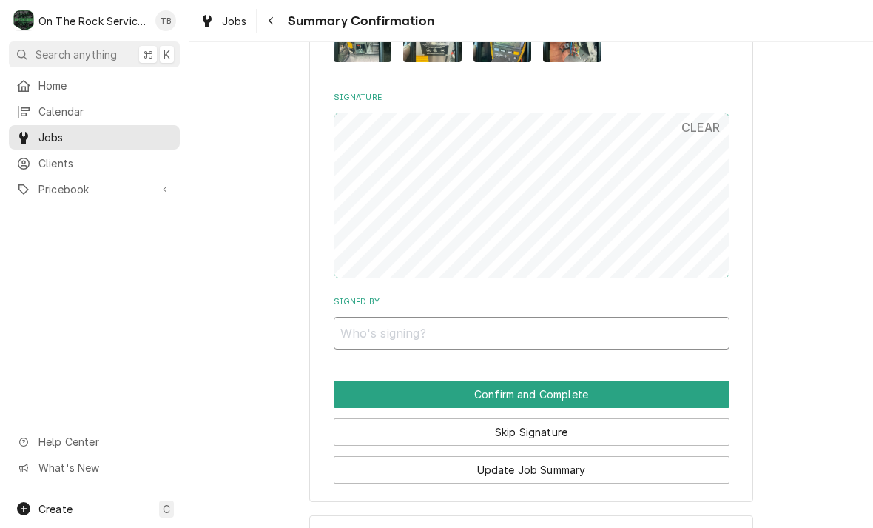
click at [638, 320] on input "Signed By" at bounding box center [532, 333] width 396 height 33
type input "RAUL"
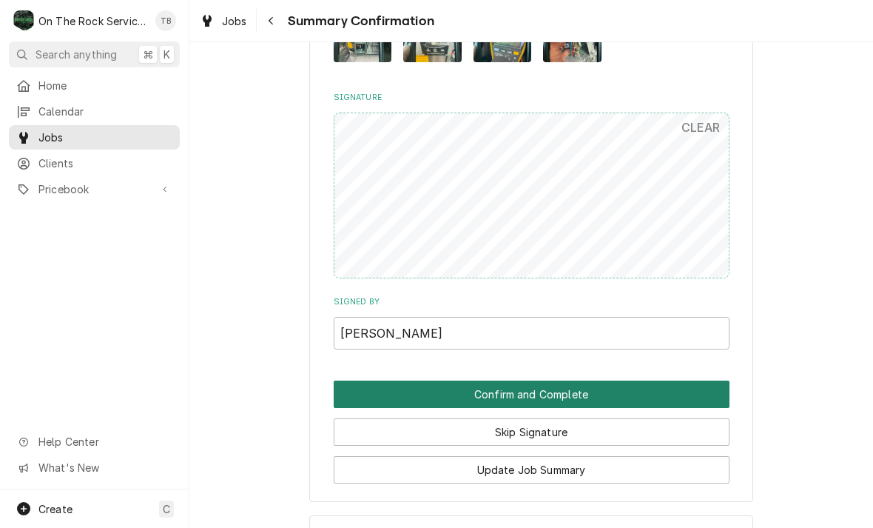
click at [545, 380] on button "Confirm and Complete" at bounding box center [532, 393] width 396 height 27
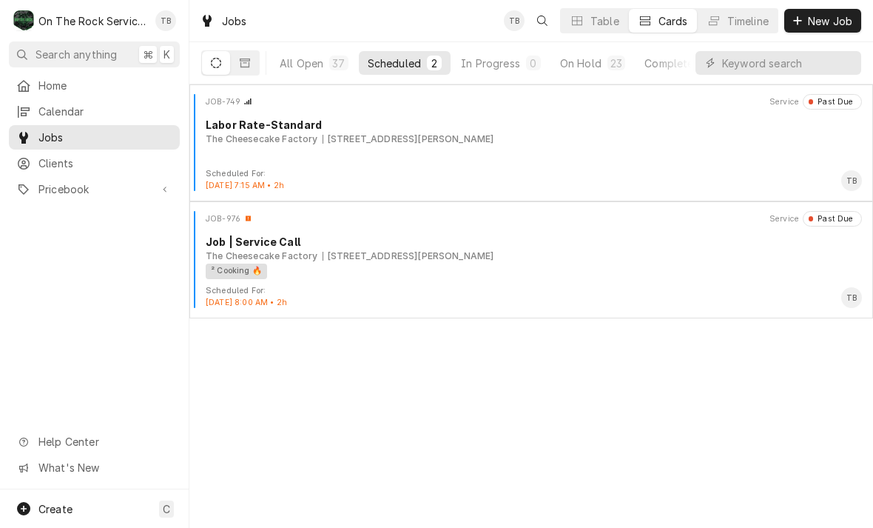
click at [530, 468] on div "JOB-749 Service Past Due Labor Rate-Standard The Cheesecake Factory 700 Haywood…" at bounding box center [531, 305] width 684 height 443
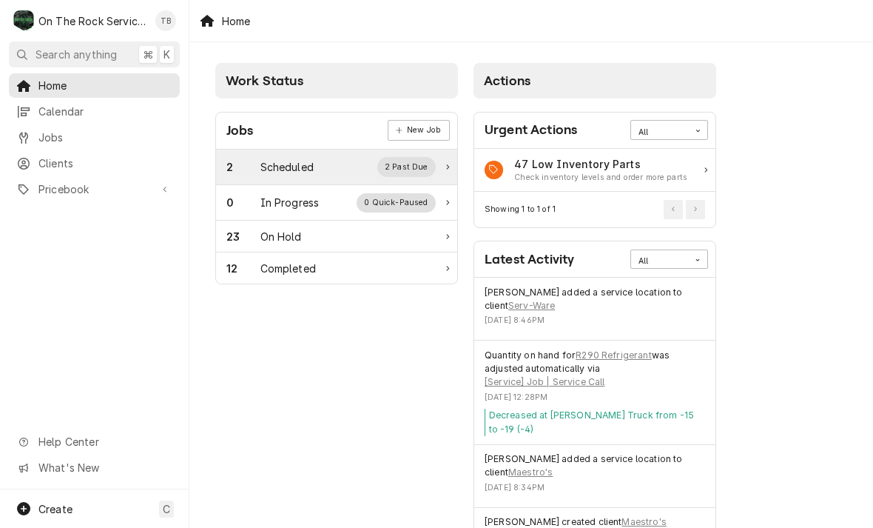
click at [298, 169] on div "Scheduled" at bounding box center [286, 167] width 53 height 16
